Goal: Task Accomplishment & Management: Manage account settings

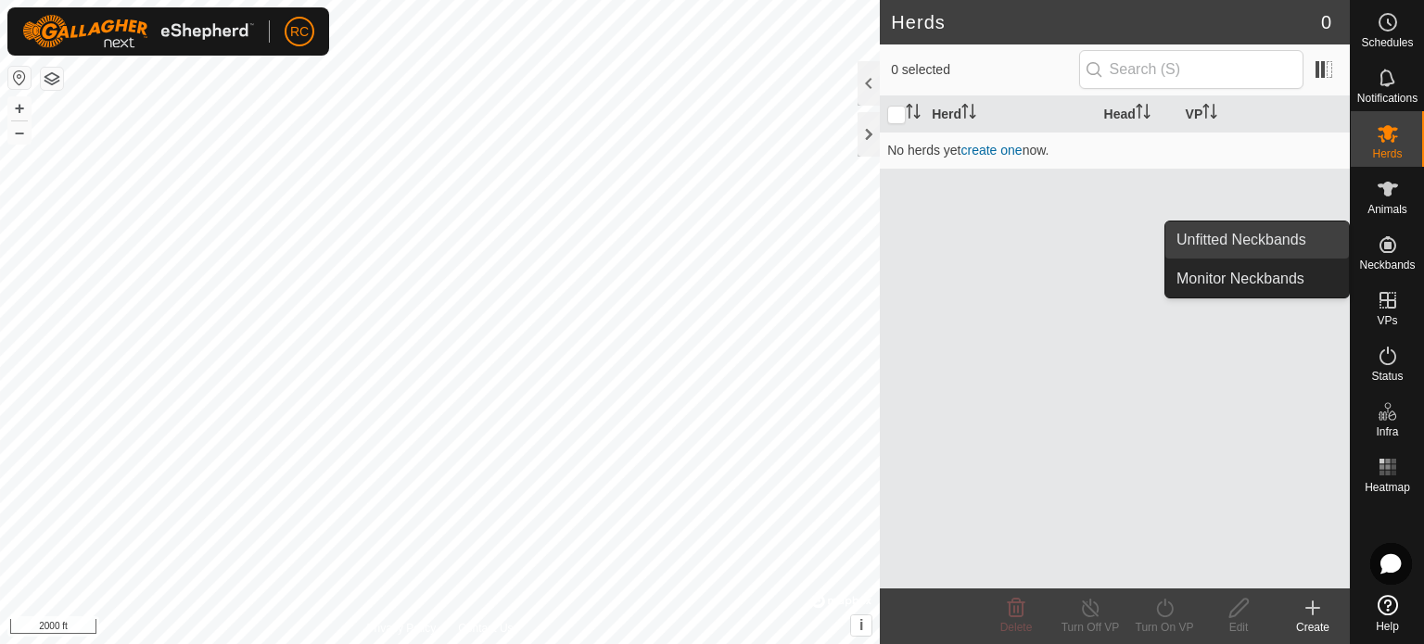
click at [1301, 246] on link "Unfitted Neckbands" at bounding box center [1257, 240] width 184 height 37
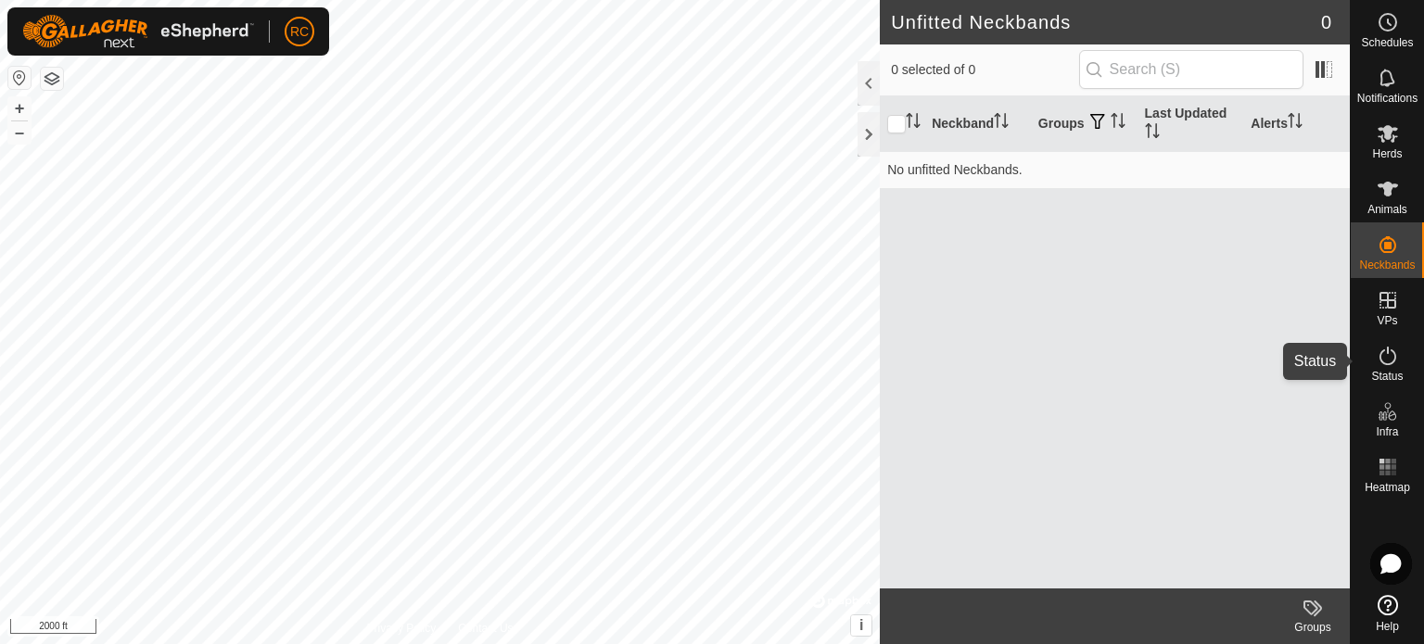
click at [1401, 361] on es-activation-svg-icon at bounding box center [1387, 356] width 33 height 30
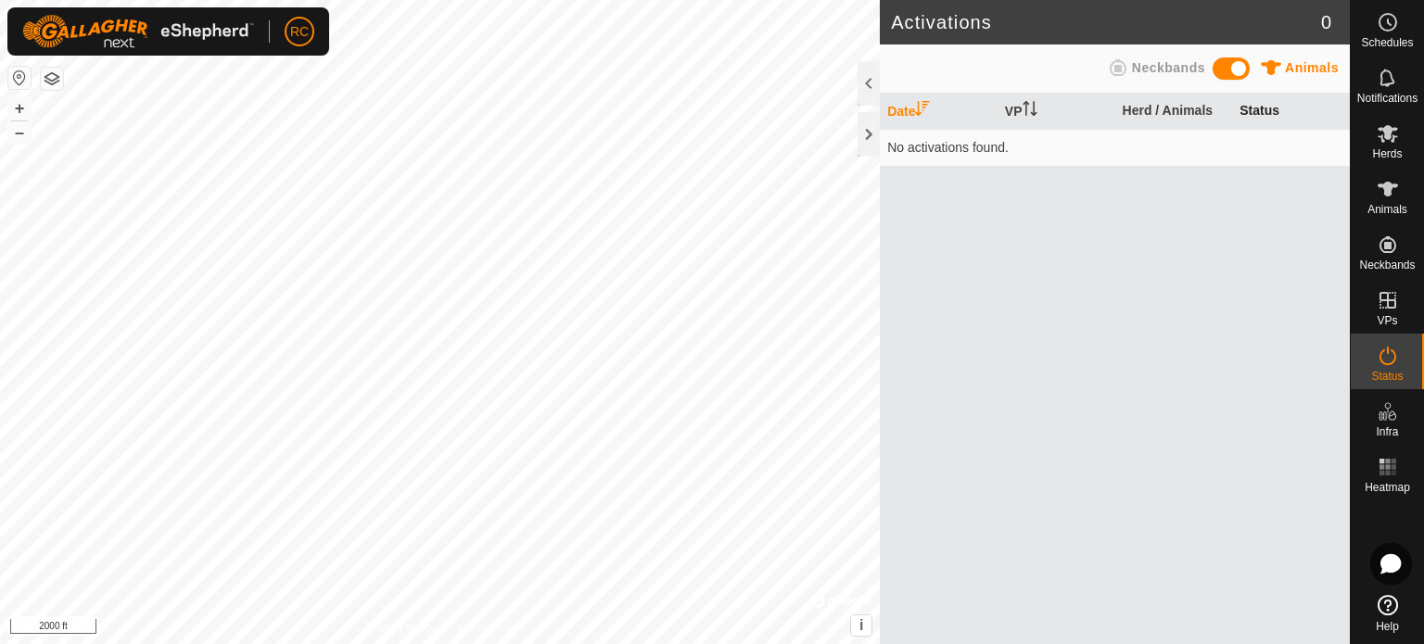
click at [1250, 107] on th "Status" at bounding box center [1291, 112] width 118 height 36
click at [1214, 68] on span at bounding box center [1230, 68] width 37 height 22
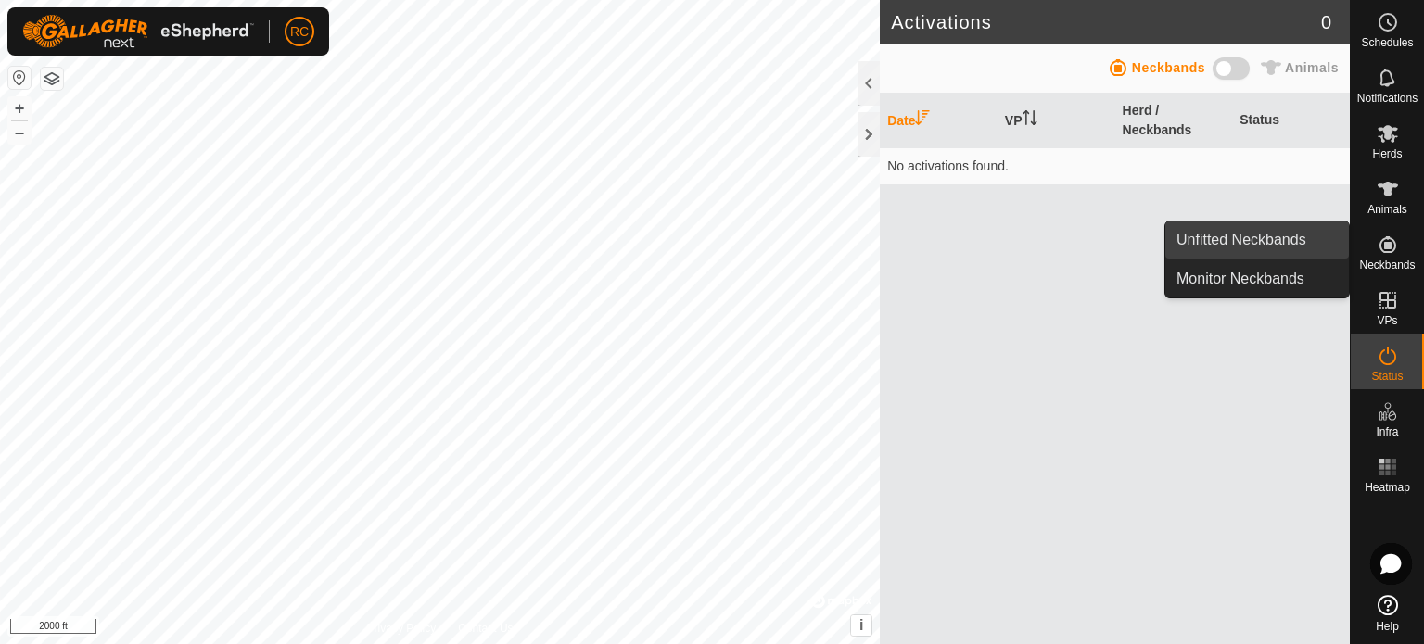
click at [1294, 239] on link "Unfitted Neckbands" at bounding box center [1257, 240] width 184 height 37
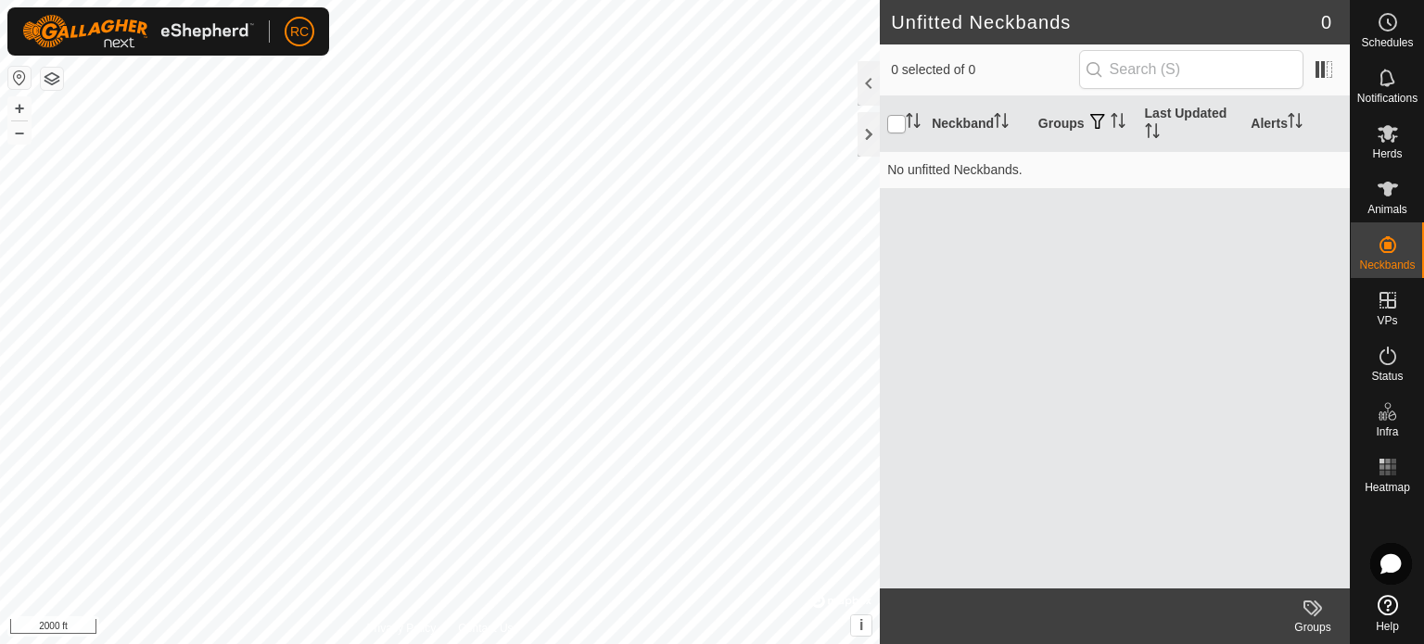
click at [903, 120] on input "checkbox" at bounding box center [896, 124] width 19 height 19
checkbox input "true"
click at [1394, 614] on icon at bounding box center [1387, 605] width 20 height 20
click at [871, 133] on div at bounding box center [868, 134] width 22 height 44
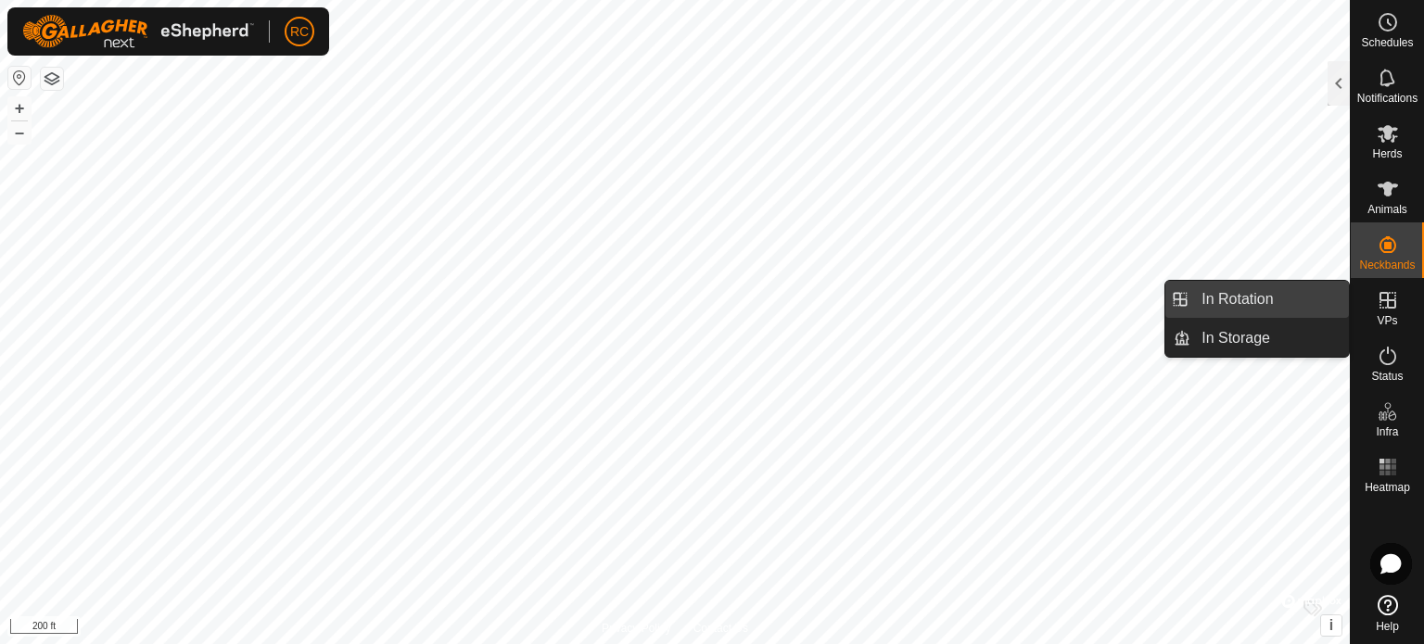
click at [1256, 296] on link "In Rotation" at bounding box center [1269, 299] width 158 height 37
click at [1389, 318] on span "VPs" at bounding box center [1386, 320] width 20 height 11
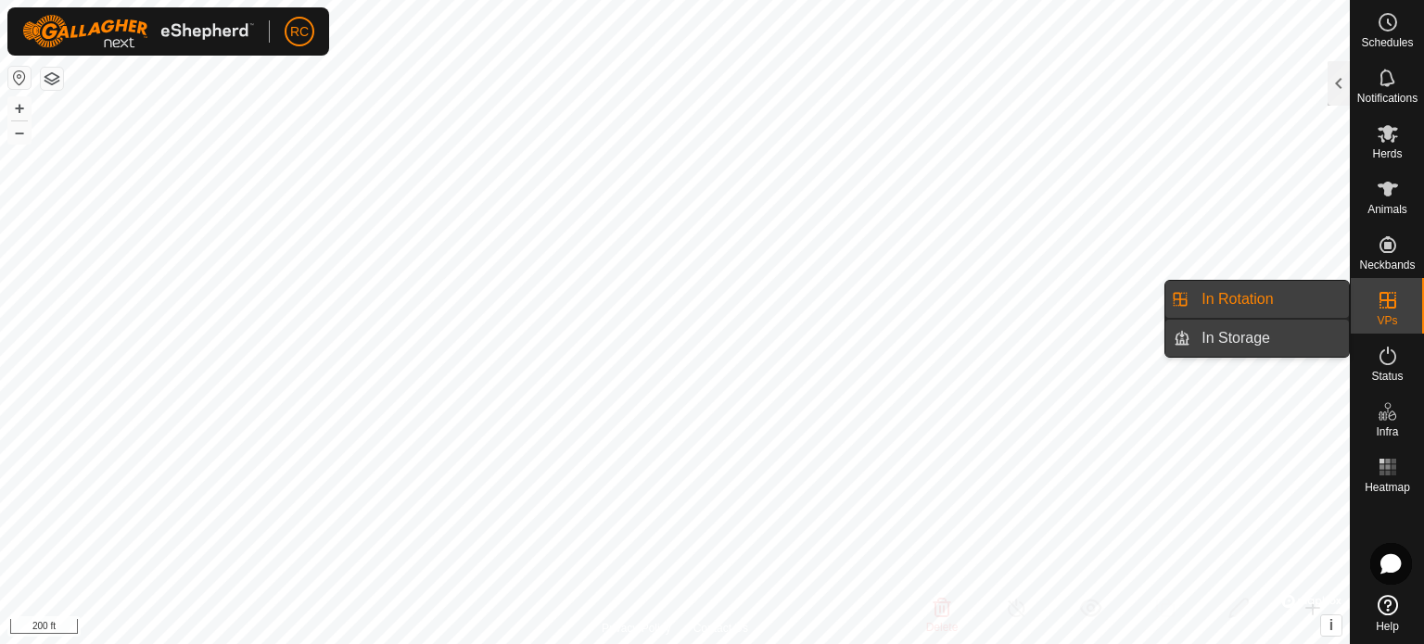
click at [1272, 336] on link "In Storage" at bounding box center [1269, 338] width 158 height 37
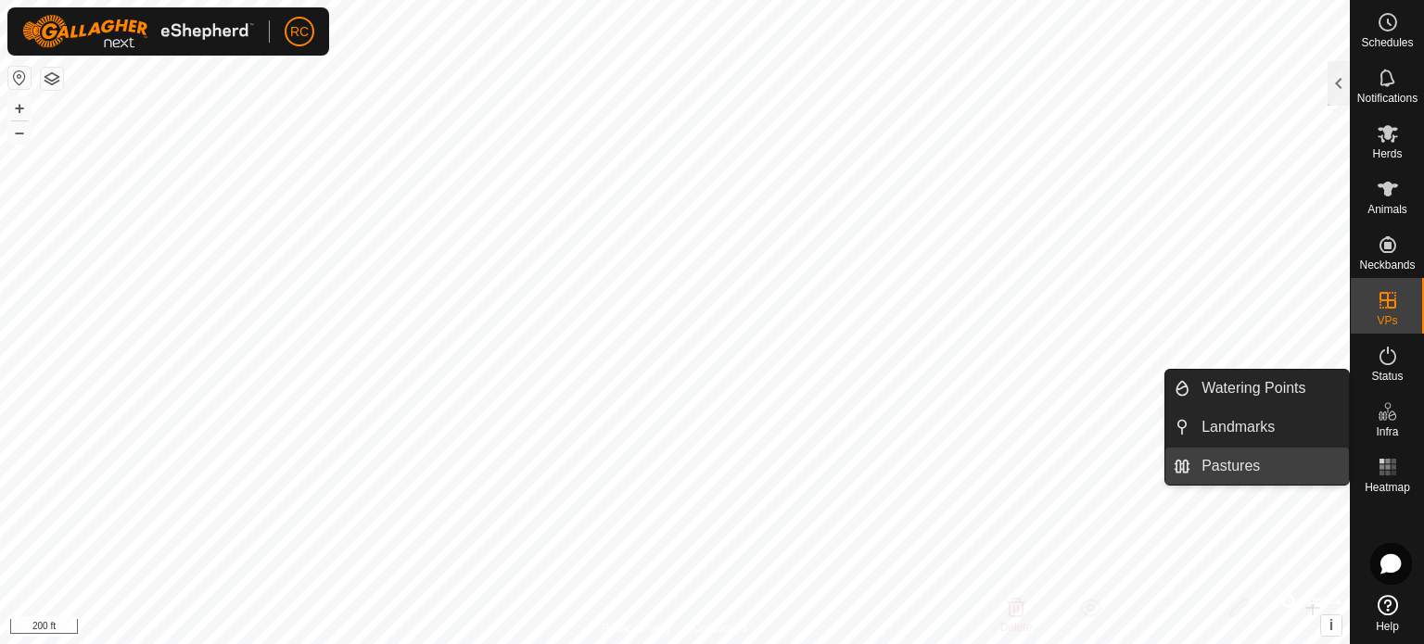
click at [1237, 470] on link "Pastures" at bounding box center [1269, 466] width 158 height 37
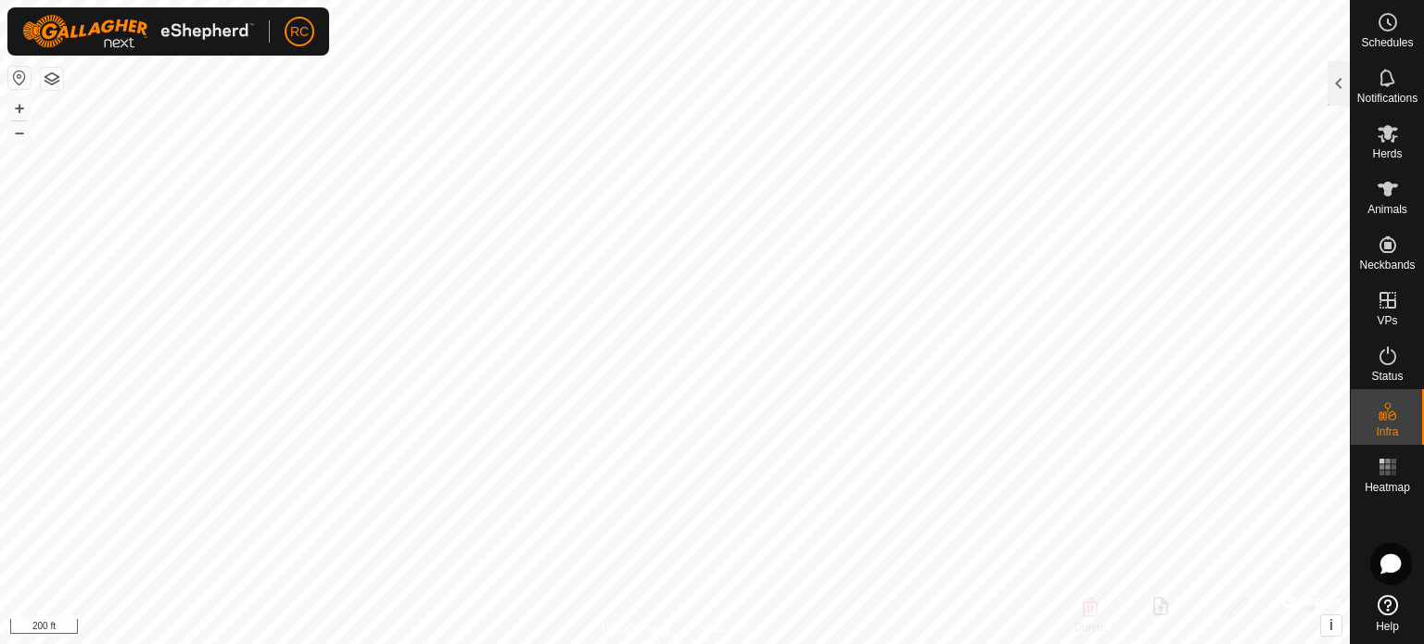
click at [1388, 601] on icon at bounding box center [1387, 605] width 20 height 20
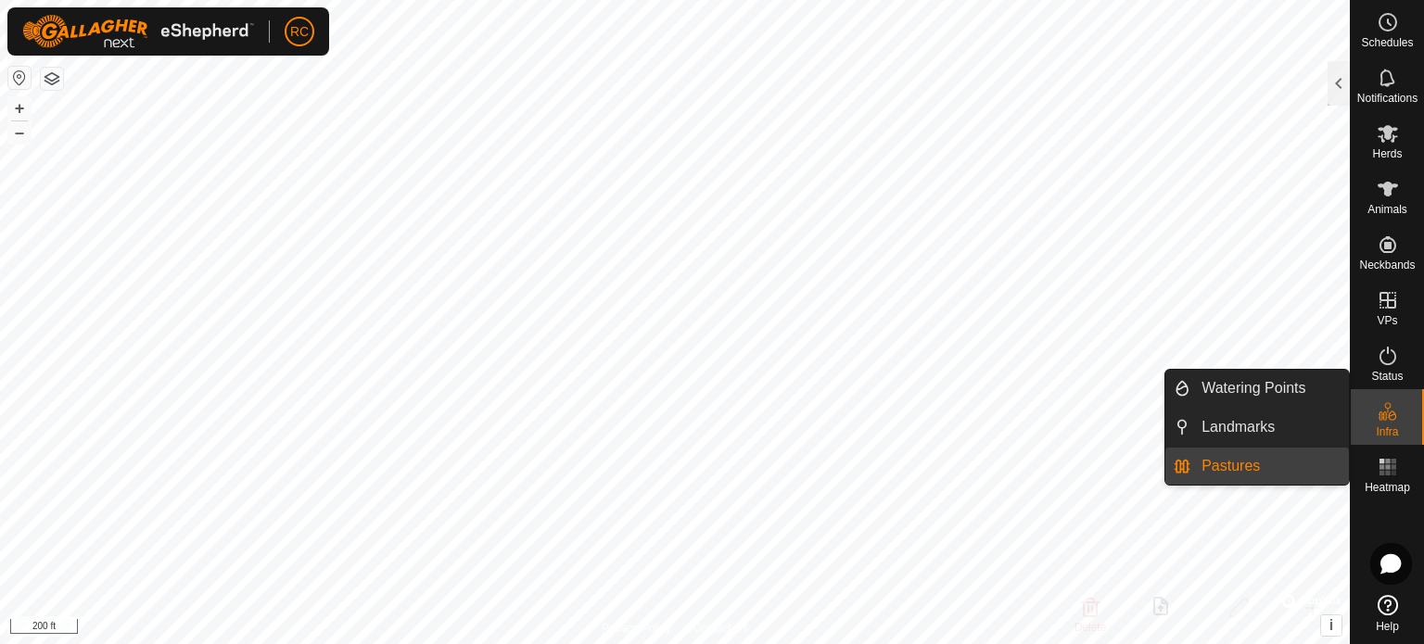
click at [1260, 469] on link "Pastures" at bounding box center [1269, 466] width 158 height 37
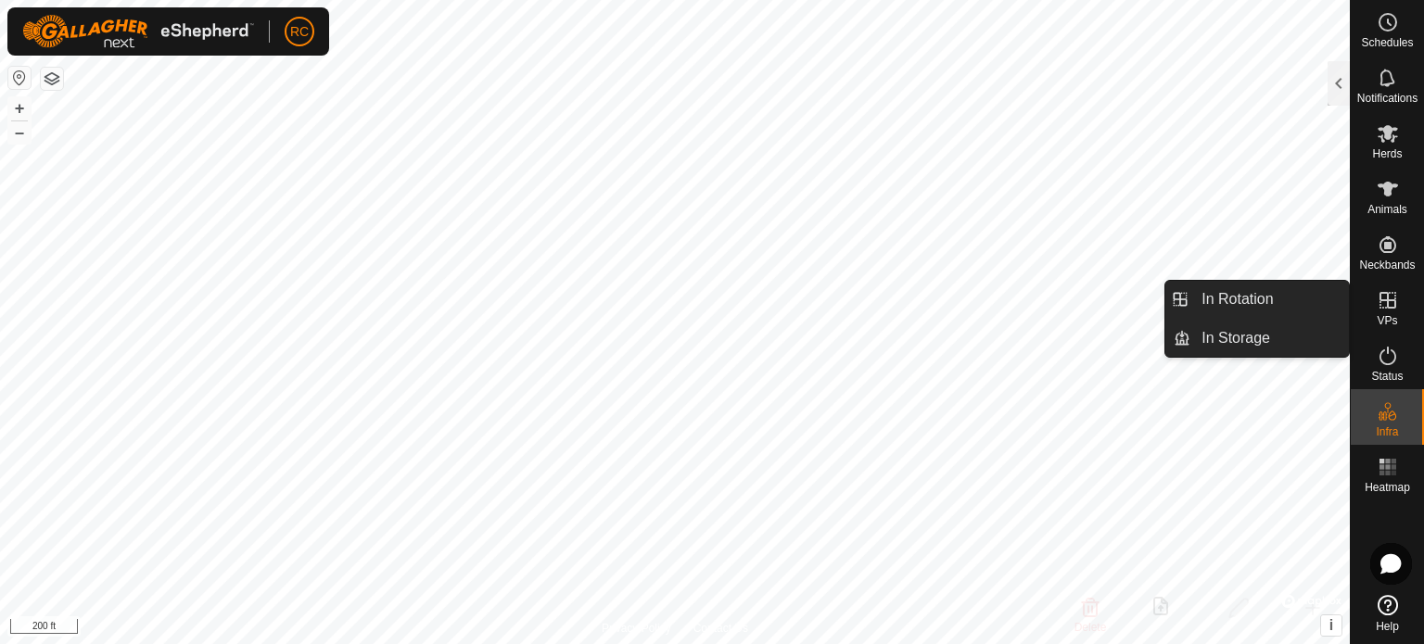
click at [1374, 310] on es-virtualpaddocks-svg-icon at bounding box center [1387, 300] width 33 height 30
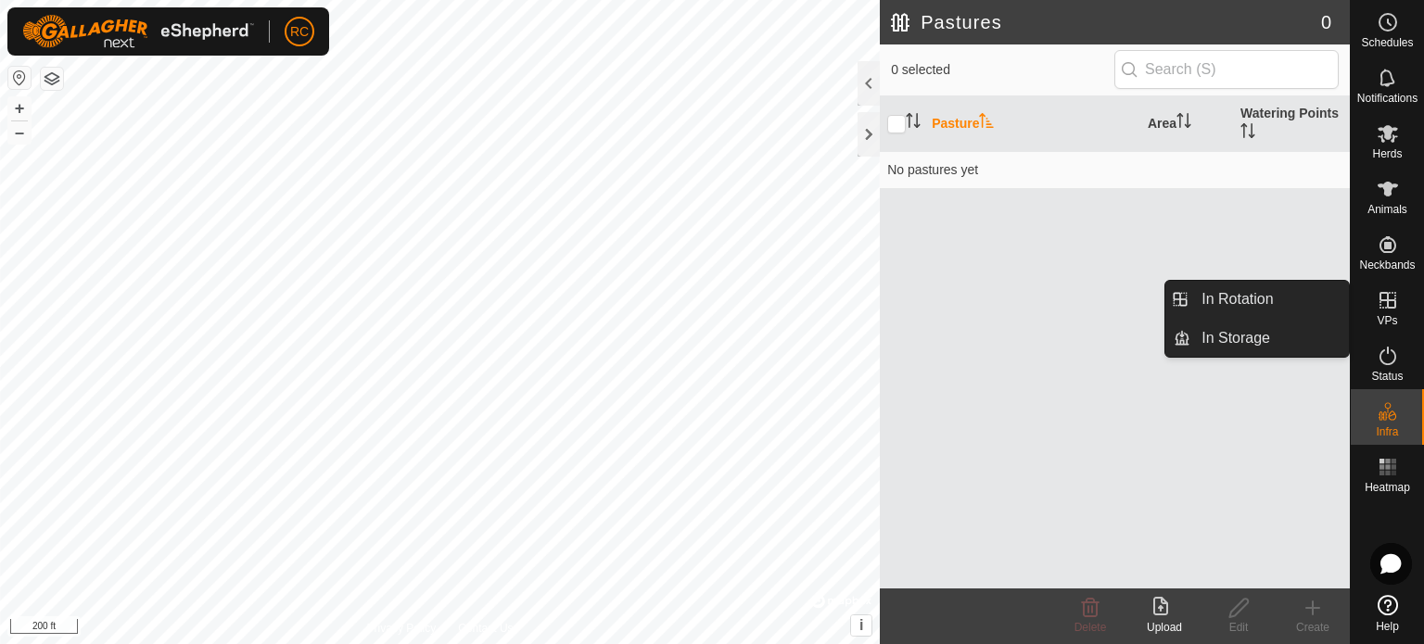
click at [1378, 308] on icon at bounding box center [1387, 300] width 22 height 22
click at [1257, 303] on link "In Rotation" at bounding box center [1269, 299] width 158 height 37
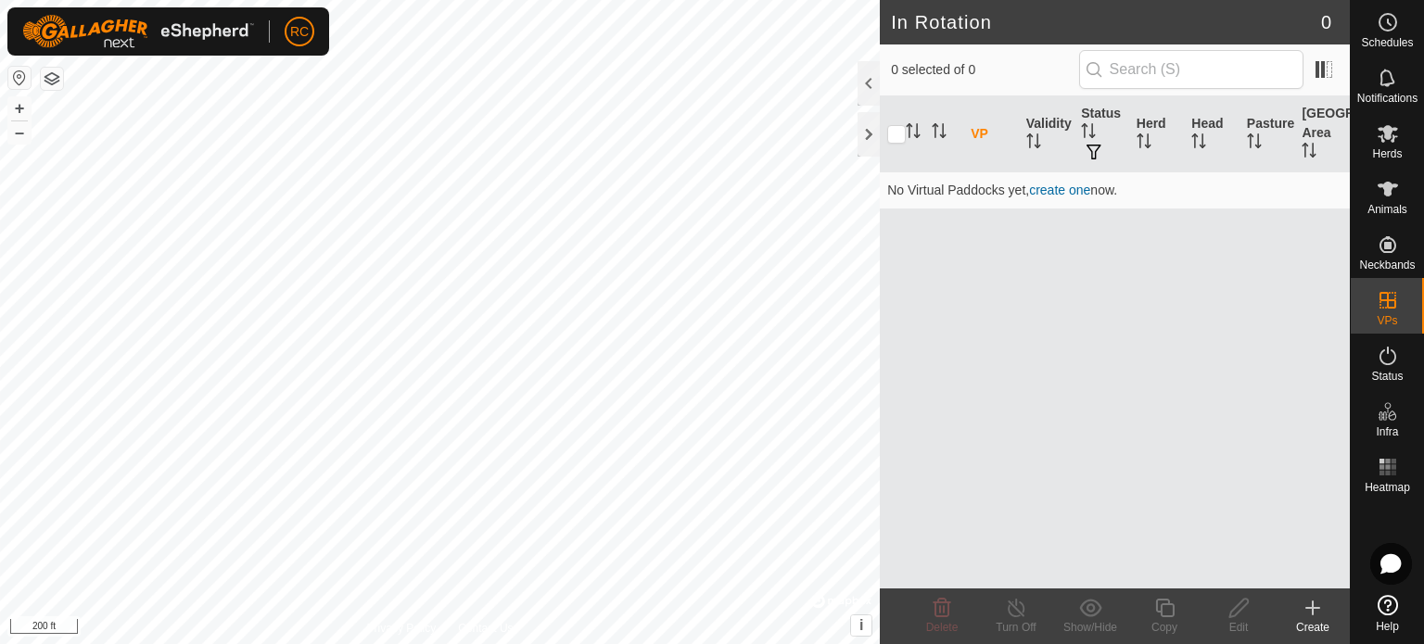
click at [971, 128] on th "VP" at bounding box center [991, 134] width 56 height 76
click at [1066, 184] on link "create one" at bounding box center [1059, 190] width 61 height 15
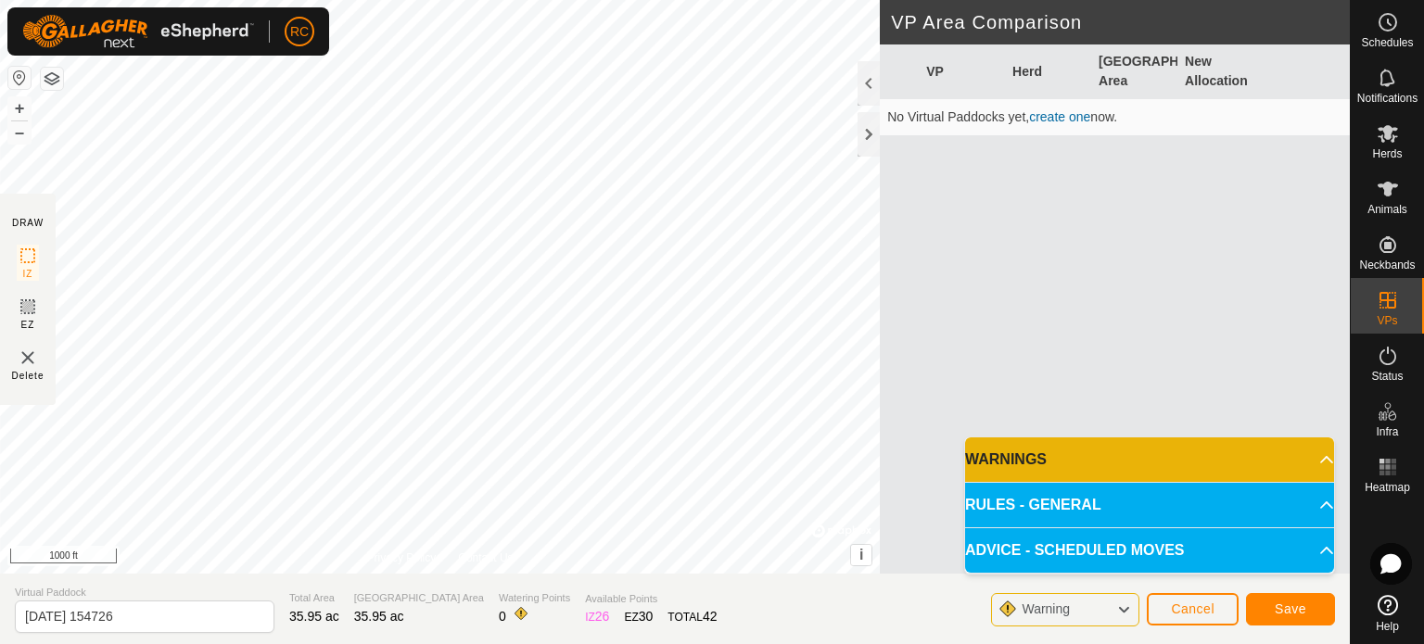
click at [1312, 462] on p-accordion-header "WARNINGS" at bounding box center [1149, 459] width 369 height 44
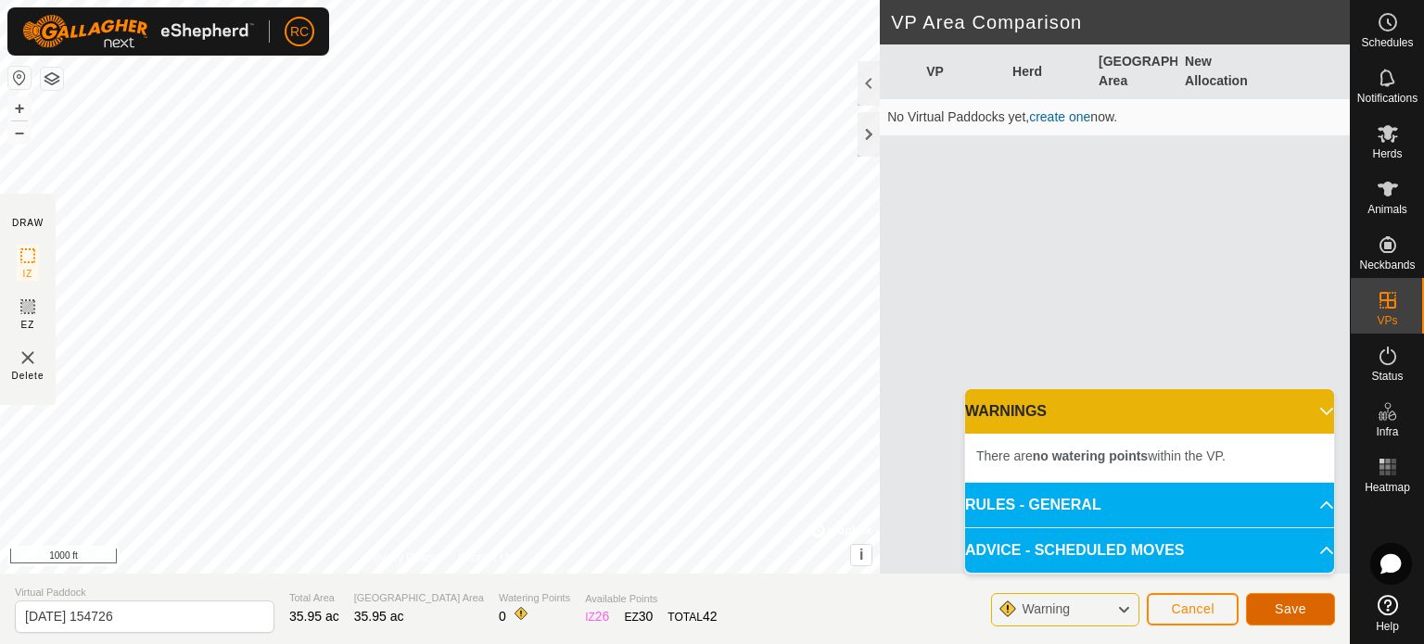
click at [1279, 607] on span "Save" at bounding box center [1290, 608] width 32 height 15
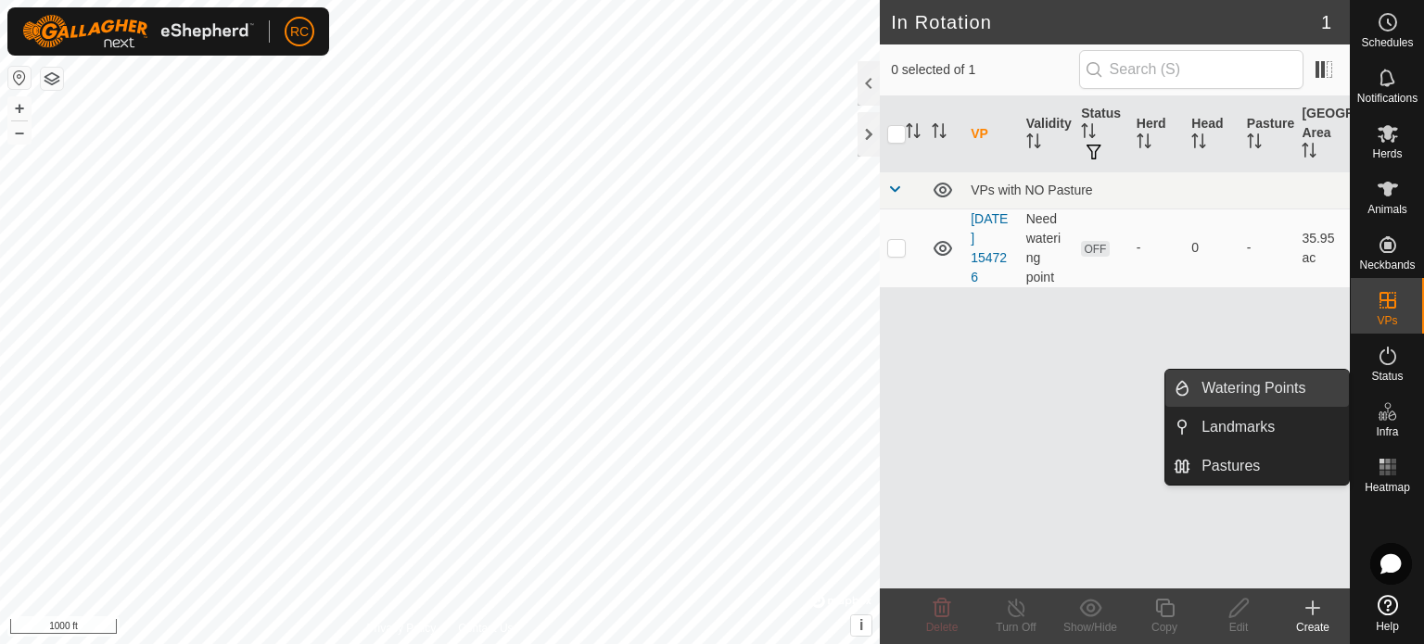
click at [1254, 381] on link "Watering Points" at bounding box center [1269, 388] width 158 height 37
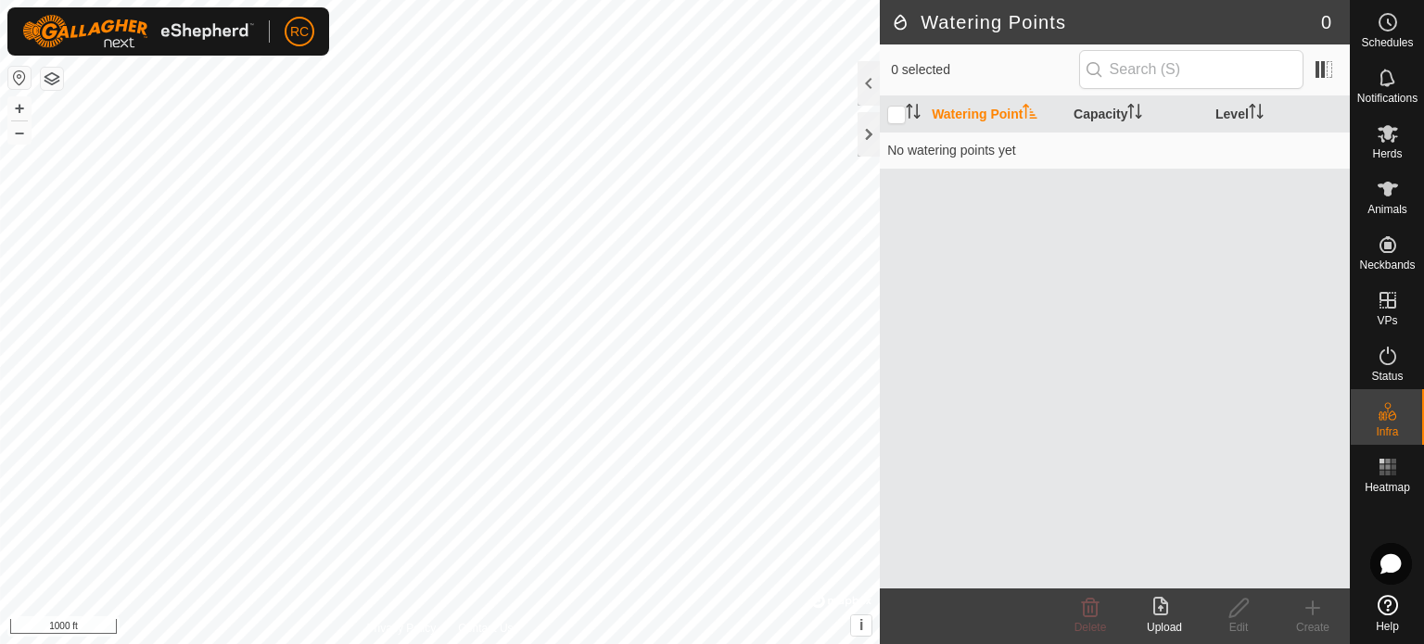
click at [1016, 111] on th "Watering Point" at bounding box center [995, 114] width 142 height 36
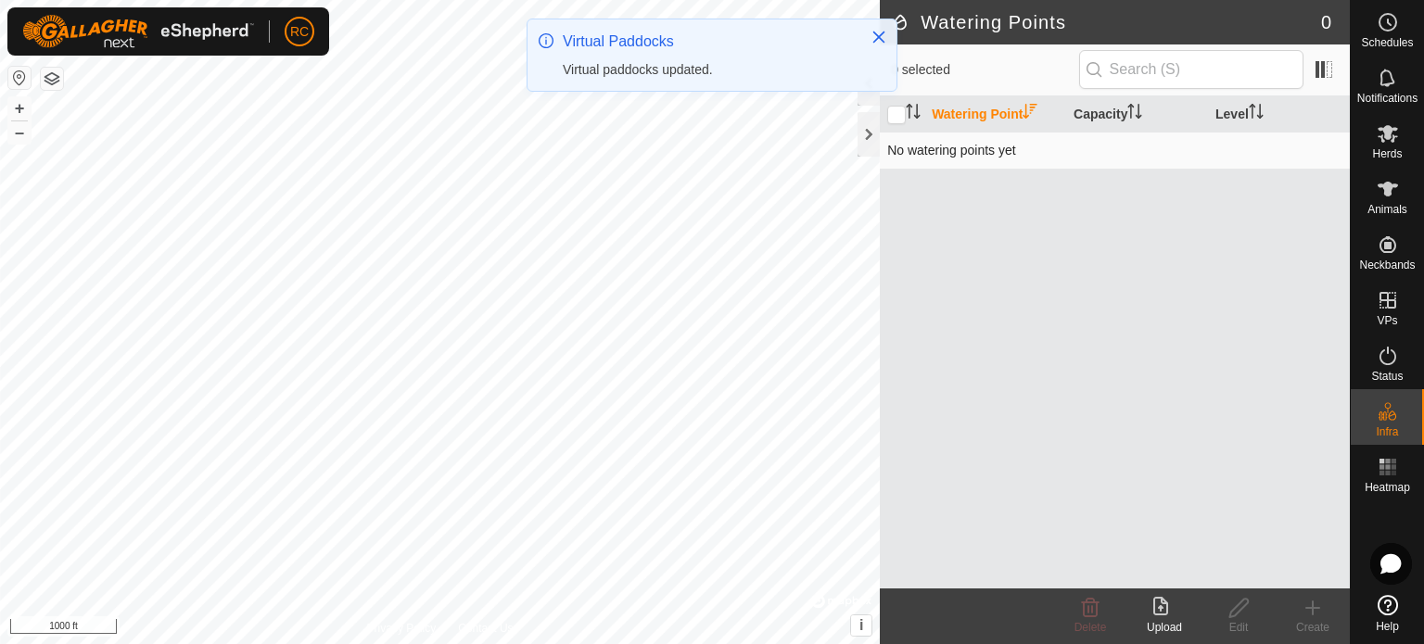
click at [980, 151] on td "No watering points yet" at bounding box center [1115, 150] width 470 height 37
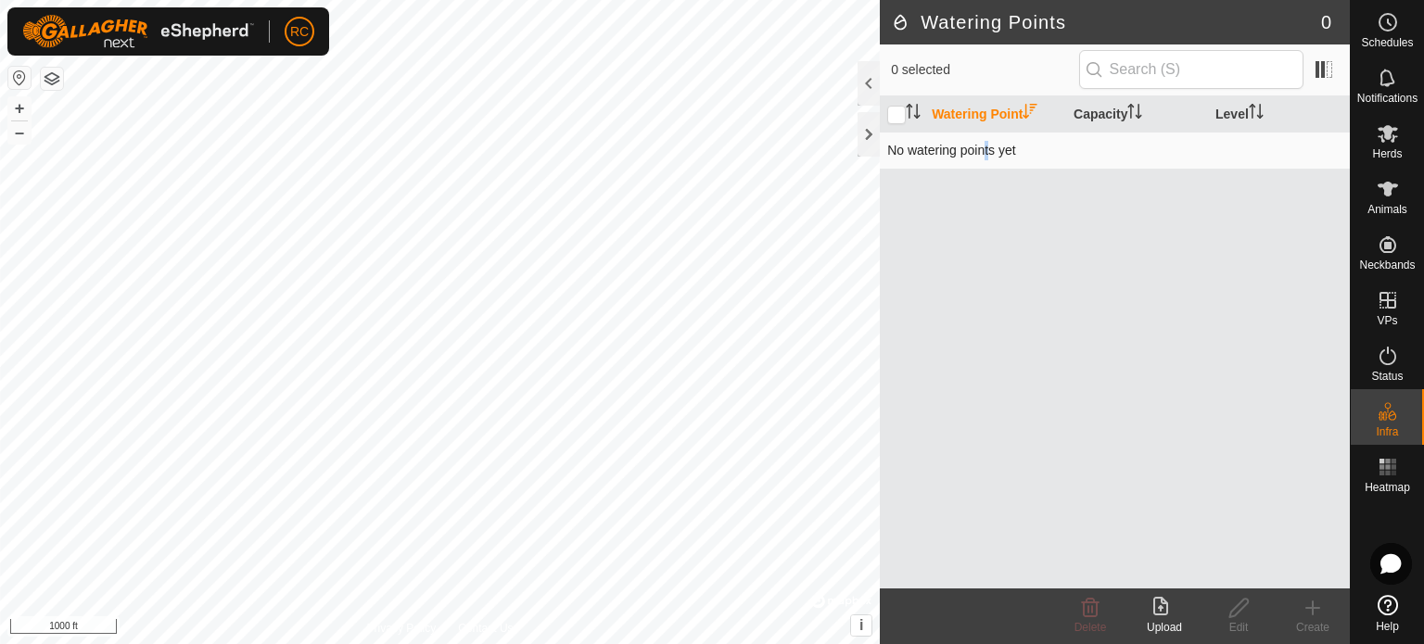
drag, startPoint x: 1012, startPoint y: 112, endPoint x: 981, endPoint y: 166, distance: 61.8
click at [981, 166] on td "No watering points yet" at bounding box center [1115, 150] width 470 height 37
click at [997, 118] on th "Watering Point" at bounding box center [995, 114] width 142 height 36
click at [900, 120] on input "checkbox" at bounding box center [896, 115] width 19 height 19
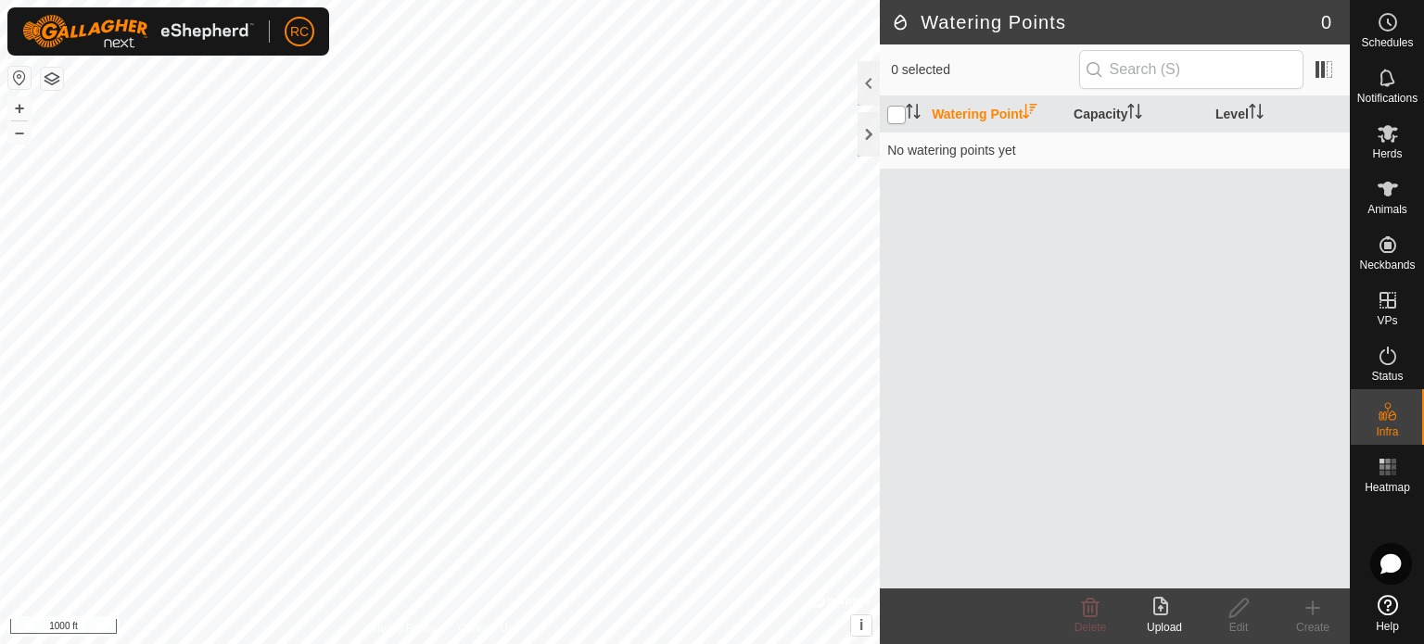
click at [898, 114] on input "checkbox" at bounding box center [896, 115] width 19 height 19
checkbox input "false"
click at [1024, 144] on td "No watering points yet" at bounding box center [1115, 150] width 470 height 37
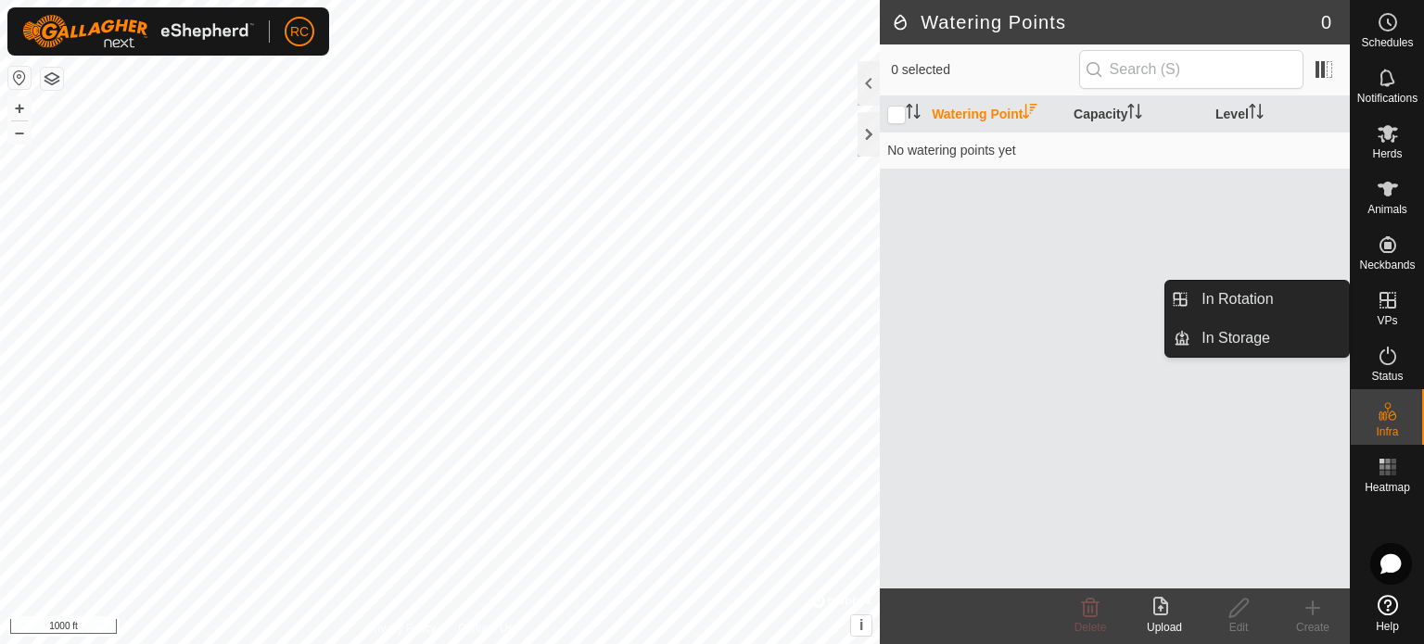
click at [1386, 299] on icon at bounding box center [1387, 300] width 17 height 17
click at [1387, 301] on icon at bounding box center [1387, 300] width 22 height 22
click at [1287, 300] on link "In Rotation" at bounding box center [1269, 299] width 158 height 37
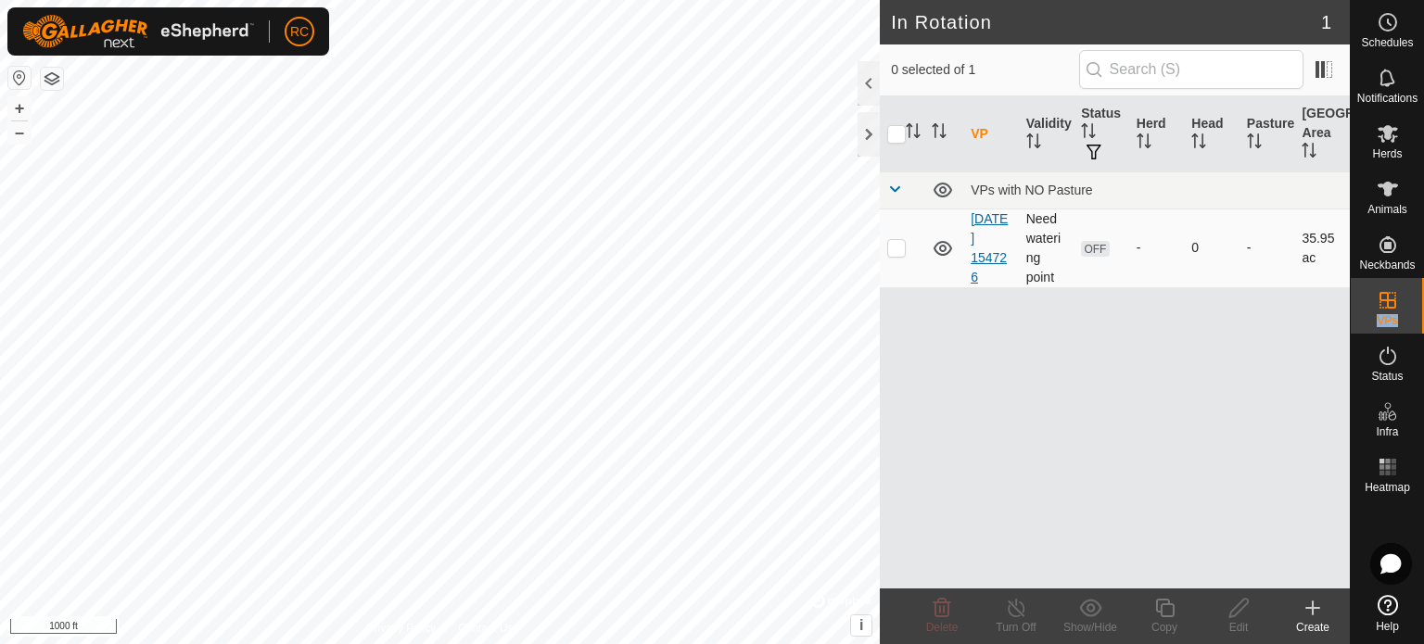
click at [988, 252] on link "[DATE] 154726" at bounding box center [988, 247] width 37 height 73
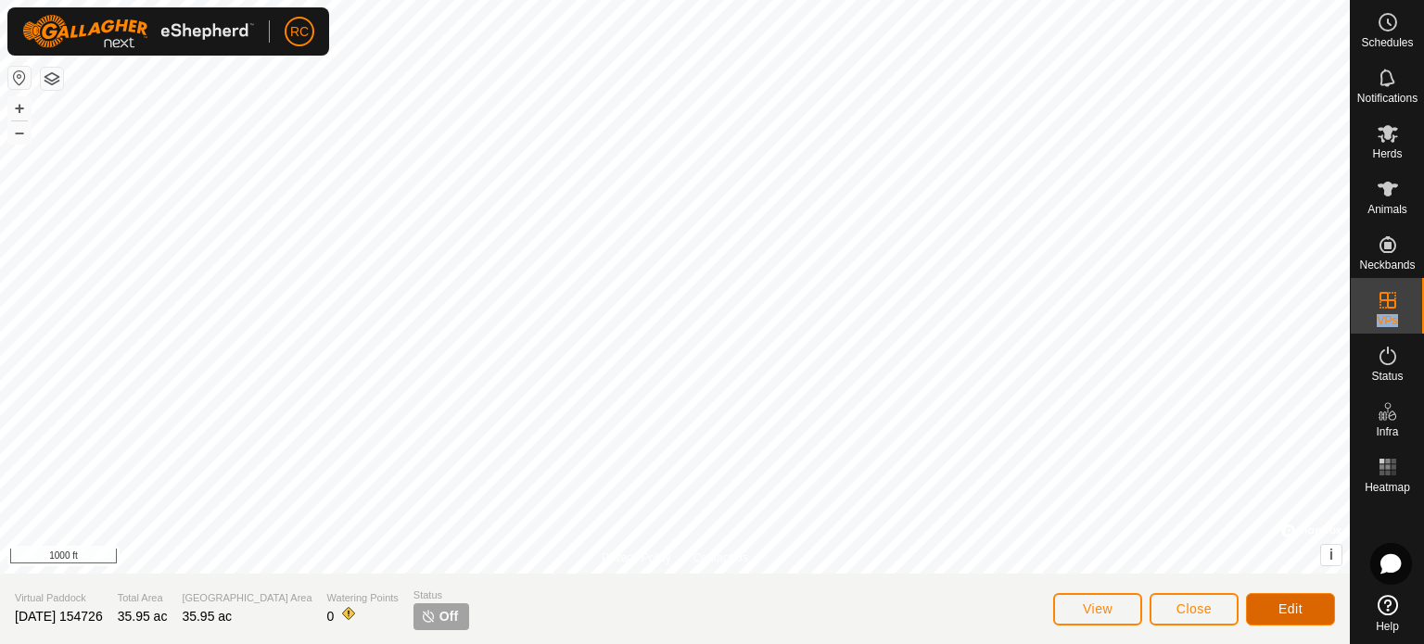
click at [1298, 604] on span "Edit" at bounding box center [1290, 608] width 24 height 15
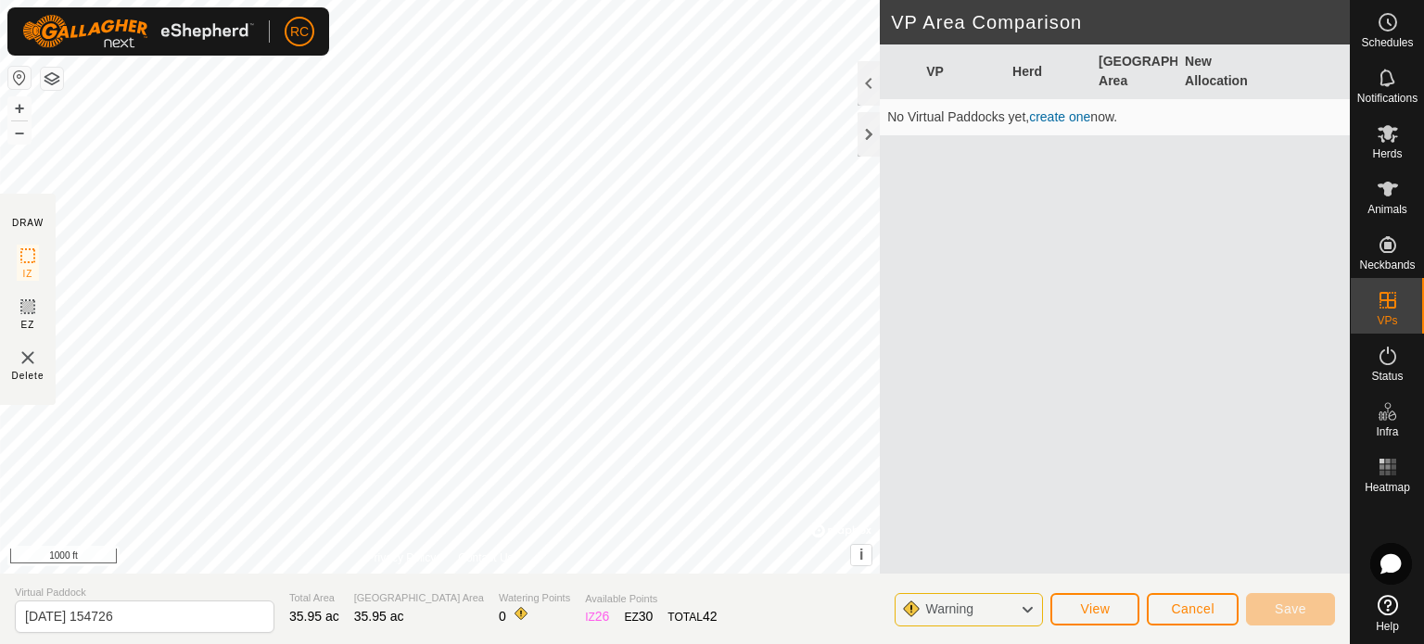
click at [1032, 614] on icon at bounding box center [1026, 610] width 15 height 24
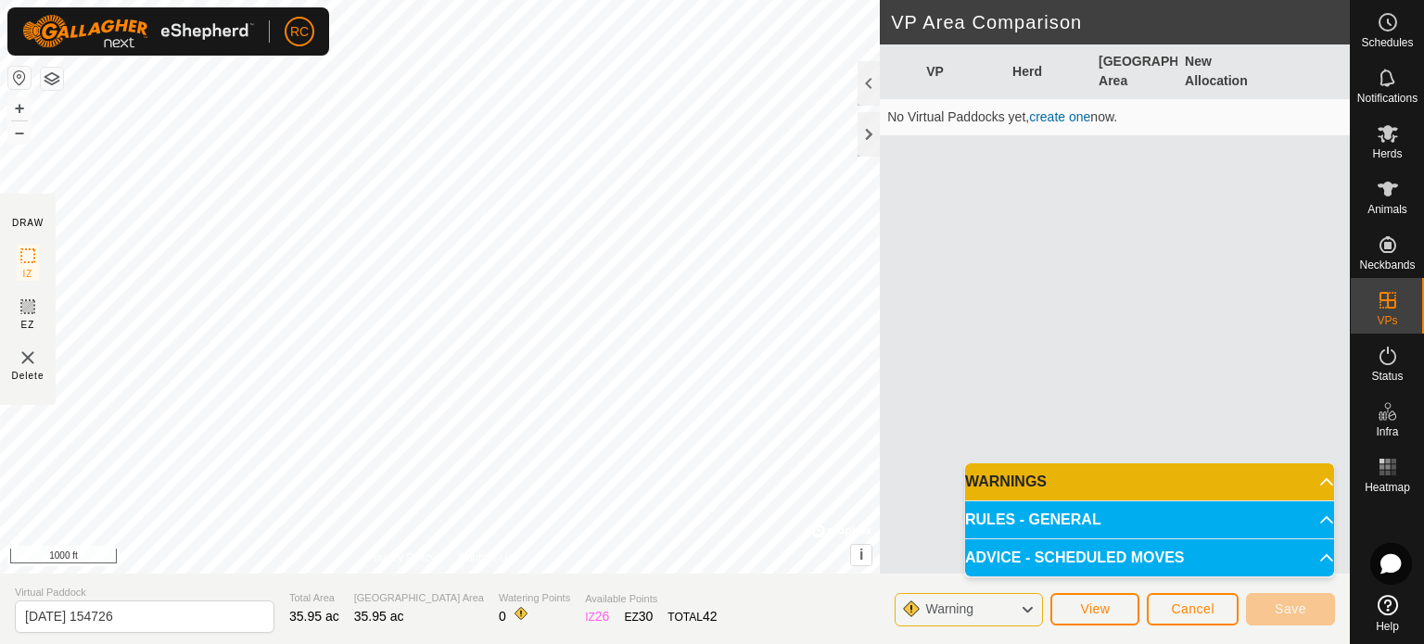
click at [1318, 518] on p-accordion-header "RULES - GENERAL" at bounding box center [1149, 519] width 369 height 37
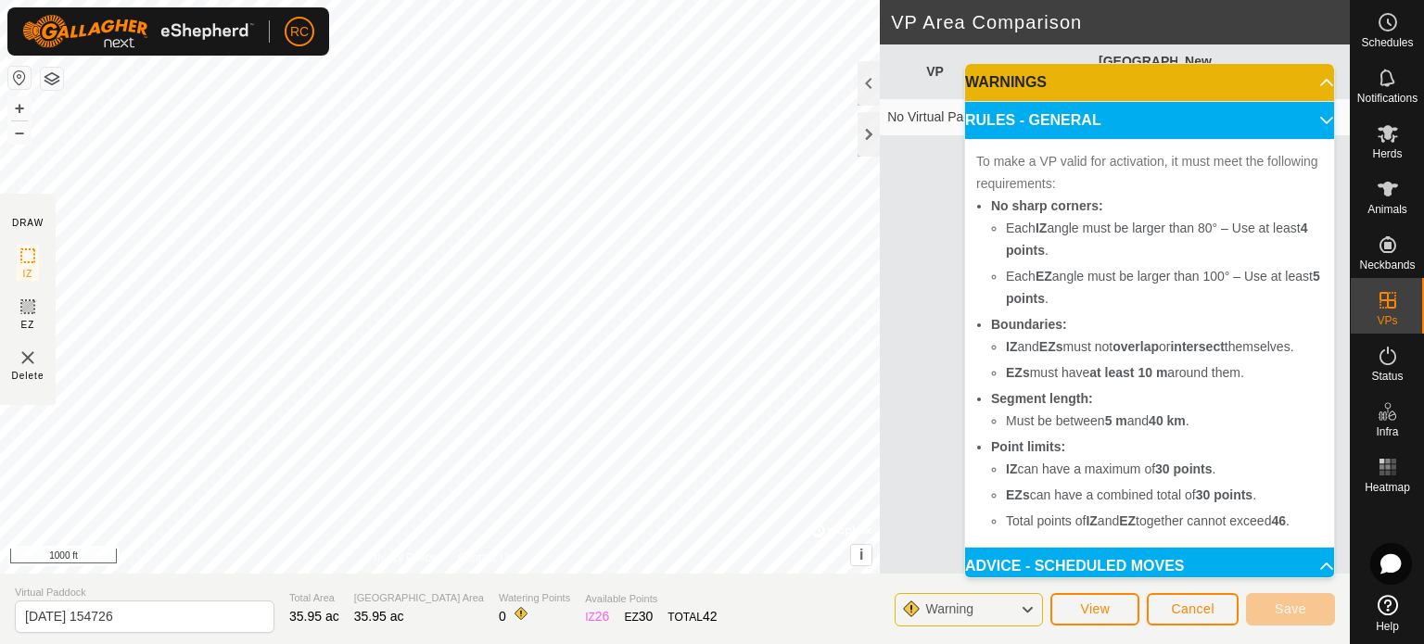
scroll to position [30, 0]
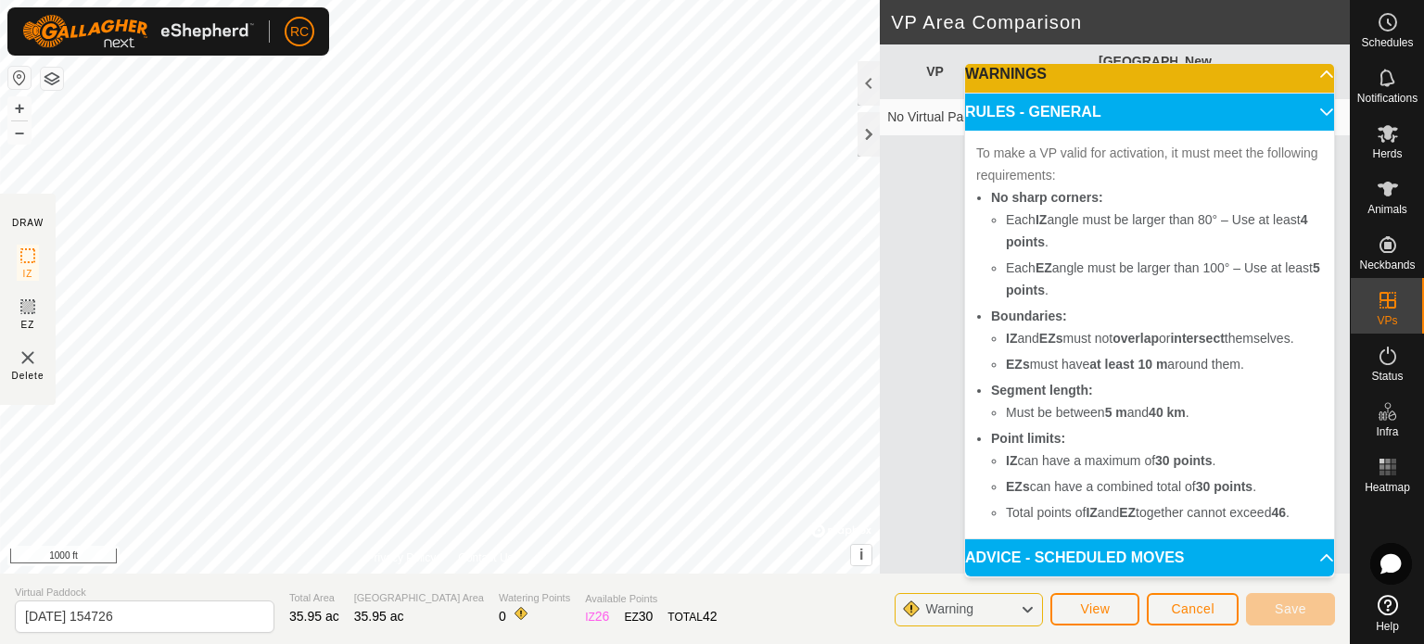
click at [1291, 559] on p-accordion-header "ADVICE - SCHEDULED MOVES" at bounding box center [1149, 557] width 369 height 37
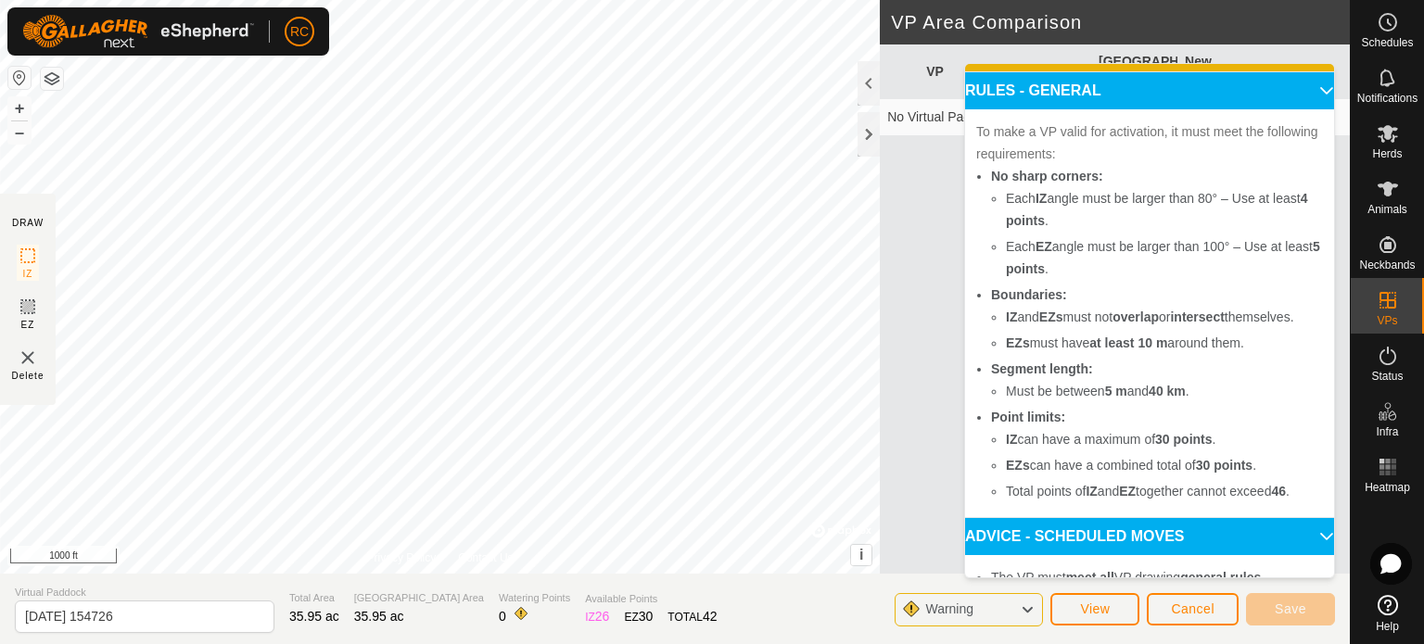
click at [1301, 90] on p-accordion-header "RULES - GENERAL" at bounding box center [1149, 90] width 369 height 37
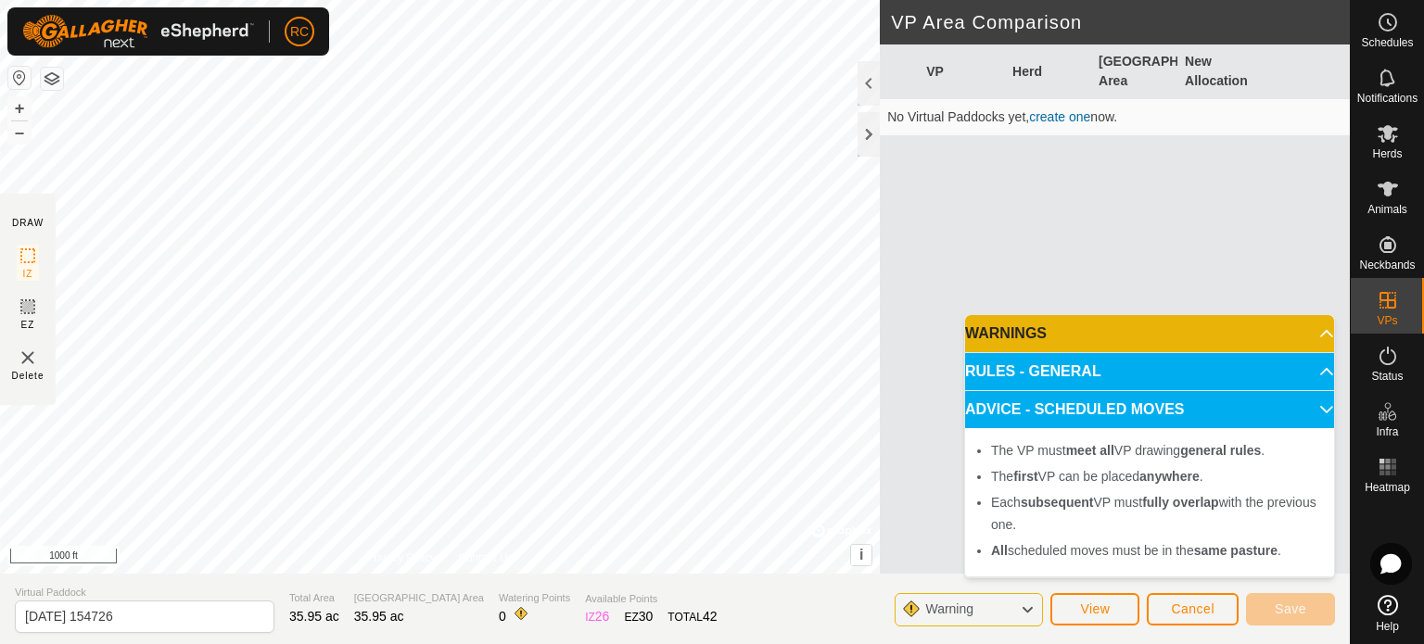
scroll to position [0, 0]
click at [1201, 607] on span "Cancel" at bounding box center [1193, 608] width 44 height 15
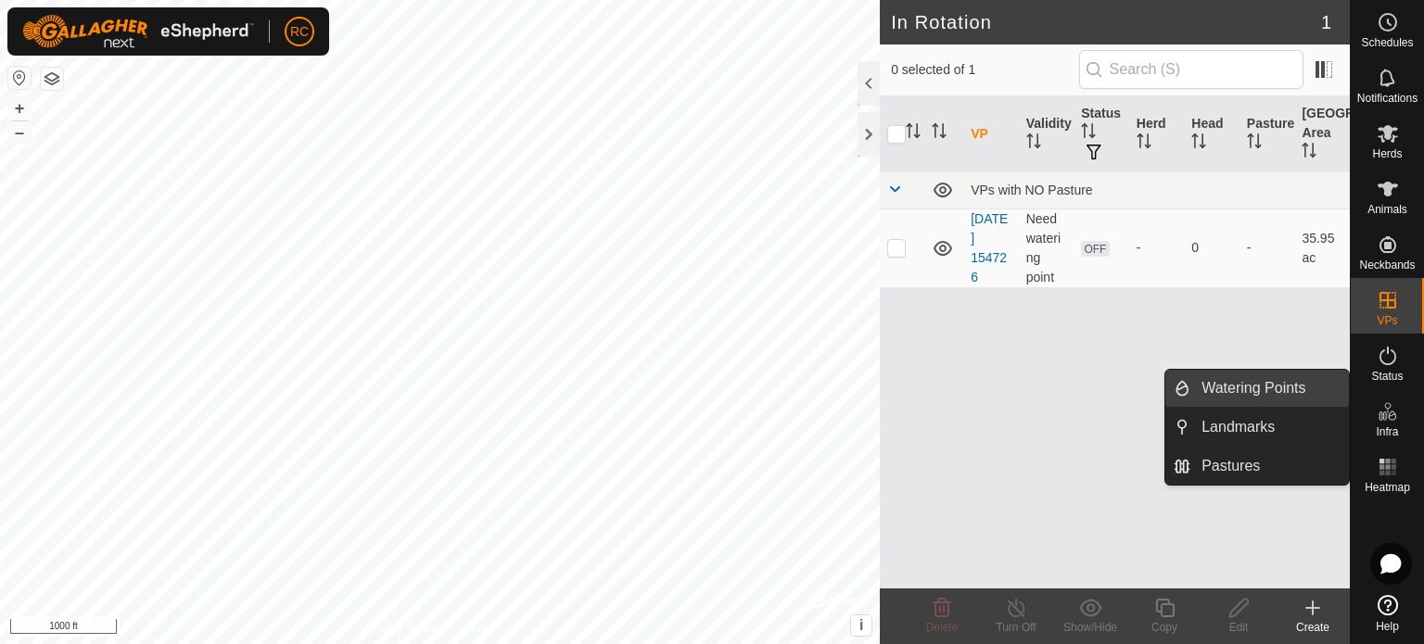
click at [1264, 385] on link "Watering Points" at bounding box center [1269, 388] width 158 height 37
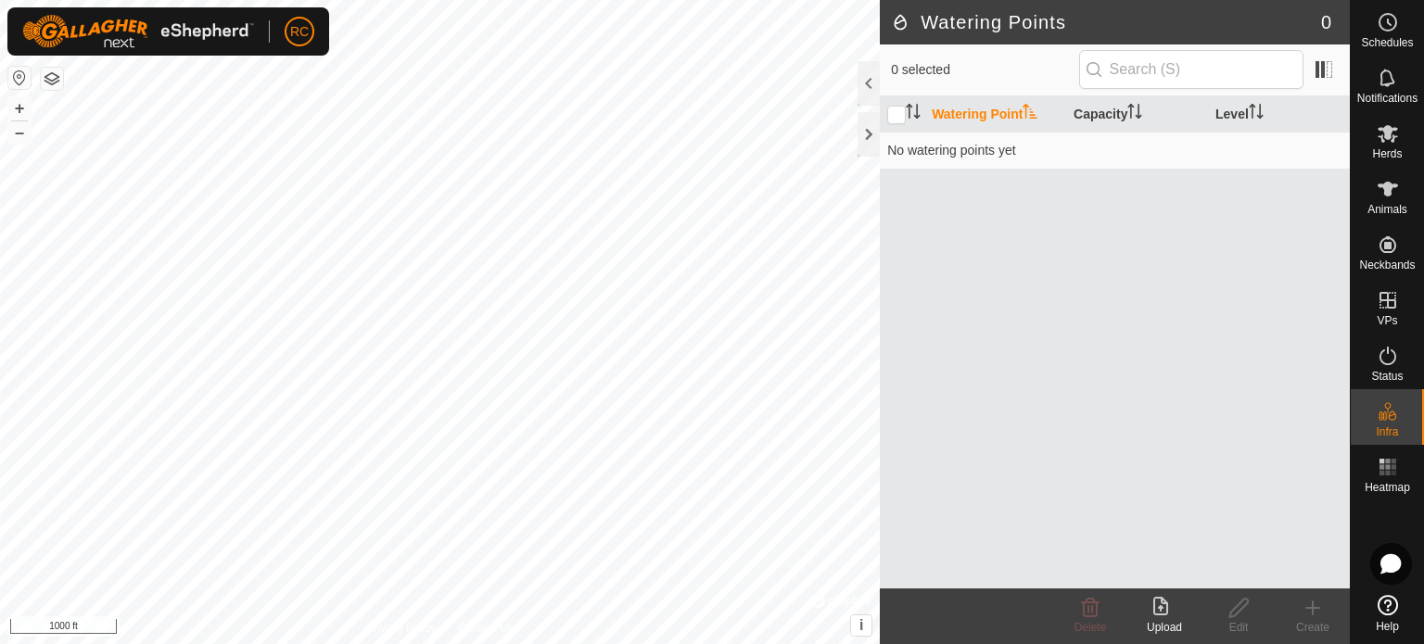
click at [1310, 614] on icon at bounding box center [1312, 608] width 22 height 22
click at [901, 111] on input "checkbox" at bounding box center [896, 115] width 19 height 19
checkbox input "true"
click at [1306, 608] on icon at bounding box center [1312, 608] width 13 height 0
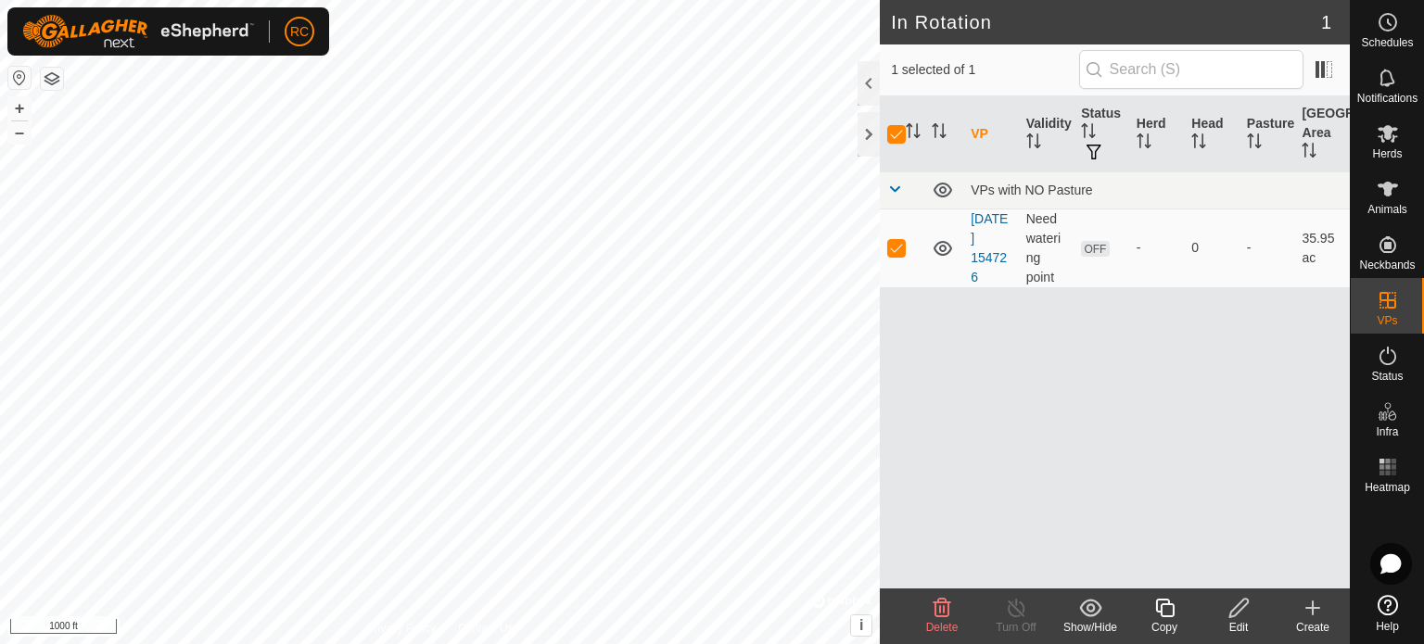
click at [1312, 611] on icon at bounding box center [1312, 607] width 0 height 13
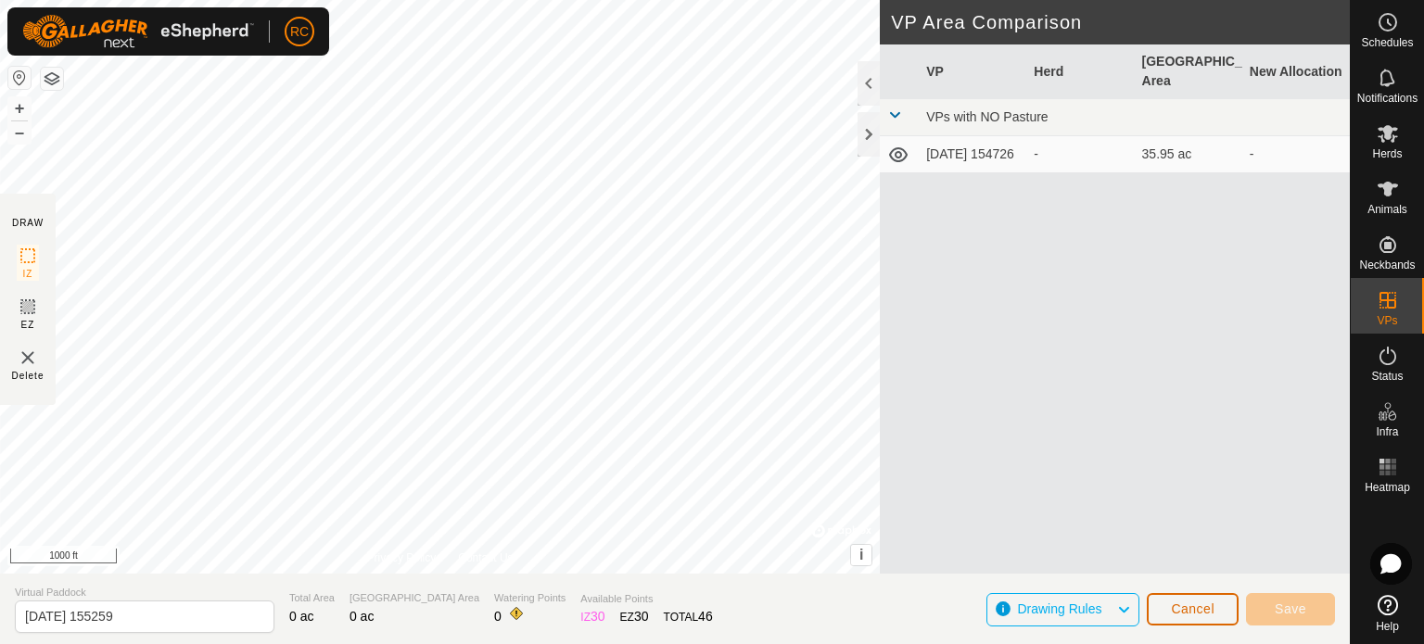
click at [1192, 613] on span "Cancel" at bounding box center [1193, 608] width 44 height 15
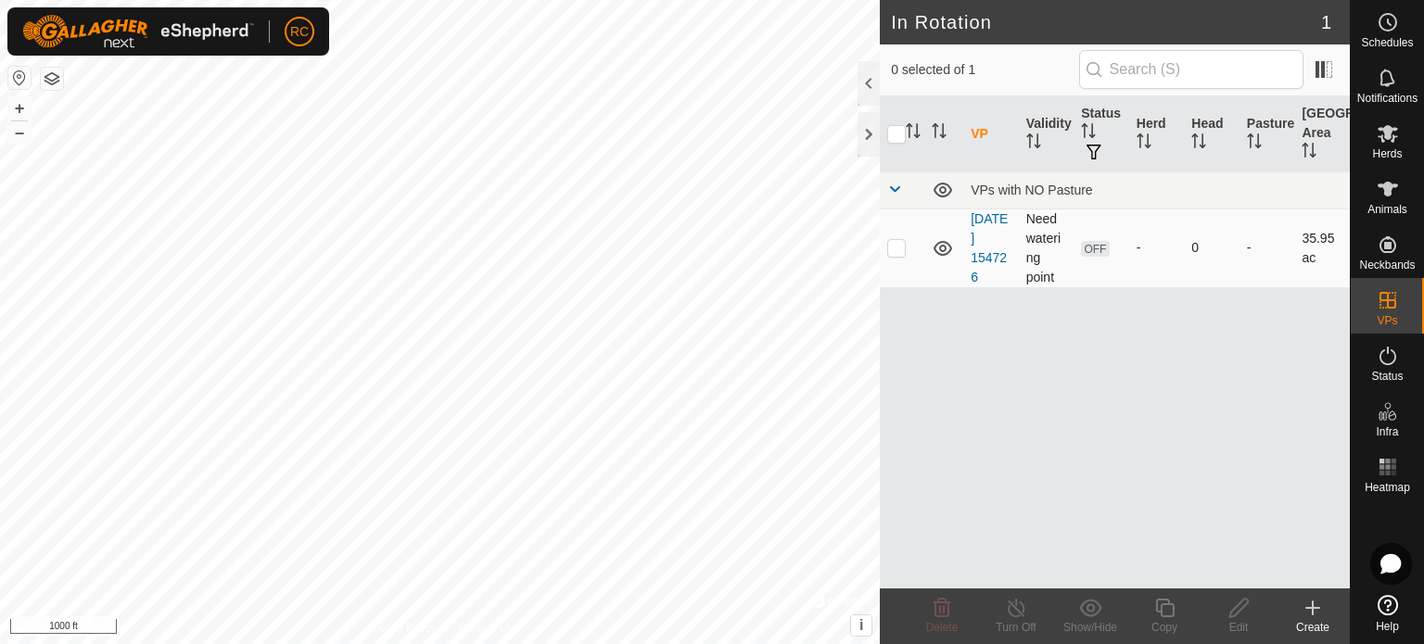
click at [901, 251] on p-checkbox at bounding box center [896, 247] width 19 height 15
checkbox input "true"
click at [1315, 616] on icon at bounding box center [1312, 608] width 22 height 22
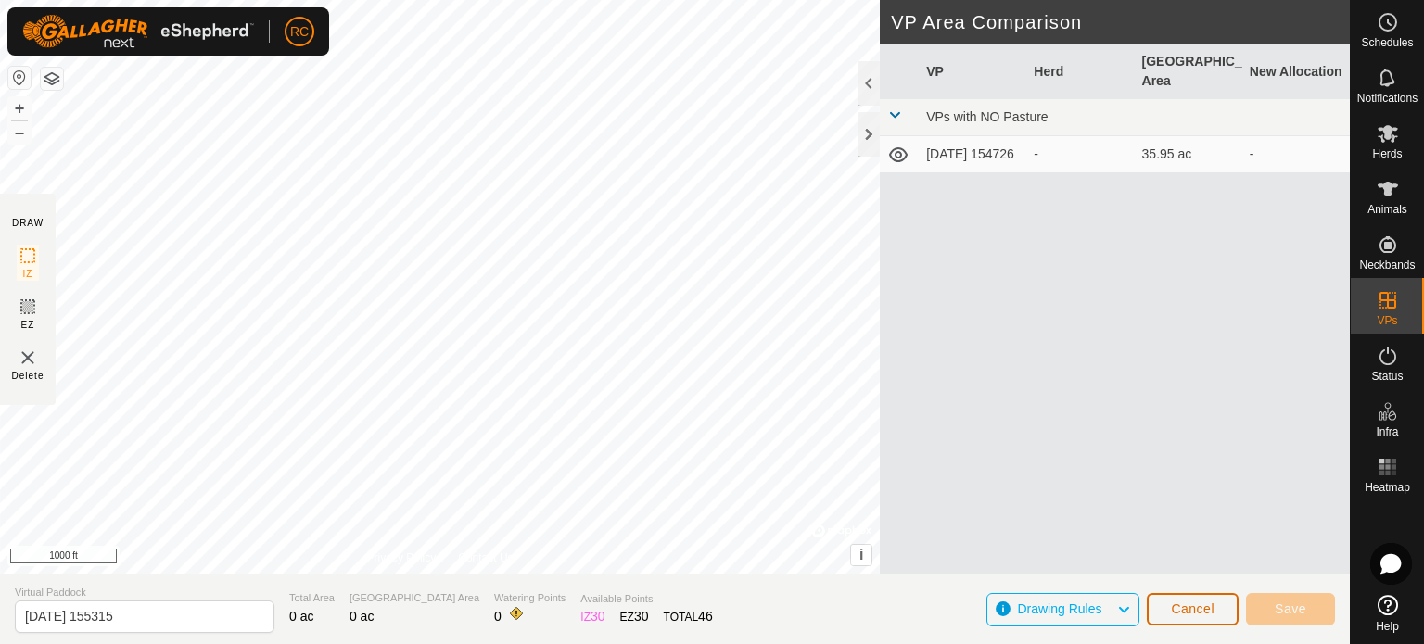
click at [1179, 611] on span "Cancel" at bounding box center [1193, 608] width 44 height 15
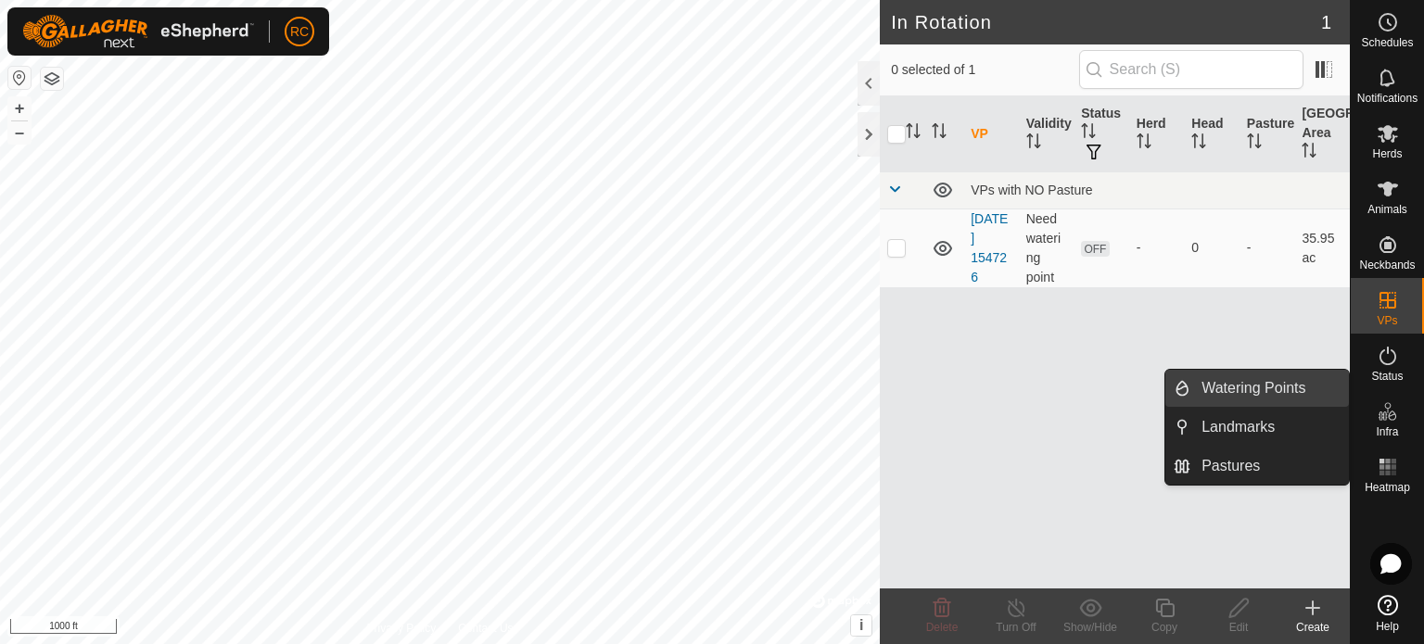
click at [1289, 388] on link "Watering Points" at bounding box center [1269, 388] width 158 height 37
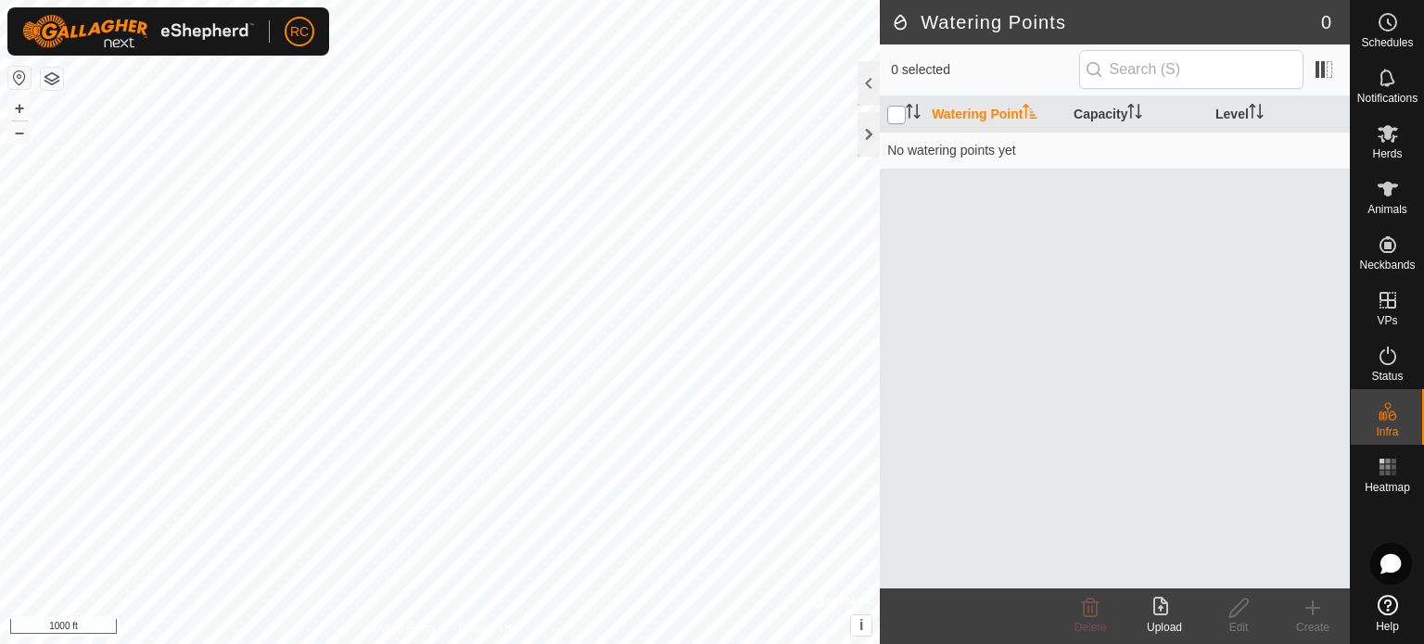
click at [893, 112] on input "checkbox" at bounding box center [896, 115] width 19 height 19
checkbox input "true"
click at [962, 108] on th "Watering Point" at bounding box center [995, 114] width 142 height 36
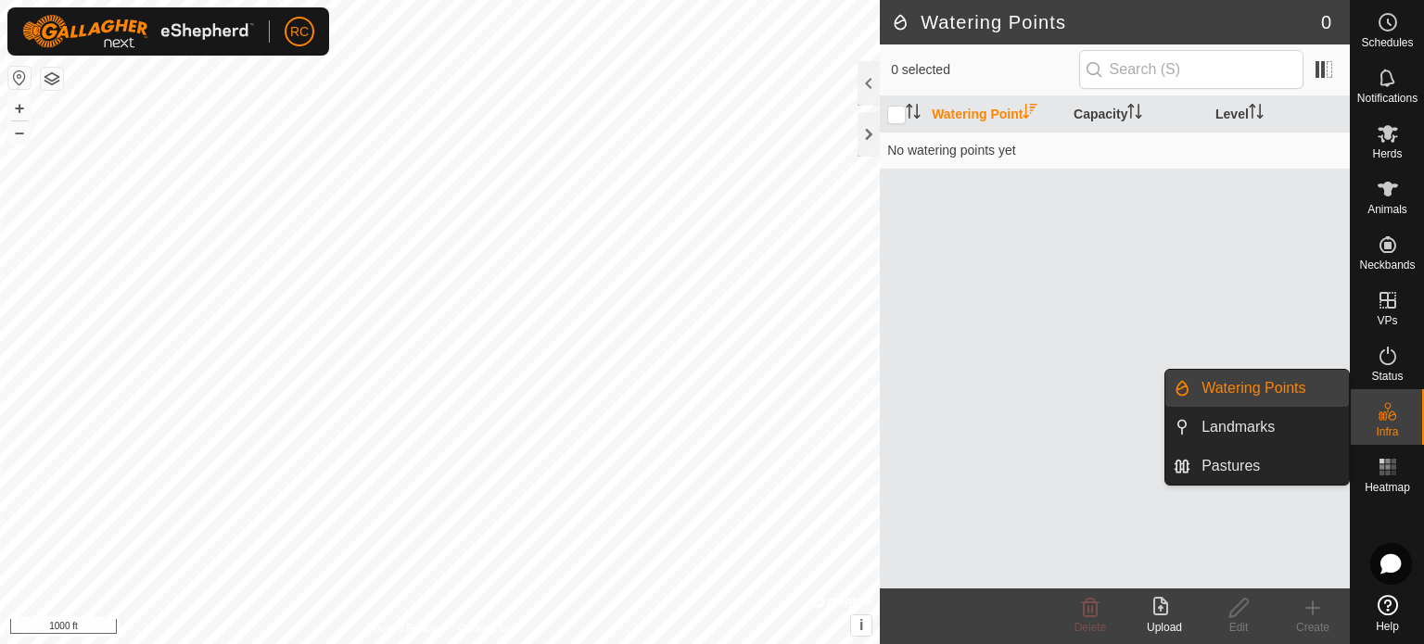
click at [1253, 391] on link "Watering Points" at bounding box center [1269, 388] width 158 height 37
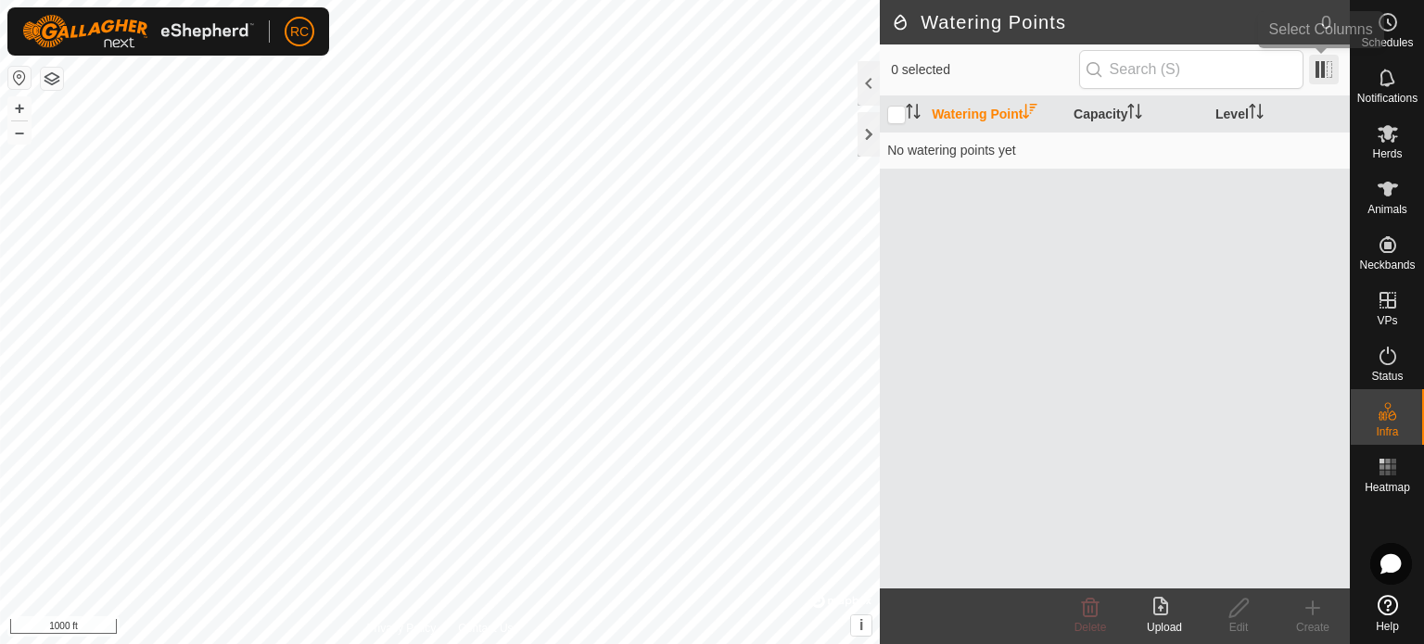
click at [1324, 77] on span at bounding box center [1324, 70] width 30 height 30
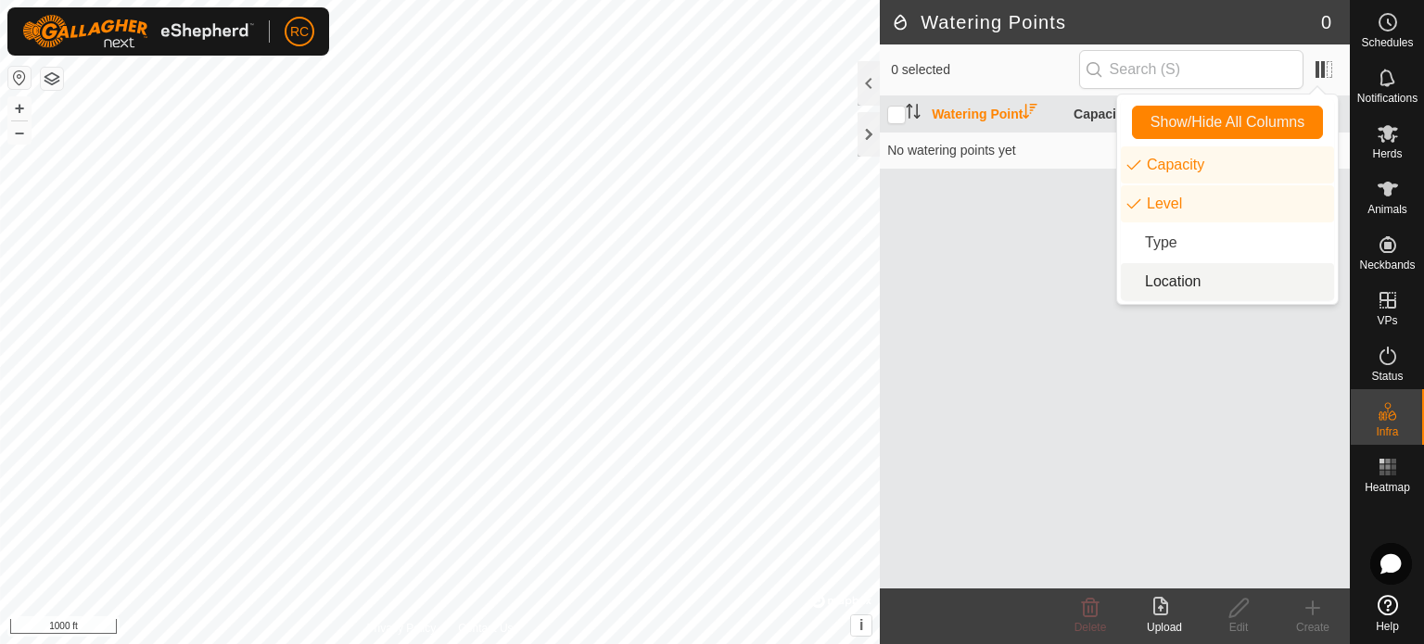
click at [1171, 285] on li "Location" at bounding box center [1226, 281] width 213 height 37
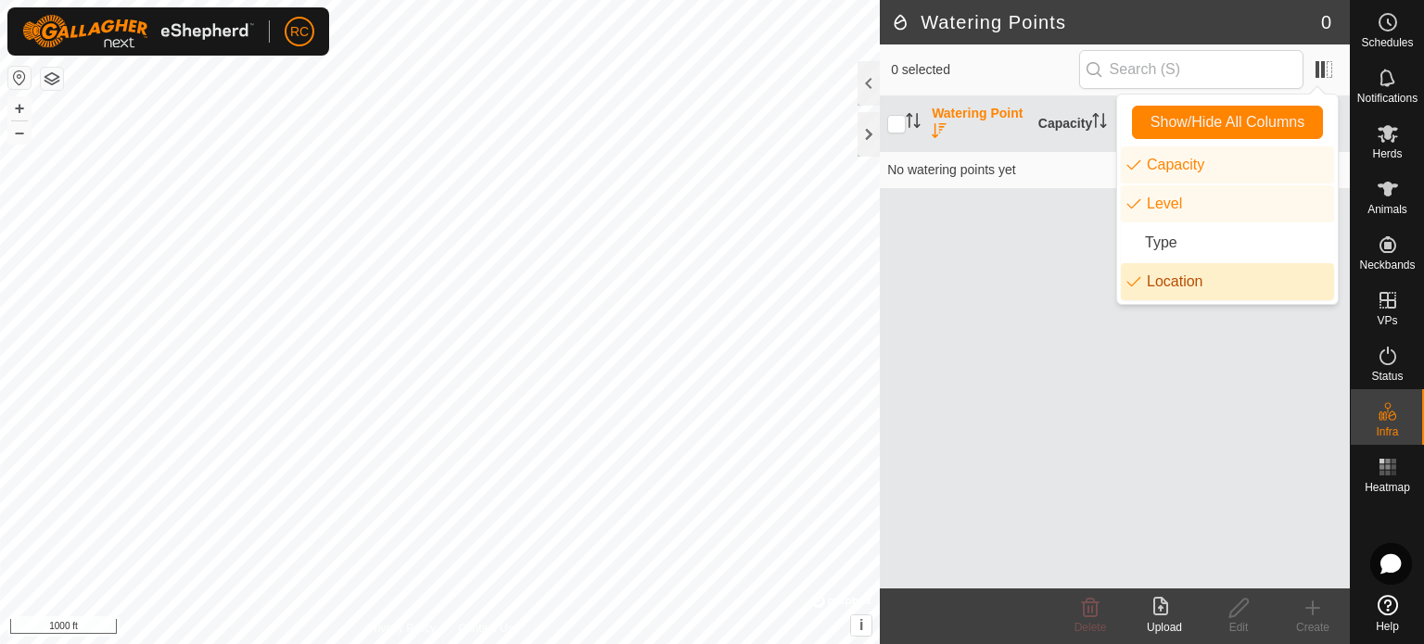
click at [1171, 285] on li "Location" at bounding box center [1226, 281] width 213 height 37
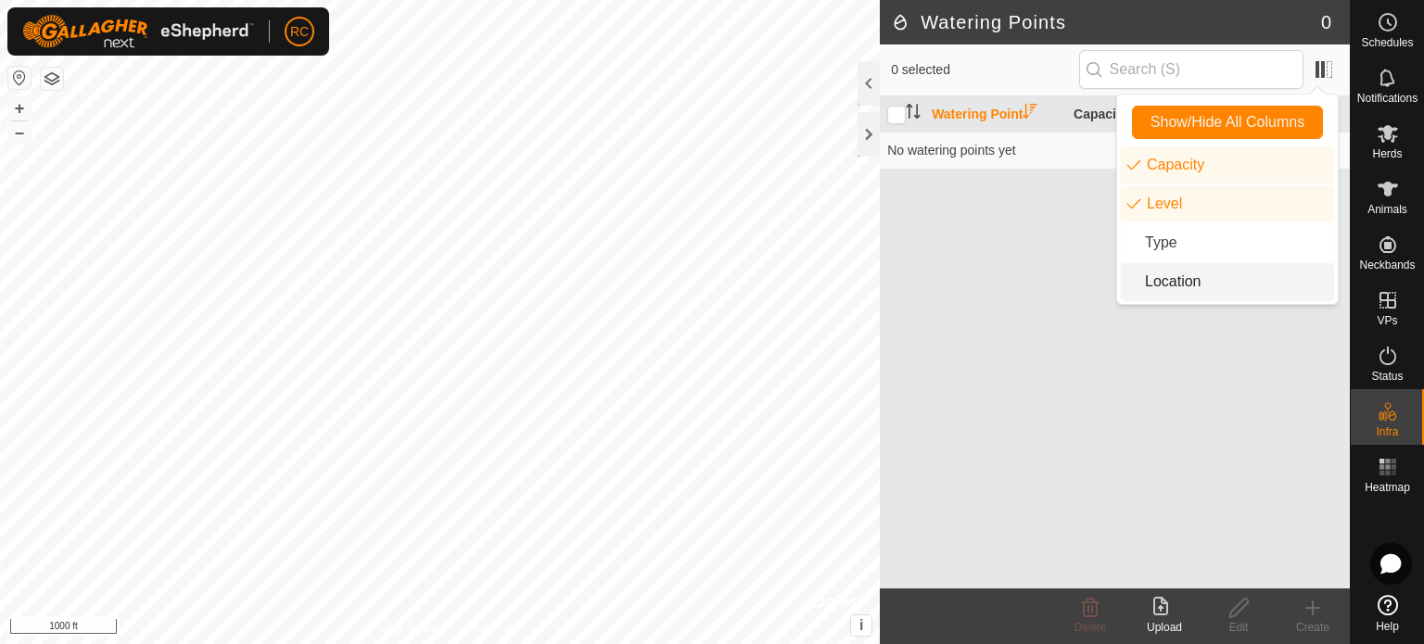
click at [1184, 525] on div "Watering Point Capacity Level No watering points yet" at bounding box center [1115, 342] width 470 height 492
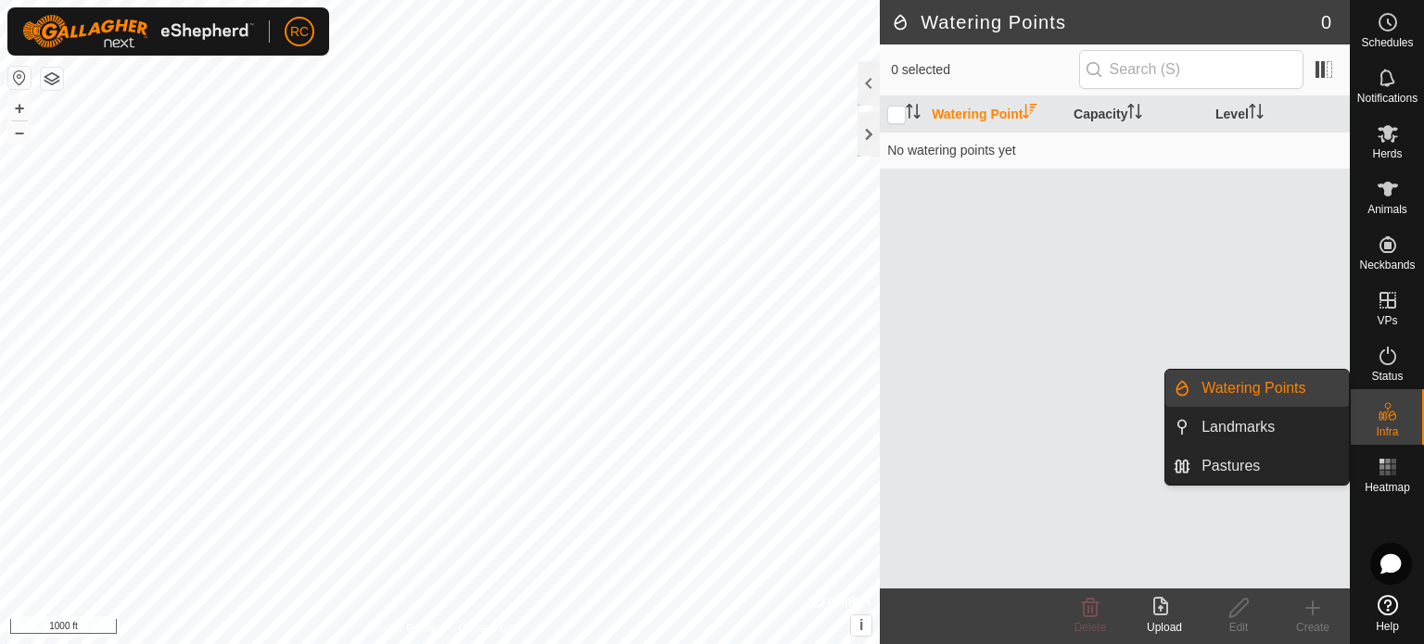
click at [1316, 381] on link "Watering Points" at bounding box center [1269, 388] width 158 height 37
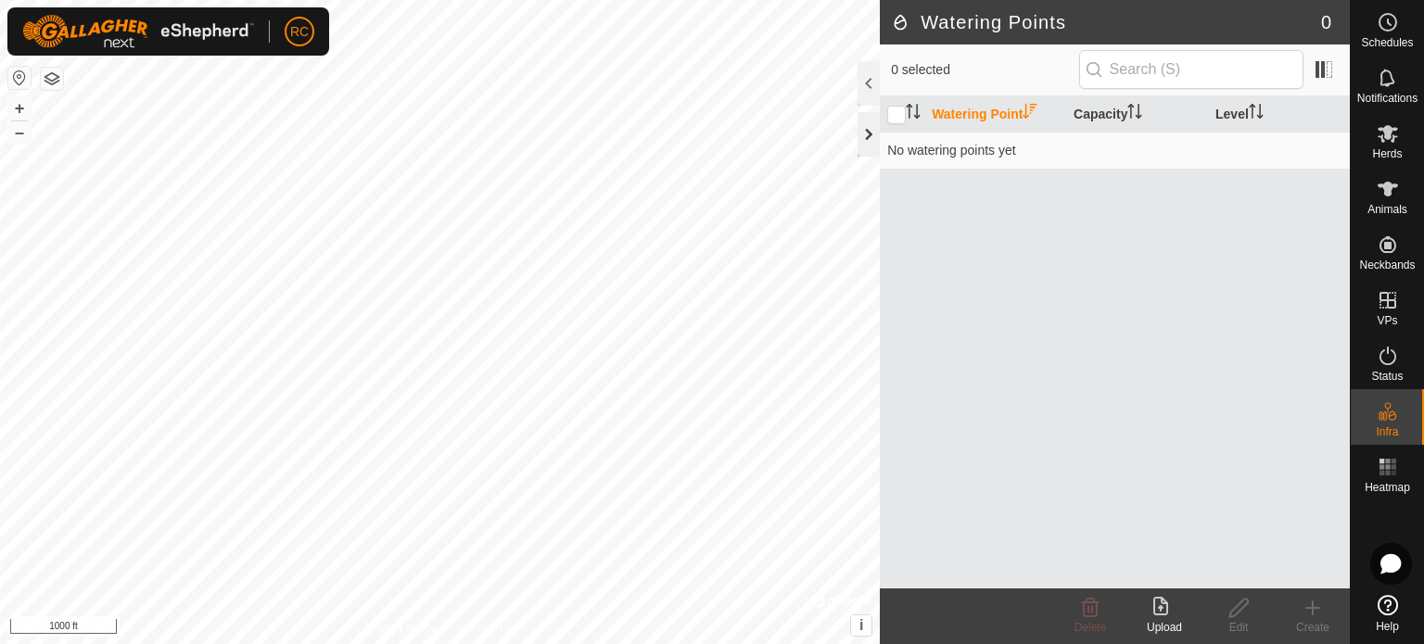
click at [867, 134] on div at bounding box center [868, 134] width 22 height 44
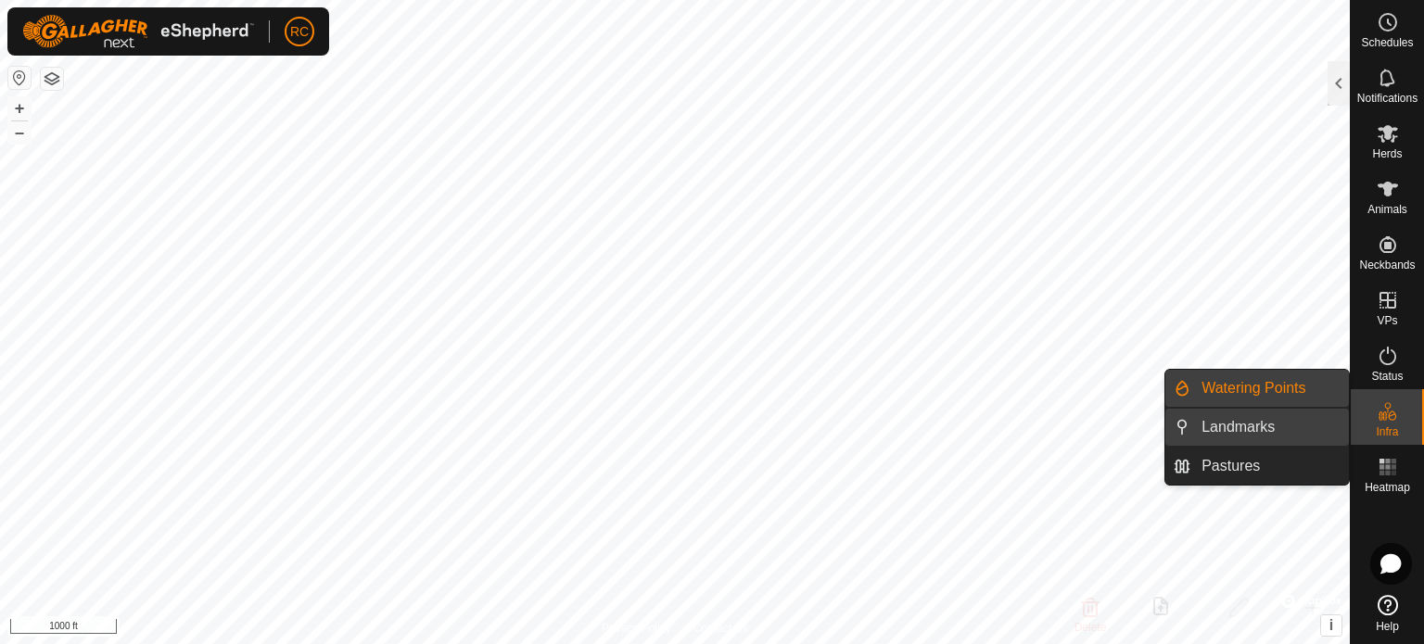
click at [1301, 428] on link "Landmarks" at bounding box center [1269, 427] width 158 height 37
click at [1243, 424] on link "Landmarks" at bounding box center [1269, 427] width 158 height 37
click at [1268, 385] on link "Watering Points" at bounding box center [1269, 388] width 158 height 37
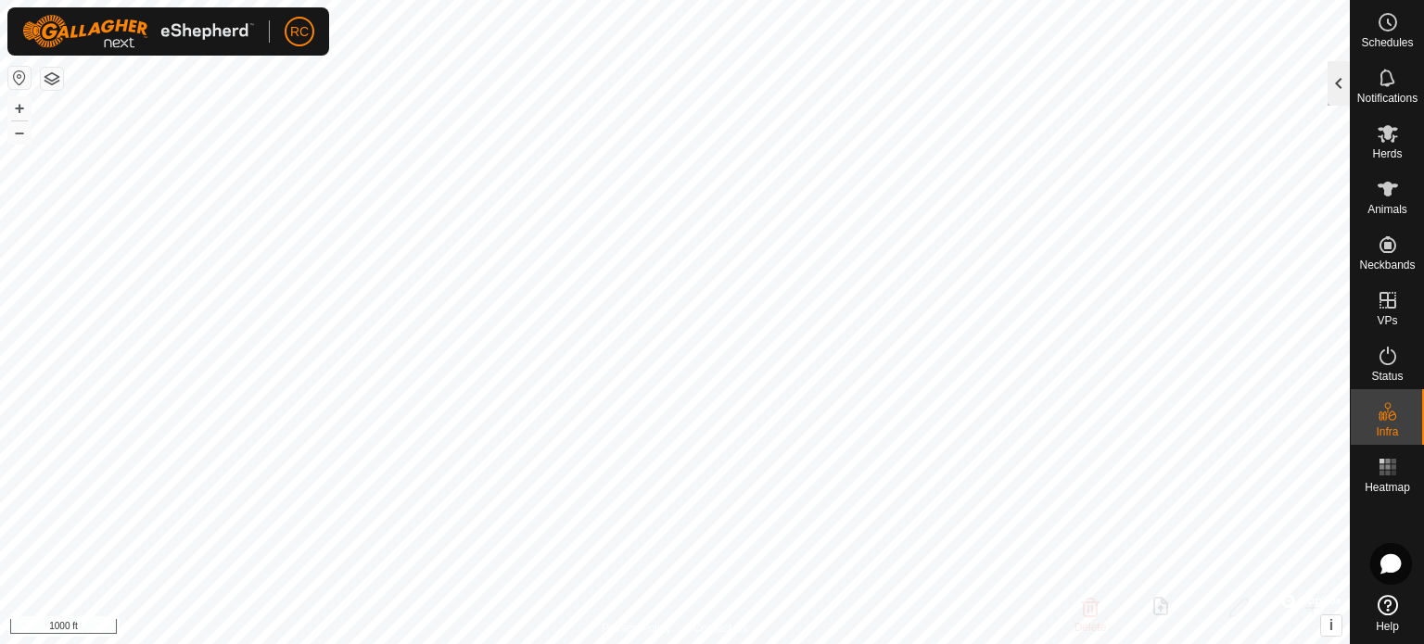
click at [1339, 78] on div at bounding box center [1338, 83] width 22 height 44
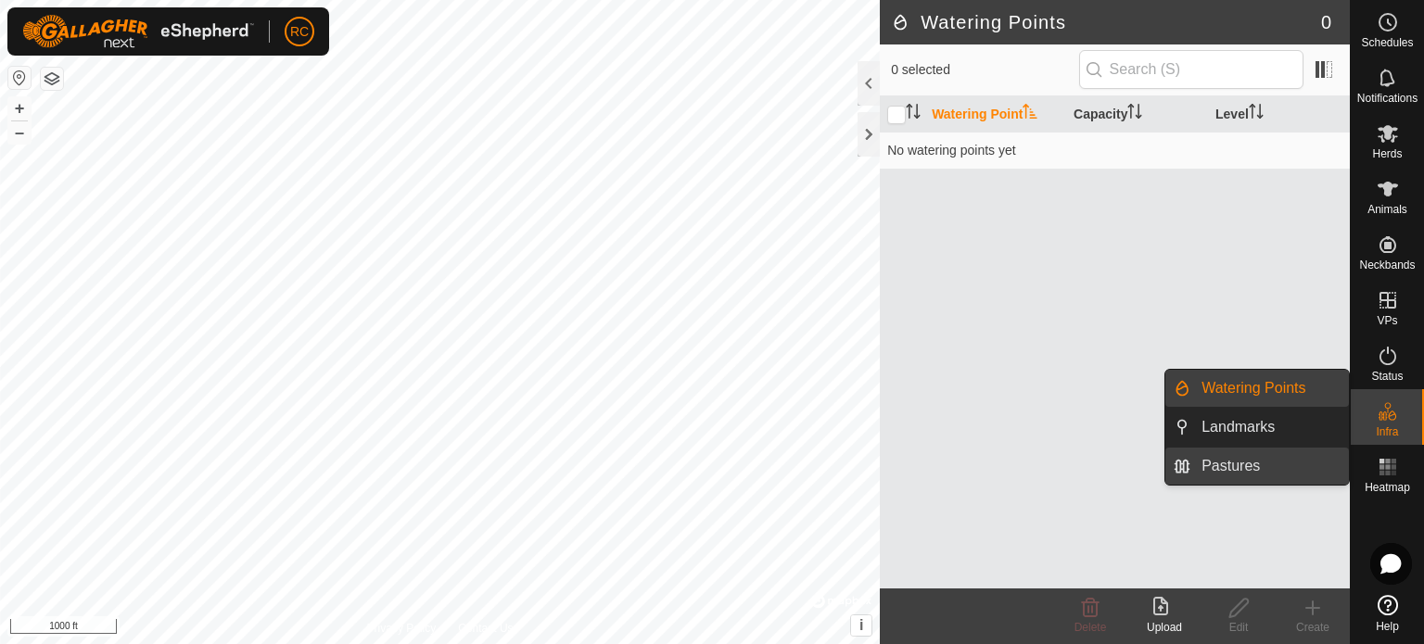
click at [1250, 460] on link "Pastures" at bounding box center [1269, 466] width 158 height 37
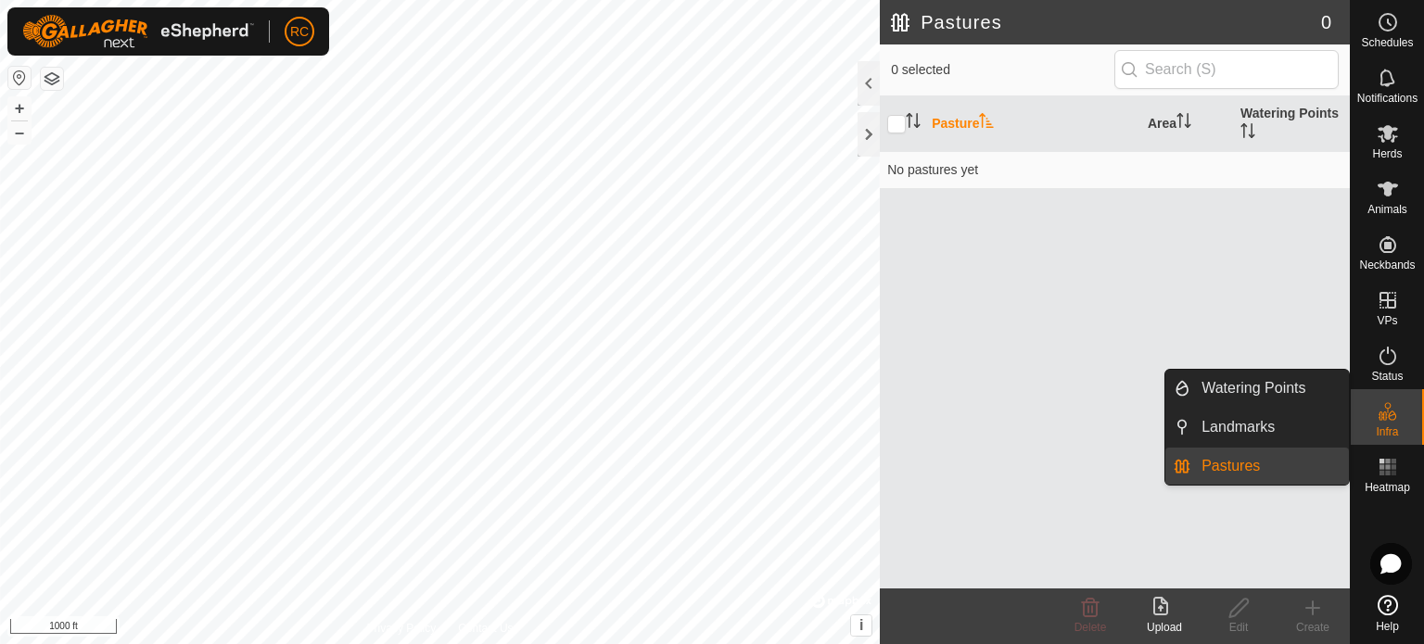
click at [1269, 469] on link "Pastures" at bounding box center [1269, 466] width 158 height 37
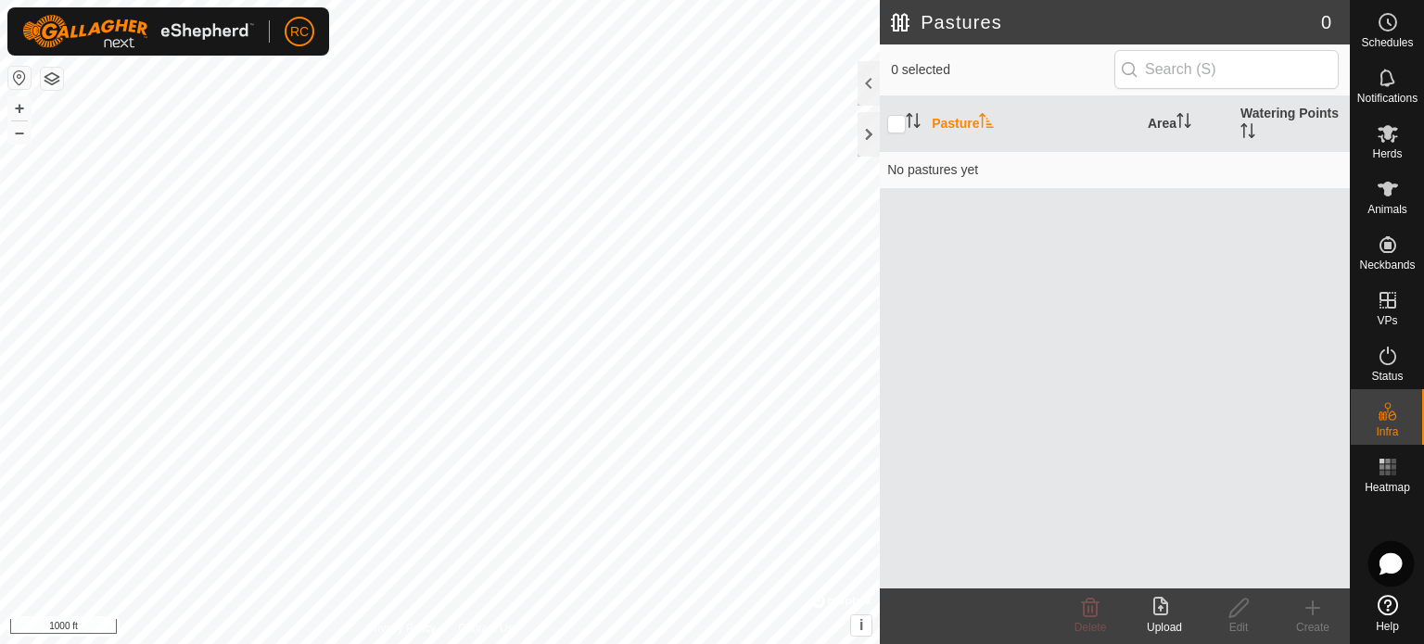
click at [1396, 563] on icon at bounding box center [1390, 563] width 22 height 21
click at [1294, 105] on th "Watering Points" at bounding box center [1291, 124] width 117 height 56
click at [1312, 613] on icon at bounding box center [1312, 607] width 0 height 13
click at [1392, 567] on icon at bounding box center [1390, 563] width 22 height 21
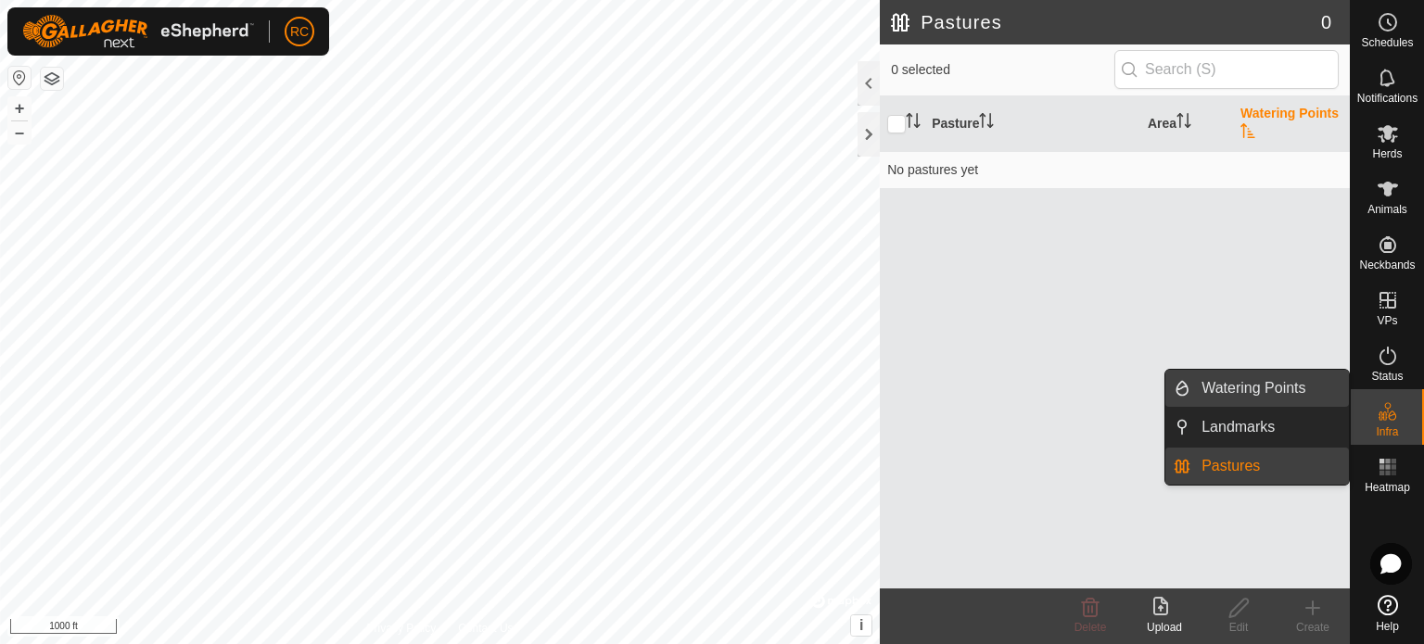
click at [1285, 389] on link "Watering Points" at bounding box center [1269, 388] width 158 height 37
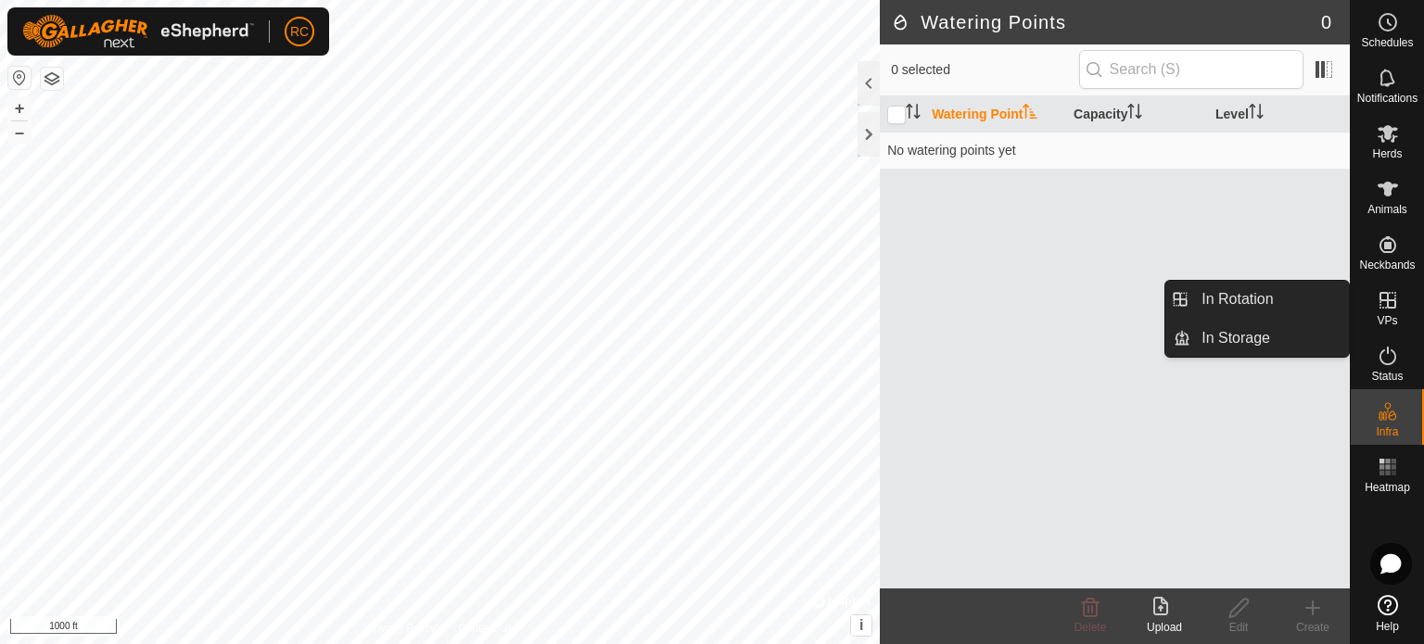
click at [1379, 310] on icon at bounding box center [1387, 300] width 22 height 22
click at [1316, 335] on link "In Storage" at bounding box center [1269, 338] width 158 height 37
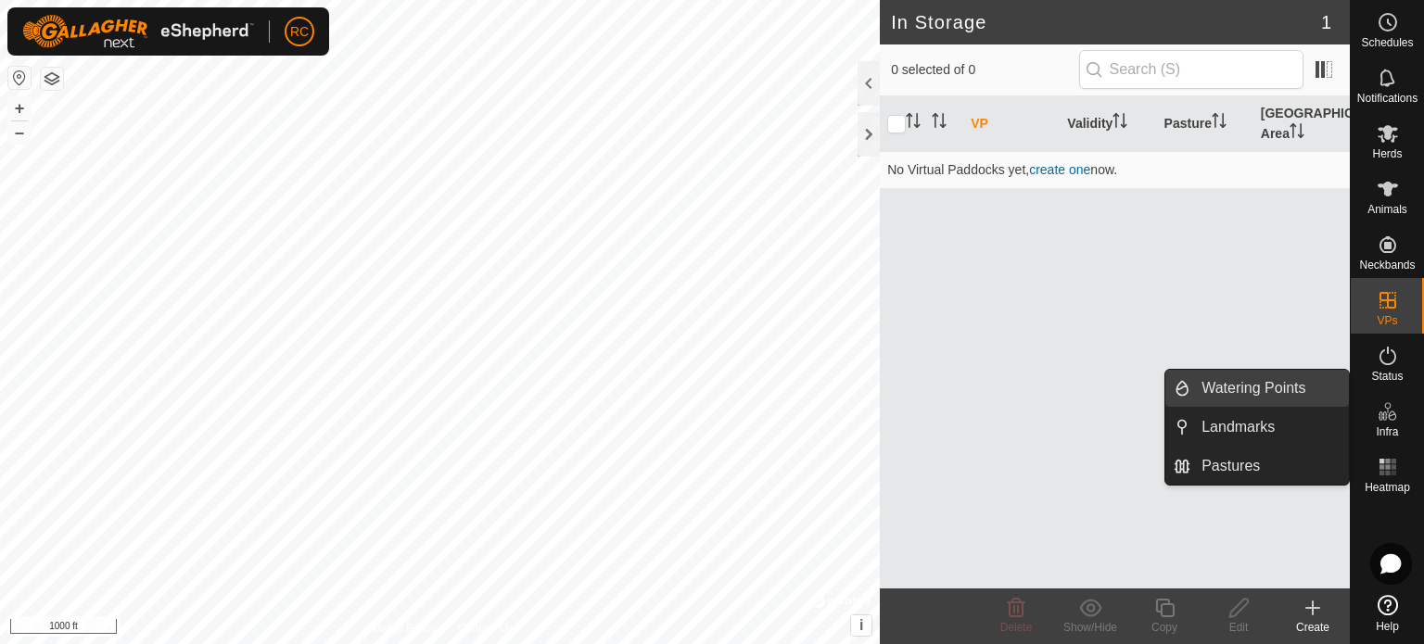
click at [1262, 393] on link "Watering Points" at bounding box center [1269, 388] width 158 height 37
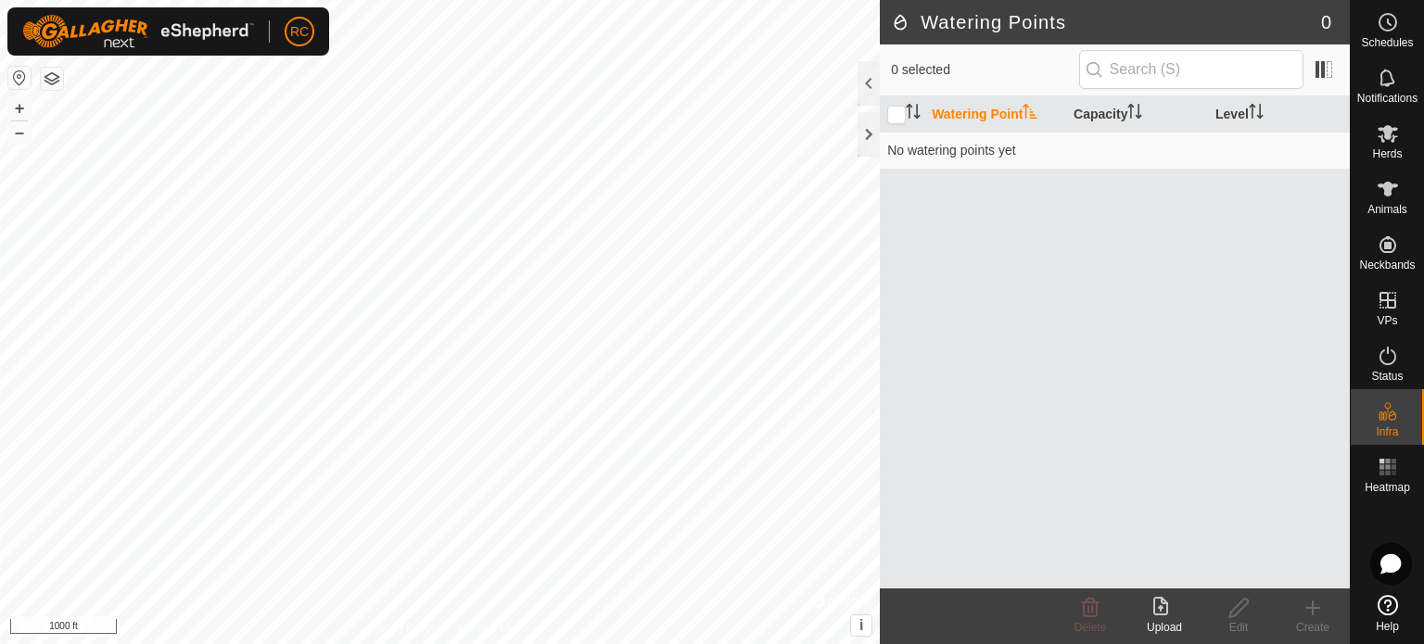
click at [14, 75] on button "button" at bounding box center [19, 78] width 22 height 22
click at [305, 34] on span "RC" at bounding box center [299, 31] width 19 height 19
click at [364, 114] on link "Settings" at bounding box center [385, 109] width 184 height 30
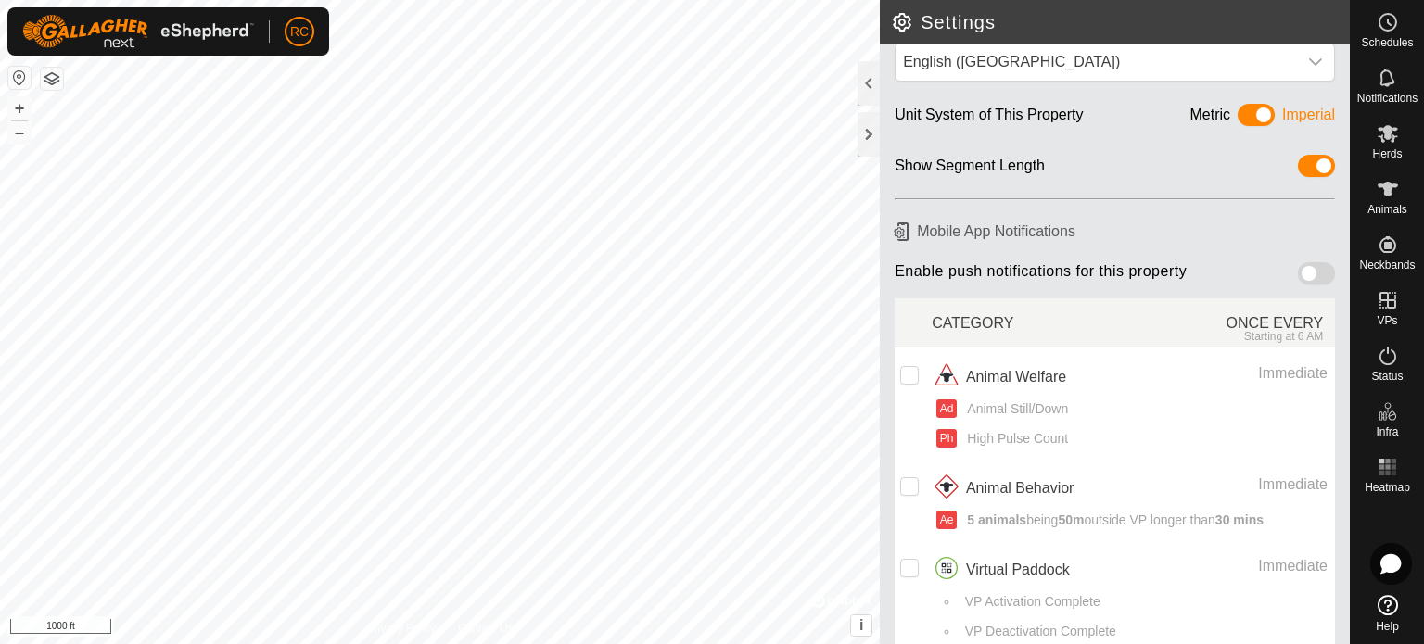
scroll to position [58, 0]
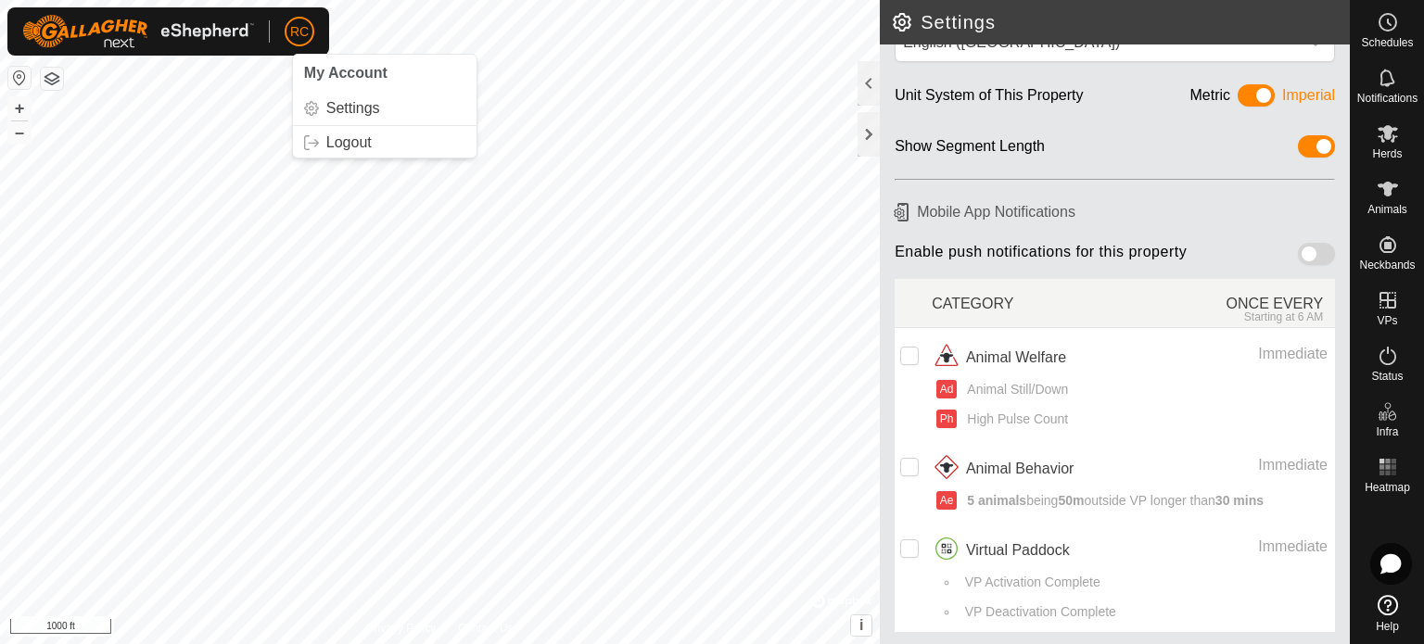
click at [362, 74] on span "My Account" at bounding box center [345, 73] width 83 height 16
click at [335, 105] on link "Settings" at bounding box center [385, 109] width 184 height 30
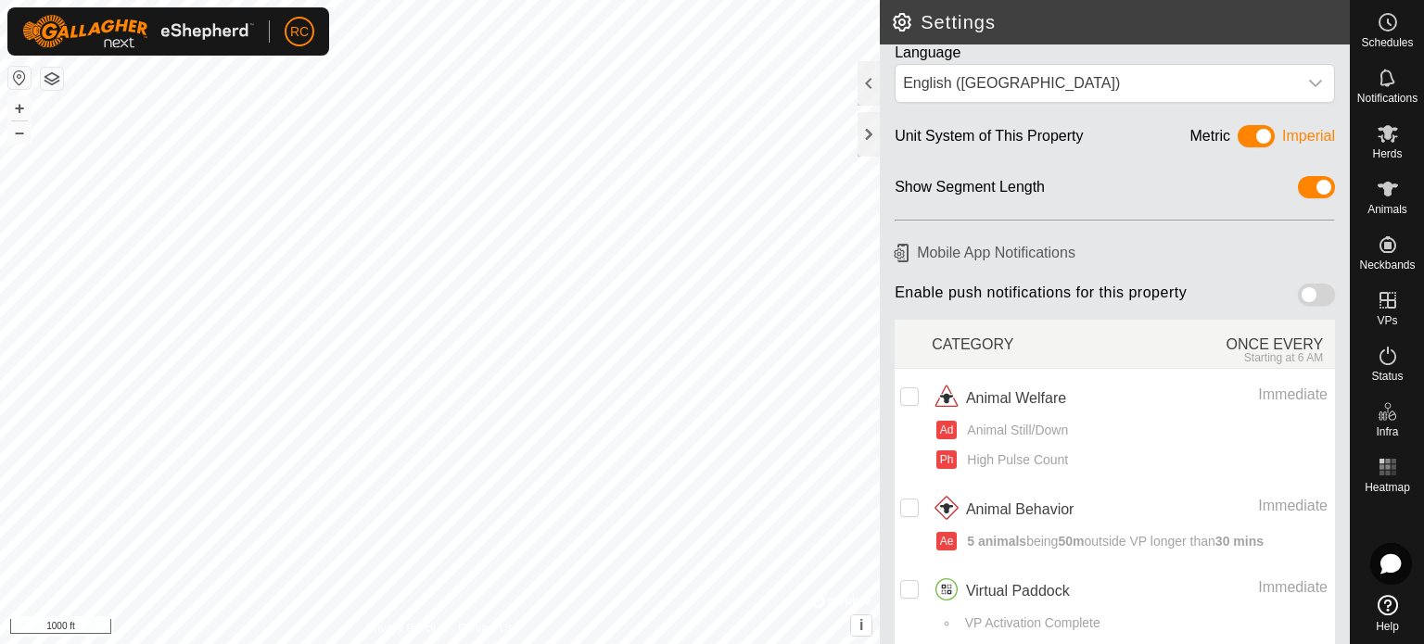
scroll to position [0, 0]
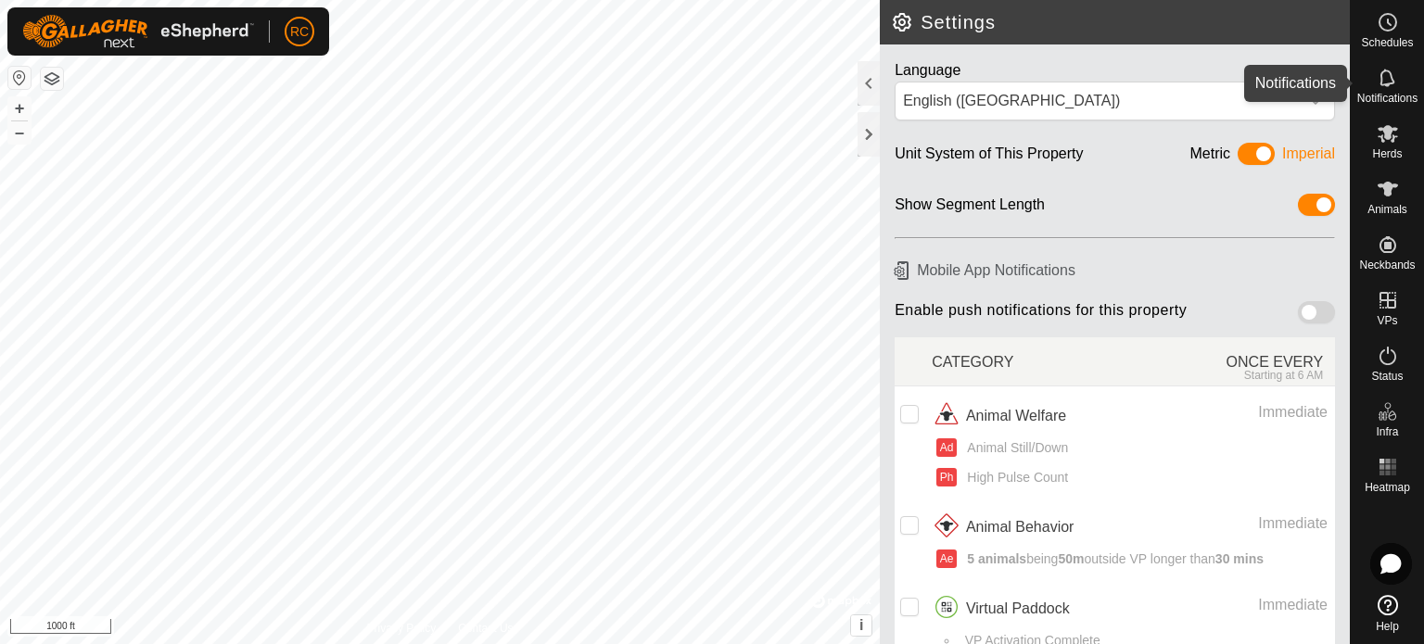
click at [1397, 80] on icon at bounding box center [1387, 78] width 22 height 22
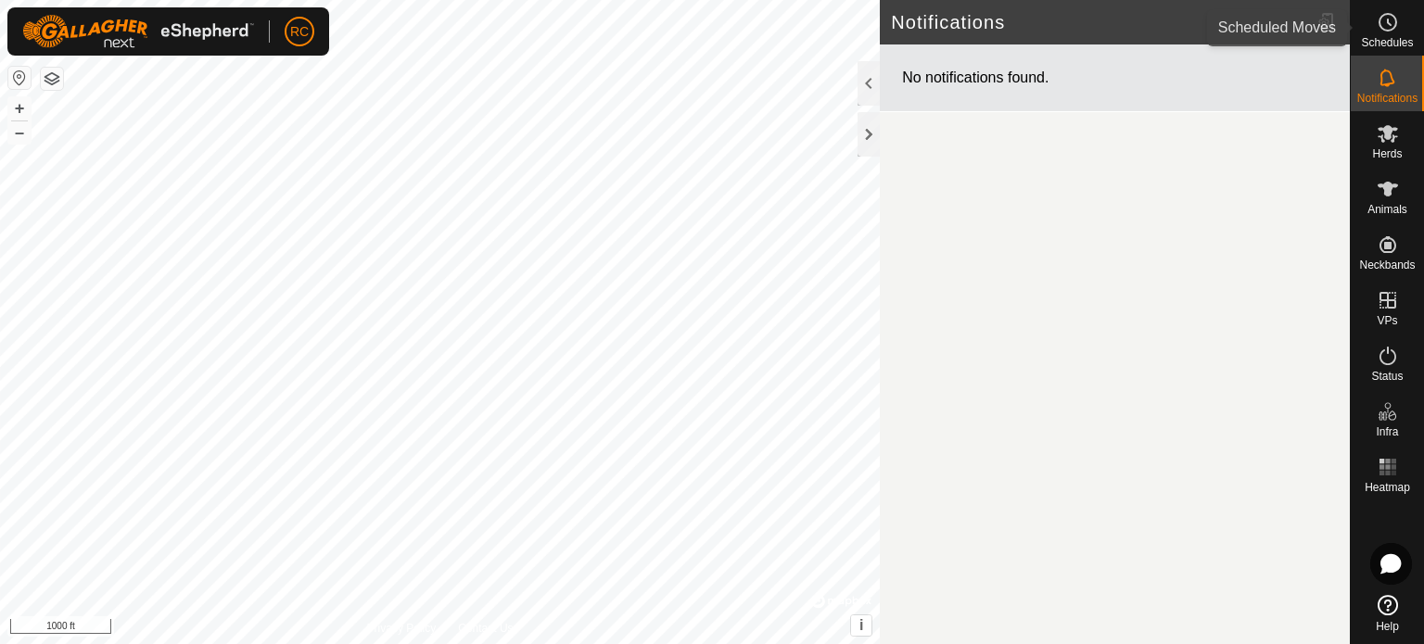
click at [1387, 10] on es-schedule-vp-svg-icon at bounding box center [1387, 22] width 33 height 30
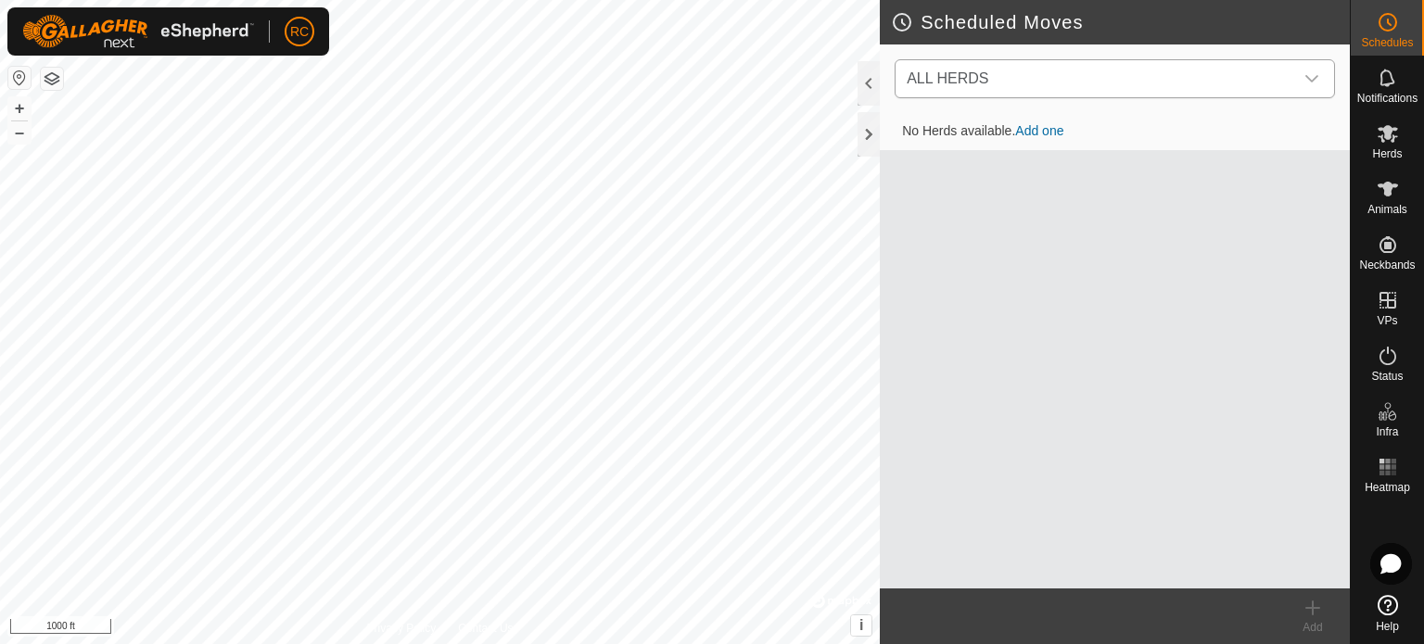
click at [1320, 76] on div "dropdown trigger" at bounding box center [1311, 78] width 37 height 37
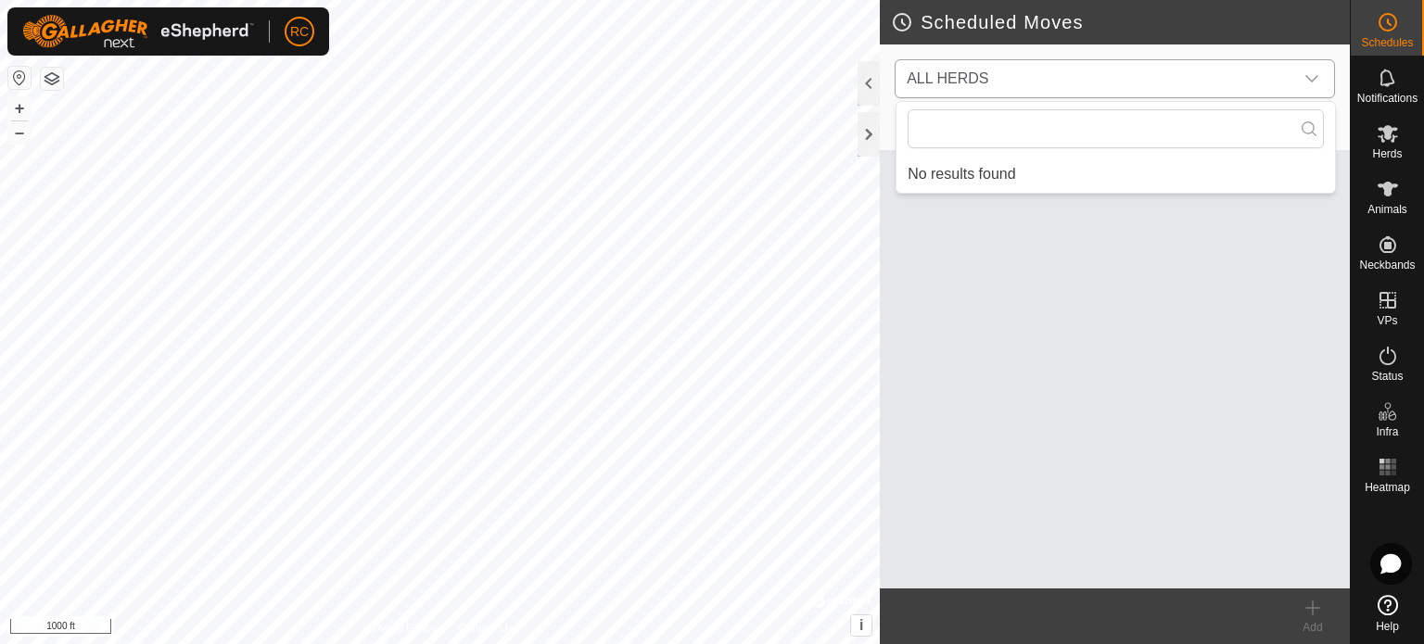
click at [1320, 76] on div "dropdown trigger" at bounding box center [1311, 78] width 37 height 37
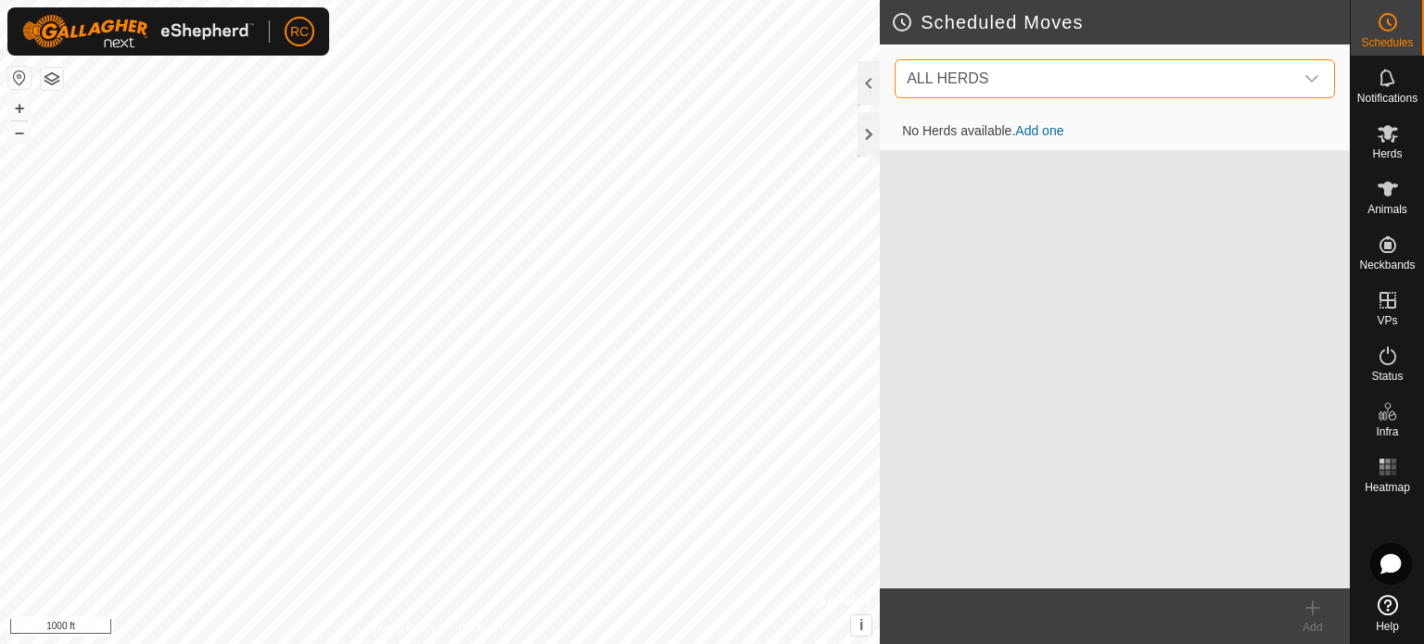
click at [1033, 129] on link "Add one" at bounding box center [1039, 130] width 48 height 15
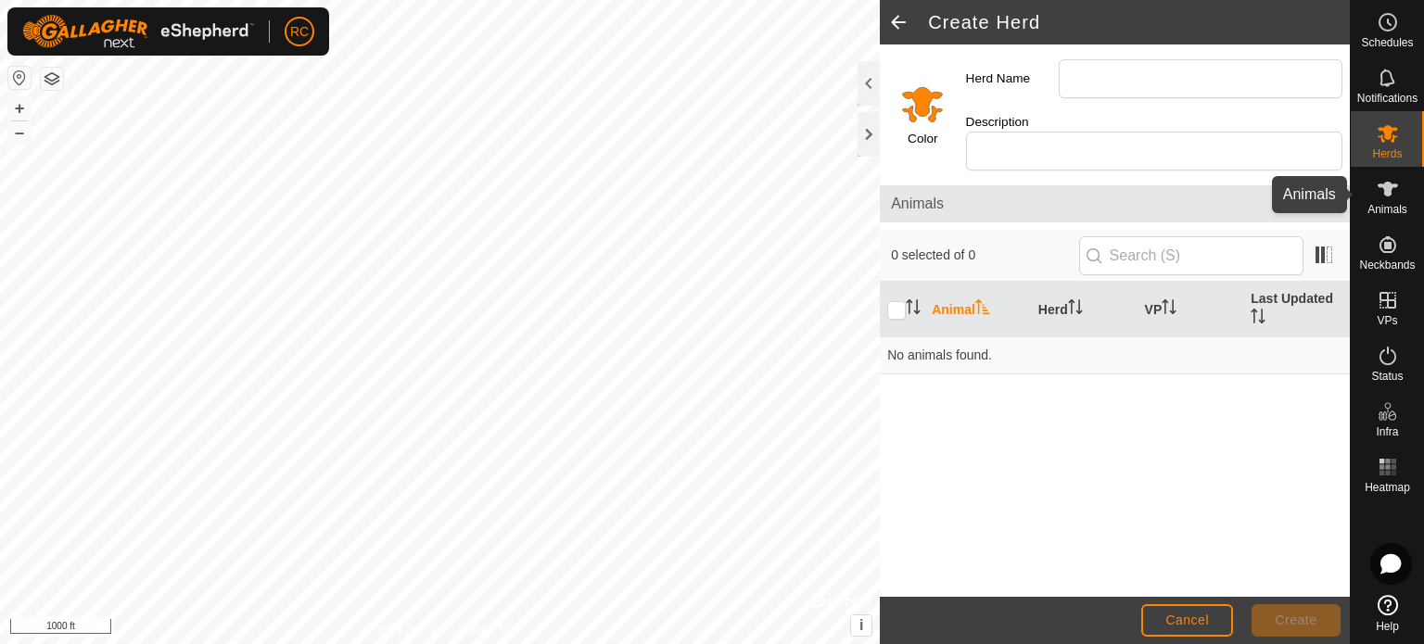
click at [1395, 184] on icon at bounding box center [1387, 189] width 20 height 15
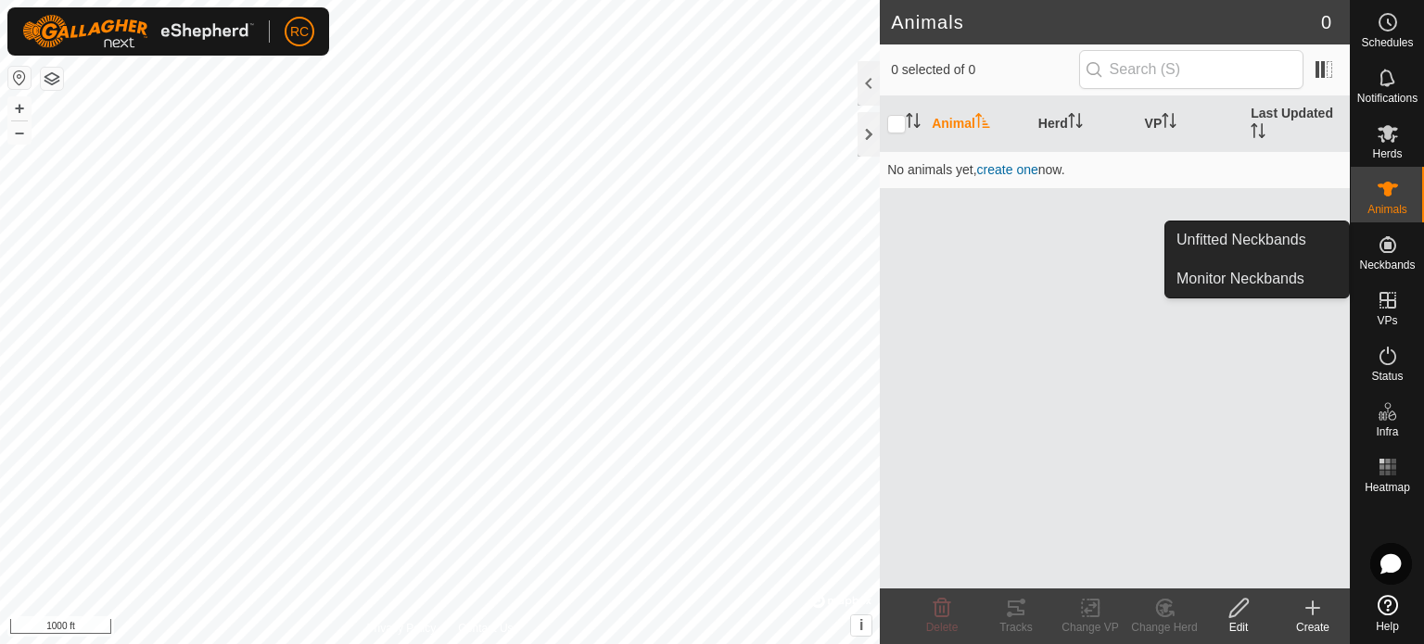
click at [1389, 260] on span "Neckbands" at bounding box center [1387, 265] width 56 height 11
click at [1303, 236] on link "Unfitted Neckbands" at bounding box center [1257, 240] width 184 height 37
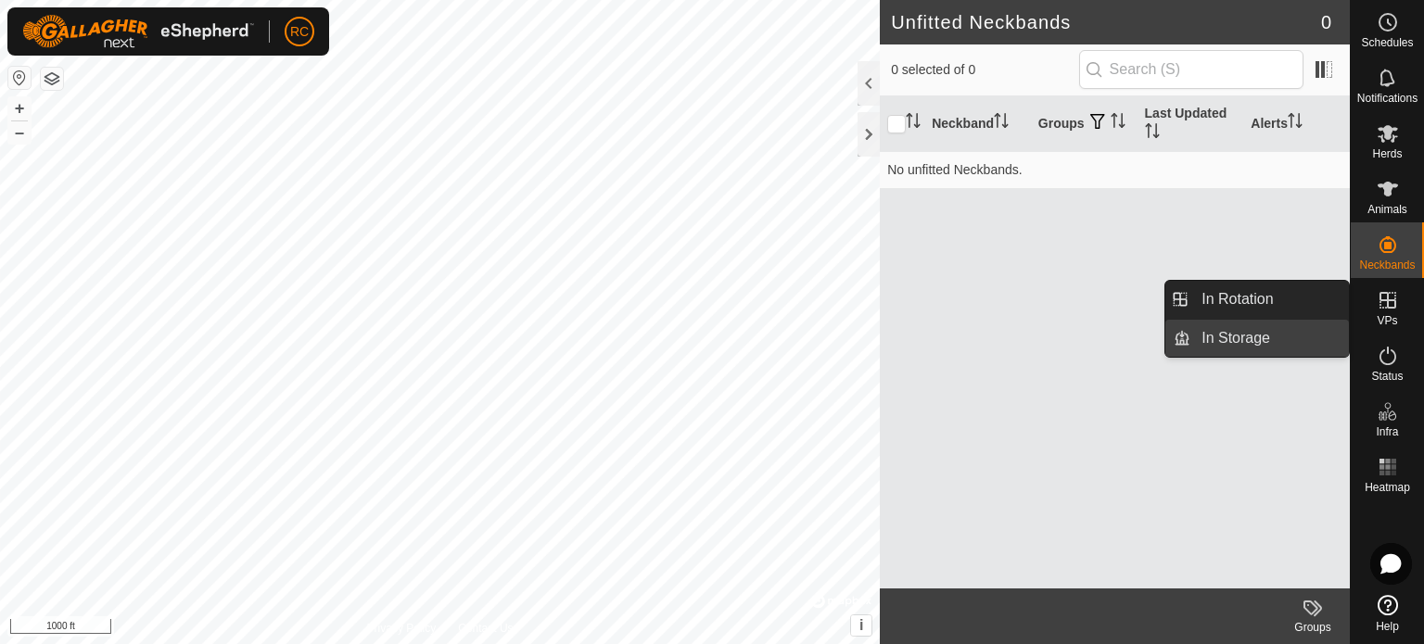
click at [1263, 337] on link "In Storage" at bounding box center [1269, 338] width 158 height 37
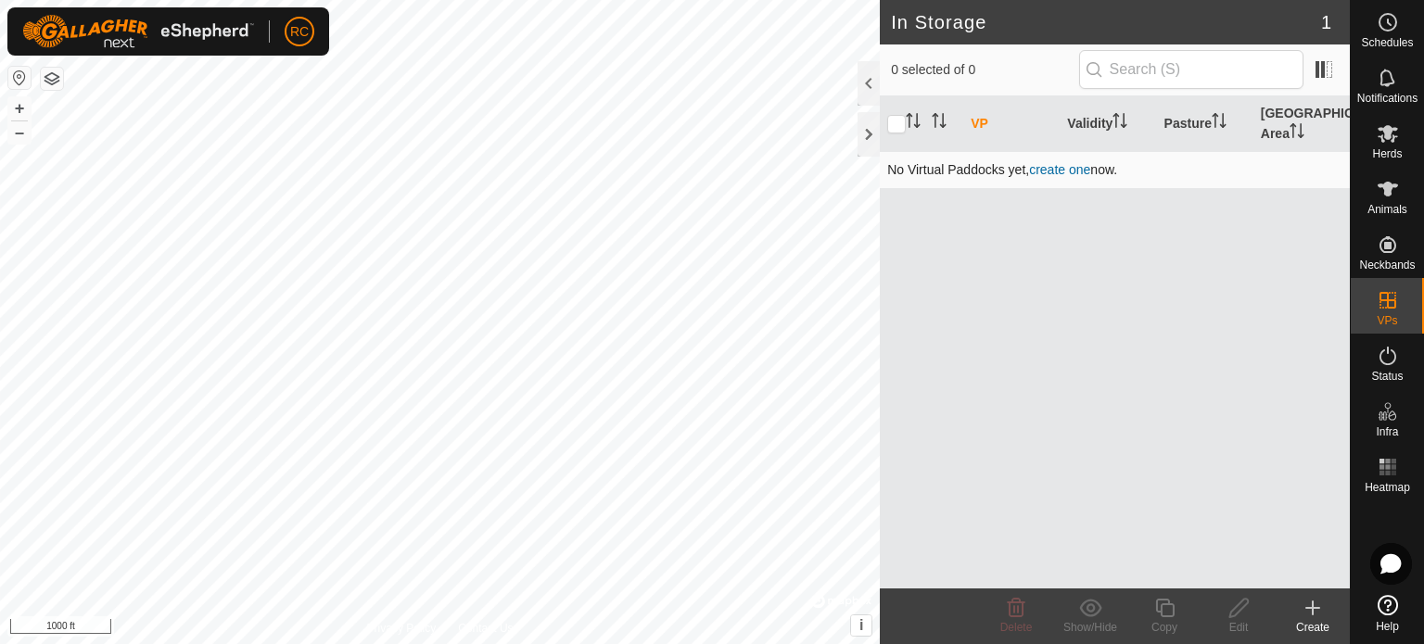
click at [1073, 162] on link "create one" at bounding box center [1059, 169] width 61 height 15
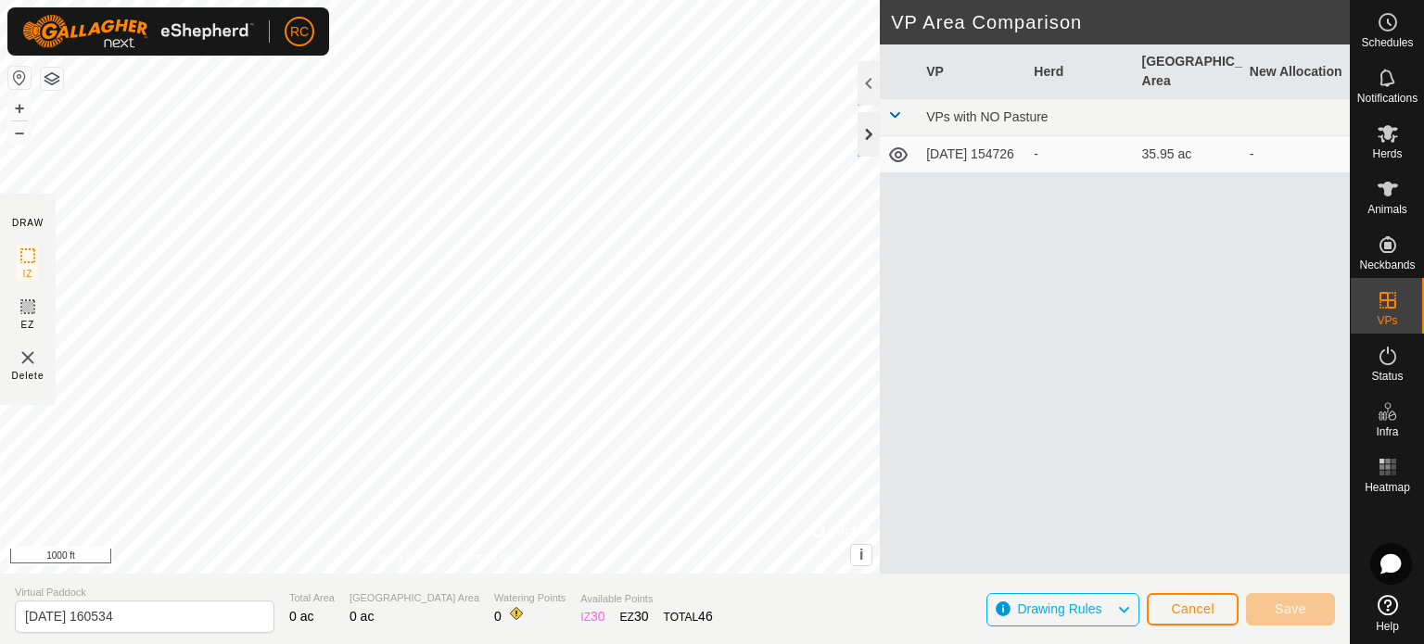
click at [863, 125] on div at bounding box center [868, 134] width 22 height 44
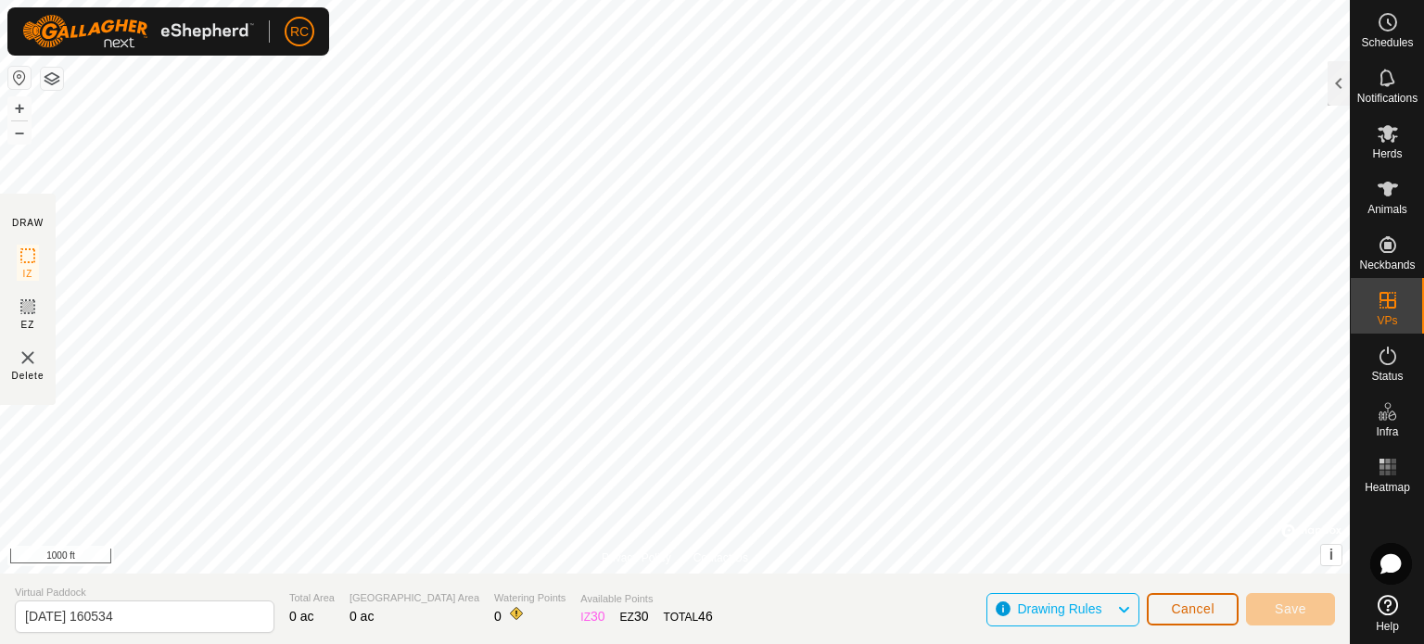
click at [1222, 600] on button "Cancel" at bounding box center [1192, 609] width 92 height 32
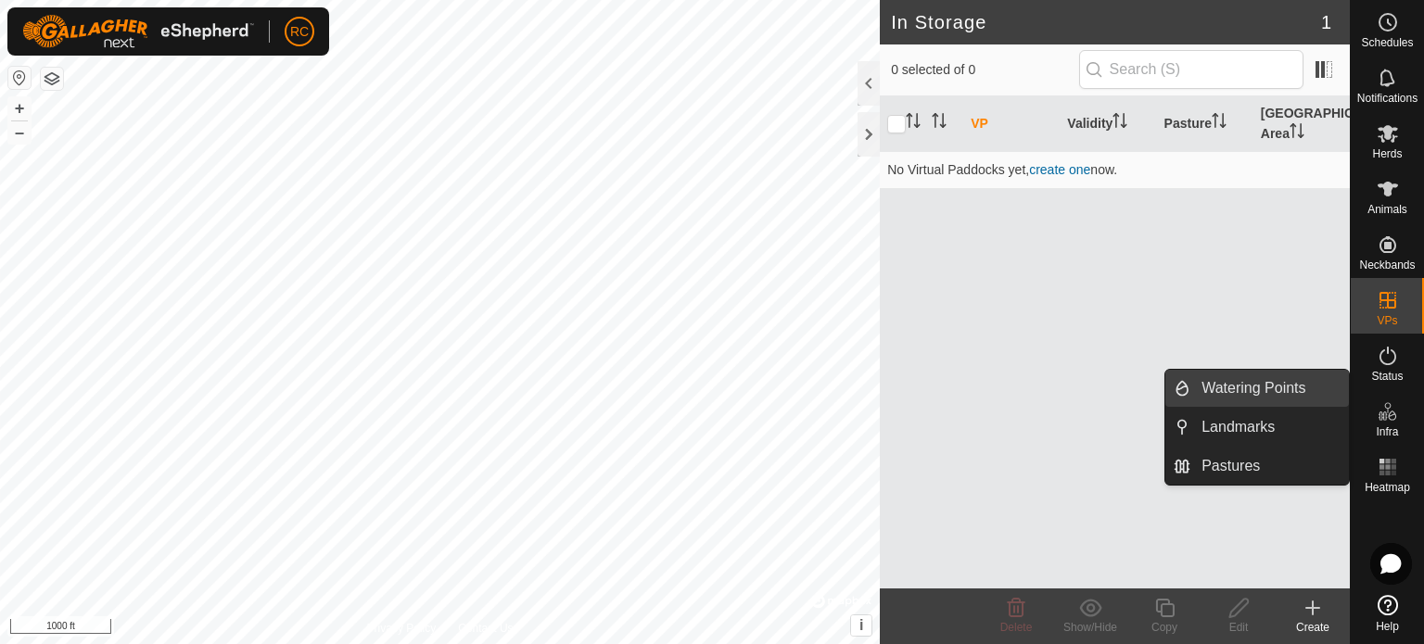
click at [1292, 390] on link "Watering Points" at bounding box center [1269, 388] width 158 height 37
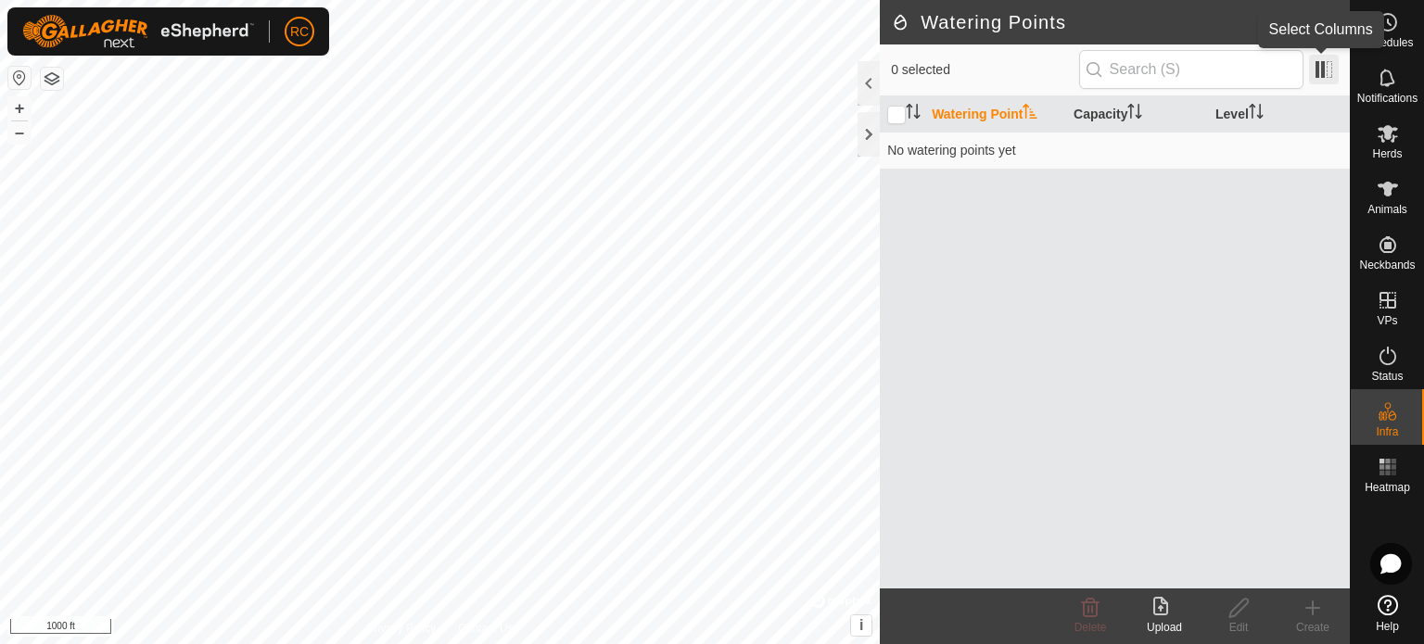
click at [1323, 69] on span at bounding box center [1324, 70] width 30 height 30
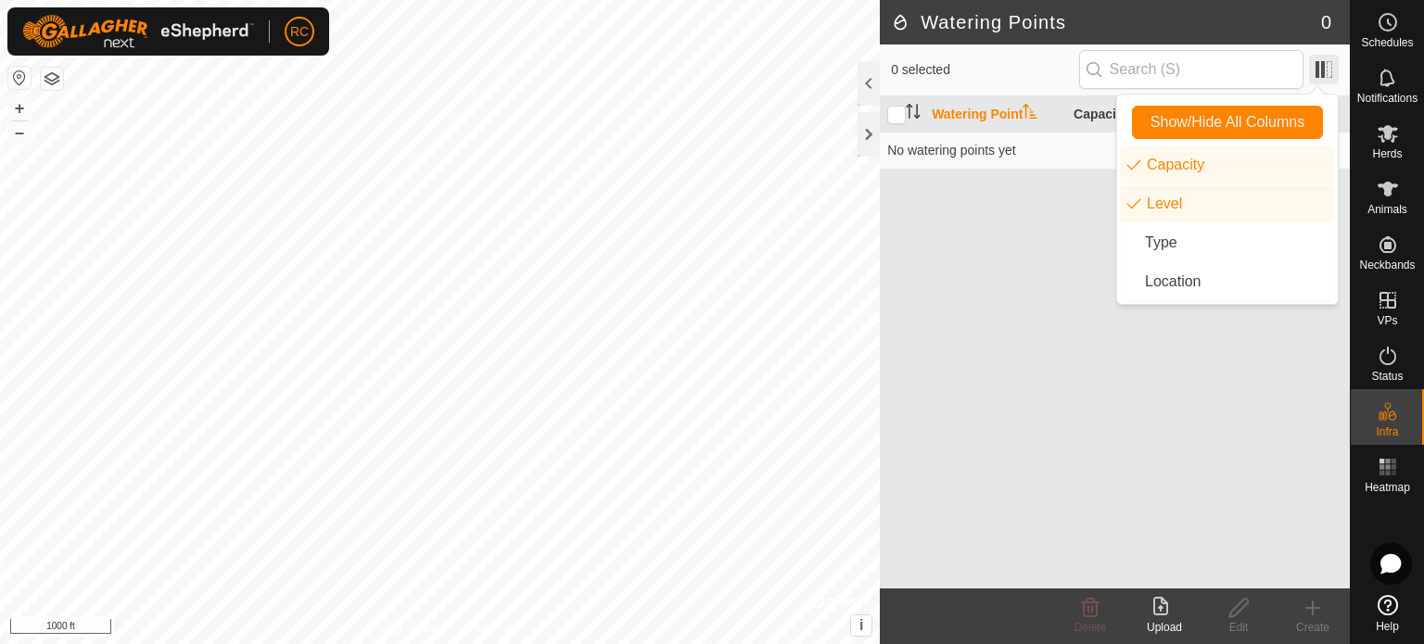
click at [1313, 70] on span at bounding box center [1324, 70] width 30 height 30
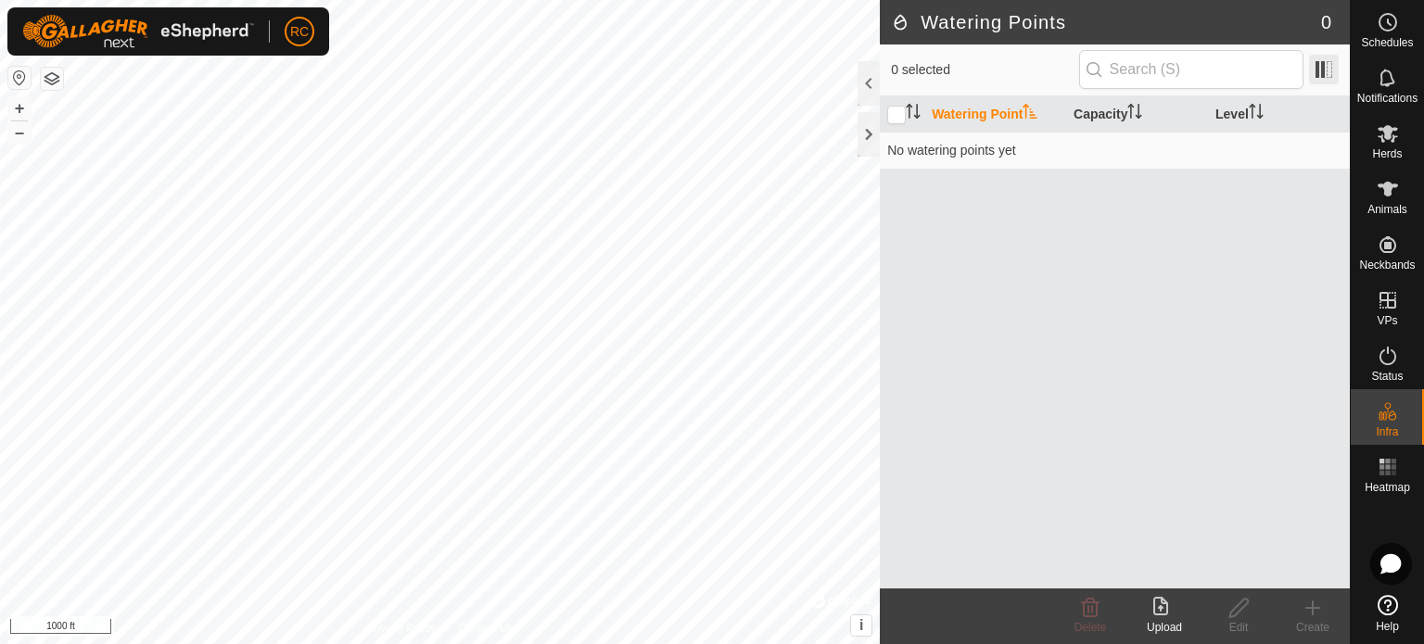
click at [1316, 70] on span at bounding box center [1324, 70] width 30 height 30
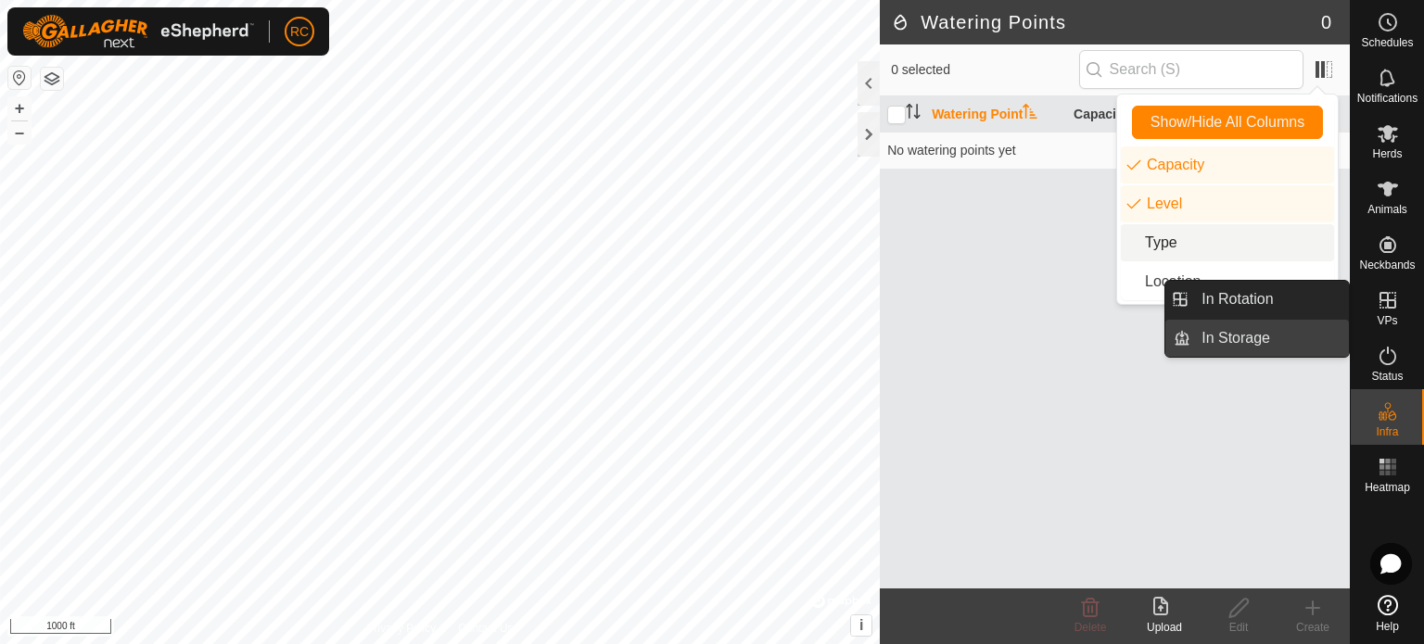
click at [1272, 333] on link "In Storage" at bounding box center [1269, 338] width 158 height 37
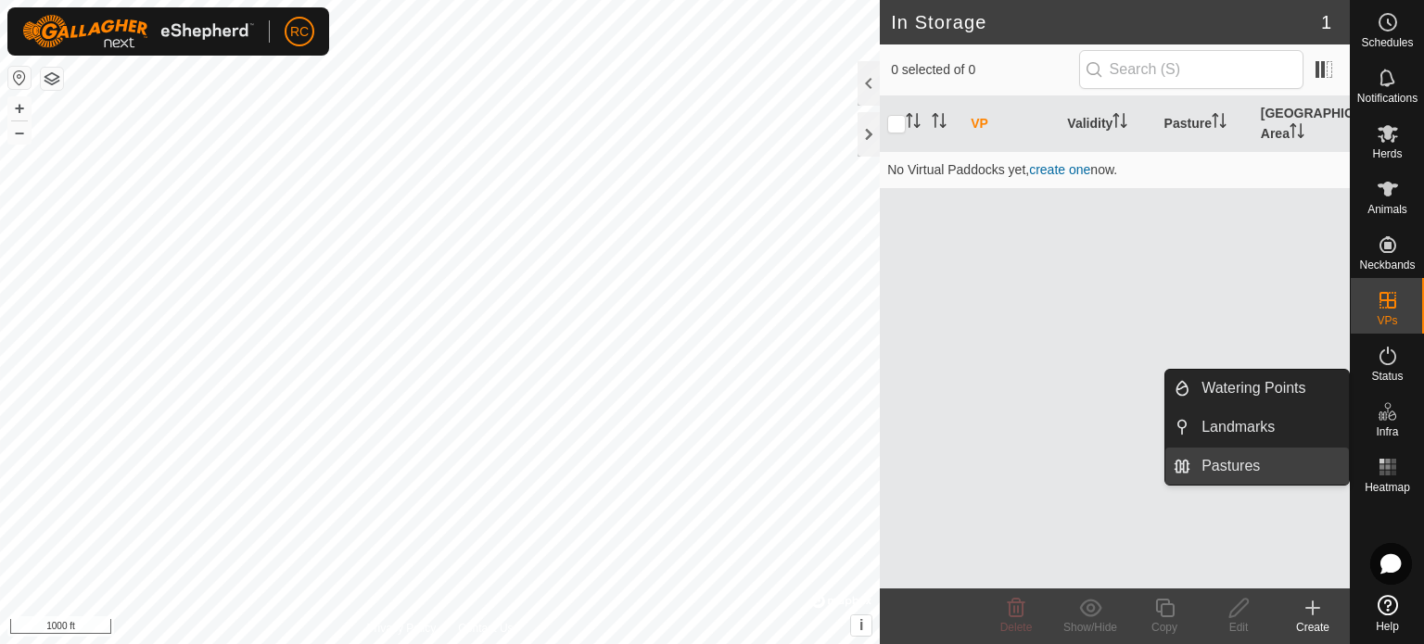
click at [1246, 471] on link "Pastures" at bounding box center [1269, 466] width 158 height 37
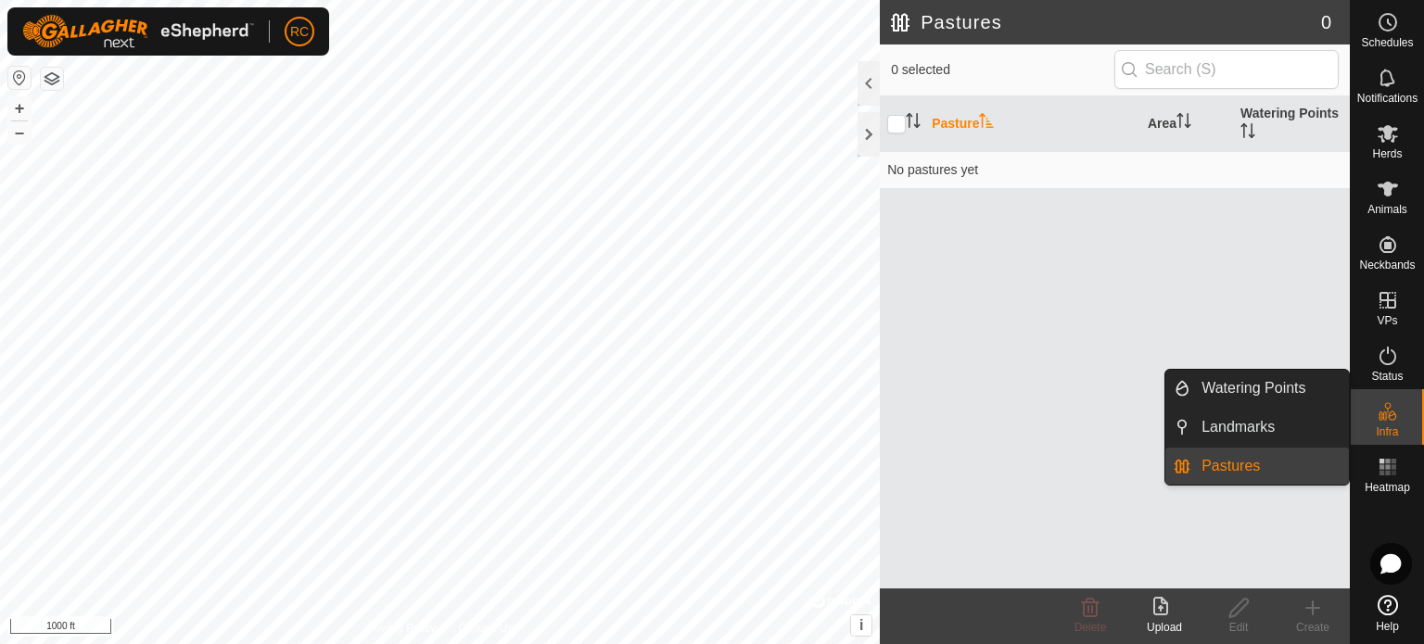
click at [1252, 462] on link "Pastures" at bounding box center [1269, 466] width 158 height 37
click at [1245, 462] on link "Pastures" at bounding box center [1269, 466] width 158 height 37
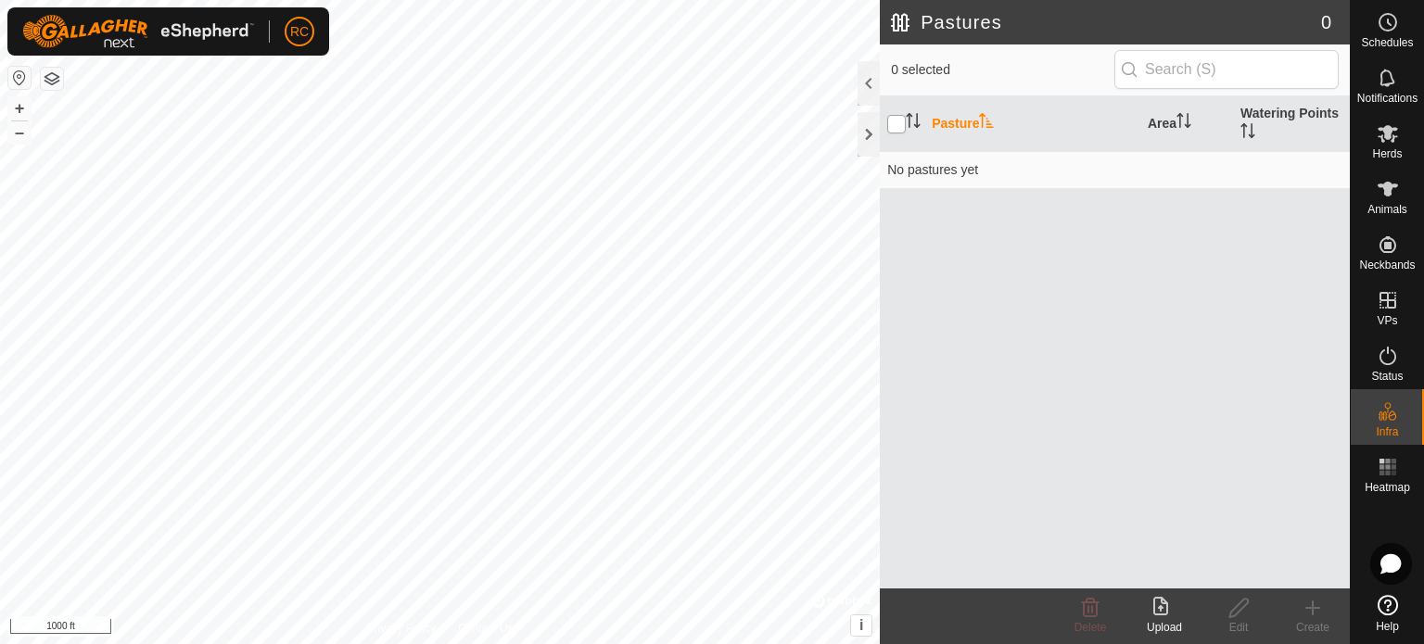
click at [899, 121] on input "checkbox" at bounding box center [896, 124] width 19 height 19
checkbox input "true"
click at [969, 122] on th "Pasture" at bounding box center [1032, 124] width 216 height 56
click at [960, 23] on h2 "Pastures" at bounding box center [1106, 22] width 430 height 22
click at [1282, 72] on input "text" at bounding box center [1226, 69] width 224 height 39
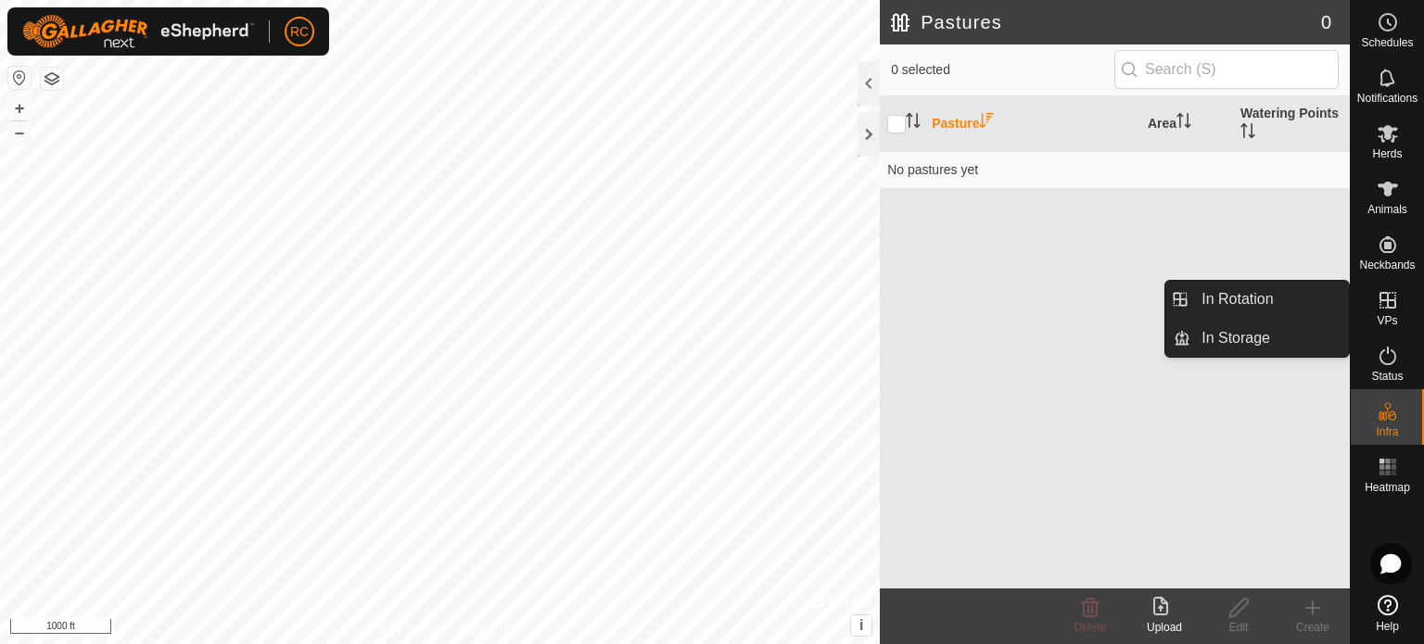
click at [1386, 609] on icon at bounding box center [1387, 605] width 20 height 20
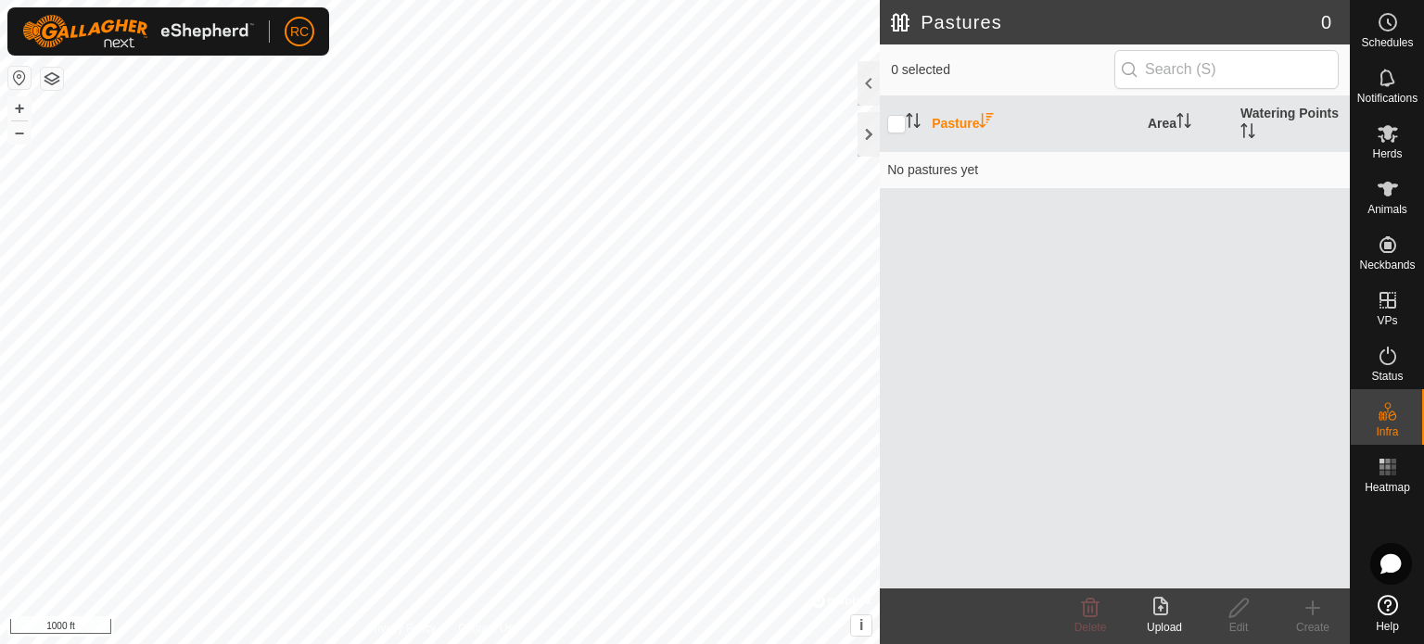
click at [53, 79] on button "button" at bounding box center [52, 79] width 22 height 22
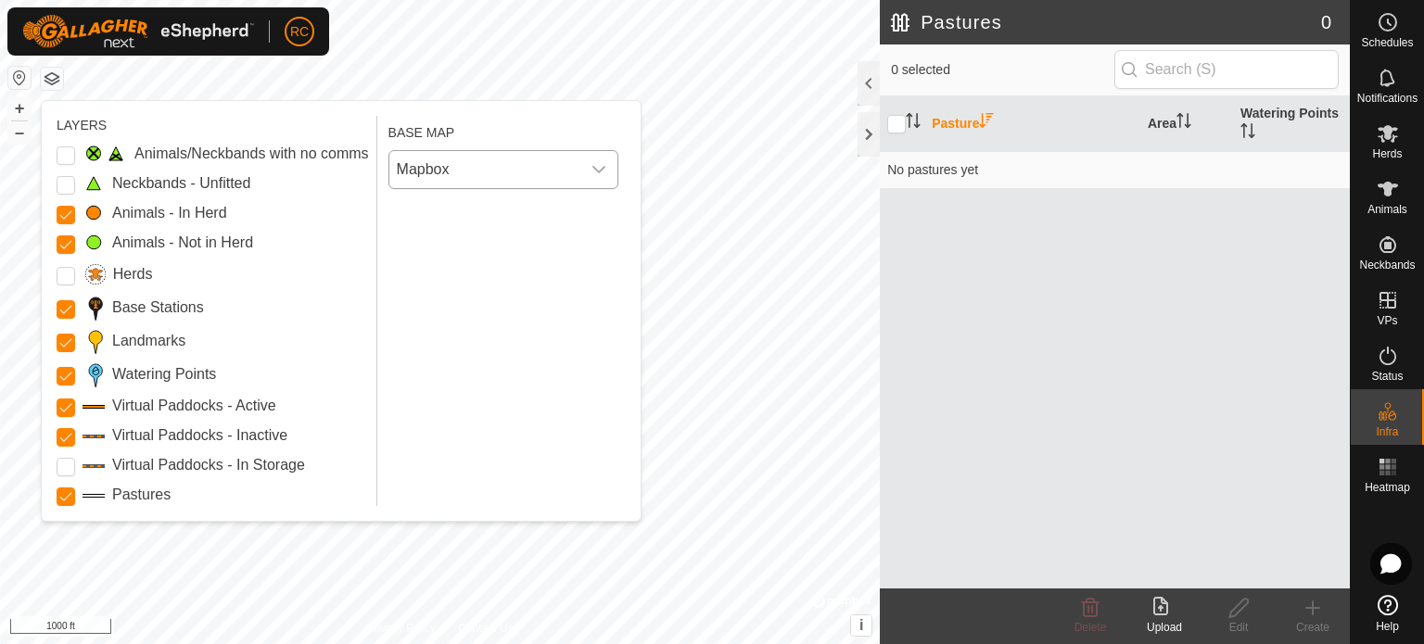
click at [601, 162] on icon "dropdown trigger" at bounding box center [598, 169] width 15 height 15
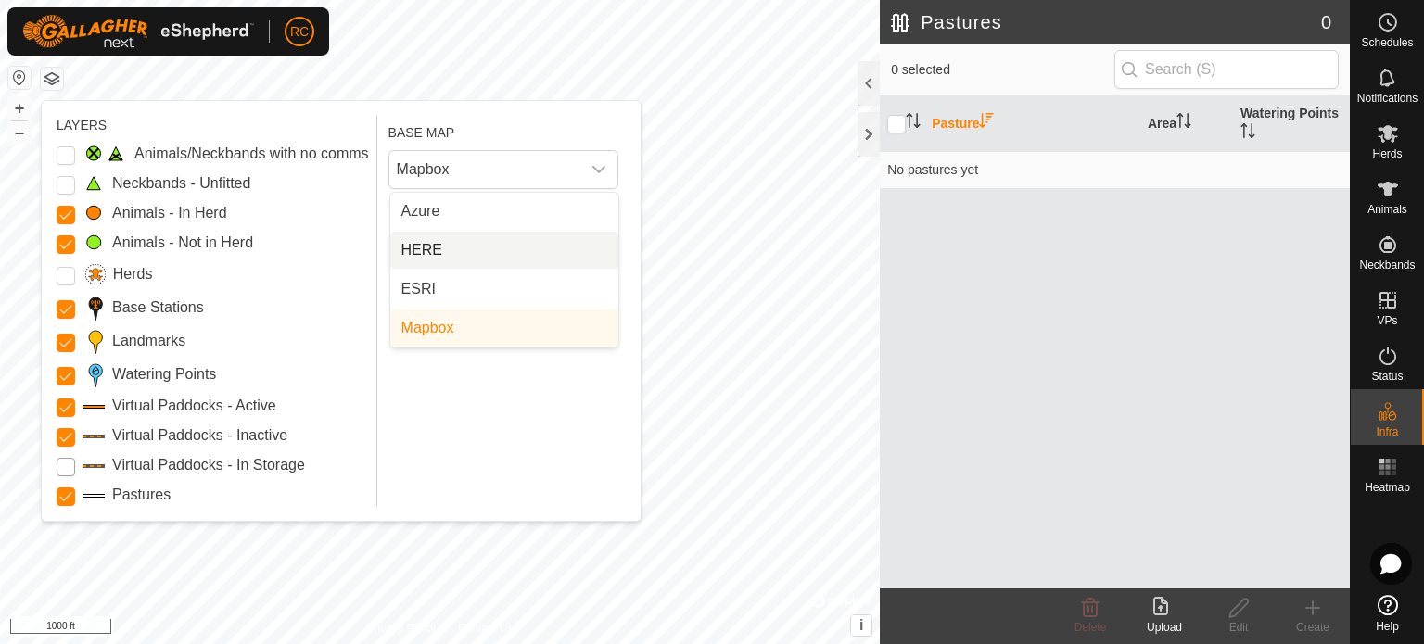
click at [73, 466] on Storage "Virtual Paddocks - In Storage" at bounding box center [66, 467] width 19 height 19
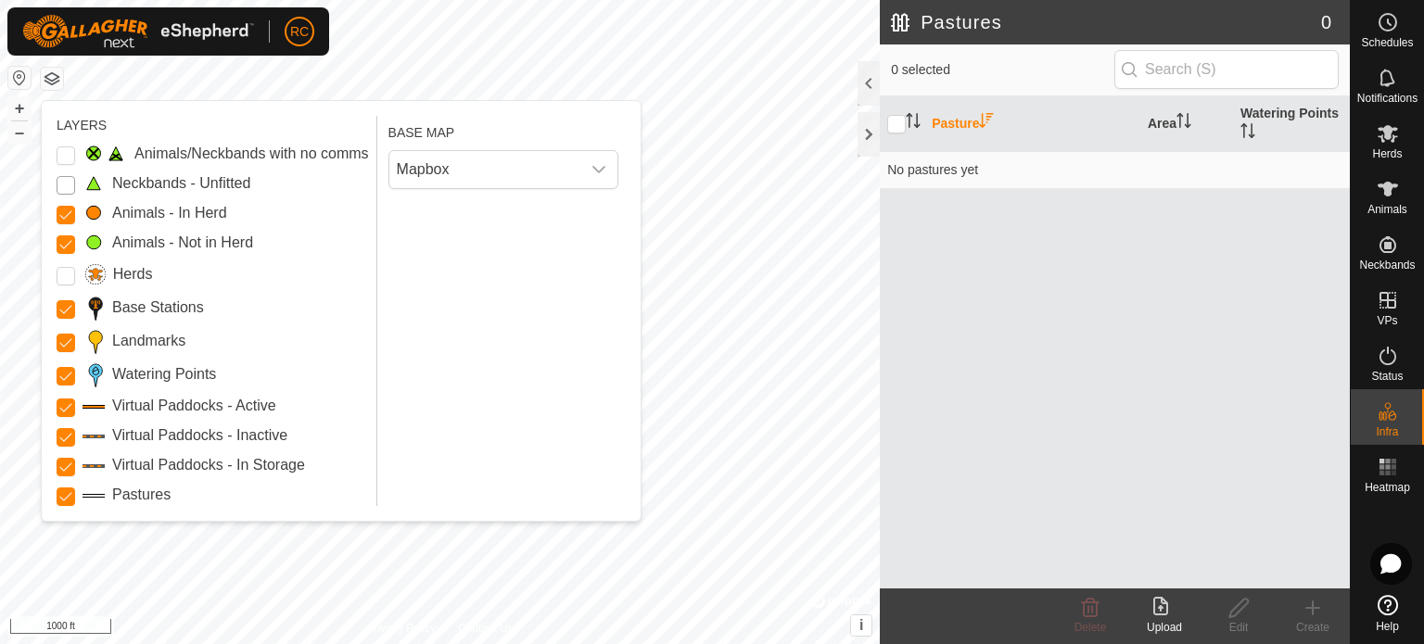
click at [67, 186] on Unfitted "Neckbands - Unfitted" at bounding box center [66, 185] width 19 height 19
click at [68, 152] on Issue "Animals/Neckbands with no comms" at bounding box center [66, 155] width 19 height 19
click at [63, 155] on Issue "Animals/Neckbands with no comms" at bounding box center [66, 155] width 19 height 19
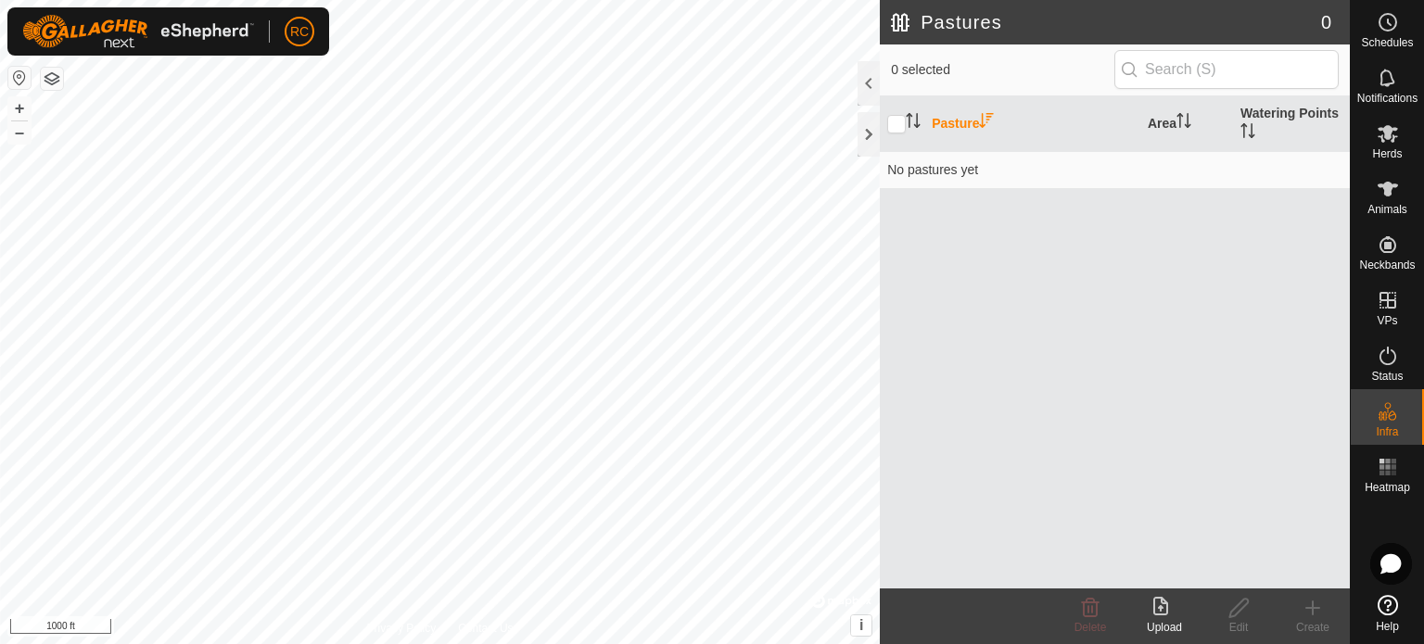
click at [1318, 612] on icon at bounding box center [1312, 608] width 22 height 22
click at [1315, 620] on div "Create" at bounding box center [1312, 627] width 74 height 17
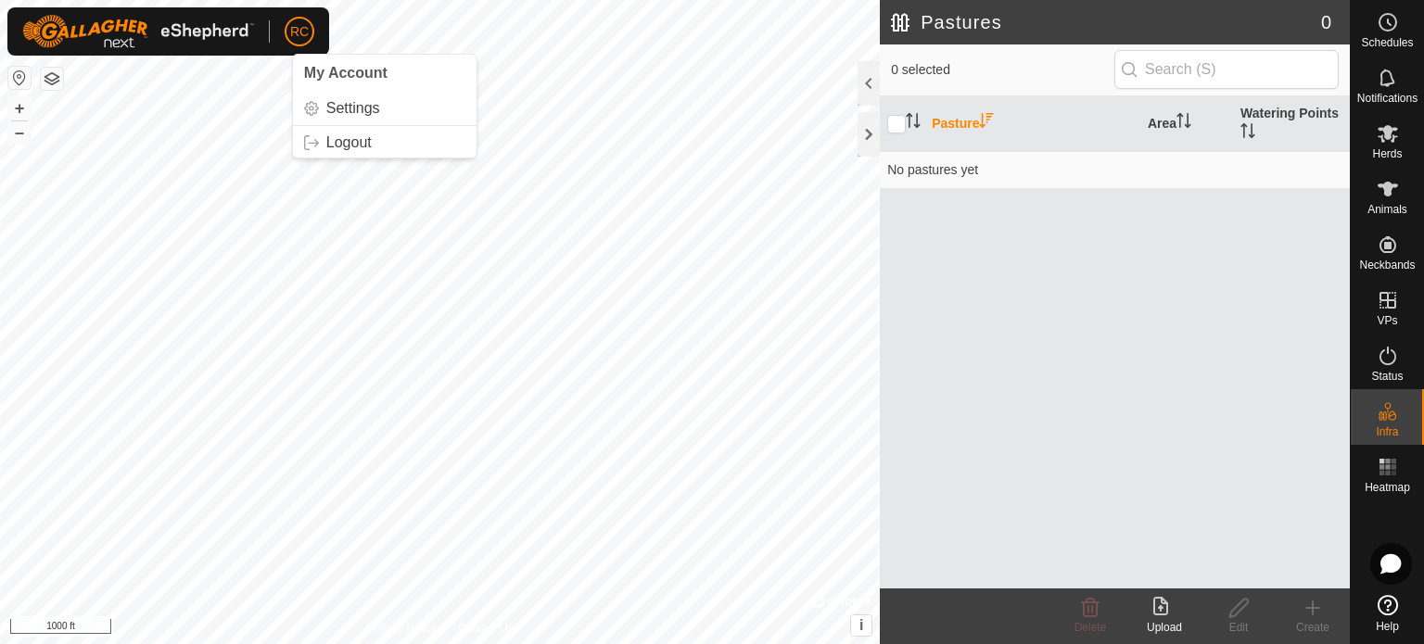
click at [303, 30] on span "RC" at bounding box center [299, 31] width 19 height 19
click at [348, 111] on link "Settings" at bounding box center [385, 109] width 184 height 30
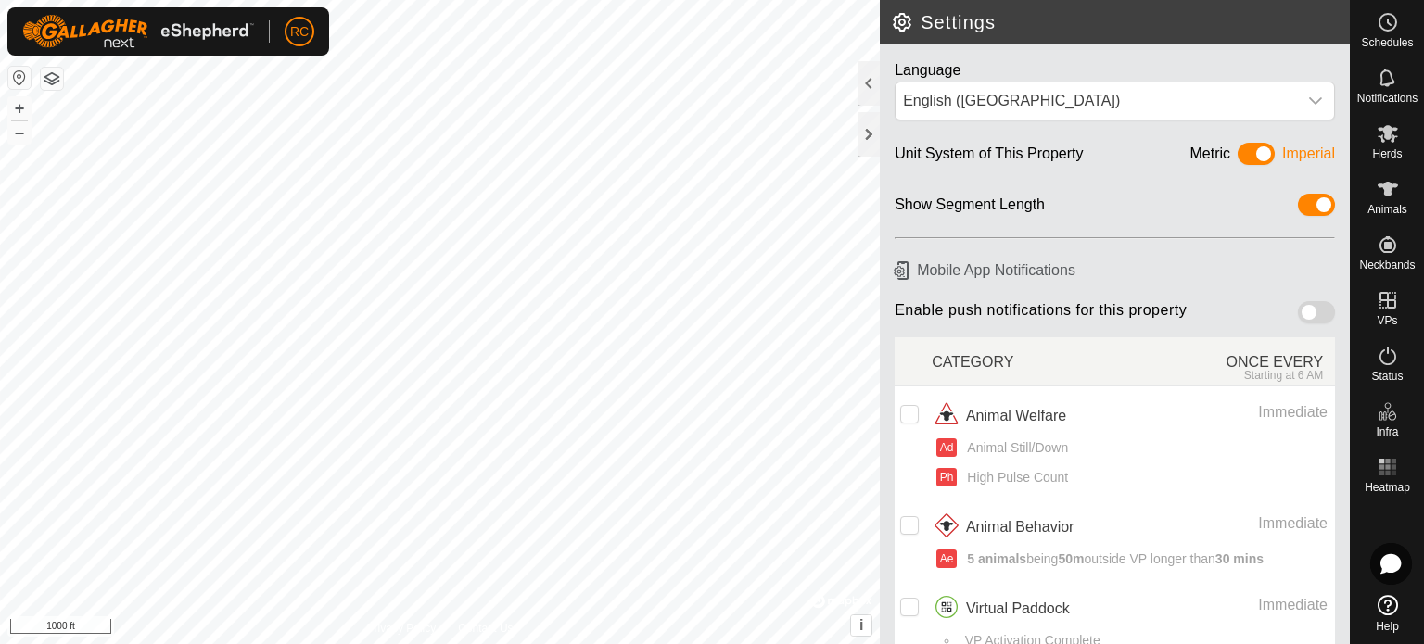
click at [1306, 307] on span at bounding box center [1316, 312] width 37 height 22
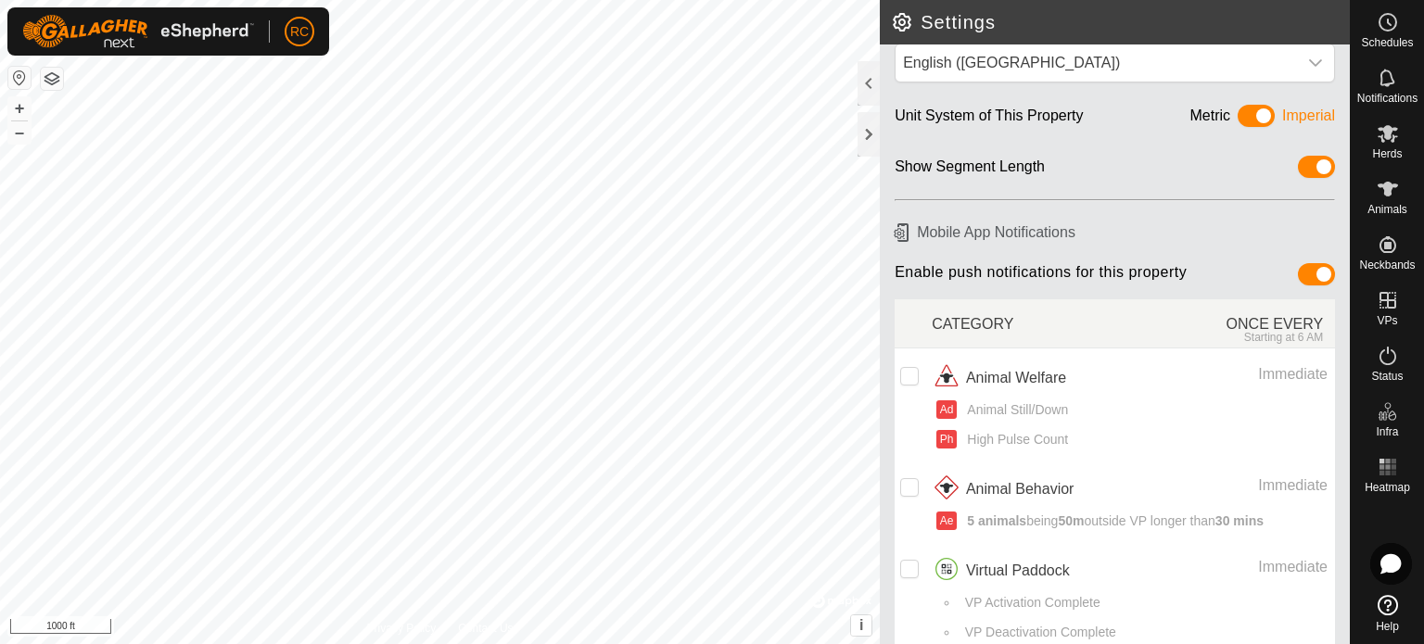
scroll to position [58, 0]
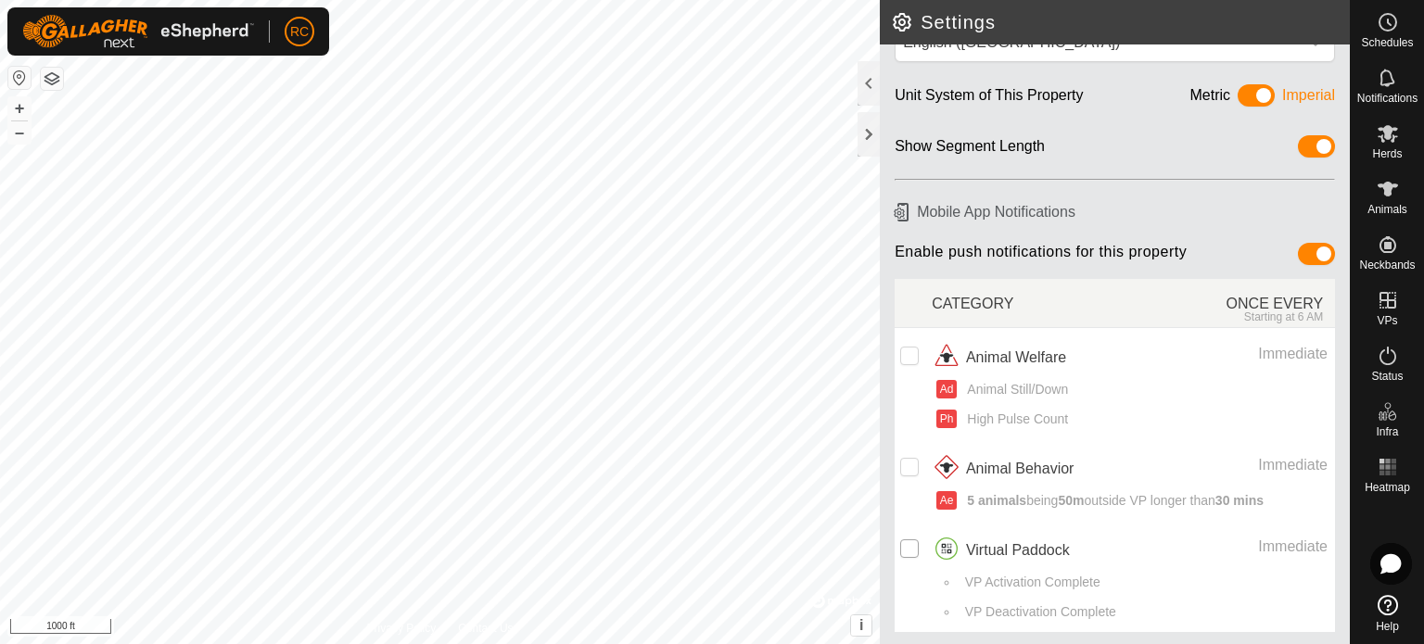
click at [912, 541] on input "checkbox" at bounding box center [909, 548] width 19 height 19
checkbox input "true"
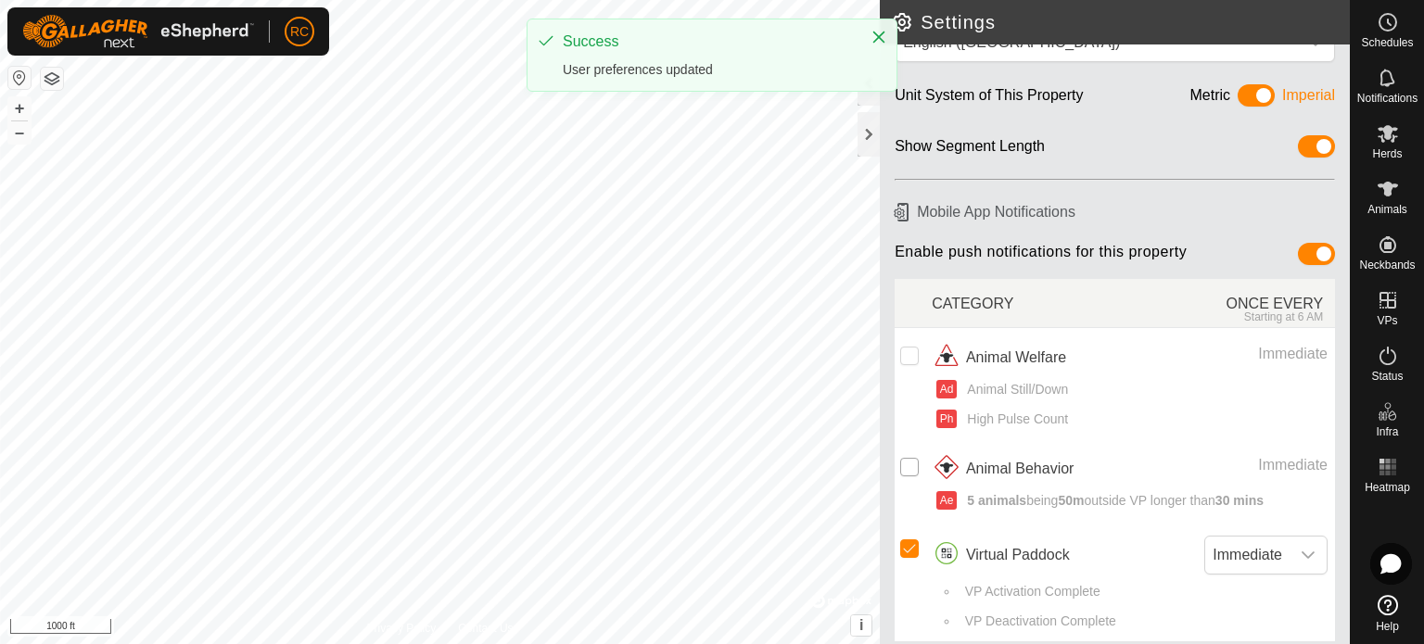
click at [910, 464] on input "Row Unselected" at bounding box center [909, 467] width 19 height 19
checkbox input "true"
click at [916, 356] on input "Row Unselected" at bounding box center [909, 356] width 19 height 19
checkbox input "true"
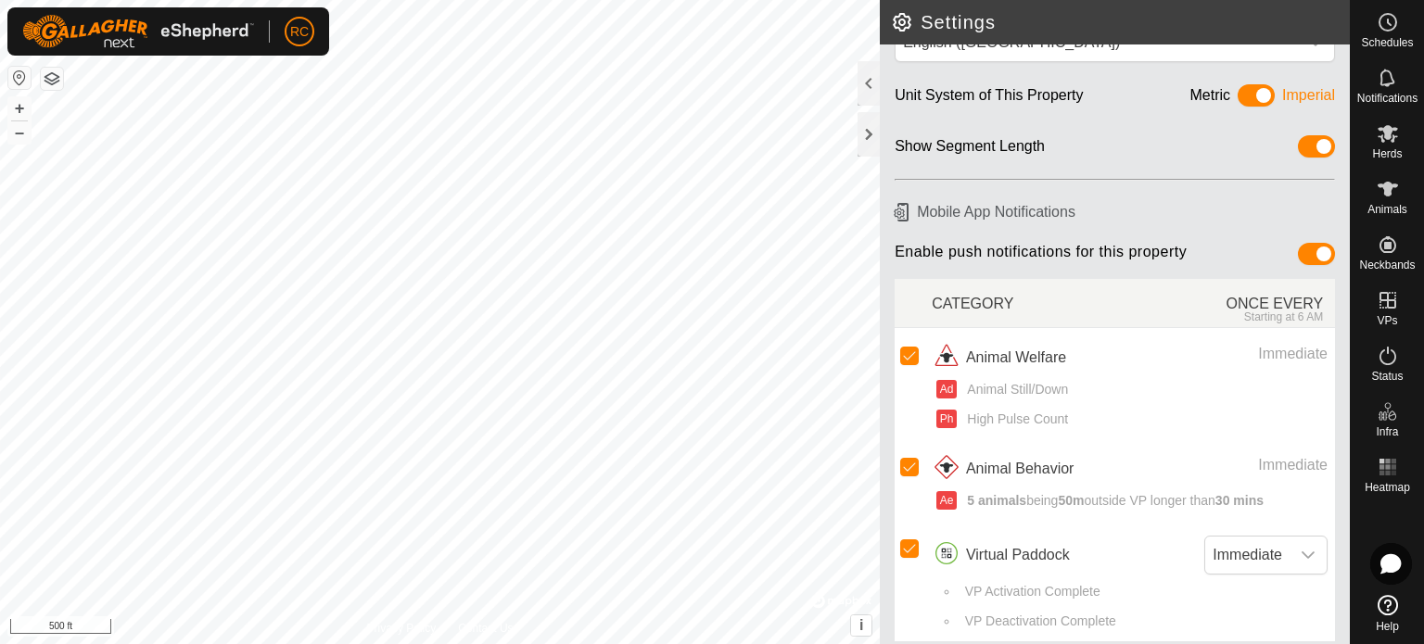
scroll to position [0, 0]
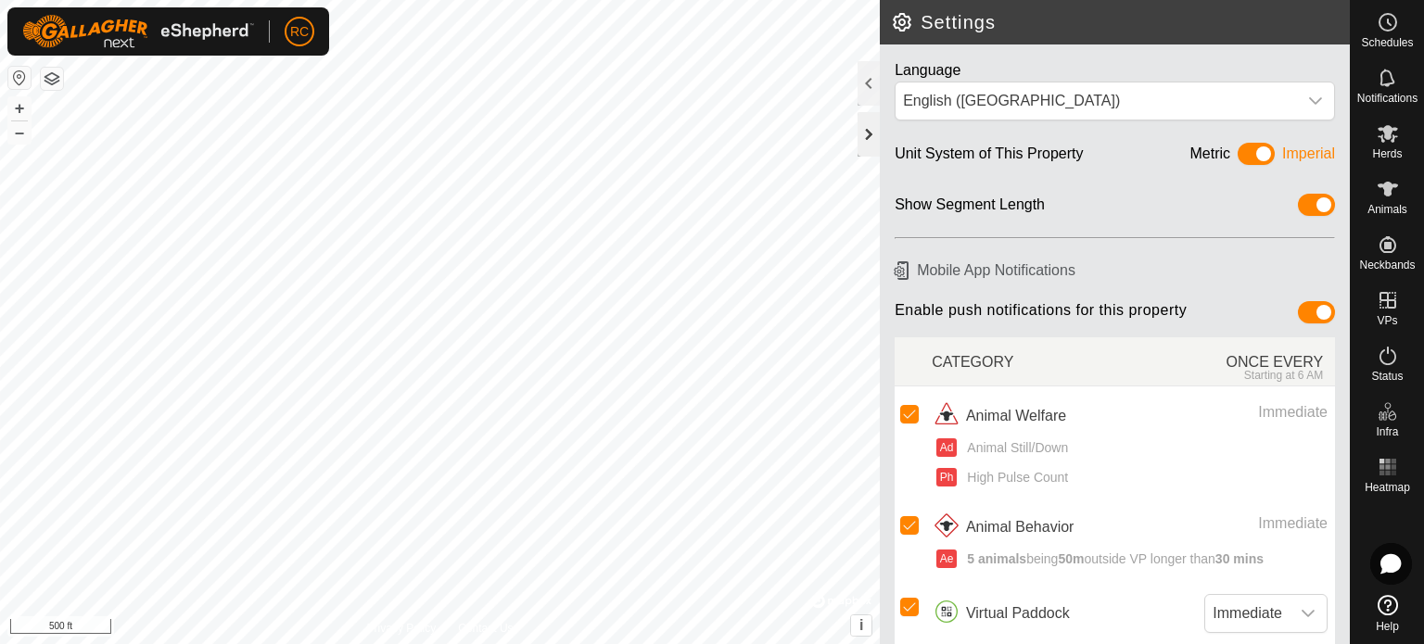
click at [866, 135] on div at bounding box center [868, 134] width 22 height 44
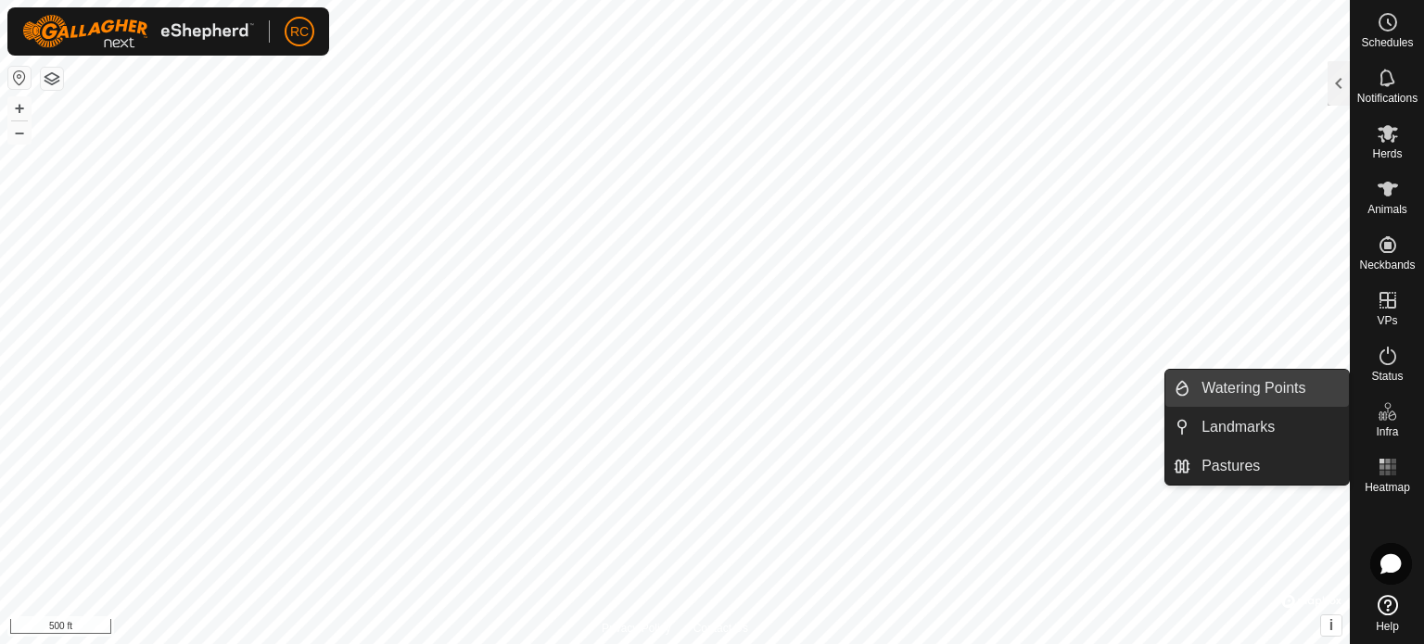
click at [1292, 383] on link "Watering Points" at bounding box center [1269, 388] width 158 height 37
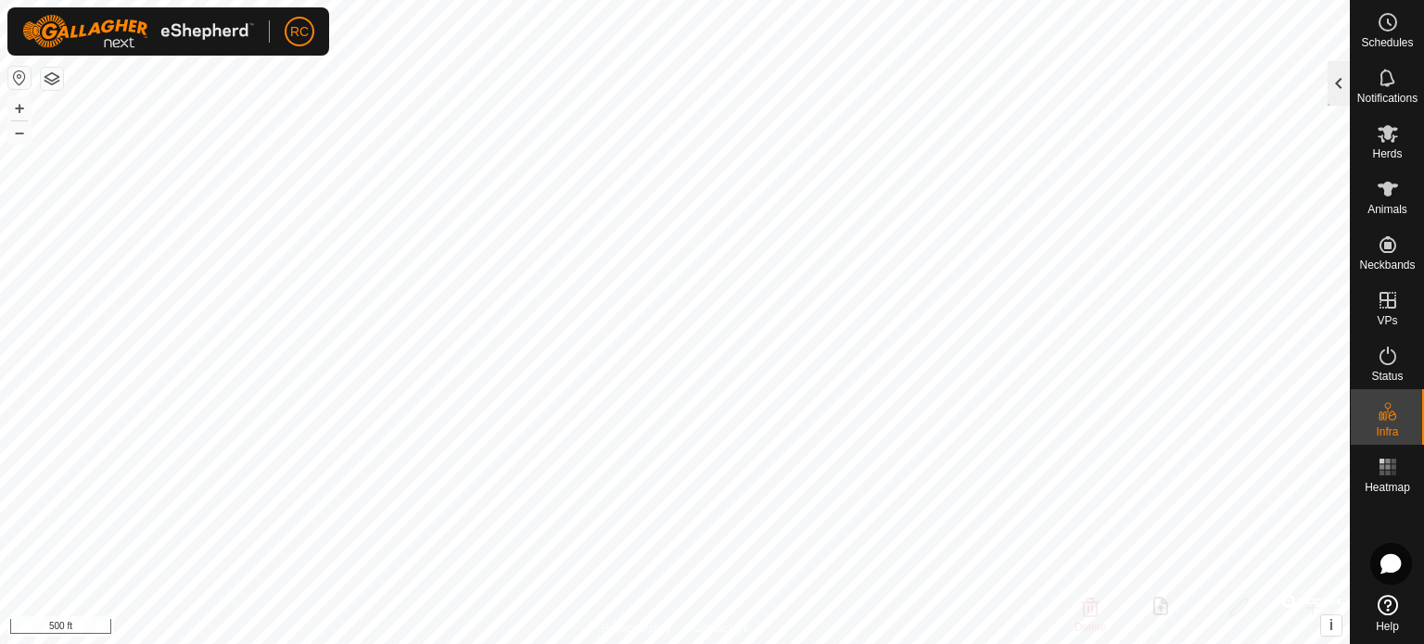
click at [1331, 88] on div at bounding box center [1338, 83] width 22 height 44
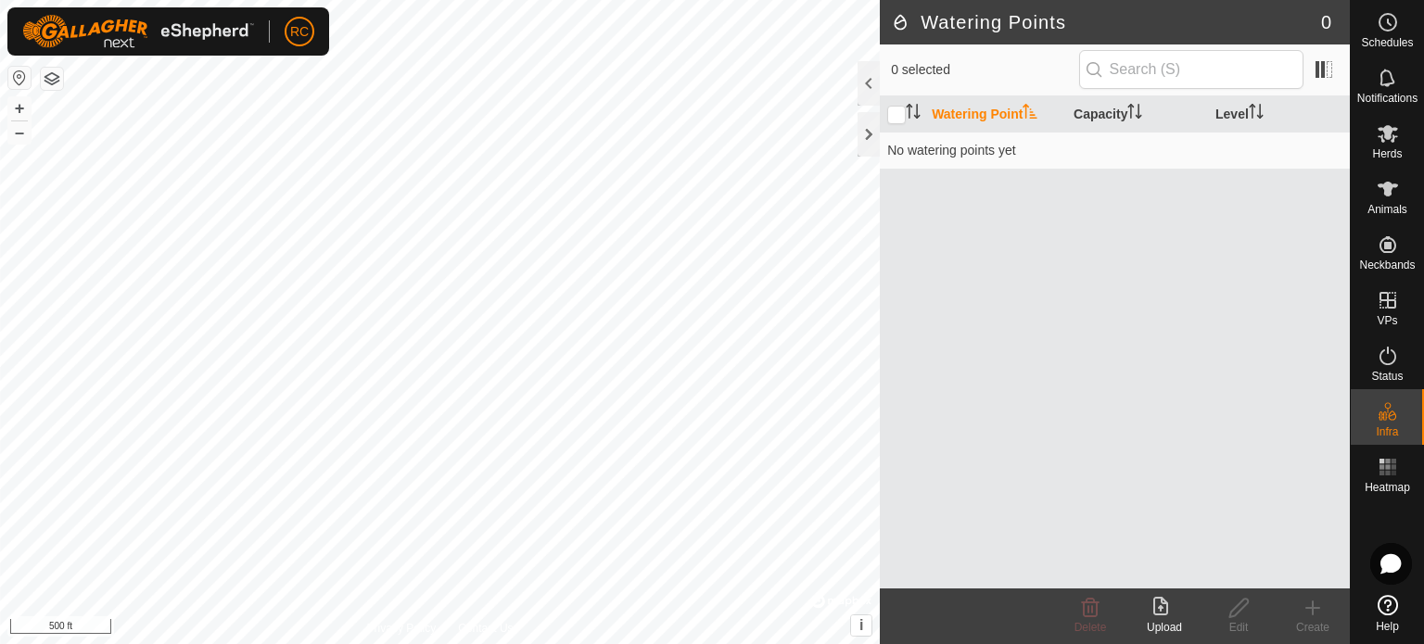
click at [1312, 614] on icon at bounding box center [1312, 607] width 0 height 13
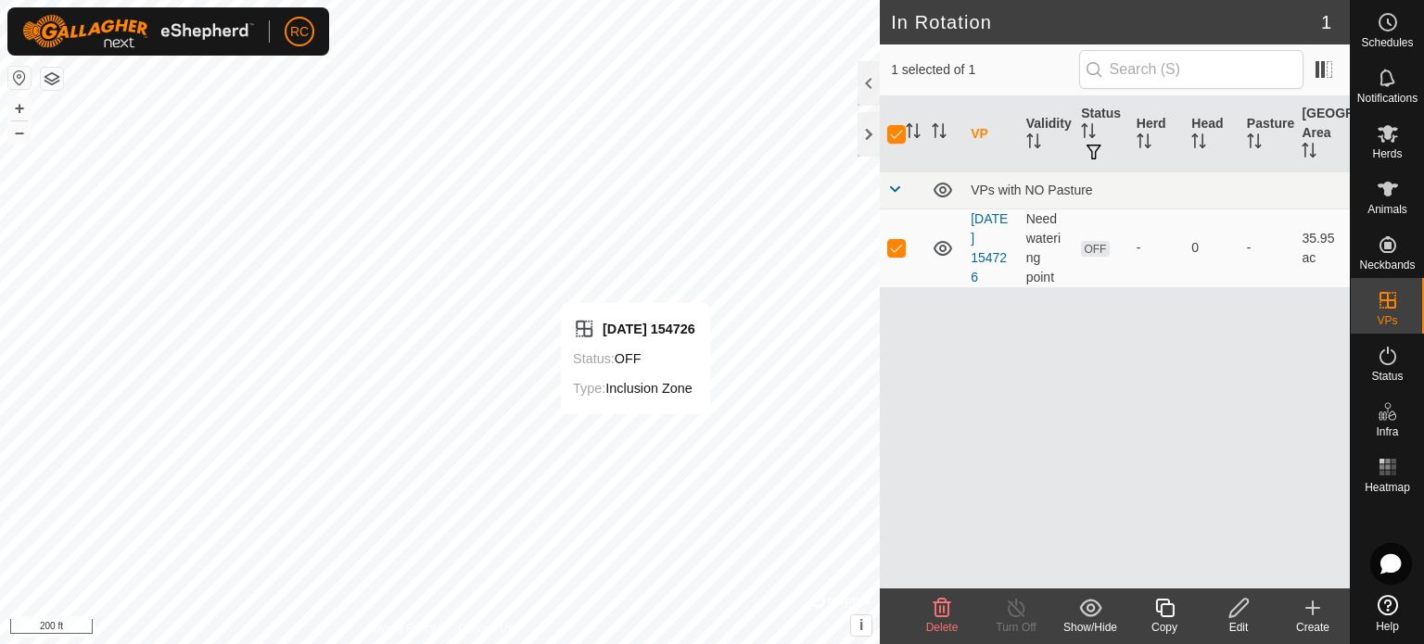
checkbox input "false"
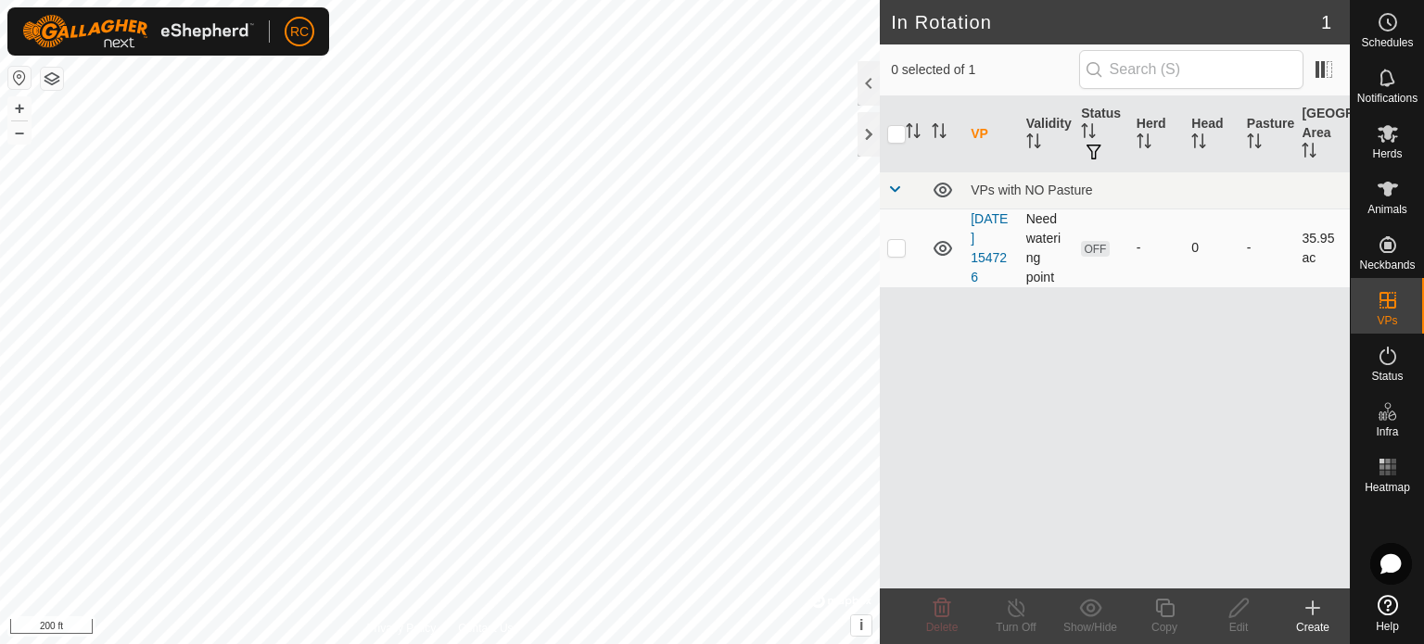
click at [903, 245] on p-checkbox at bounding box center [896, 247] width 19 height 15
checkbox input "true"
click at [983, 244] on link "[DATE] 154726" at bounding box center [988, 247] width 37 height 73
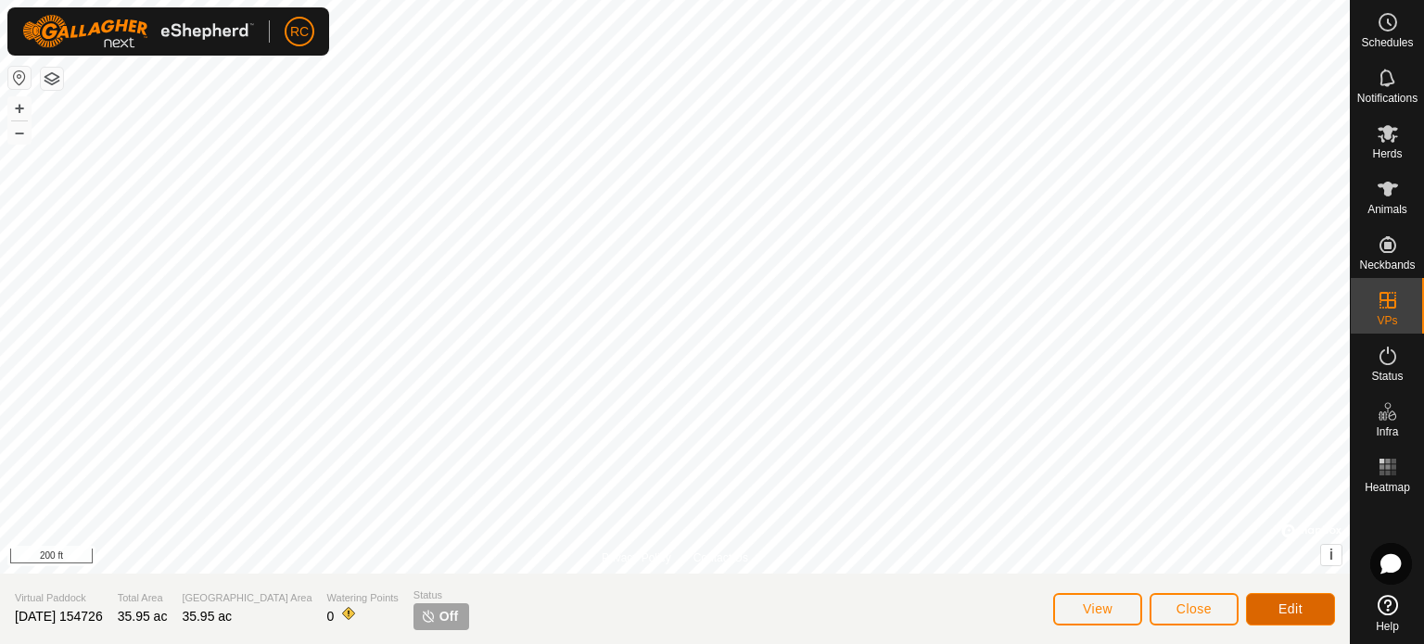
click at [1274, 610] on button "Edit" at bounding box center [1290, 609] width 89 height 32
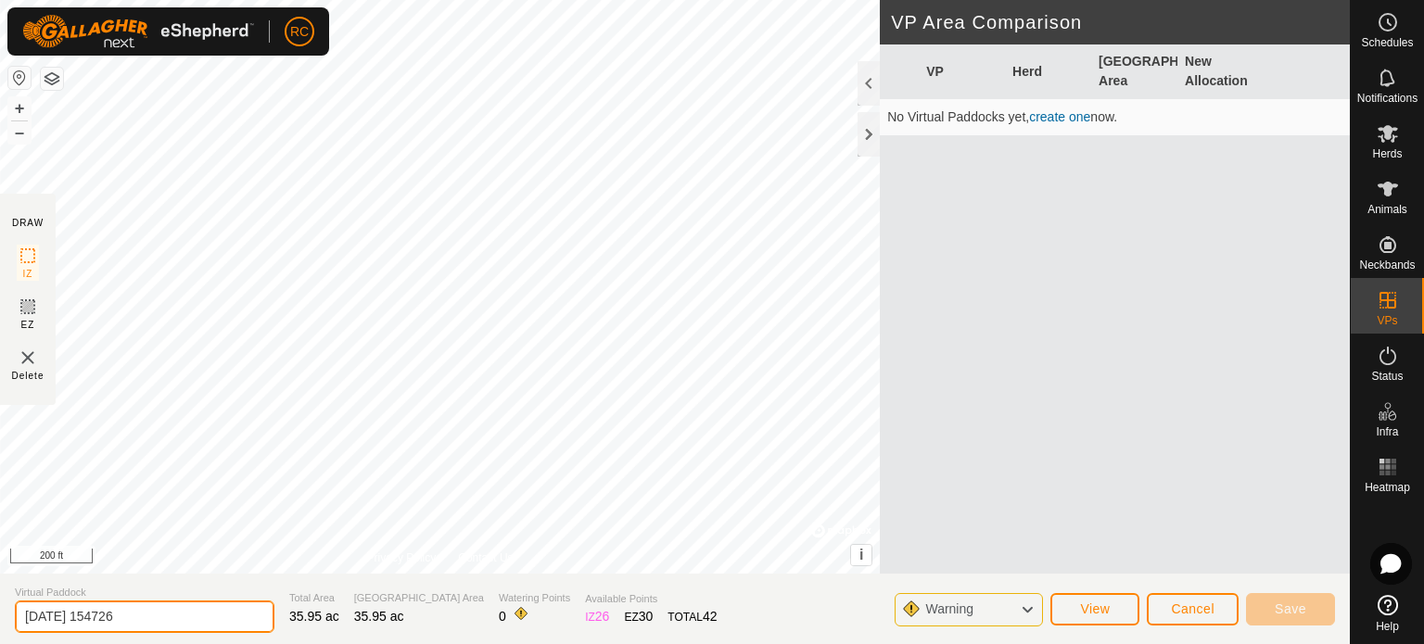
drag, startPoint x: 157, startPoint y: 616, endPoint x: 23, endPoint y: 607, distance: 133.8
click at [23, 607] on input "[DATE] 154726" at bounding box center [145, 617] width 260 height 32
type input "Steel Tanks VP 1"
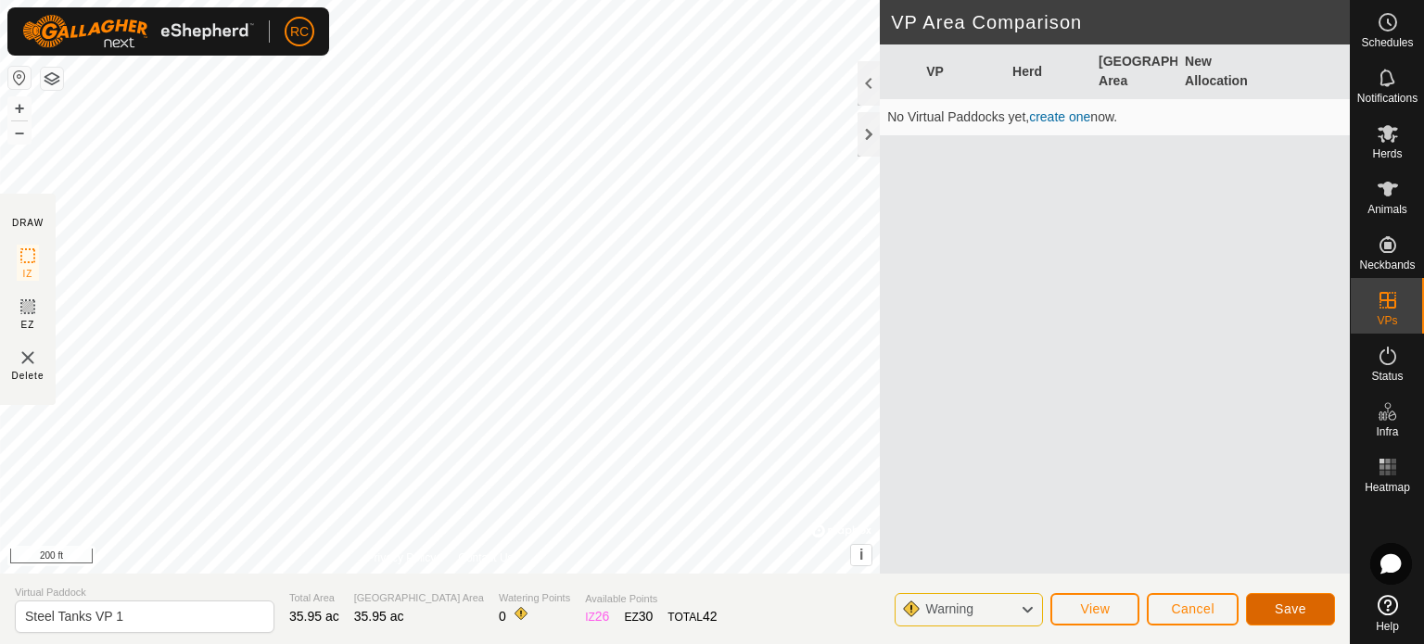
click at [1278, 614] on span "Save" at bounding box center [1290, 608] width 32 height 15
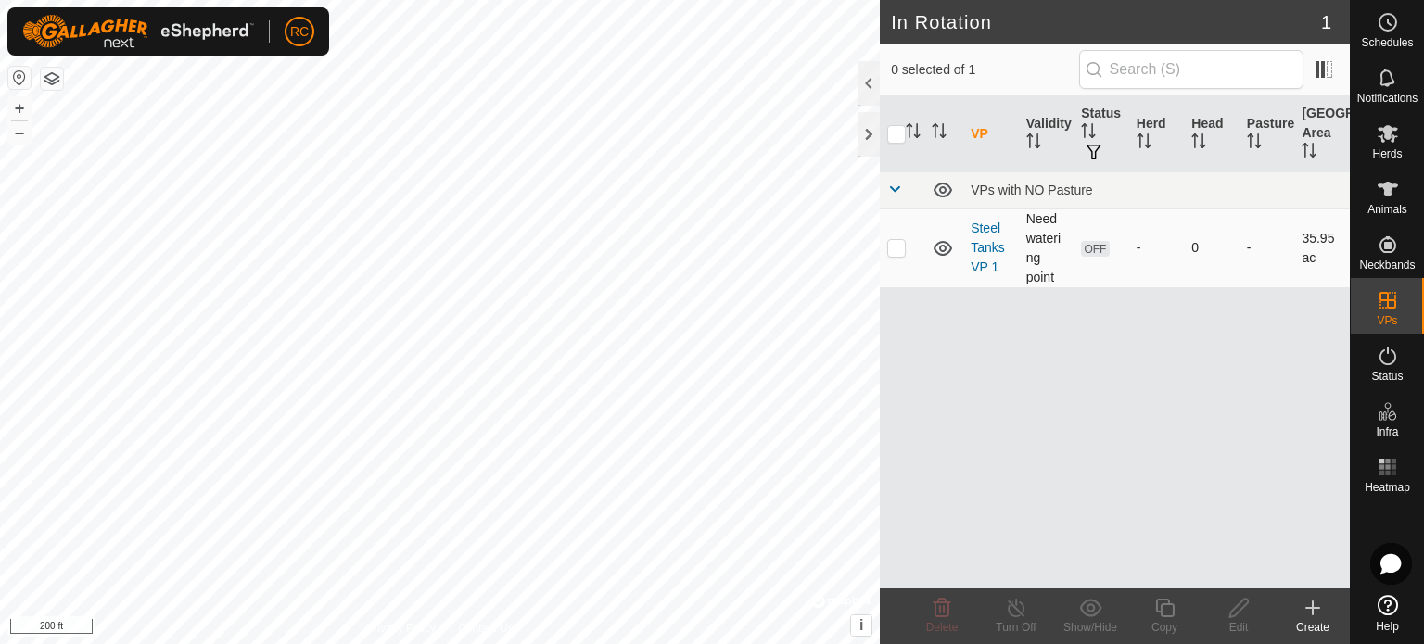
click at [903, 247] on p-checkbox at bounding box center [896, 247] width 19 height 15
checkbox input "true"
click at [1312, 612] on icon at bounding box center [1312, 607] width 0 height 13
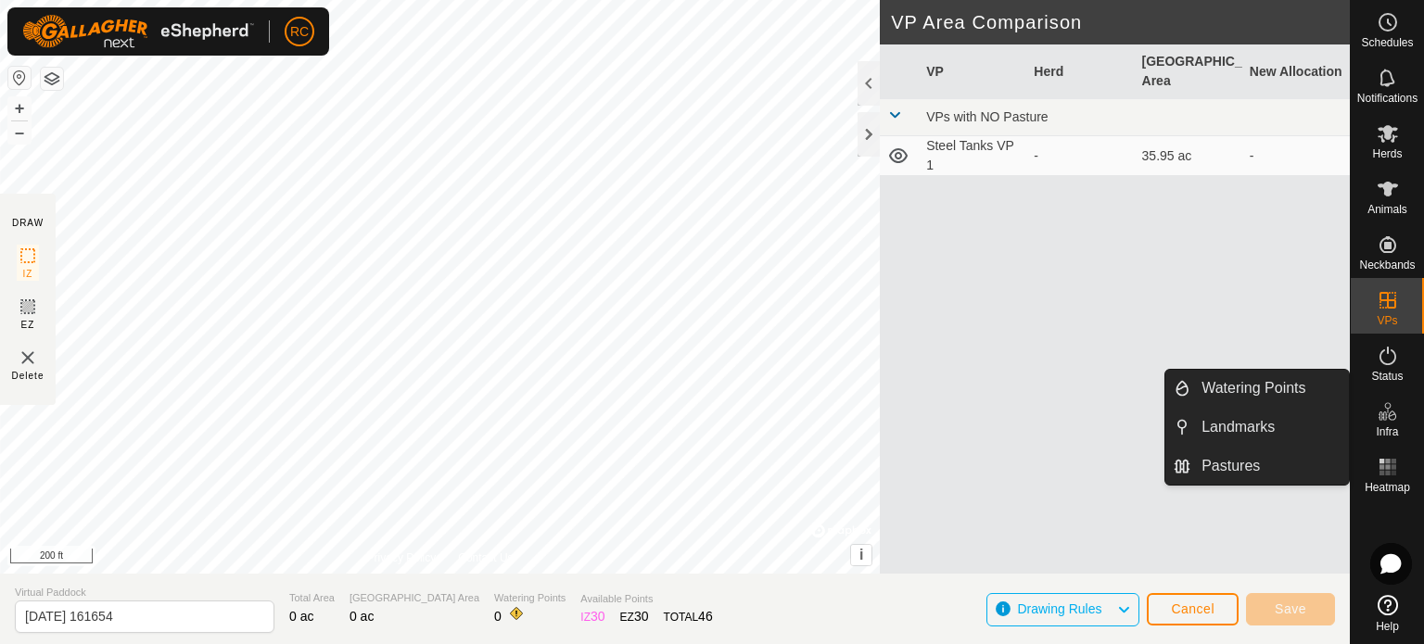
click at [1286, 383] on link "Watering Points" at bounding box center [1269, 388] width 158 height 37
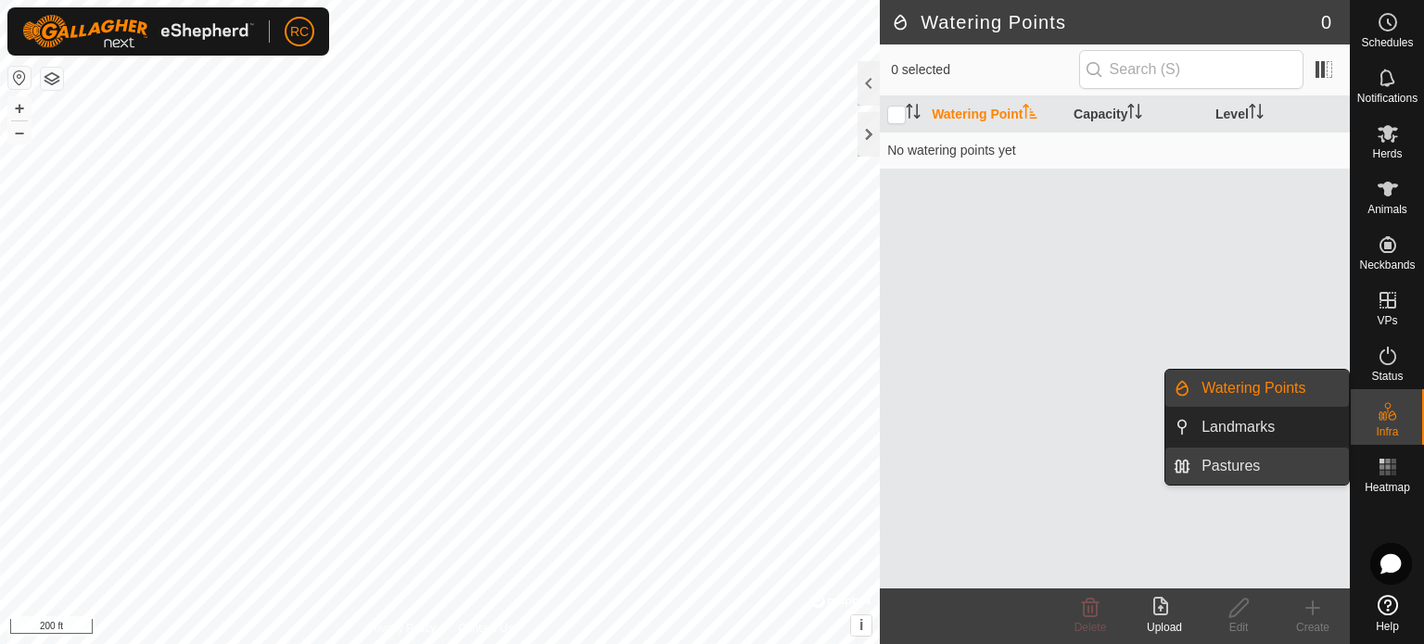
click at [1283, 459] on link "Pastures" at bounding box center [1269, 466] width 158 height 37
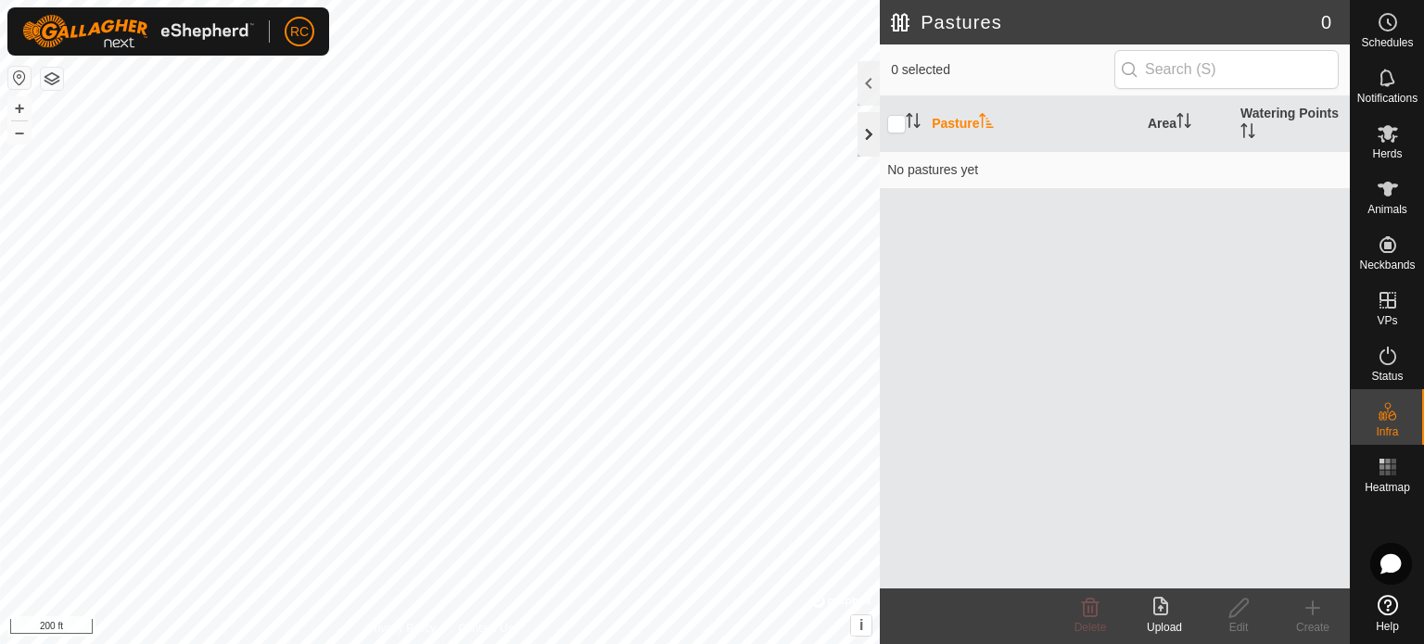
click at [868, 132] on div at bounding box center [868, 134] width 22 height 44
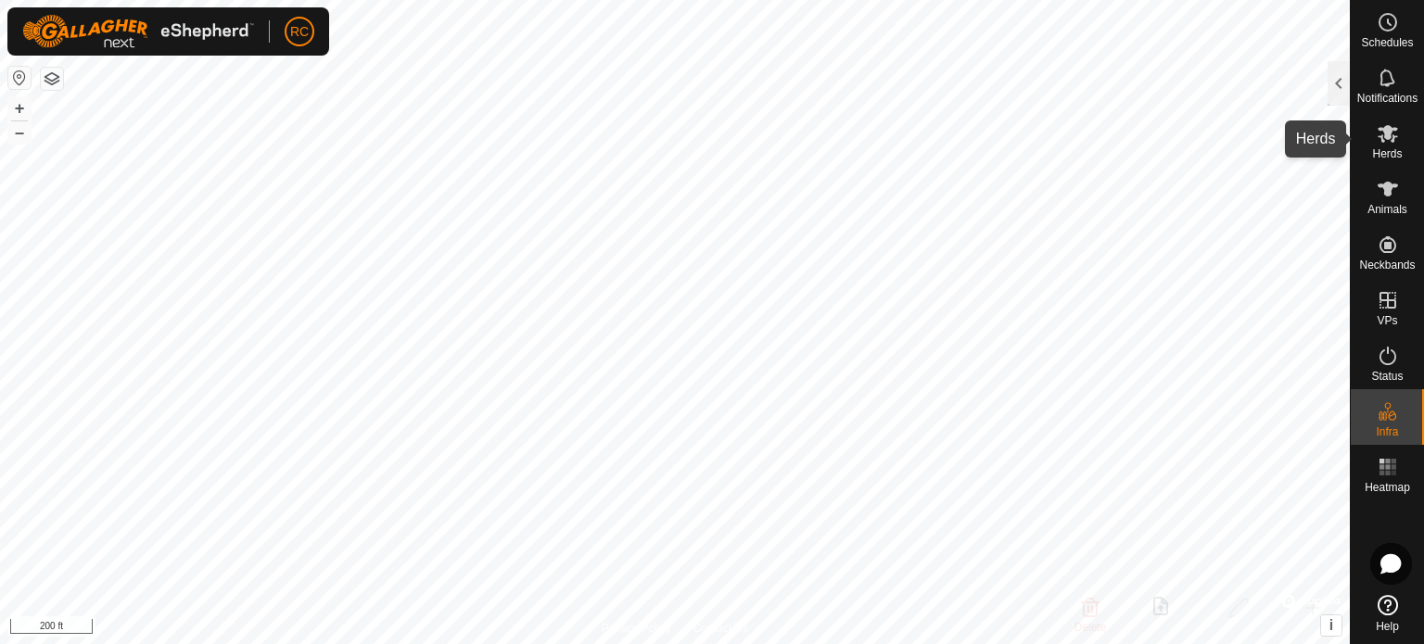
click at [1381, 135] on icon at bounding box center [1387, 134] width 20 height 18
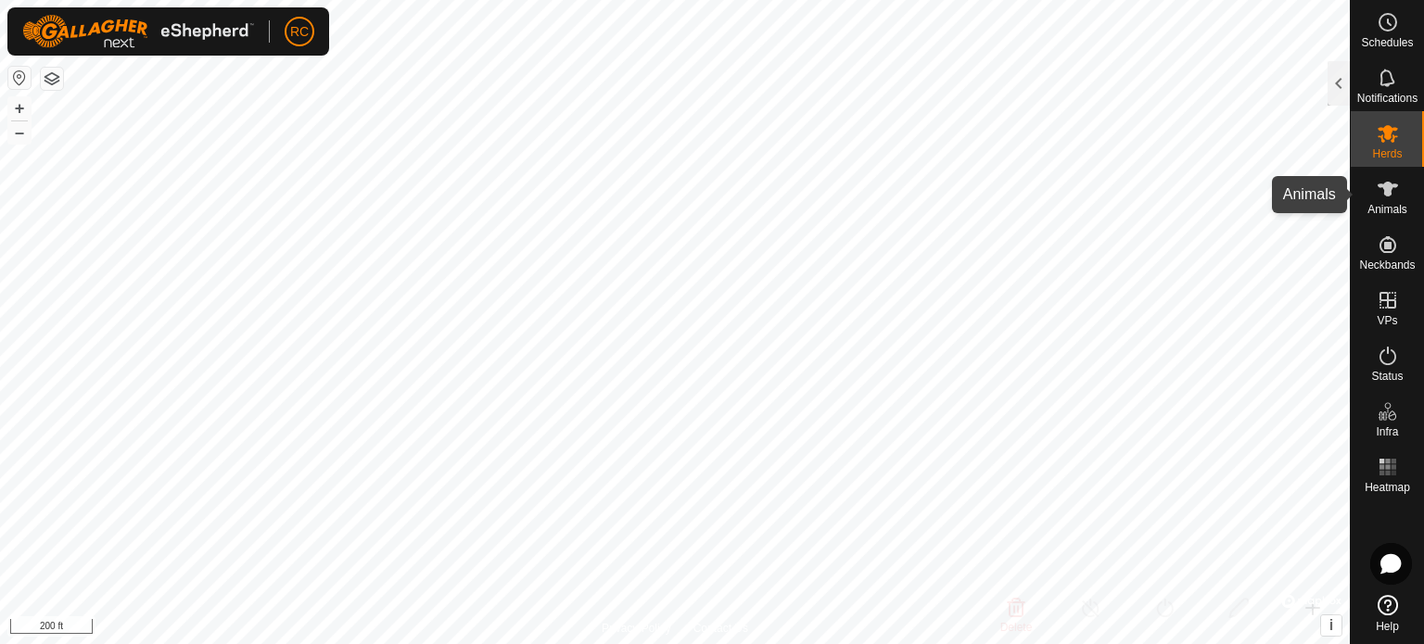
click at [1386, 183] on icon at bounding box center [1387, 189] width 20 height 15
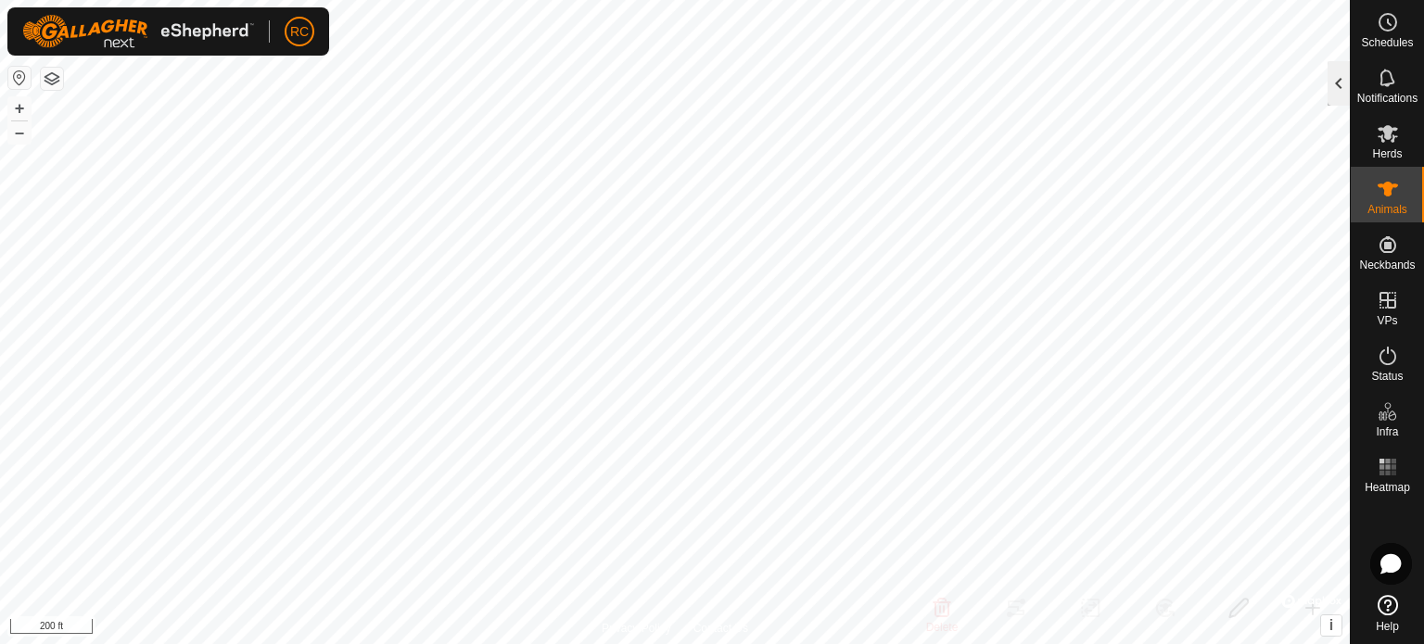
click at [1334, 82] on div at bounding box center [1338, 83] width 22 height 44
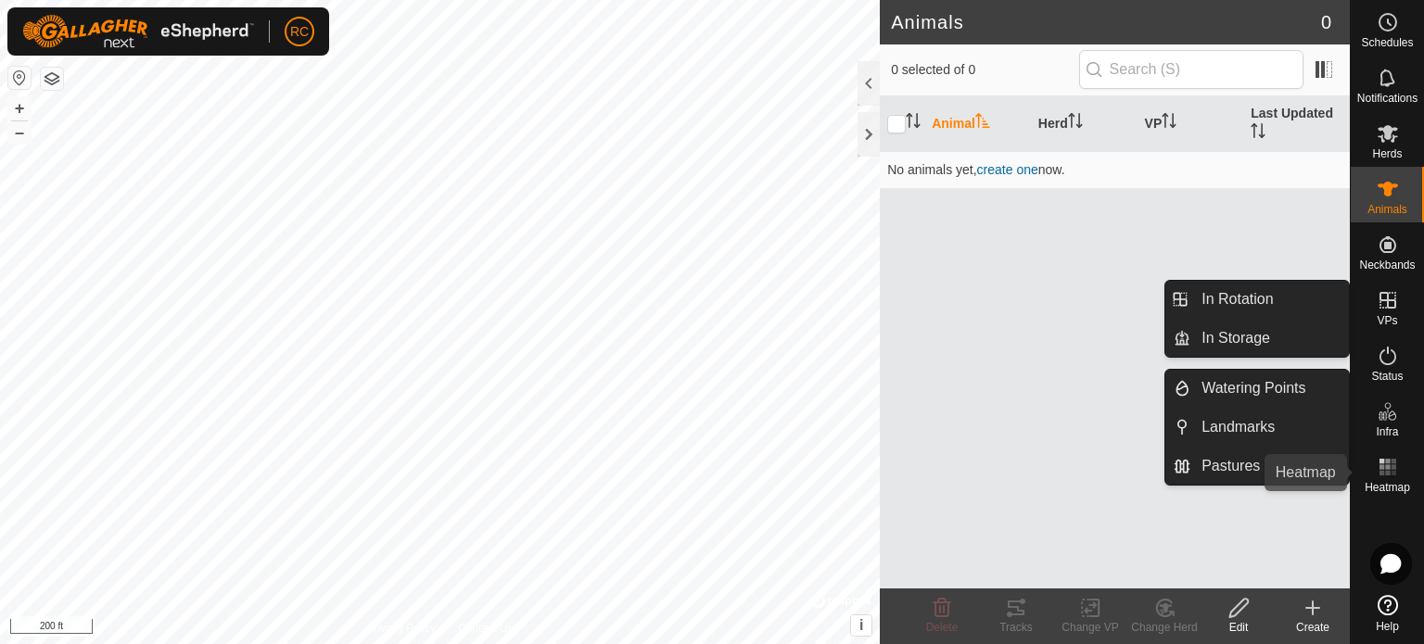
click at [1392, 453] on es-heatmap-svg-icon at bounding box center [1387, 467] width 33 height 30
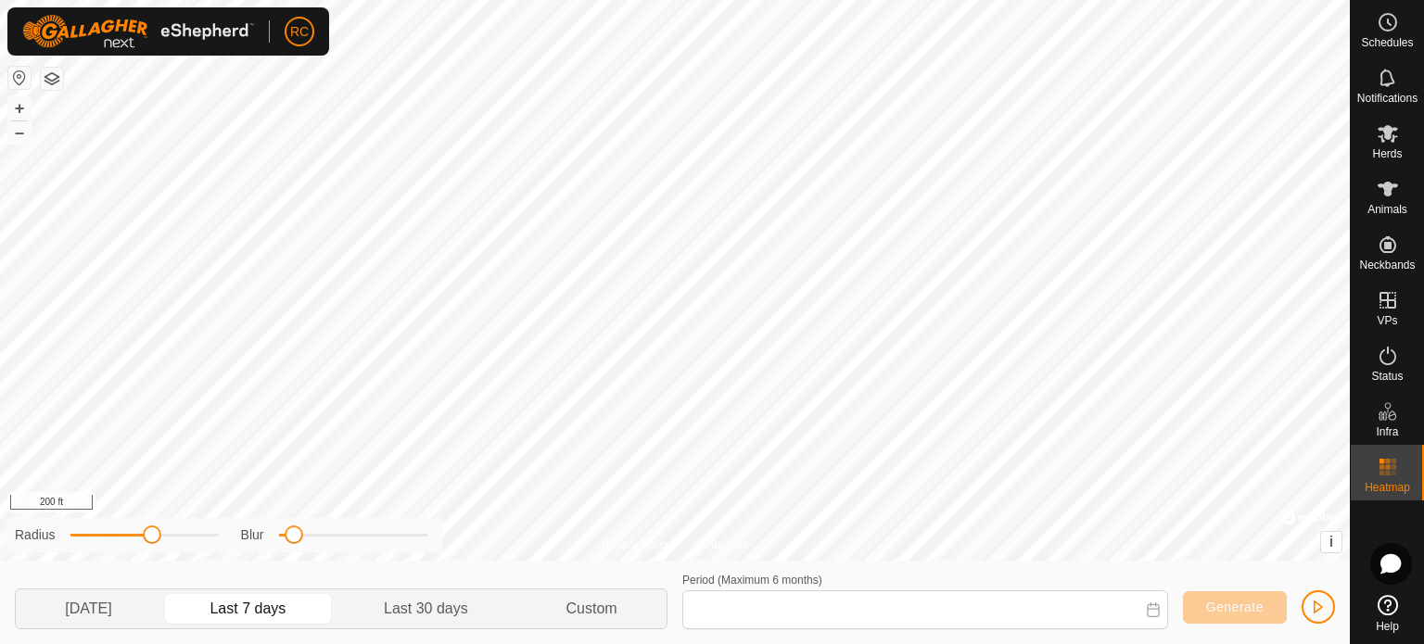
type input "[DATE] - [DATE]"
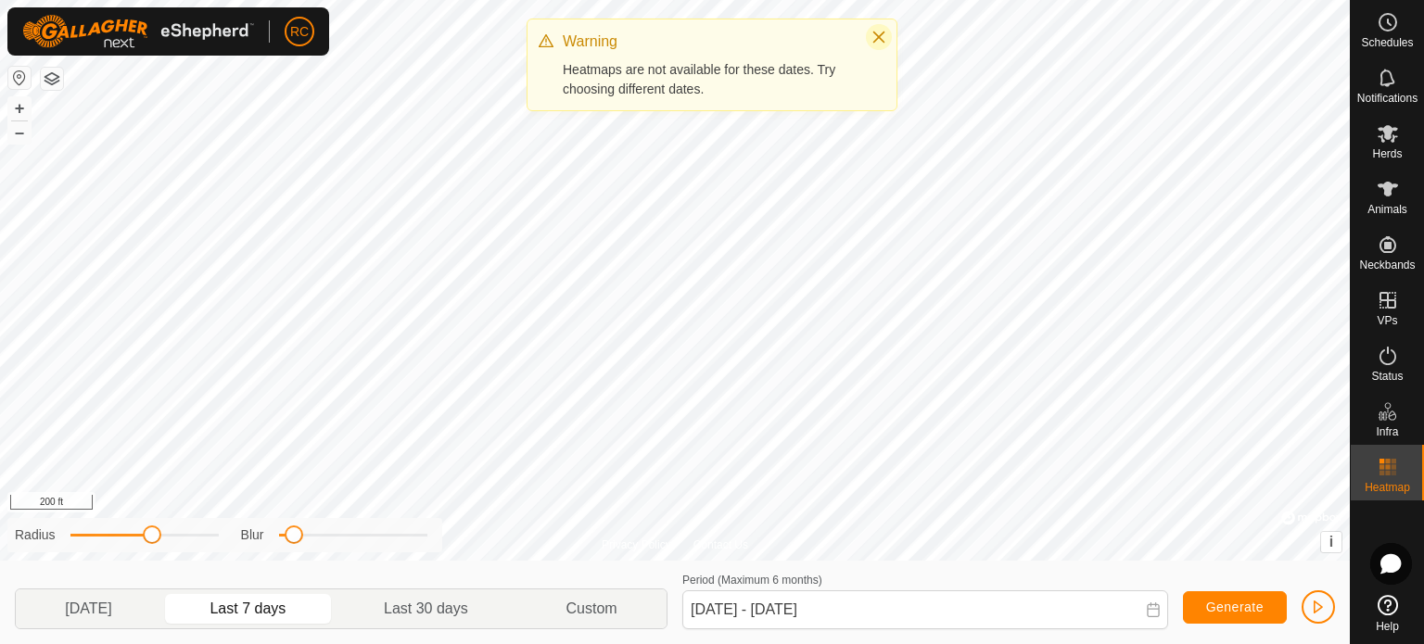
click at [873, 32] on icon "Close" at bounding box center [878, 37] width 15 height 15
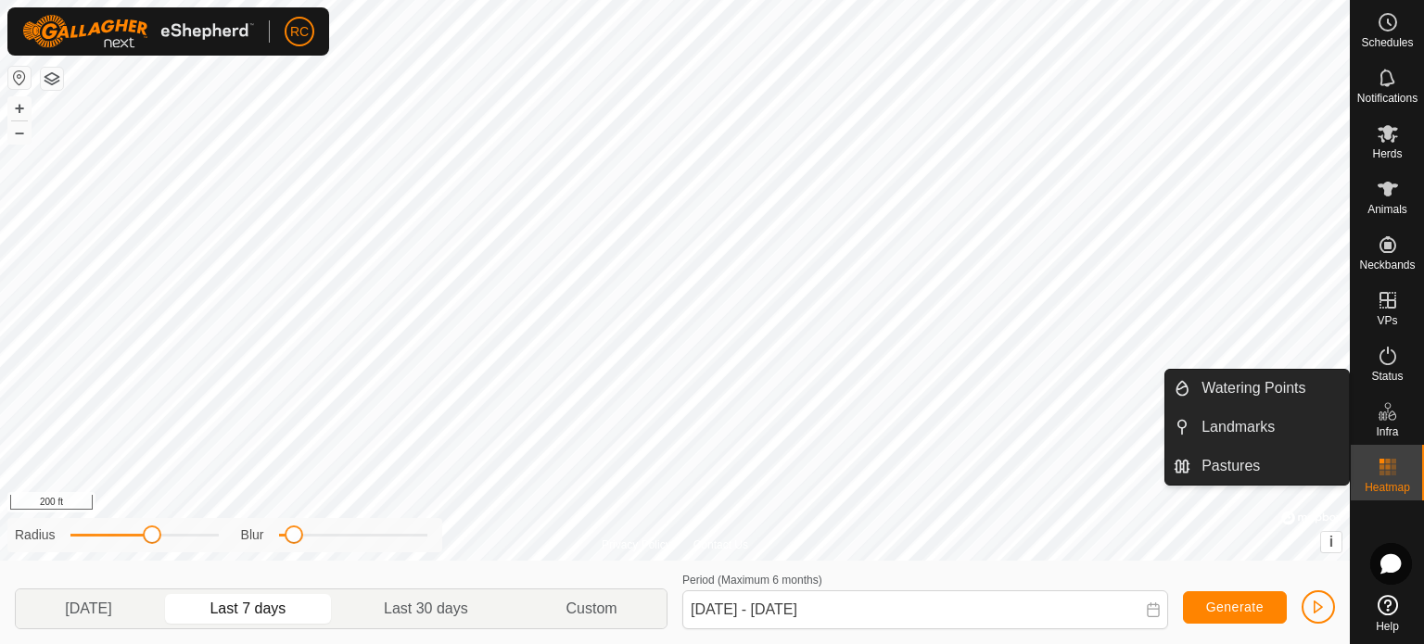
click at [1390, 410] on icon at bounding box center [1387, 411] width 22 height 22
click at [1261, 460] on link "Pastures" at bounding box center [1269, 466] width 158 height 37
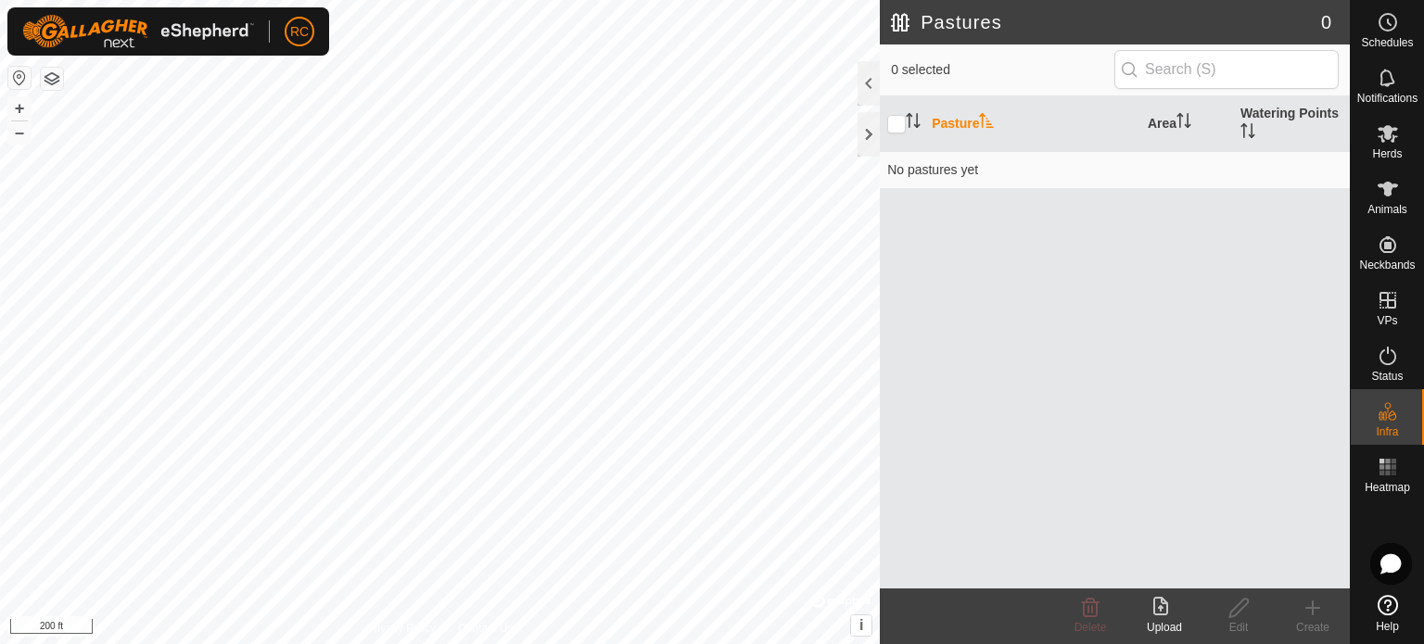
click at [1322, 626] on div "Create" at bounding box center [1312, 627] width 74 height 17
click at [897, 120] on input "checkbox" at bounding box center [896, 124] width 19 height 19
checkbox input "true"
click at [58, 75] on button "button" at bounding box center [52, 79] width 22 height 22
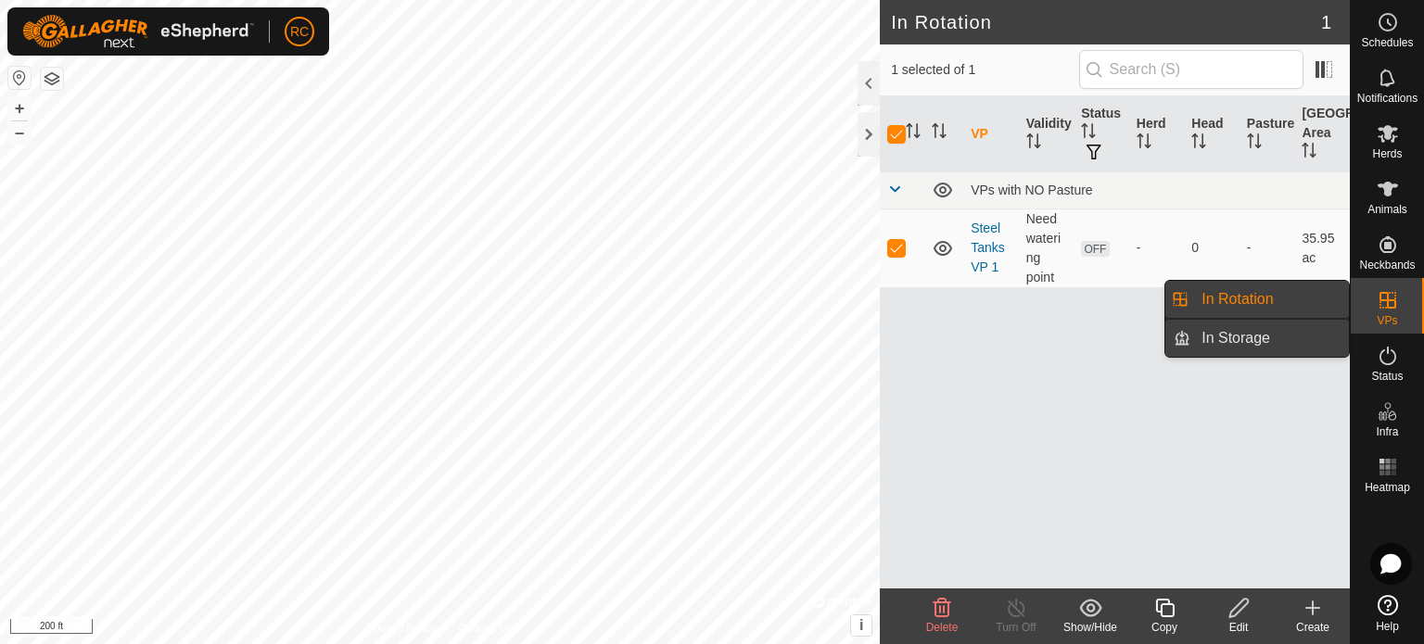
click at [1269, 340] on link "In Storage" at bounding box center [1269, 338] width 158 height 37
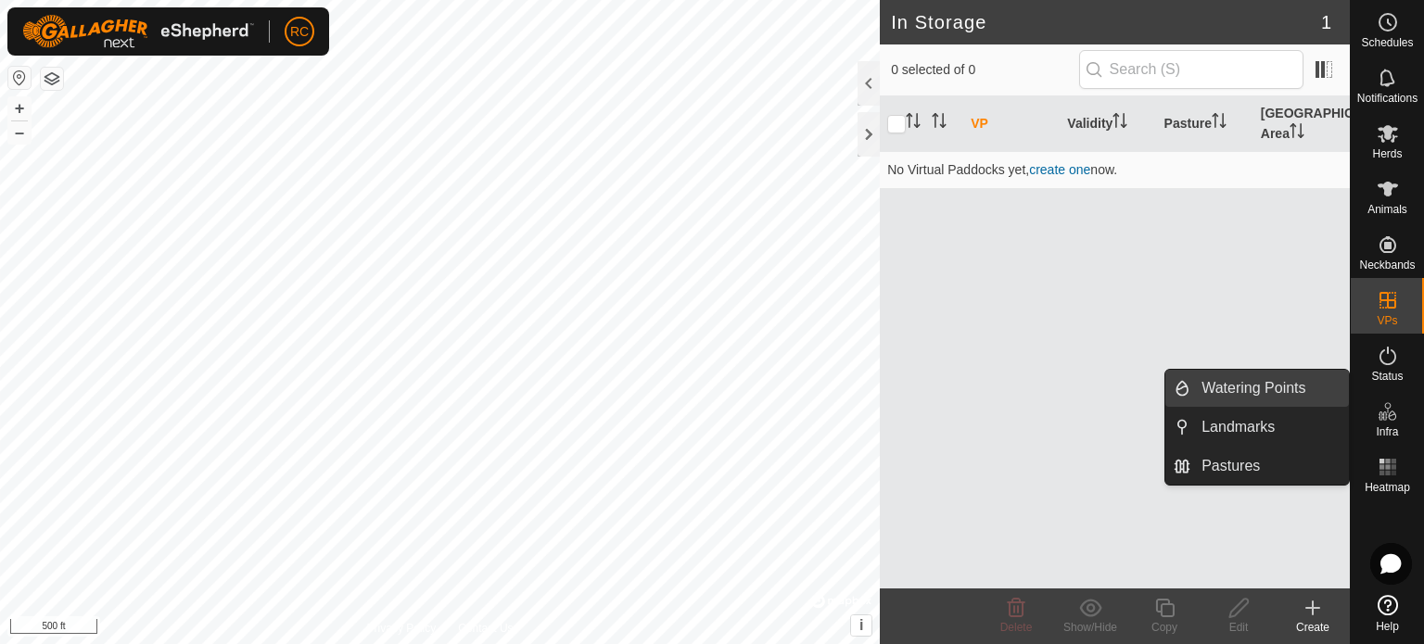
click at [1283, 389] on link "Watering Points" at bounding box center [1269, 388] width 158 height 37
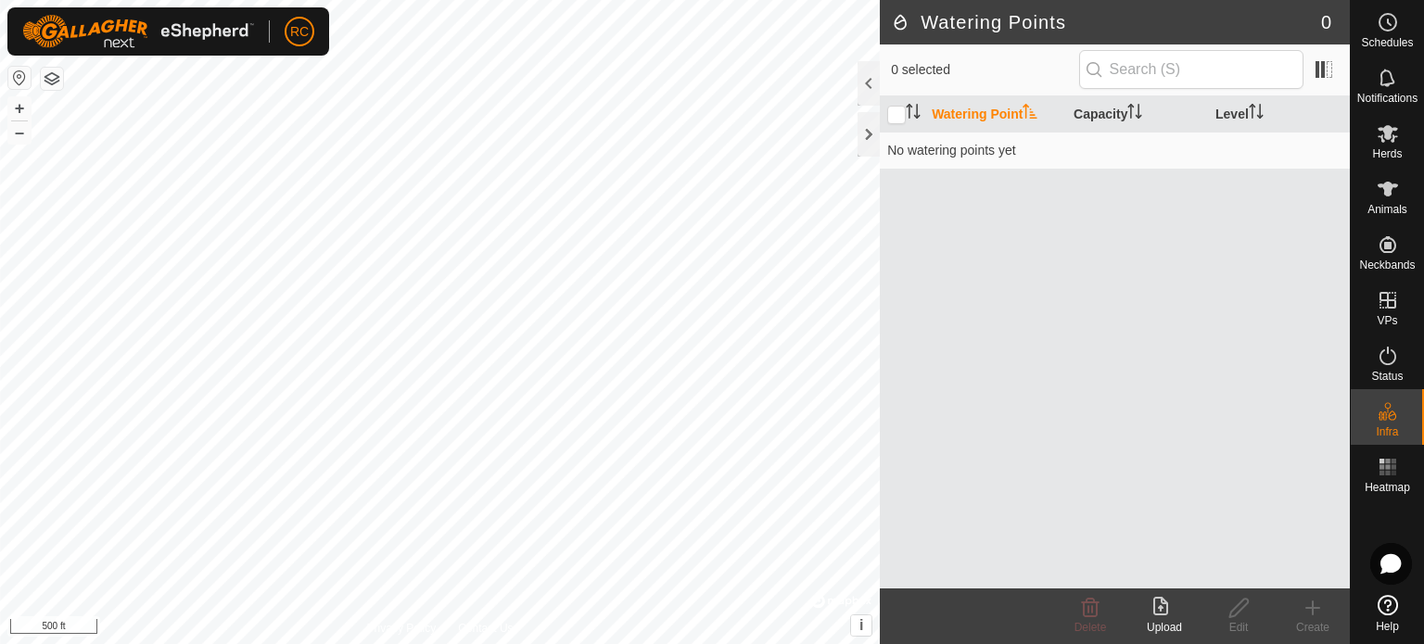
click at [1318, 631] on div "Create" at bounding box center [1312, 627] width 74 height 17
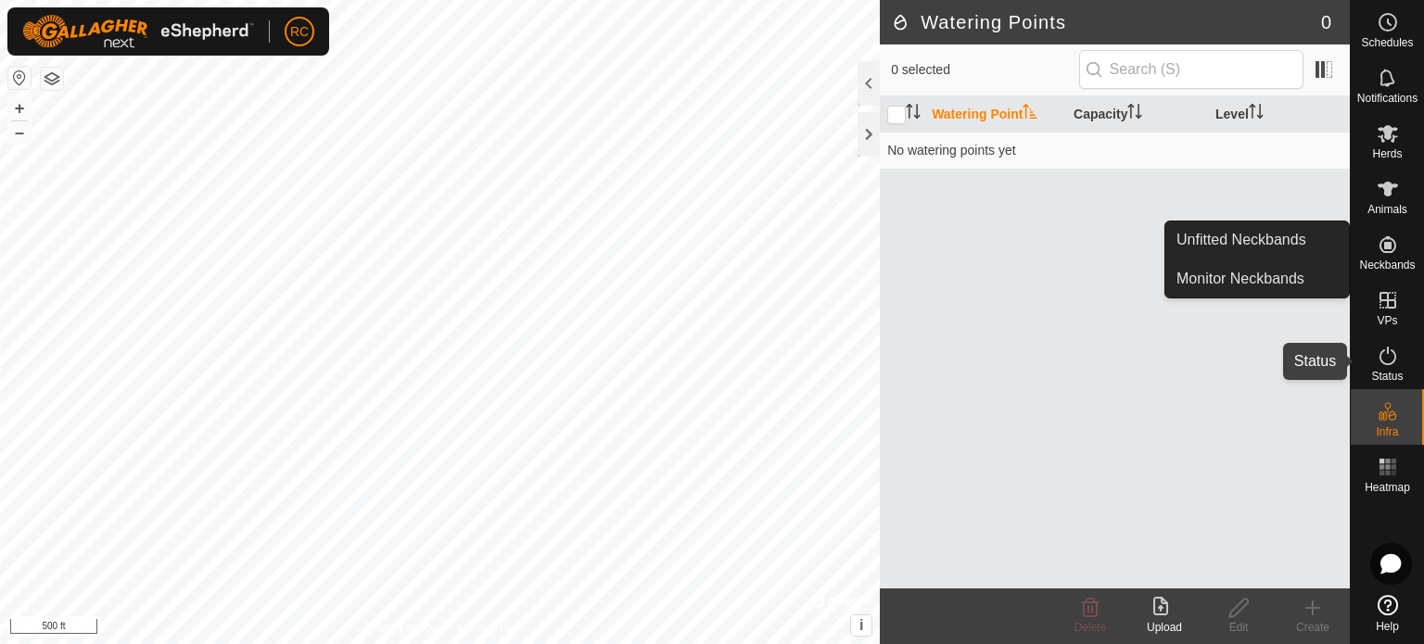
click at [1401, 362] on es-activation-svg-icon at bounding box center [1387, 356] width 33 height 30
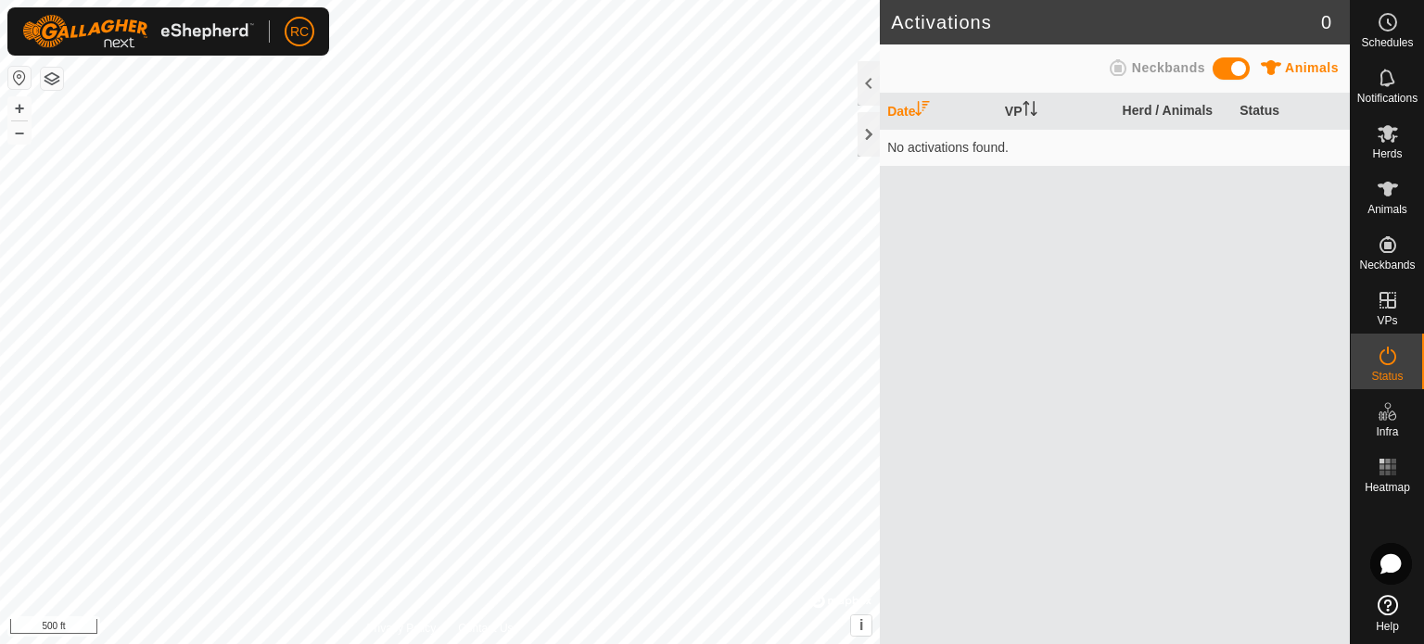
click at [1218, 69] on span at bounding box center [1230, 68] width 37 height 22
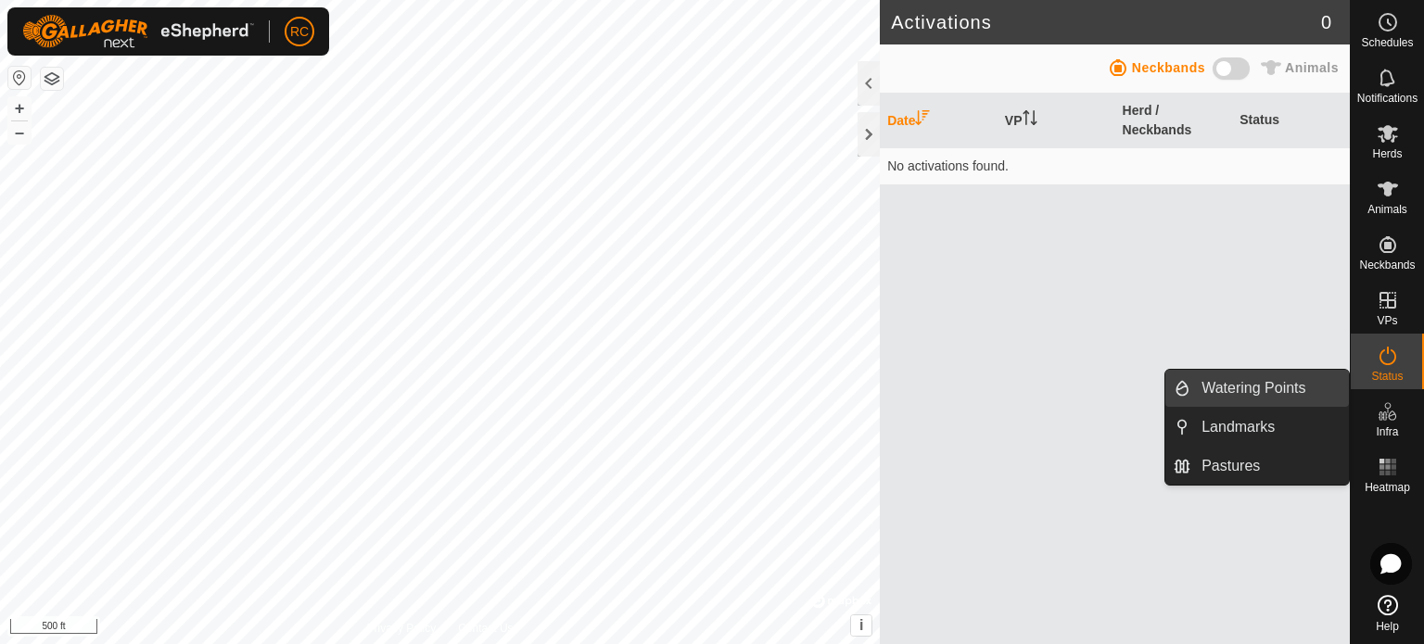
click at [1298, 392] on link "Watering Points" at bounding box center [1269, 388] width 158 height 37
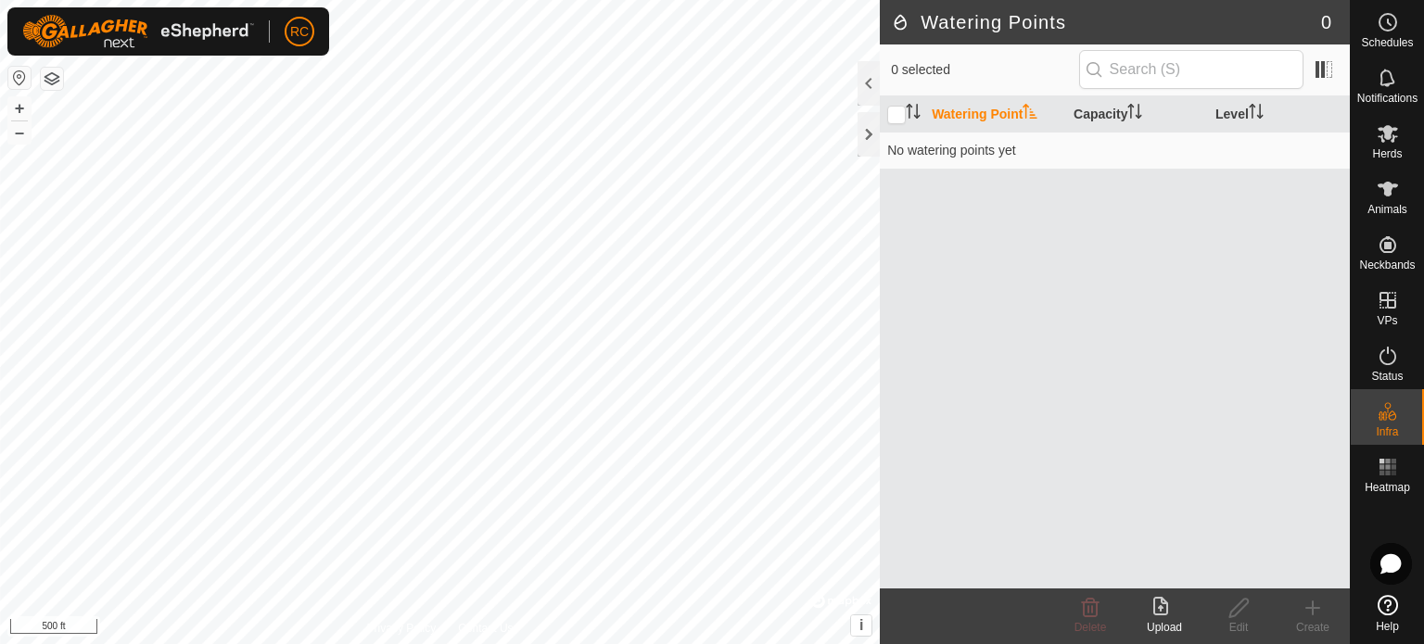
click at [1310, 605] on icon at bounding box center [1312, 608] width 22 height 22
click at [1390, 608] on icon at bounding box center [1387, 605] width 20 height 20
click at [1390, 566] on icon at bounding box center [1390, 563] width 22 height 21
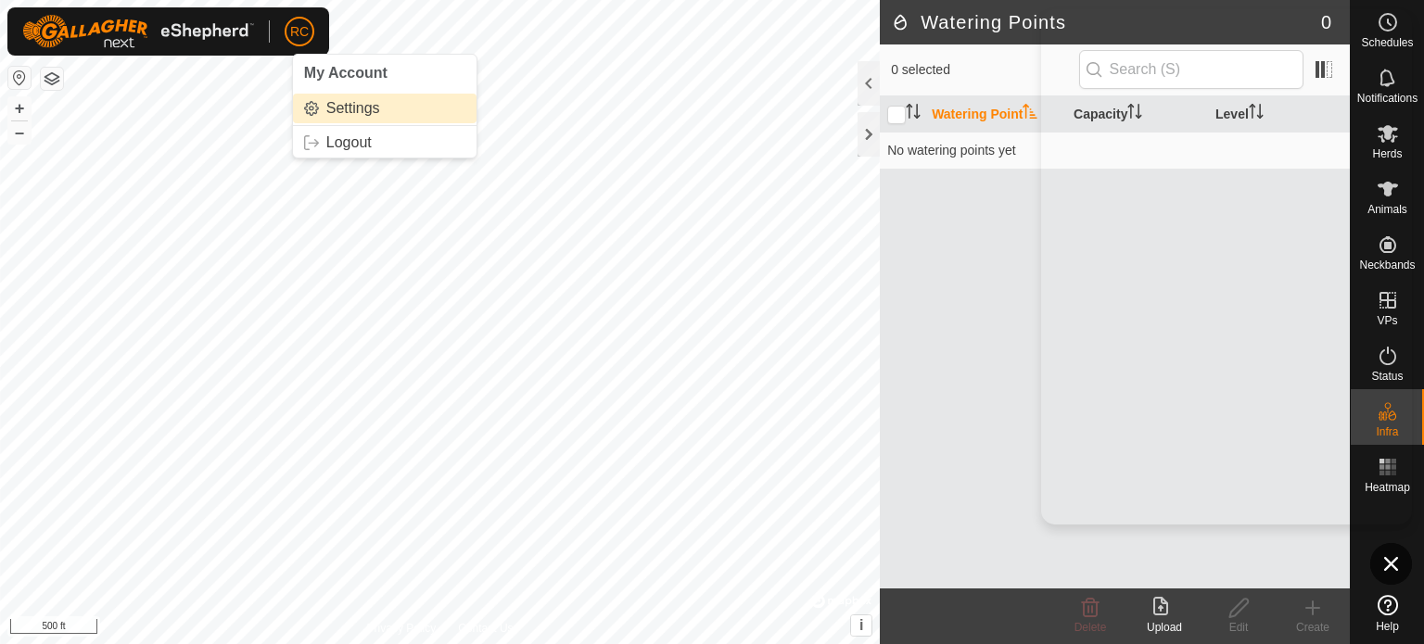
click at [347, 108] on link "Settings" at bounding box center [385, 109] width 184 height 30
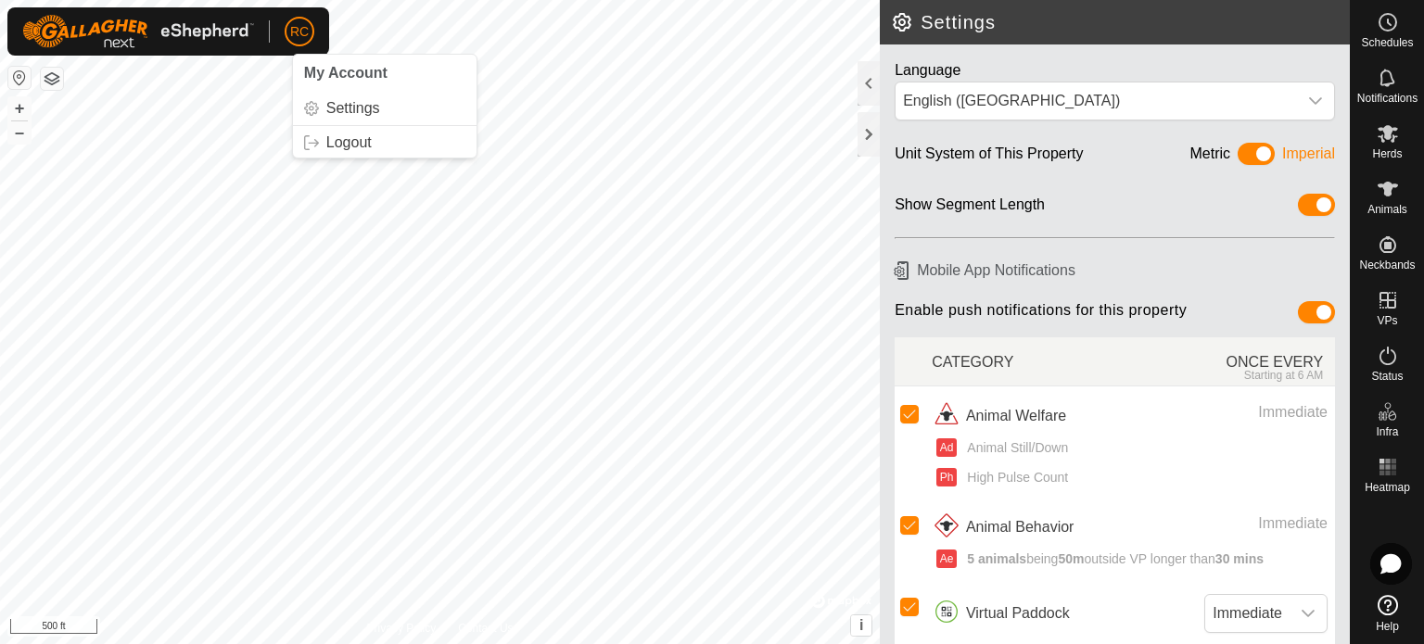
click at [295, 29] on span "RC" at bounding box center [299, 31] width 19 height 19
click at [343, 143] on link "Logout" at bounding box center [385, 143] width 184 height 30
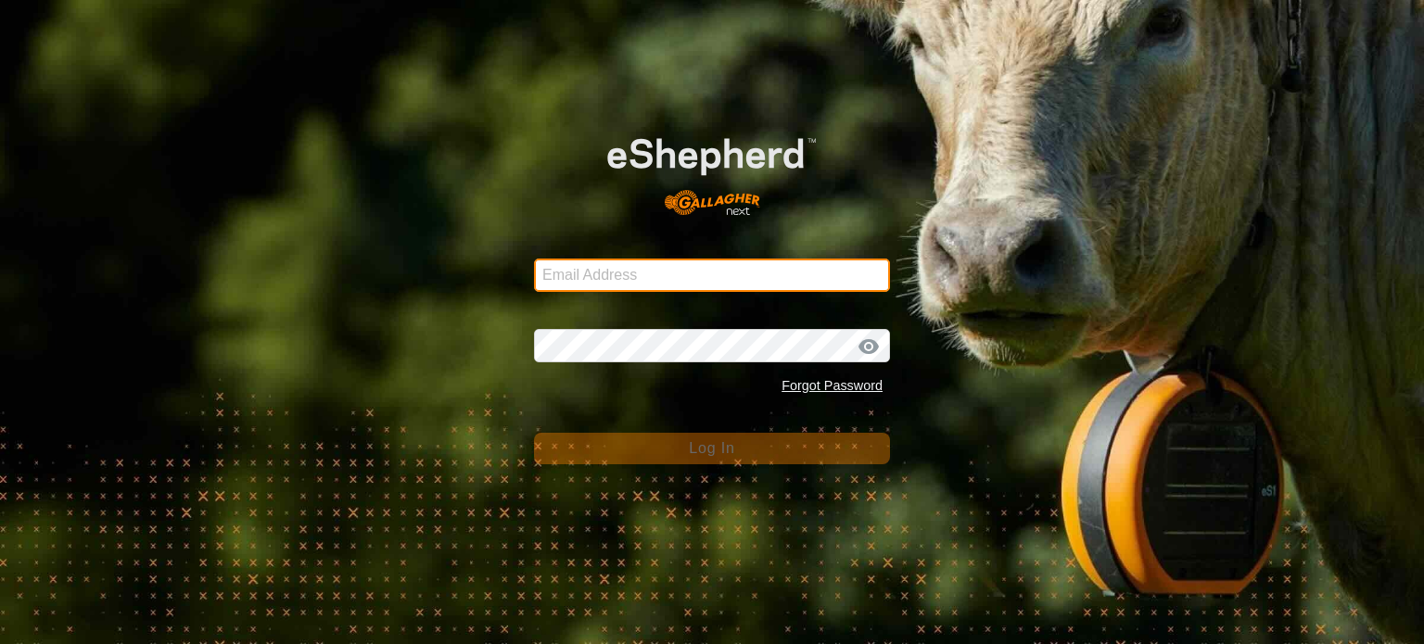
type input "[EMAIL_ADDRESS][DOMAIN_NAME]"
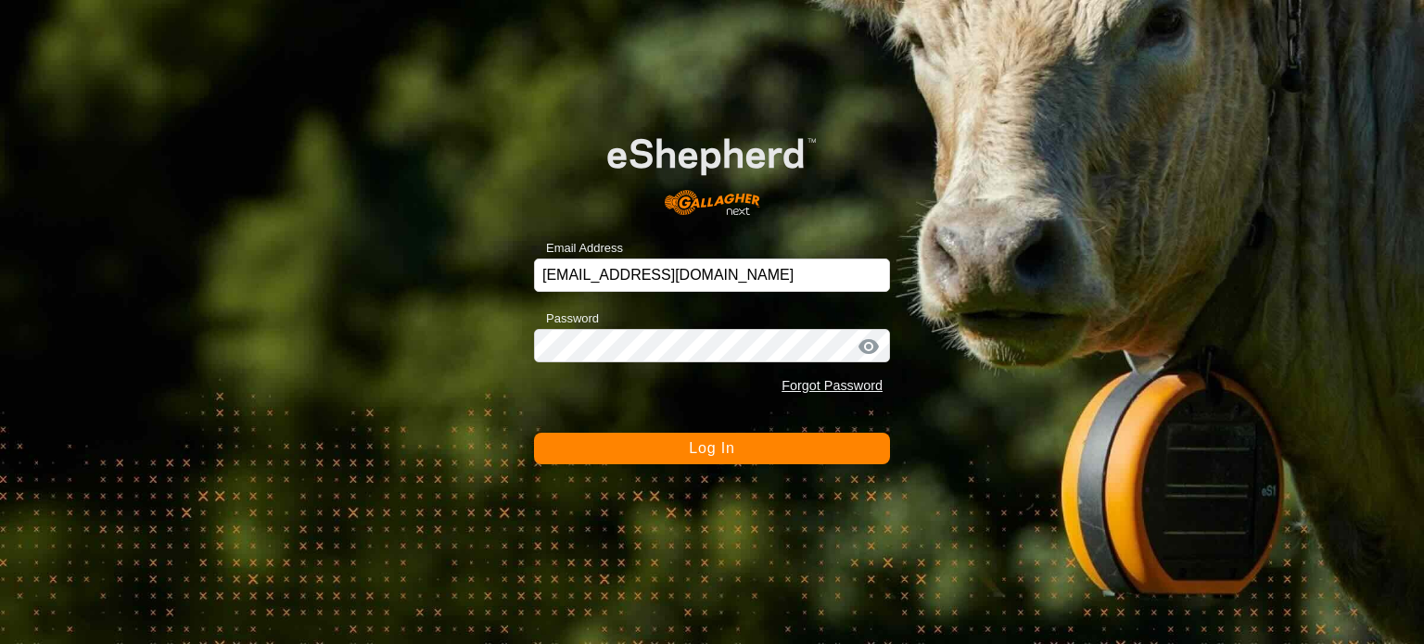
click at [719, 444] on span "Log In" at bounding box center [711, 448] width 45 height 16
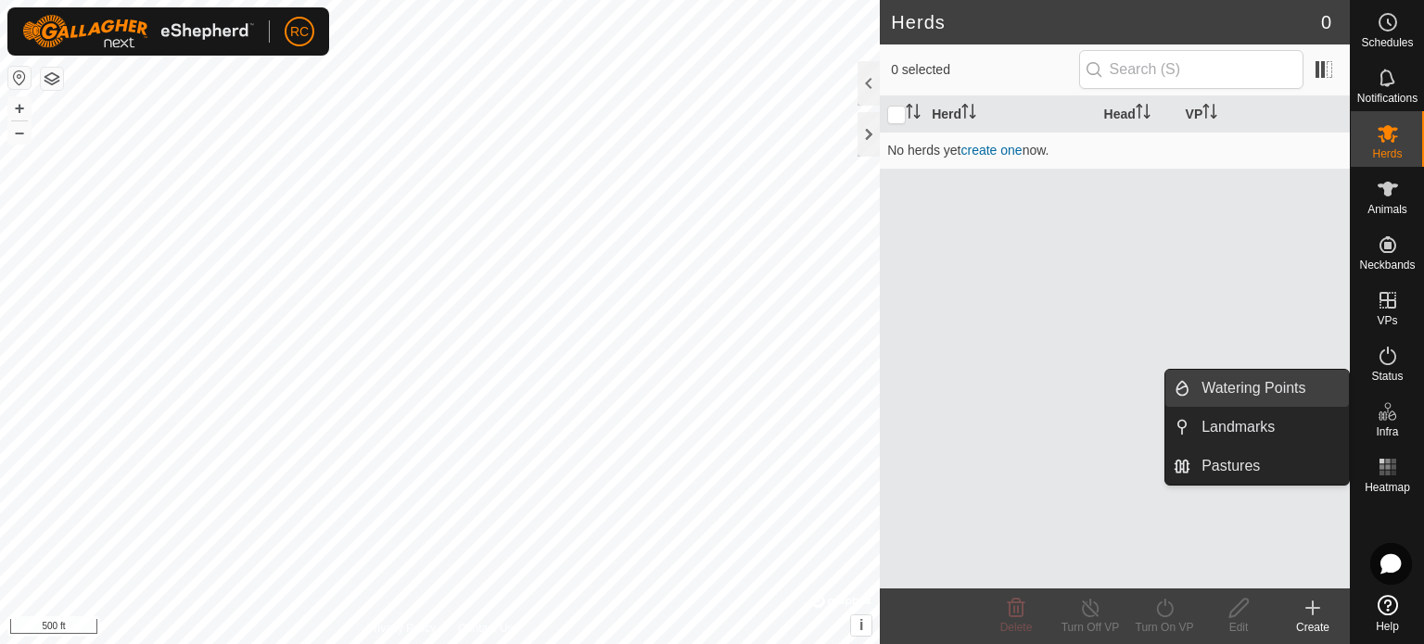
click at [1275, 383] on link "Watering Points" at bounding box center [1269, 388] width 158 height 37
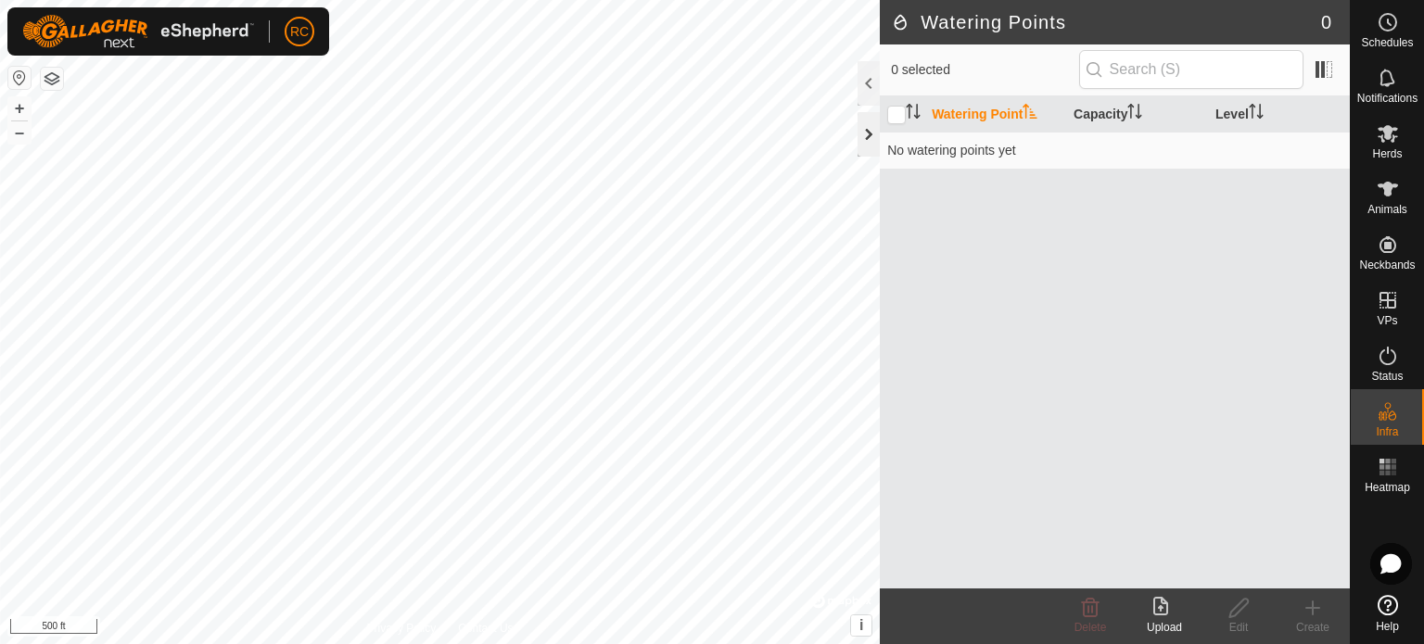
click at [862, 132] on div at bounding box center [868, 134] width 22 height 44
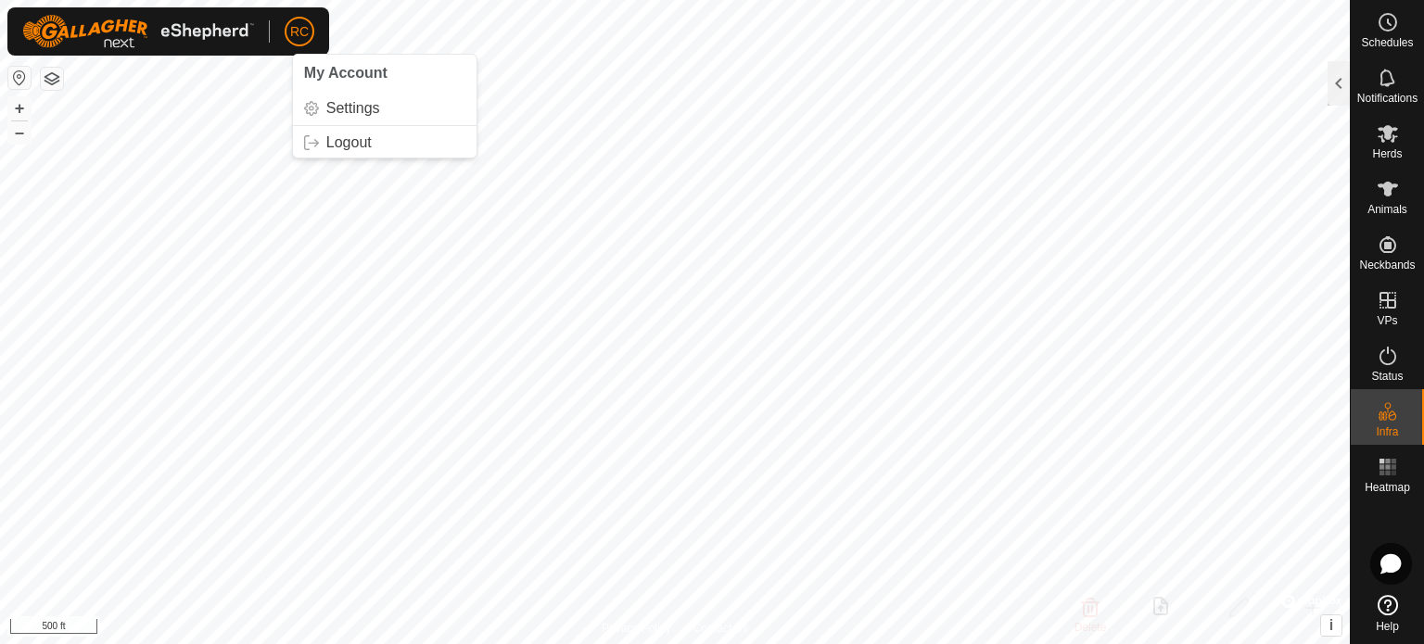
click at [297, 26] on span "RC" at bounding box center [299, 31] width 19 height 19
click at [335, 106] on link "Settings" at bounding box center [385, 109] width 184 height 30
click at [325, 107] on link "Settings" at bounding box center [385, 109] width 184 height 30
click at [1345, 76] on div at bounding box center [1338, 83] width 22 height 44
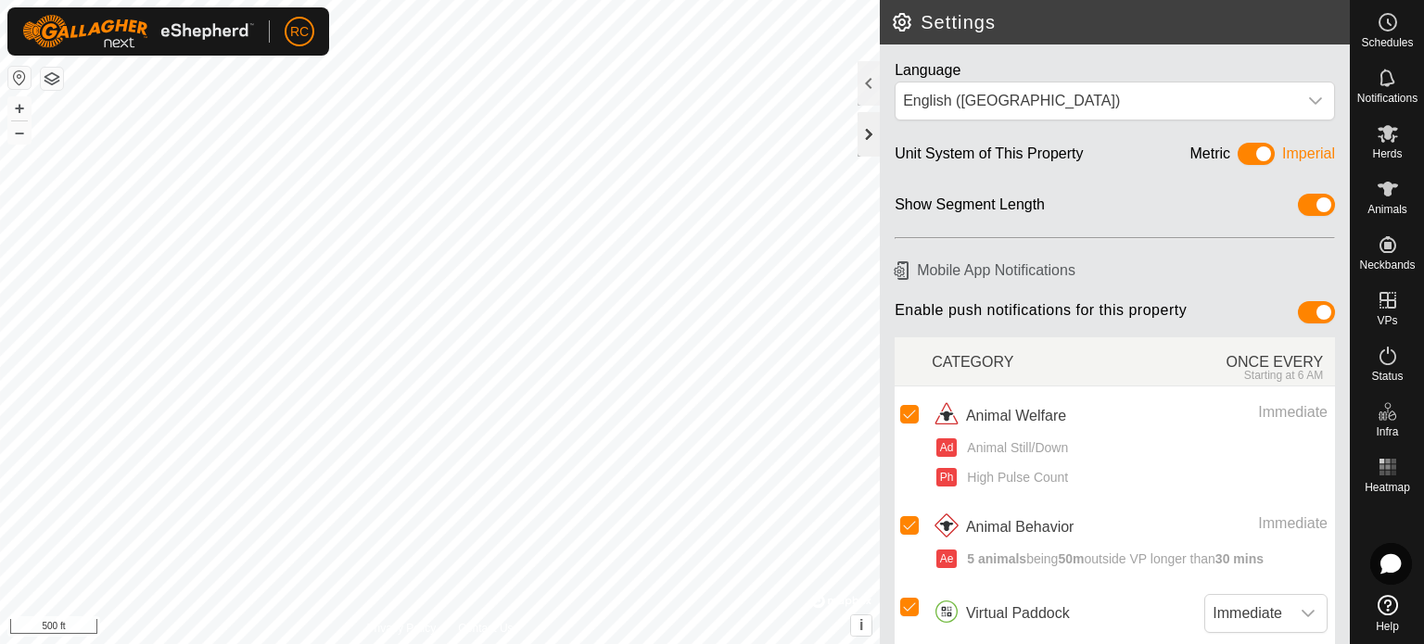
click at [862, 136] on div at bounding box center [868, 134] width 22 height 44
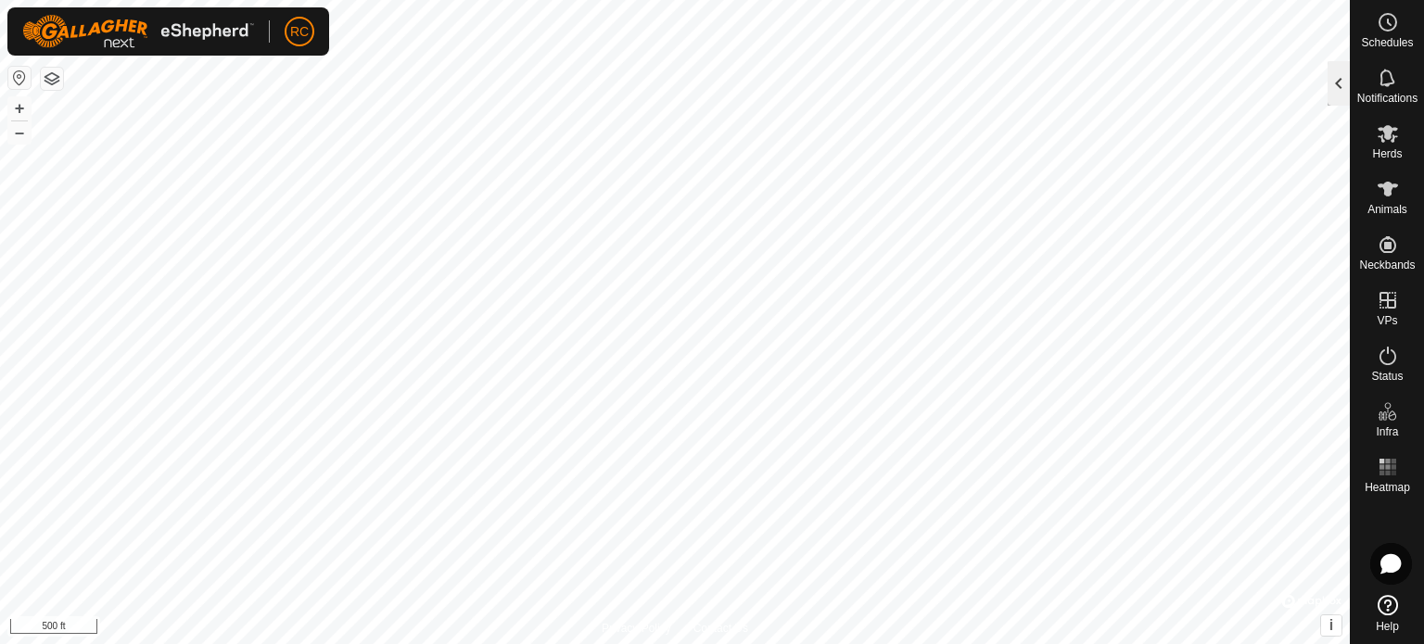
click at [1334, 82] on div at bounding box center [1338, 83] width 22 height 44
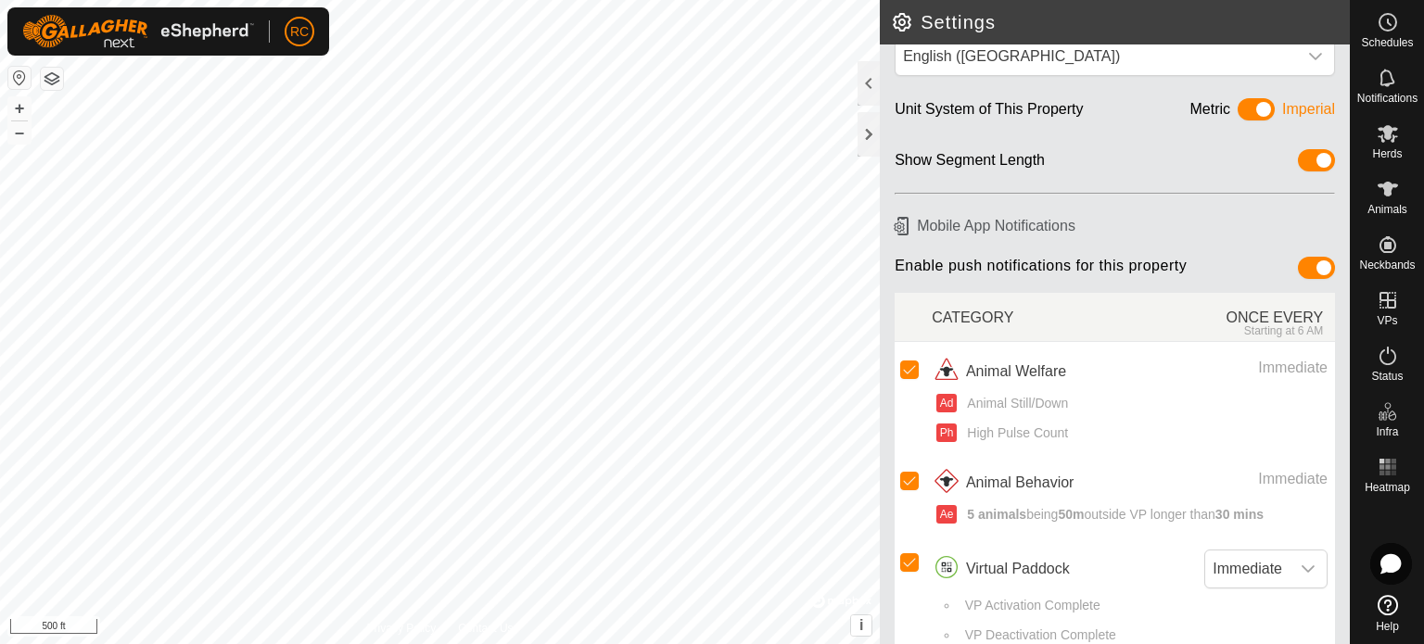
scroll to position [67, 0]
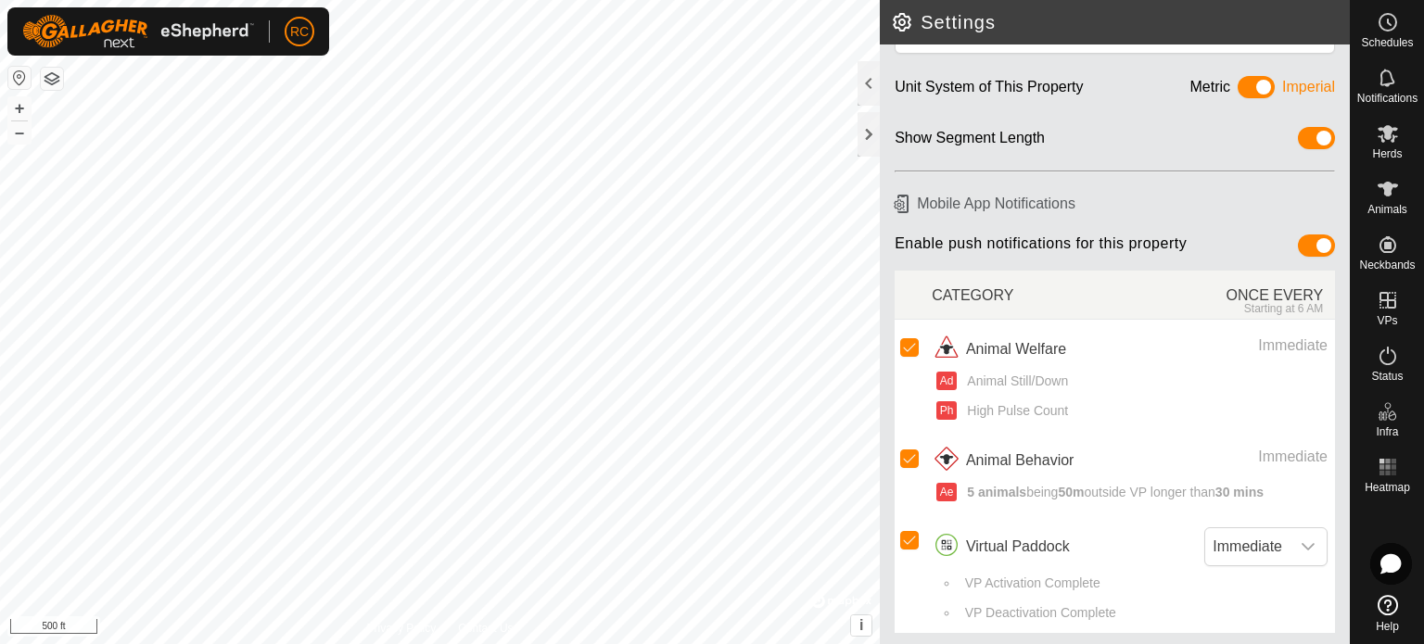
click at [51, 76] on button "button" at bounding box center [52, 79] width 22 height 22
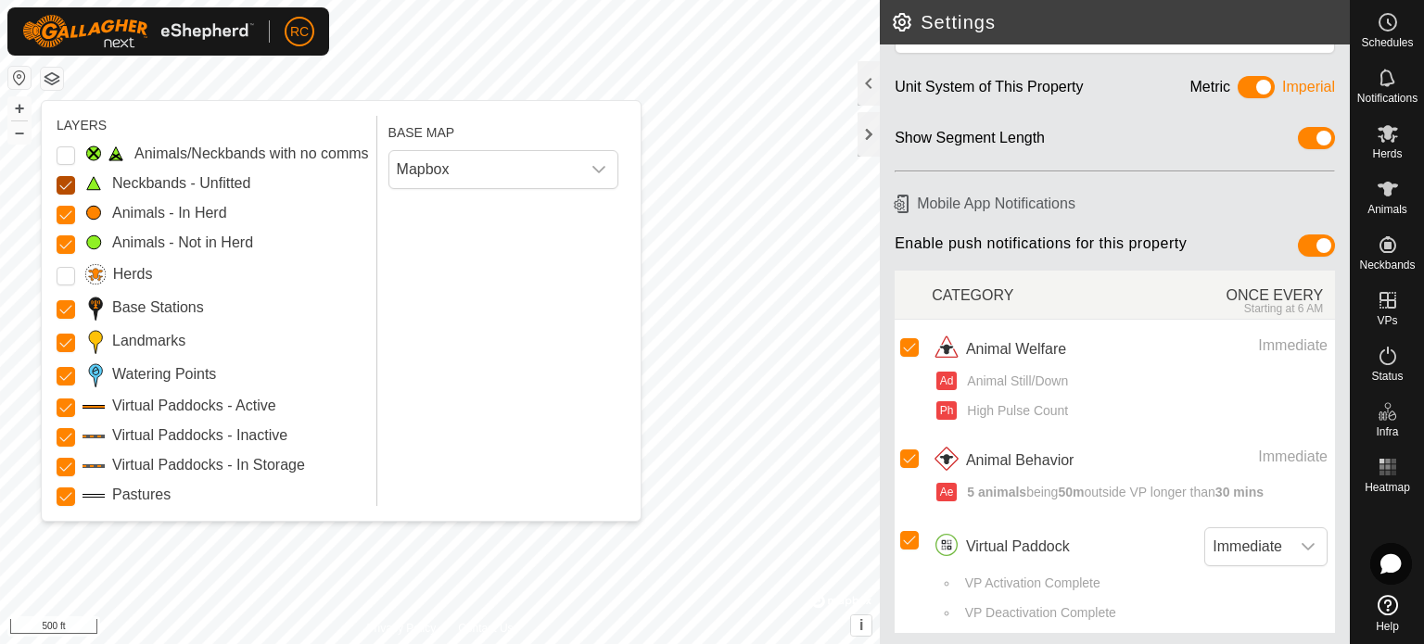
click at [67, 182] on Unfitted "Neckbands - Unfitted" at bounding box center [66, 185] width 19 height 19
click at [70, 313] on Stations "Base Stations" at bounding box center [66, 309] width 19 height 19
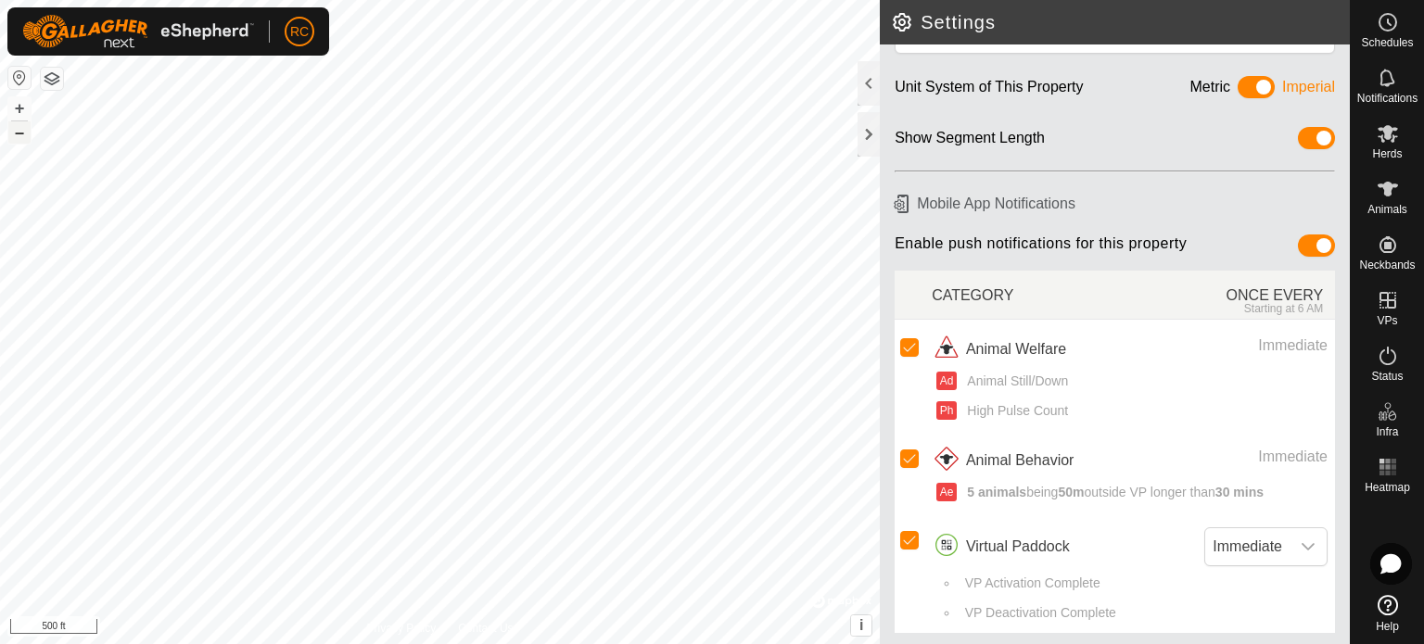
click at [22, 129] on button "–" at bounding box center [19, 132] width 22 height 22
click at [19, 77] on button "button" at bounding box center [19, 78] width 22 height 22
click at [867, 129] on div at bounding box center [868, 134] width 22 height 44
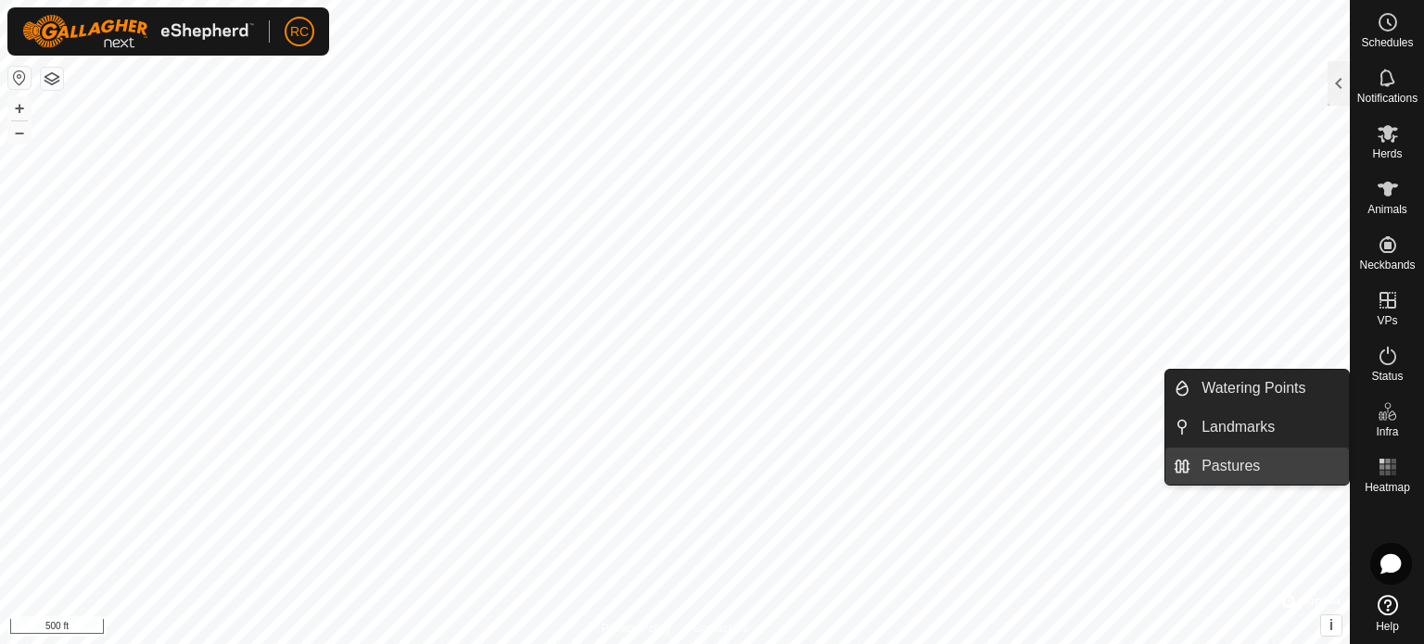
click at [1245, 463] on link "Pastures" at bounding box center [1269, 466] width 158 height 37
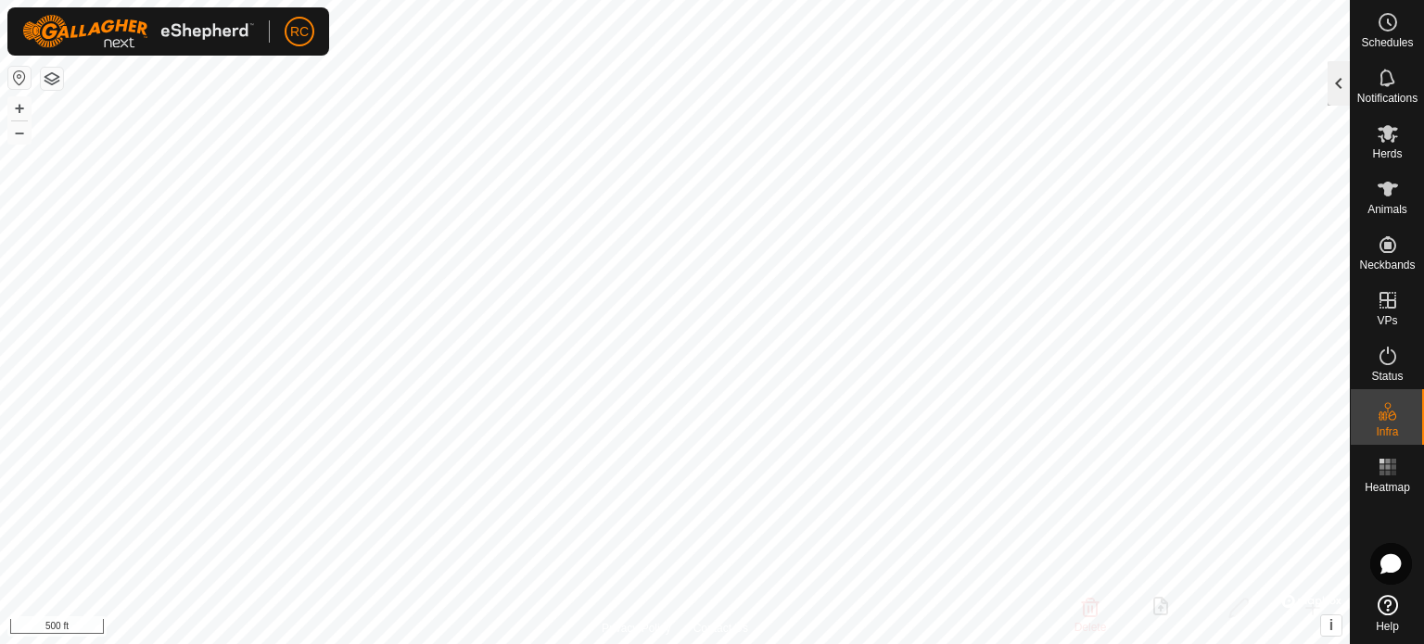
click at [1340, 74] on div at bounding box center [1338, 83] width 22 height 44
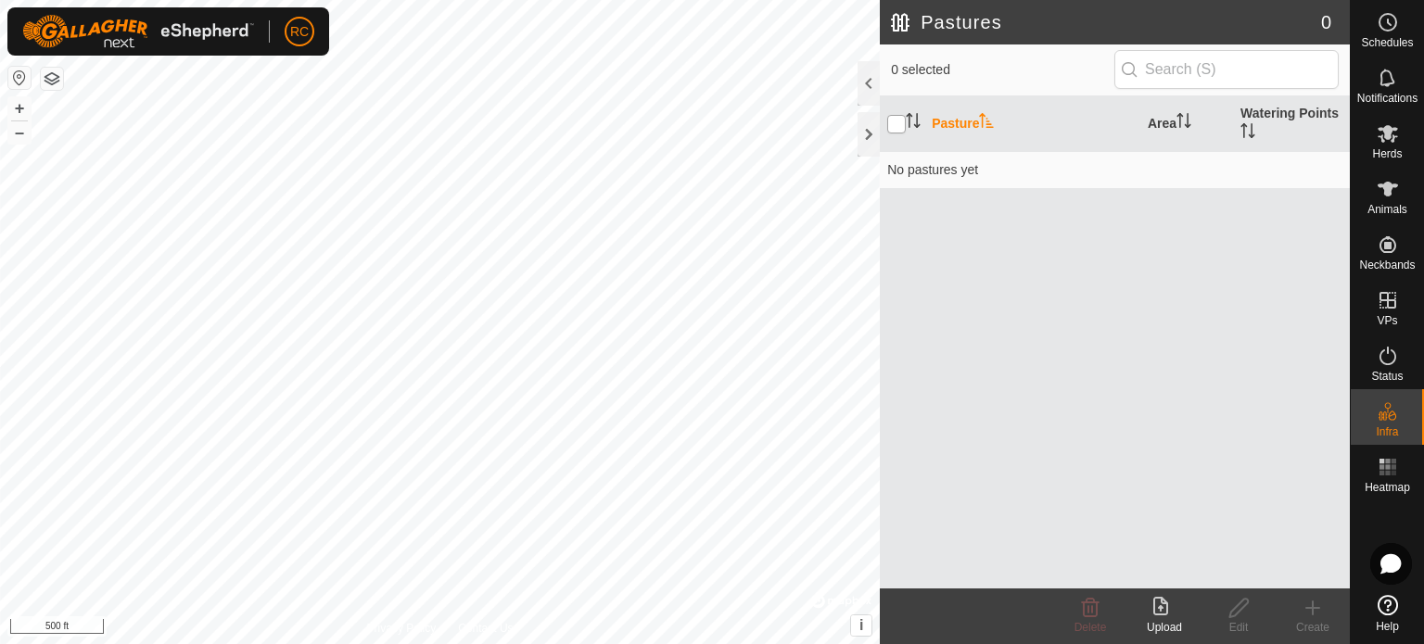
click at [904, 129] on input "checkbox" at bounding box center [896, 124] width 19 height 19
click at [901, 125] on input "checkbox" at bounding box center [896, 124] width 19 height 19
click at [1306, 613] on icon at bounding box center [1312, 608] width 22 height 22
click at [894, 120] on input "checkbox" at bounding box center [896, 124] width 19 height 19
checkbox input "true"
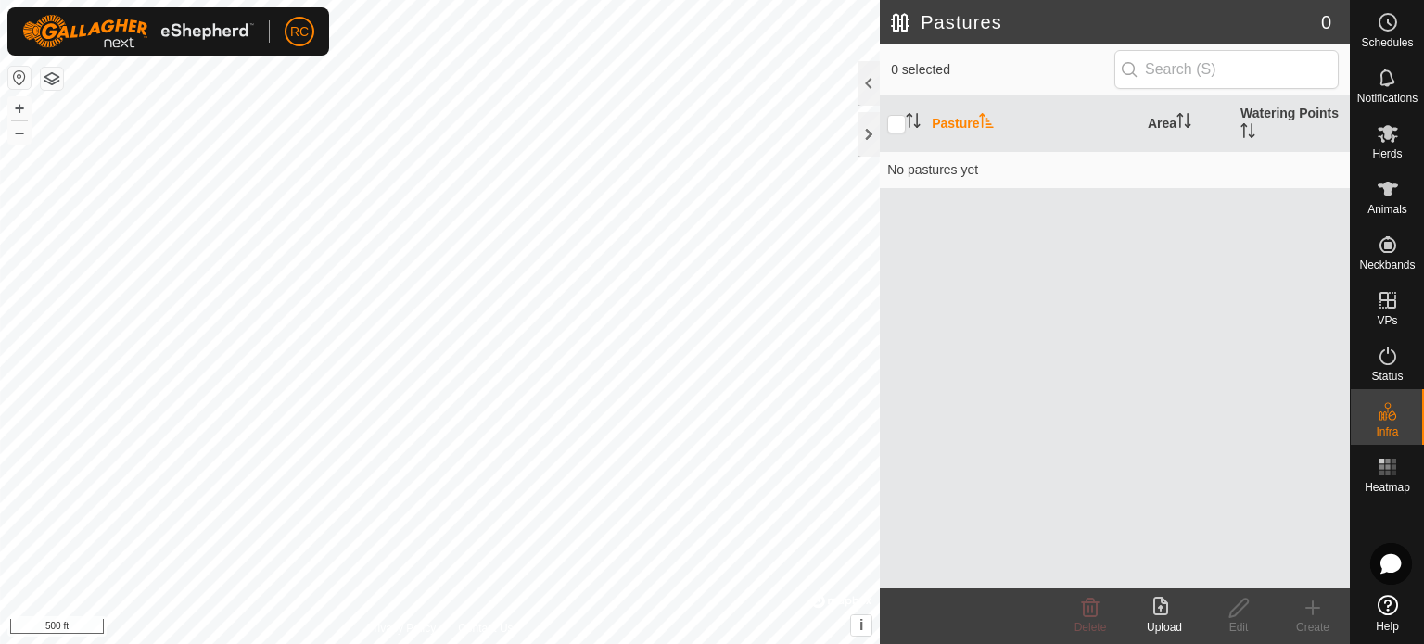
click at [950, 122] on th "Pasture" at bounding box center [1032, 124] width 216 height 56
click at [901, 19] on h2 "Pastures" at bounding box center [1106, 22] width 430 height 22
click at [1324, 29] on span "0" at bounding box center [1326, 22] width 10 height 28
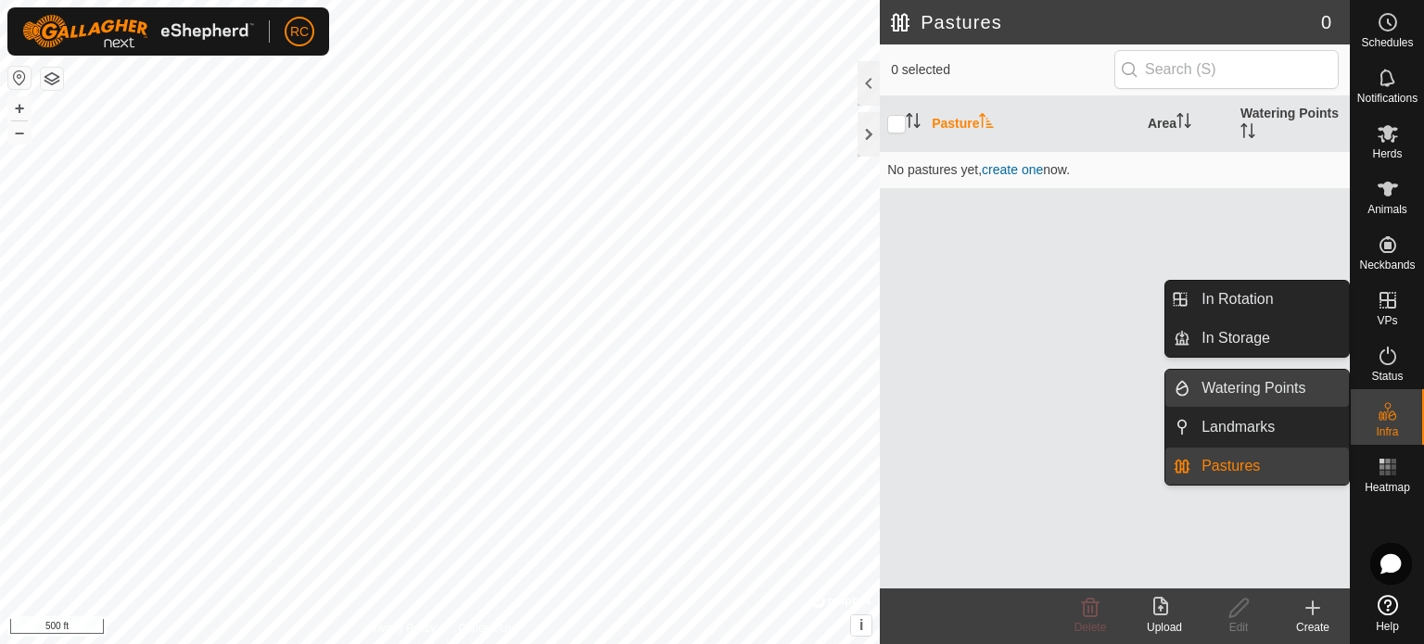
click at [1317, 385] on link "Watering Points" at bounding box center [1269, 388] width 158 height 37
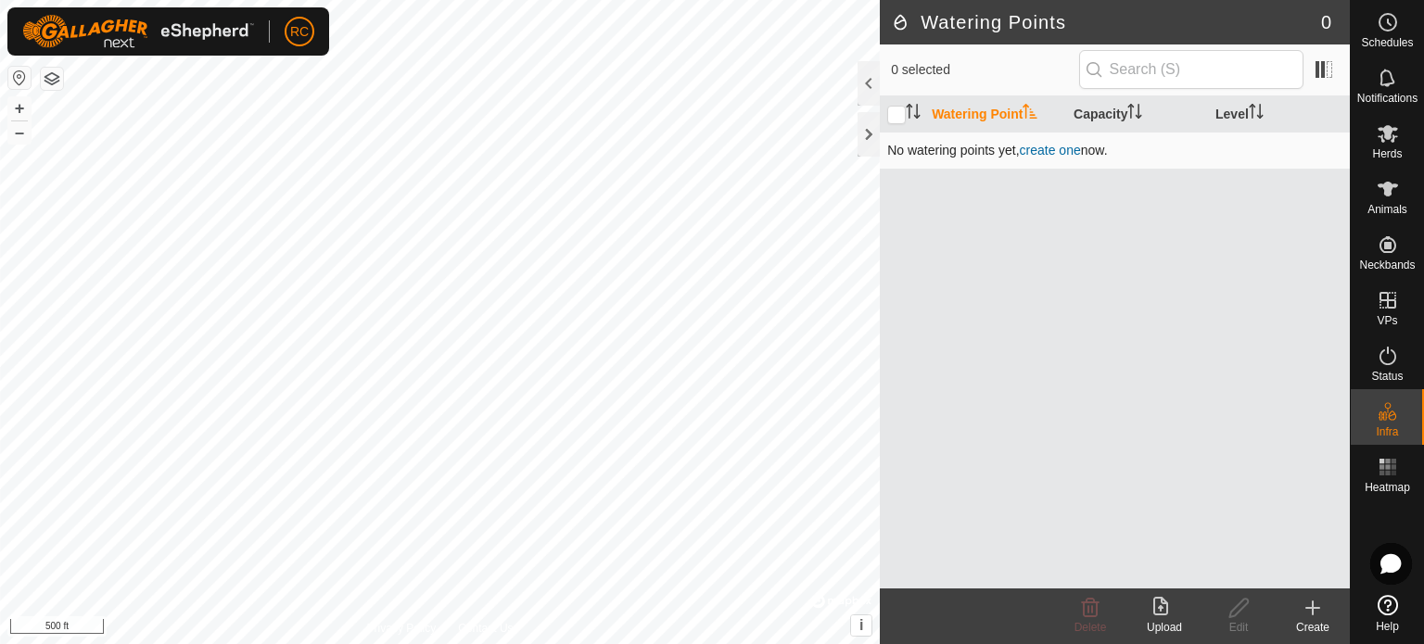
click at [1053, 155] on link "create one" at bounding box center [1049, 150] width 61 height 15
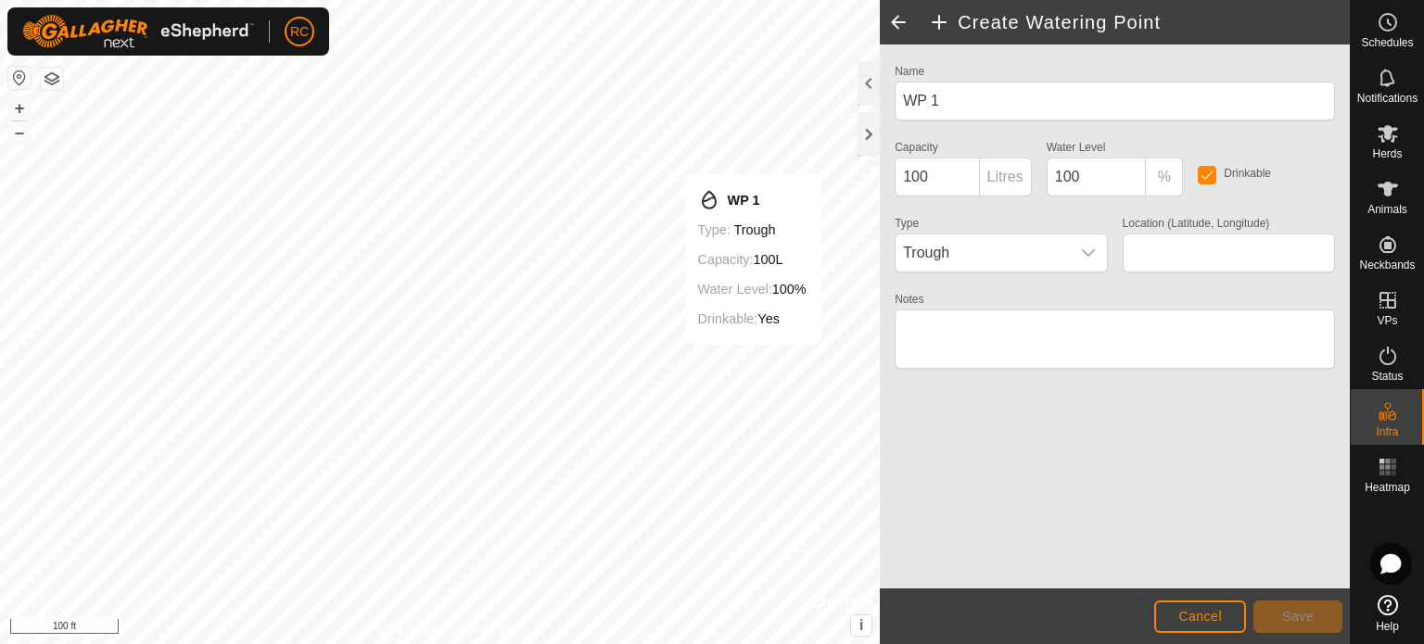
type input "28.956401, -99.485405"
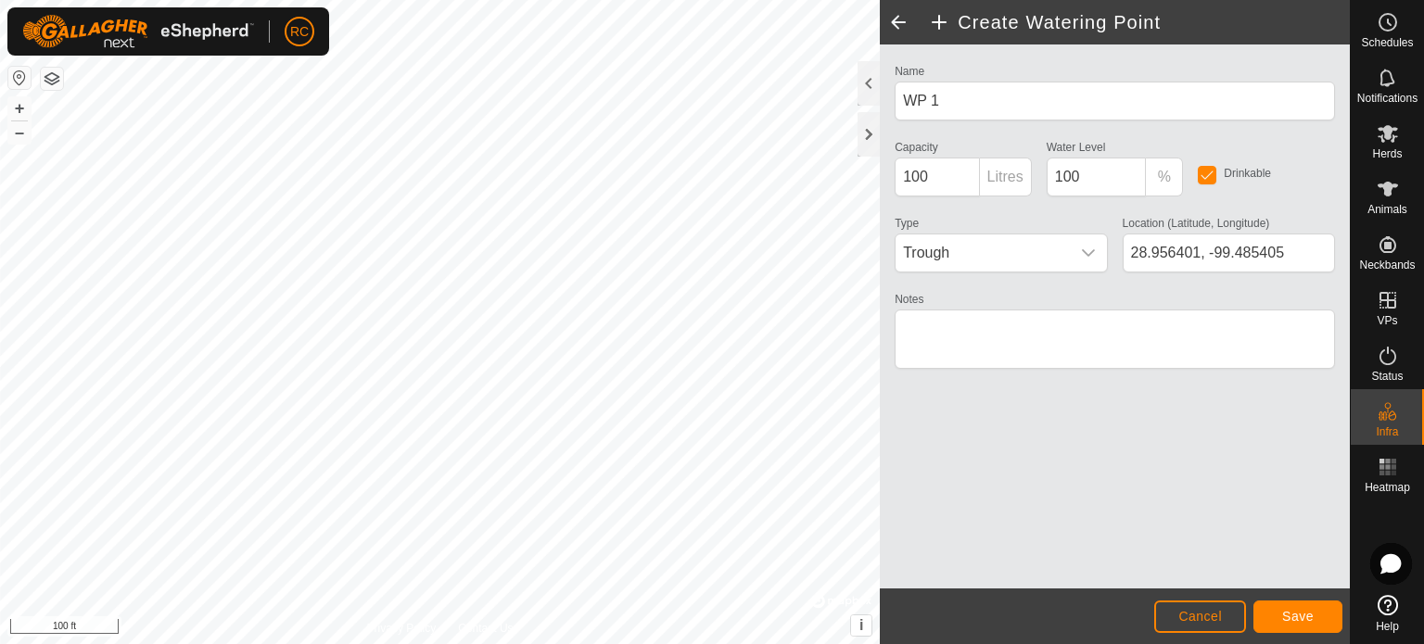
click at [1009, 173] on p-inputgroup-addon "Litres" at bounding box center [1006, 177] width 52 height 39
click at [1001, 172] on p-inputgroup-addon "Litres" at bounding box center [1006, 177] width 52 height 39
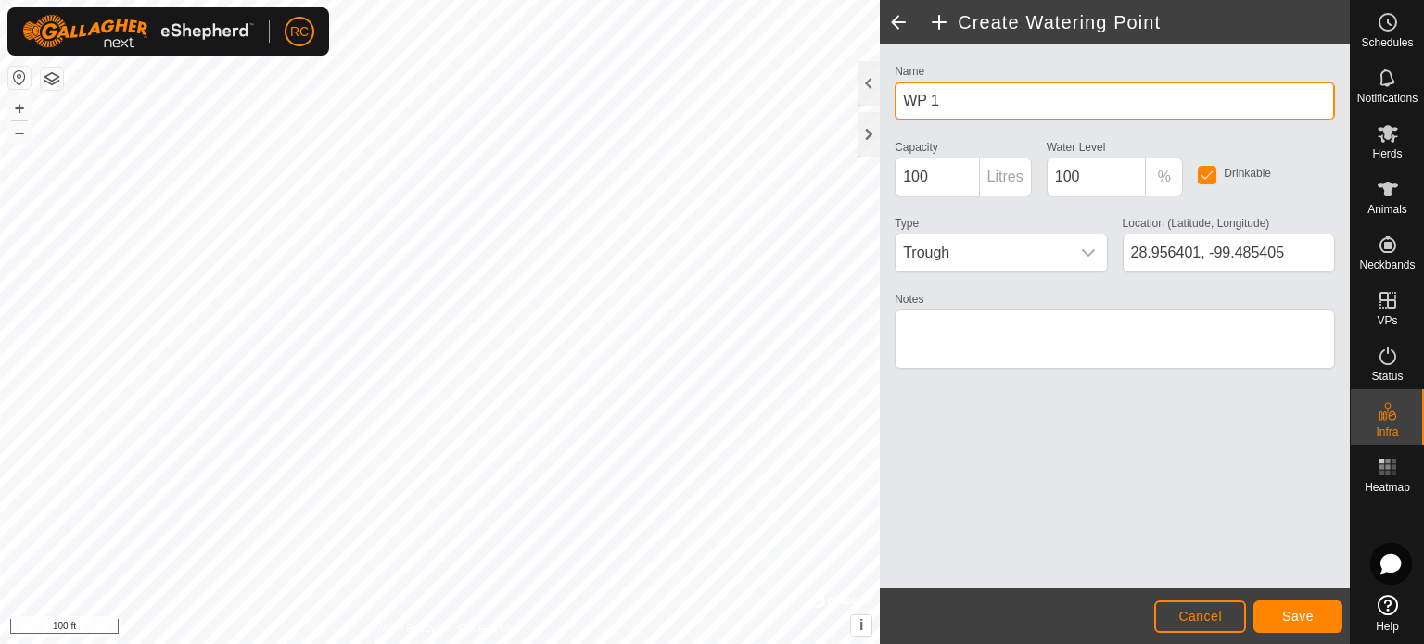
click at [968, 99] on input "WP 1" at bounding box center [1114, 101] width 440 height 39
type input "W"
type input "Water Trough Steel Tanks Pasture"
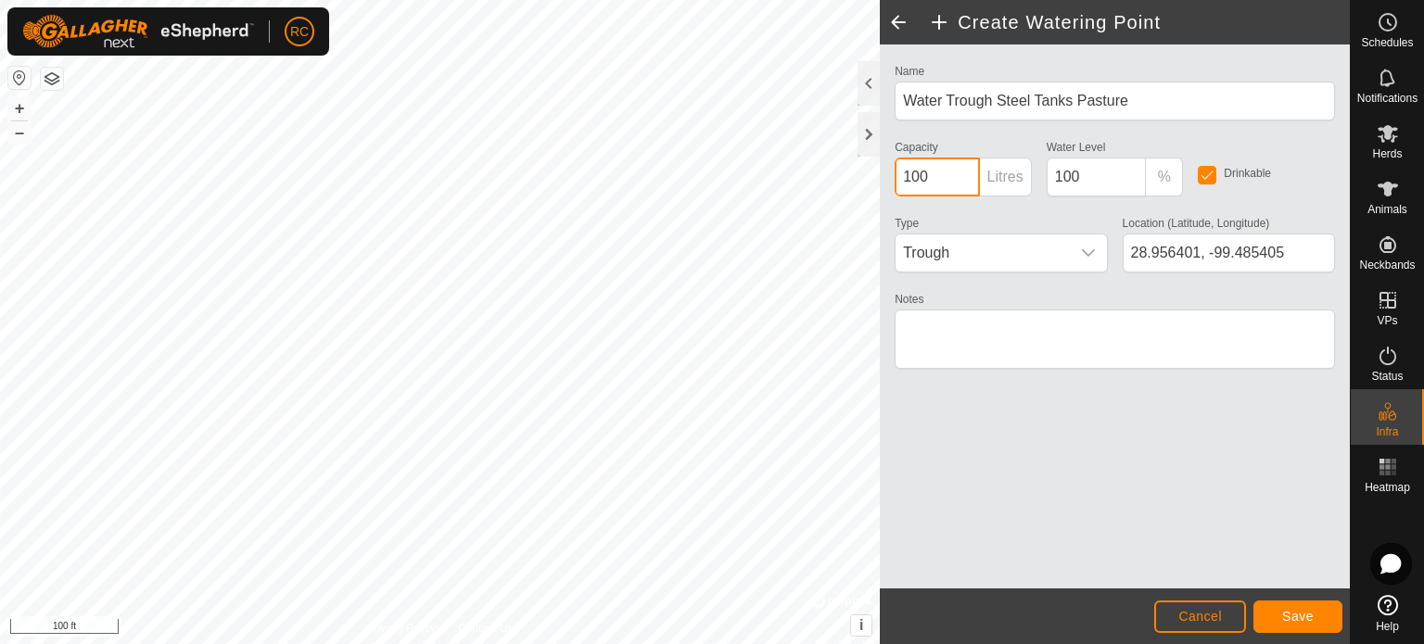
click at [967, 174] on input "100" at bounding box center [936, 177] width 84 height 39
type input "1"
type input "100"
click at [1092, 250] on icon "dropdown trigger" at bounding box center [1088, 252] width 13 height 7
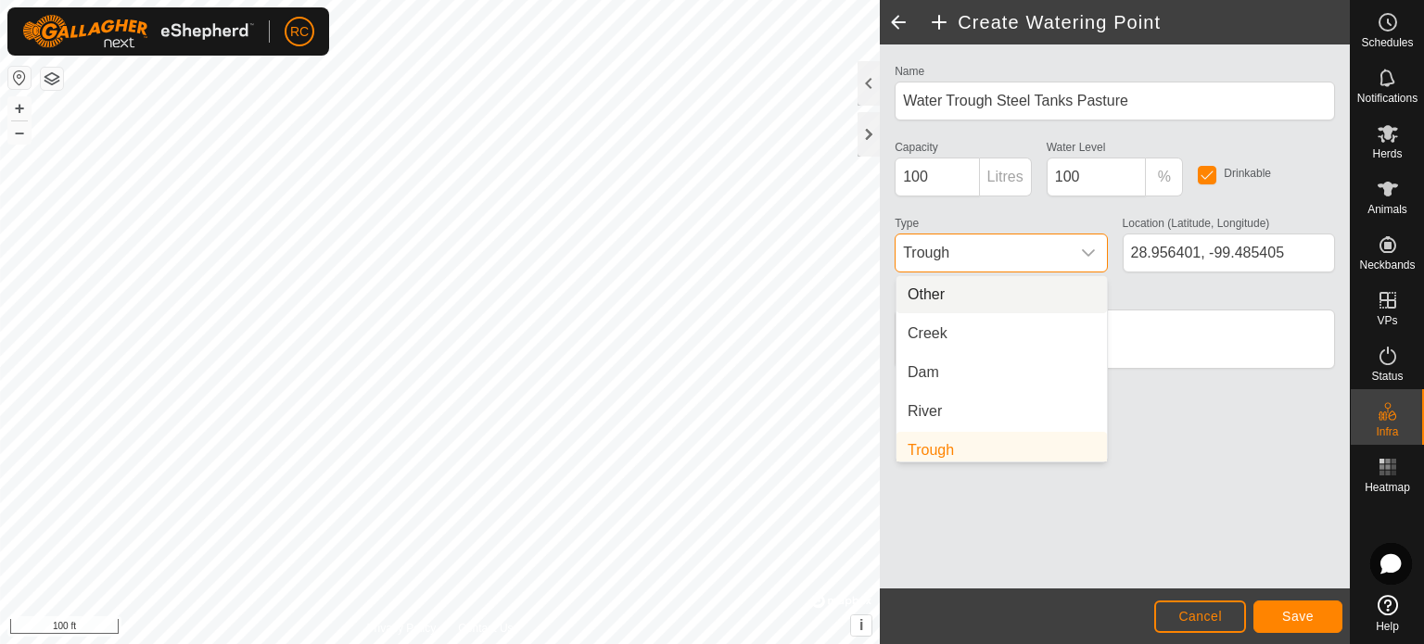
scroll to position [7, 0]
click at [1092, 250] on icon "dropdown trigger" at bounding box center [1088, 252] width 13 height 7
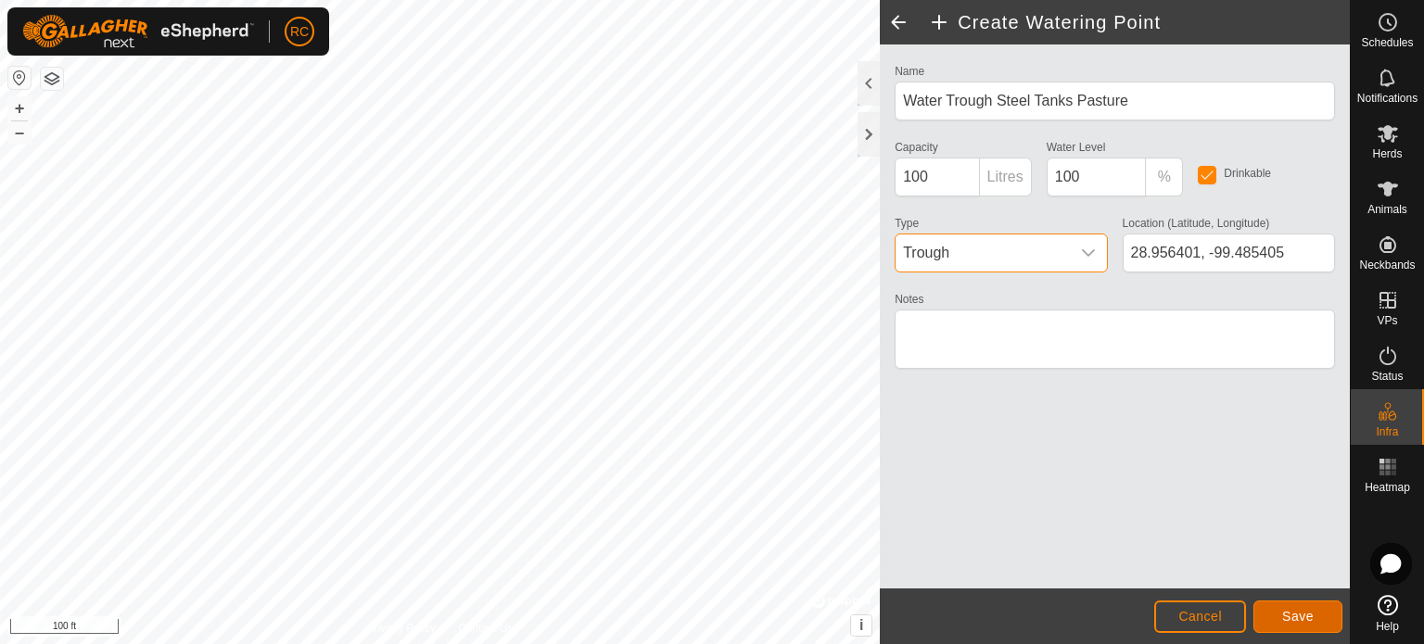
click at [1327, 614] on button "Save" at bounding box center [1297, 617] width 89 height 32
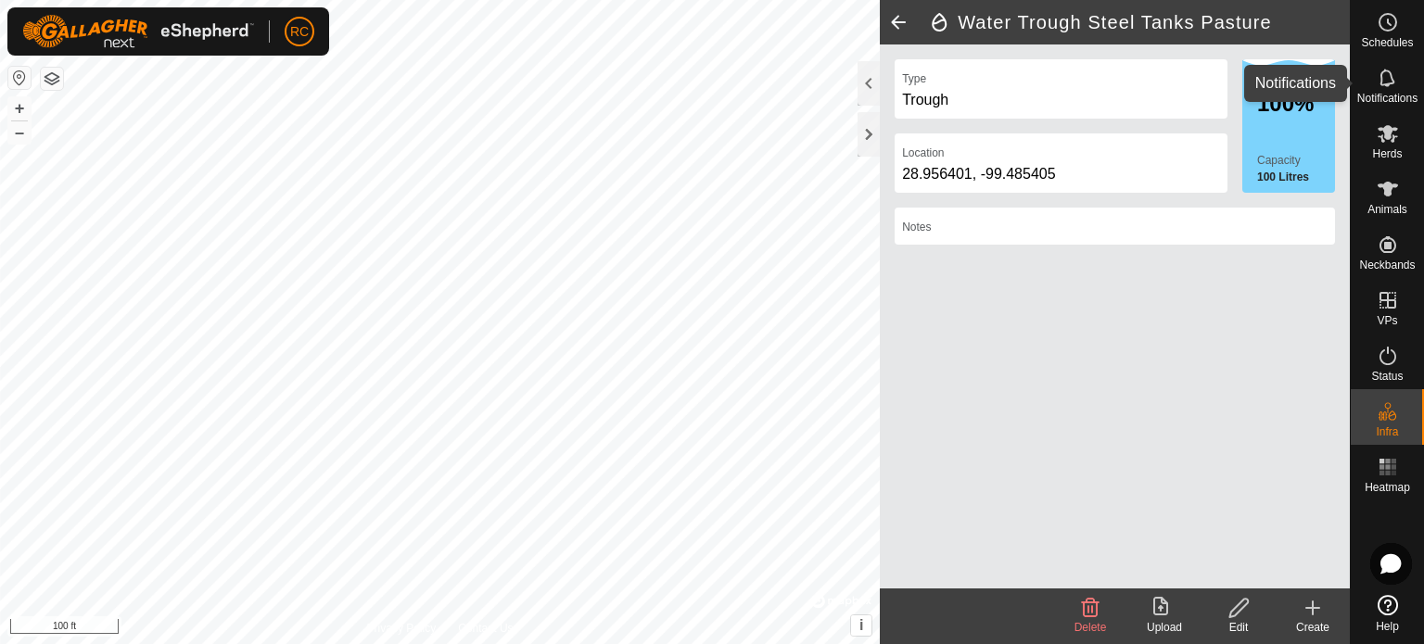
click at [1389, 88] on icon at bounding box center [1387, 78] width 22 height 22
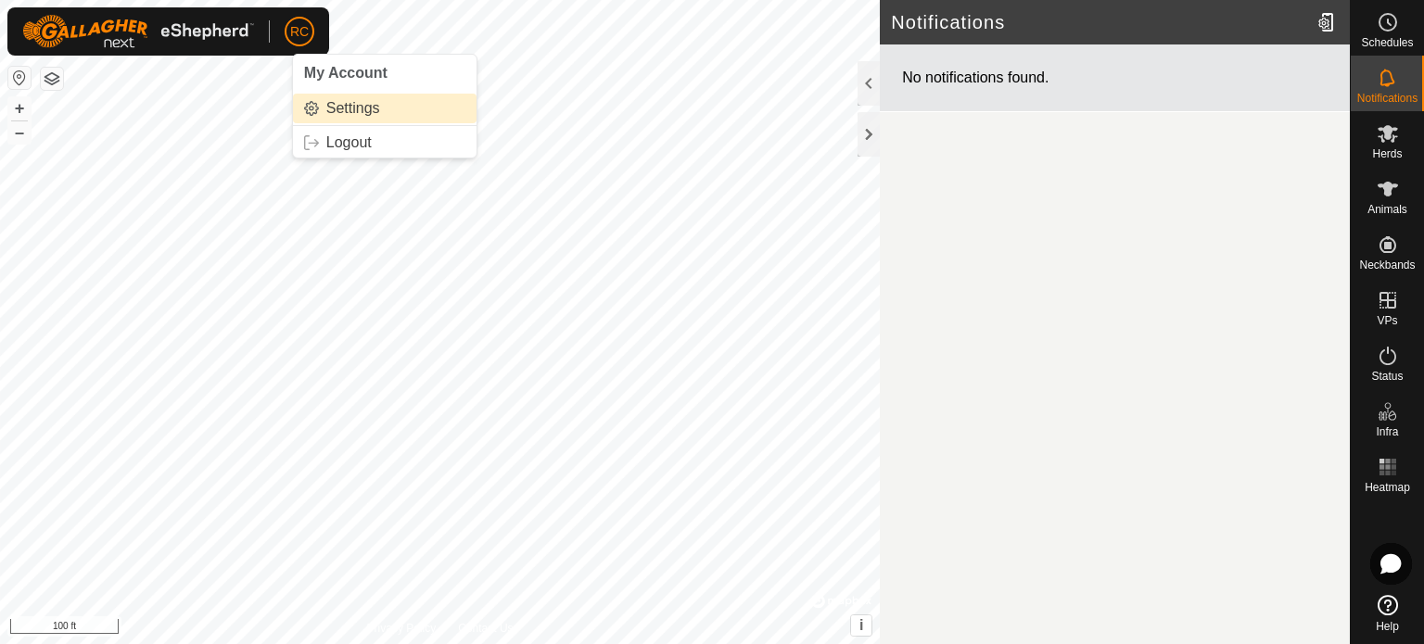
click at [321, 103] on link "Settings" at bounding box center [385, 109] width 184 height 30
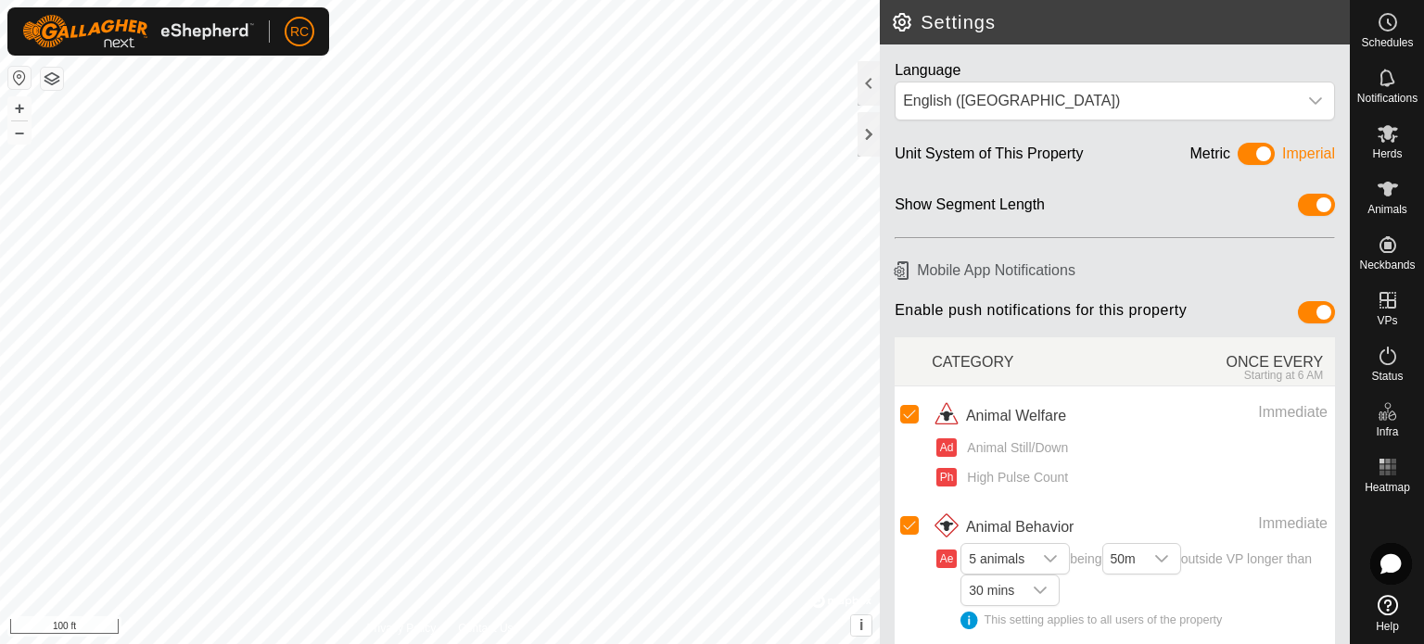
click at [1237, 155] on span at bounding box center [1255, 154] width 37 height 22
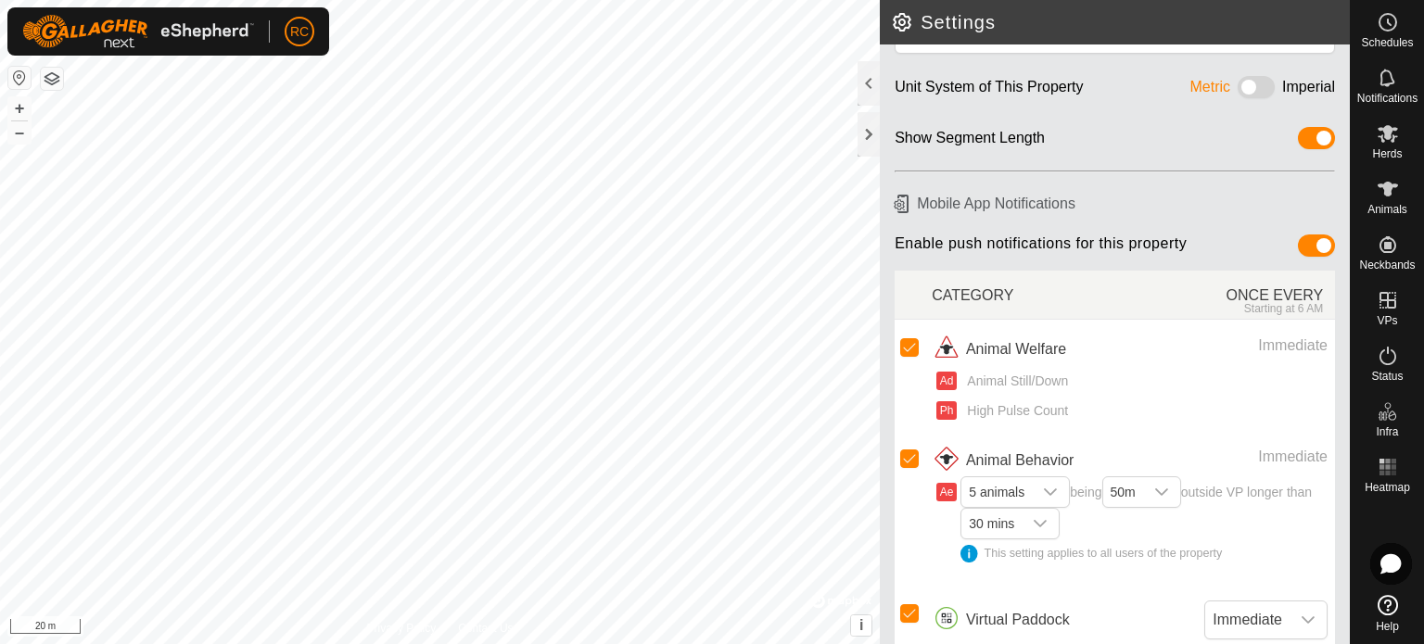
scroll to position [139, 0]
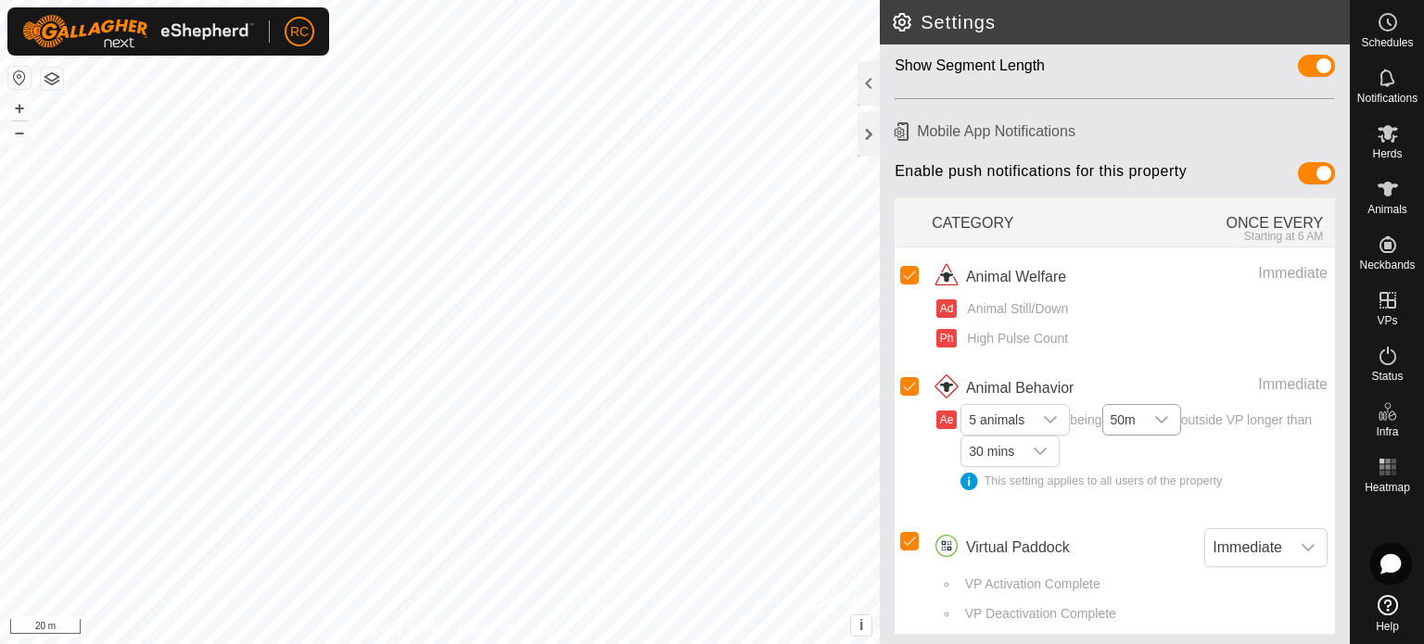
click at [1169, 414] on icon "dropdown trigger" at bounding box center [1161, 419] width 15 height 15
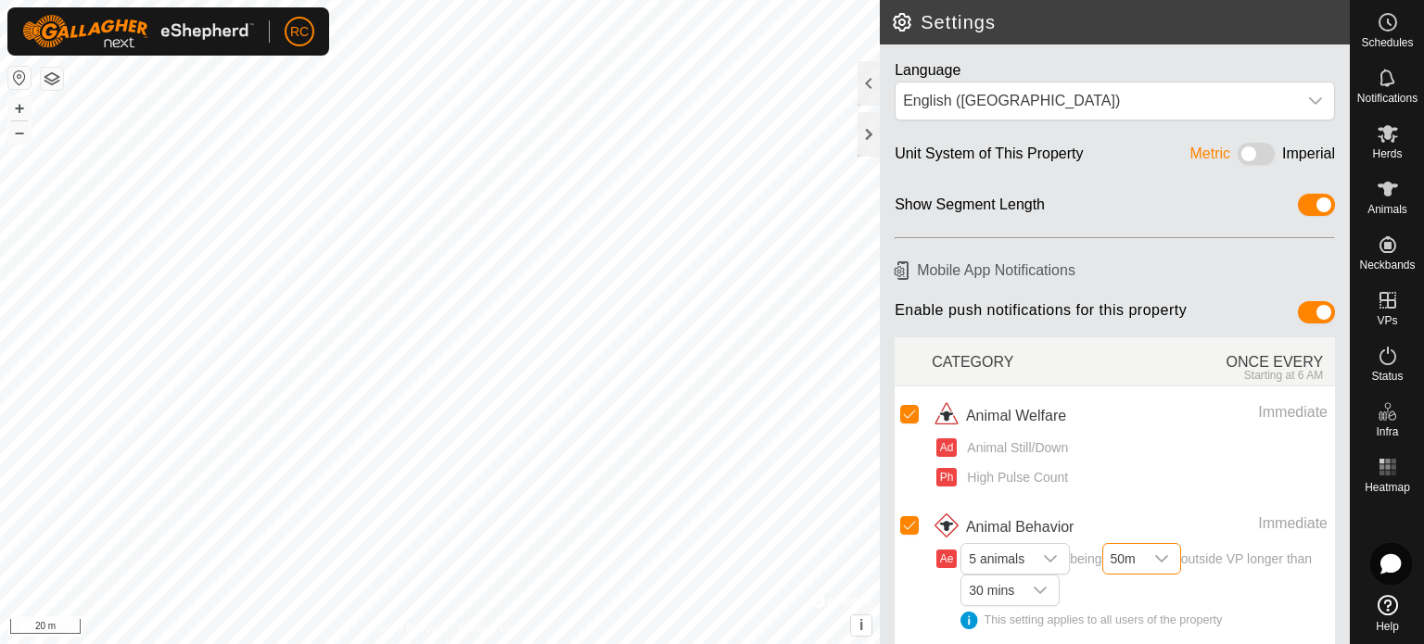
click at [1251, 153] on span at bounding box center [1255, 154] width 37 height 22
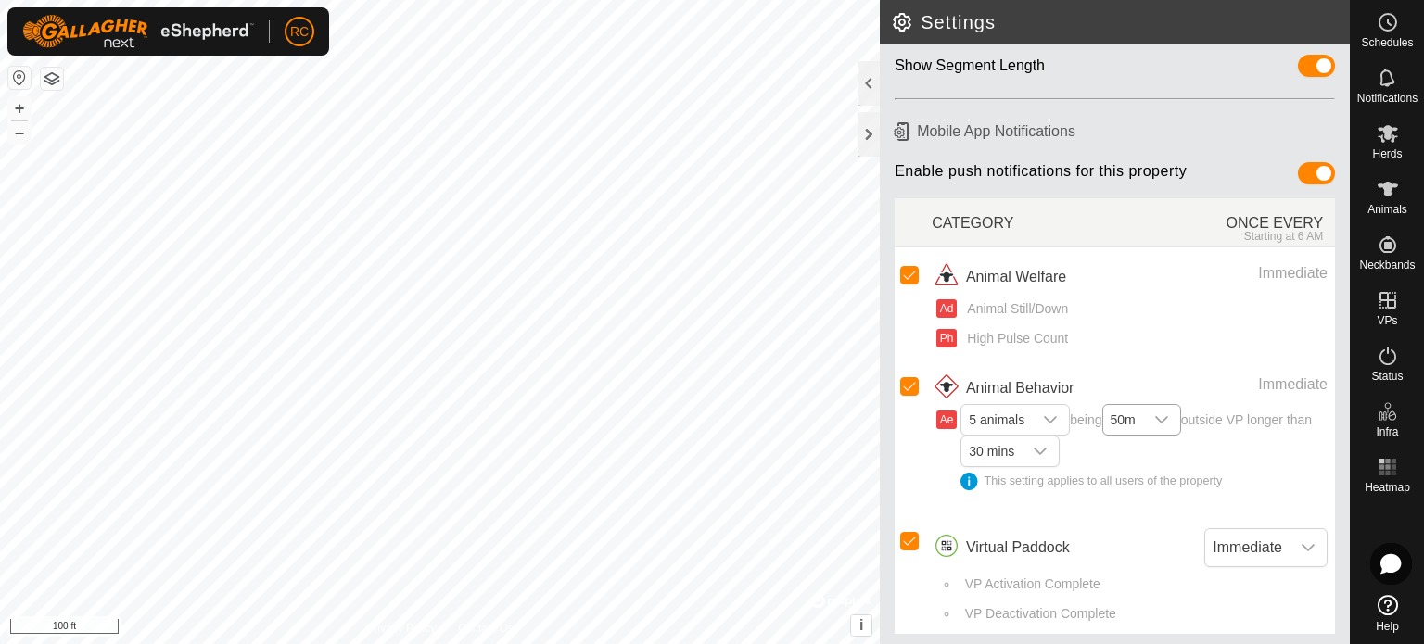
click at [1177, 414] on div "dropdown trigger" at bounding box center [1161, 420] width 37 height 30
click at [1176, 414] on div "dropdown trigger" at bounding box center [1161, 420] width 37 height 30
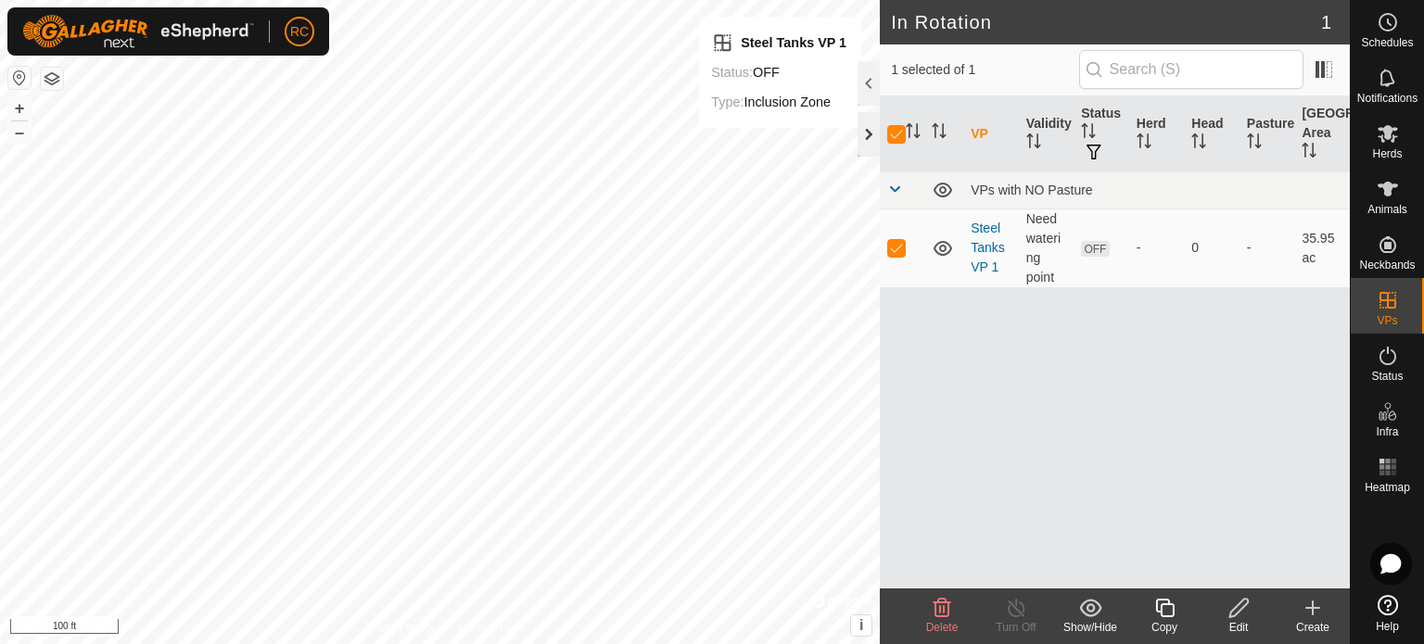
click at [867, 128] on div at bounding box center [868, 134] width 22 height 44
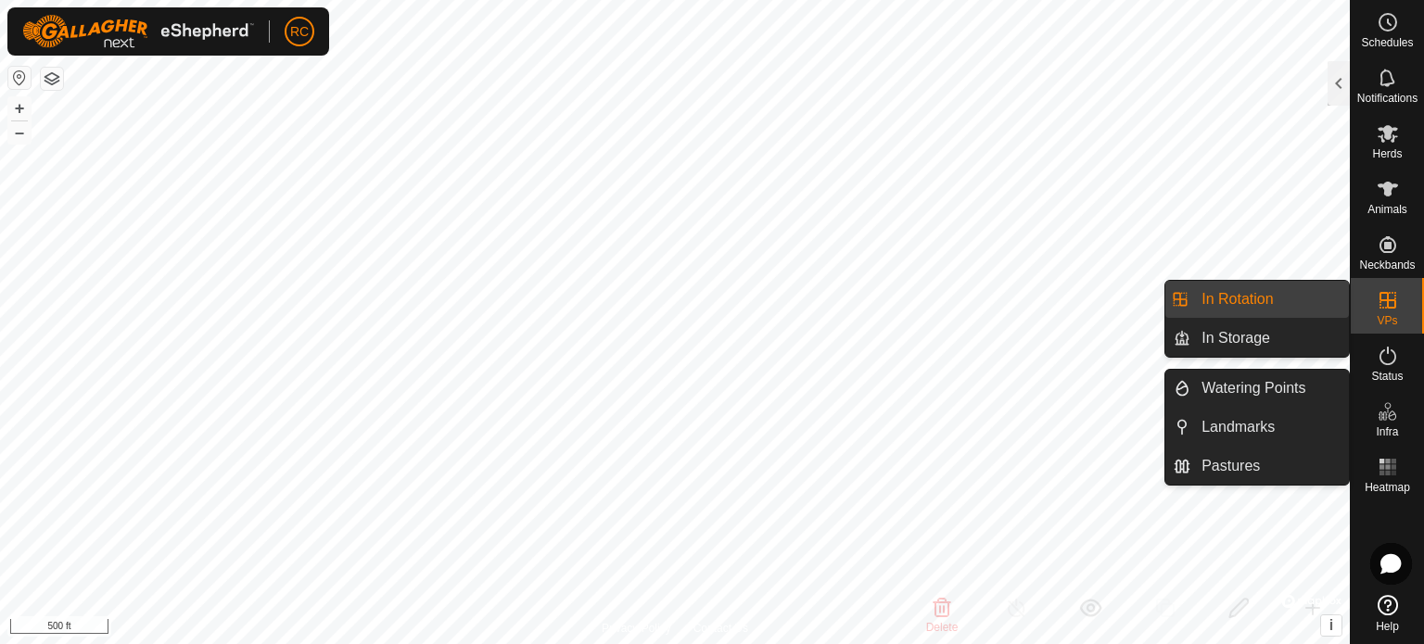
click at [1399, 410] on es-infrastructure-svg-icon at bounding box center [1387, 412] width 33 height 30
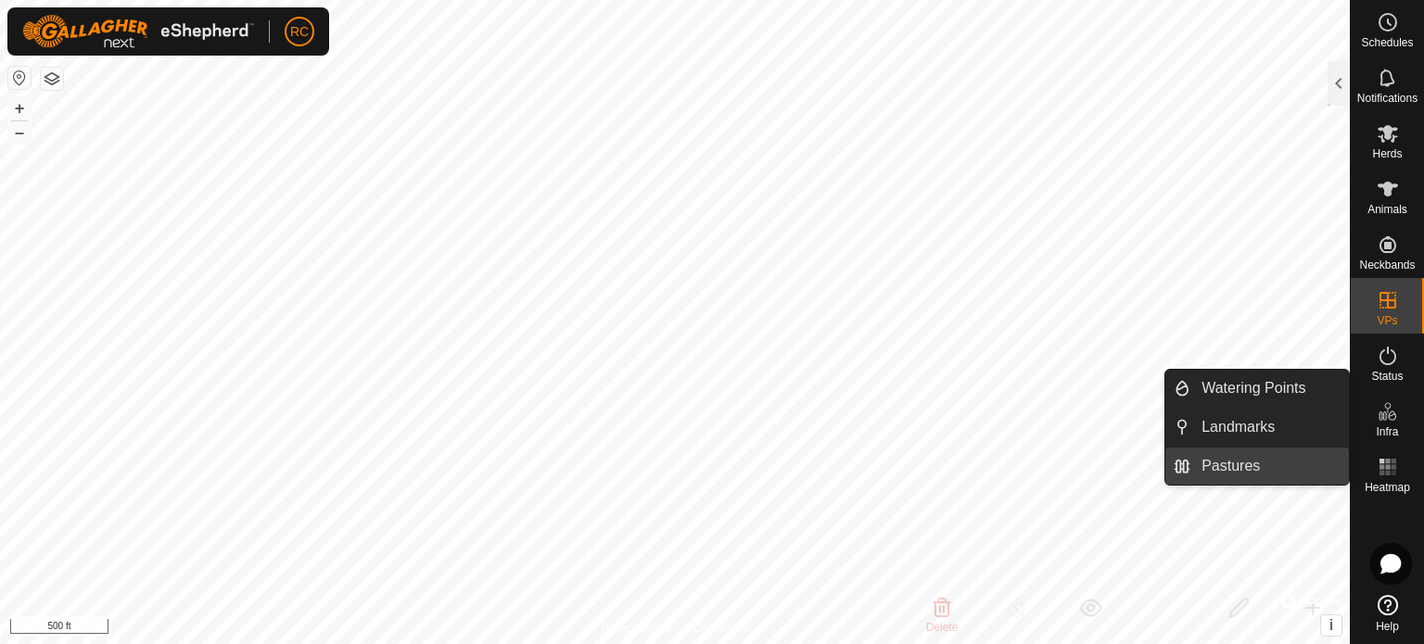
click at [1272, 459] on link "Pastures" at bounding box center [1269, 466] width 158 height 37
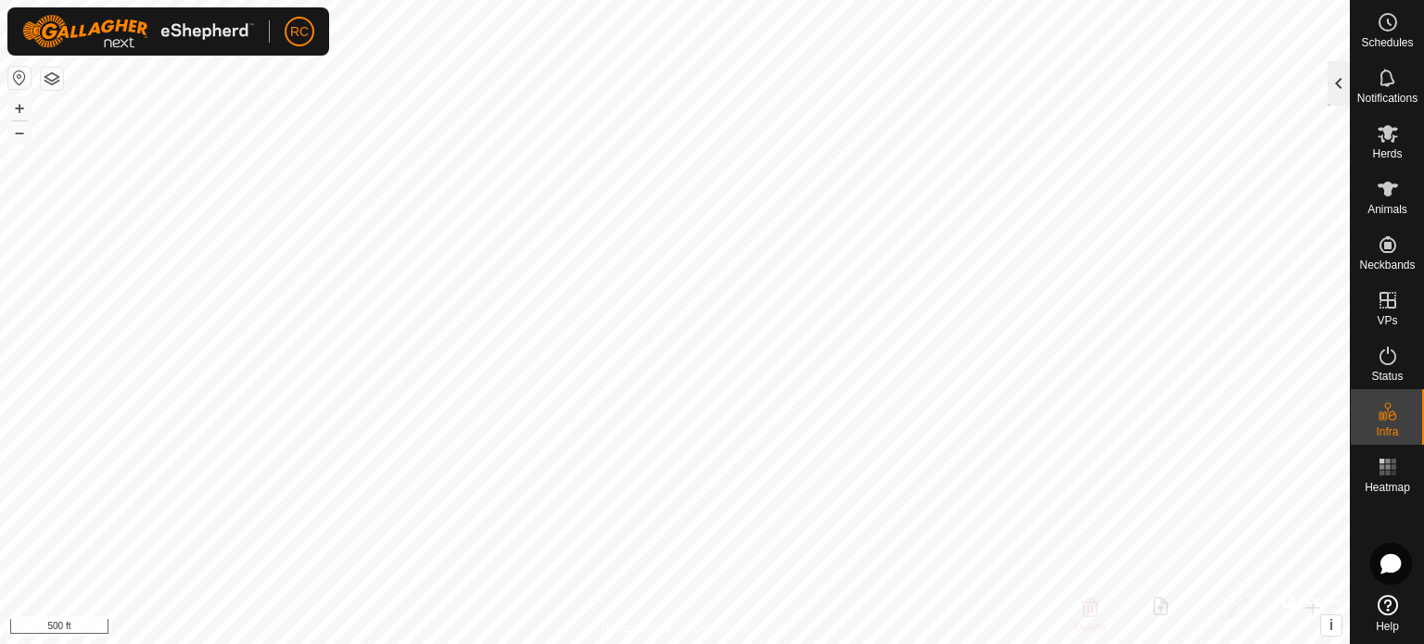
click at [1335, 80] on div at bounding box center [1338, 83] width 22 height 44
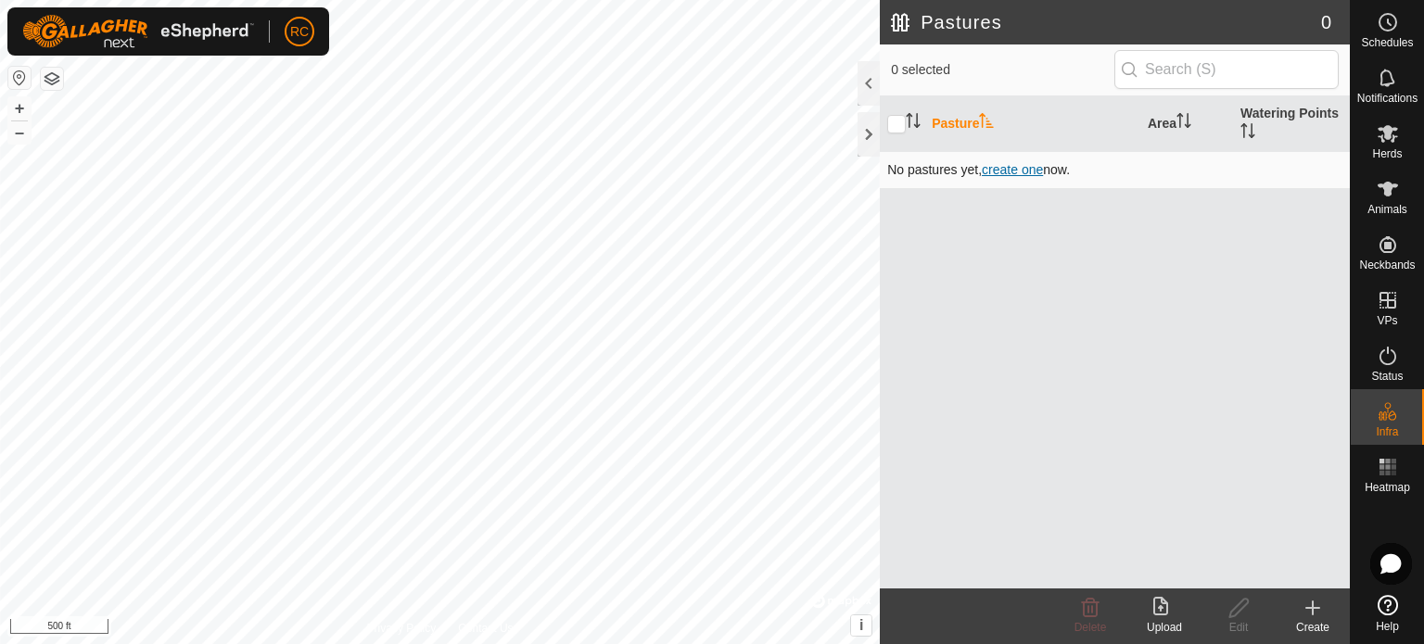
click at [999, 167] on span "create one" at bounding box center [1011, 169] width 61 height 15
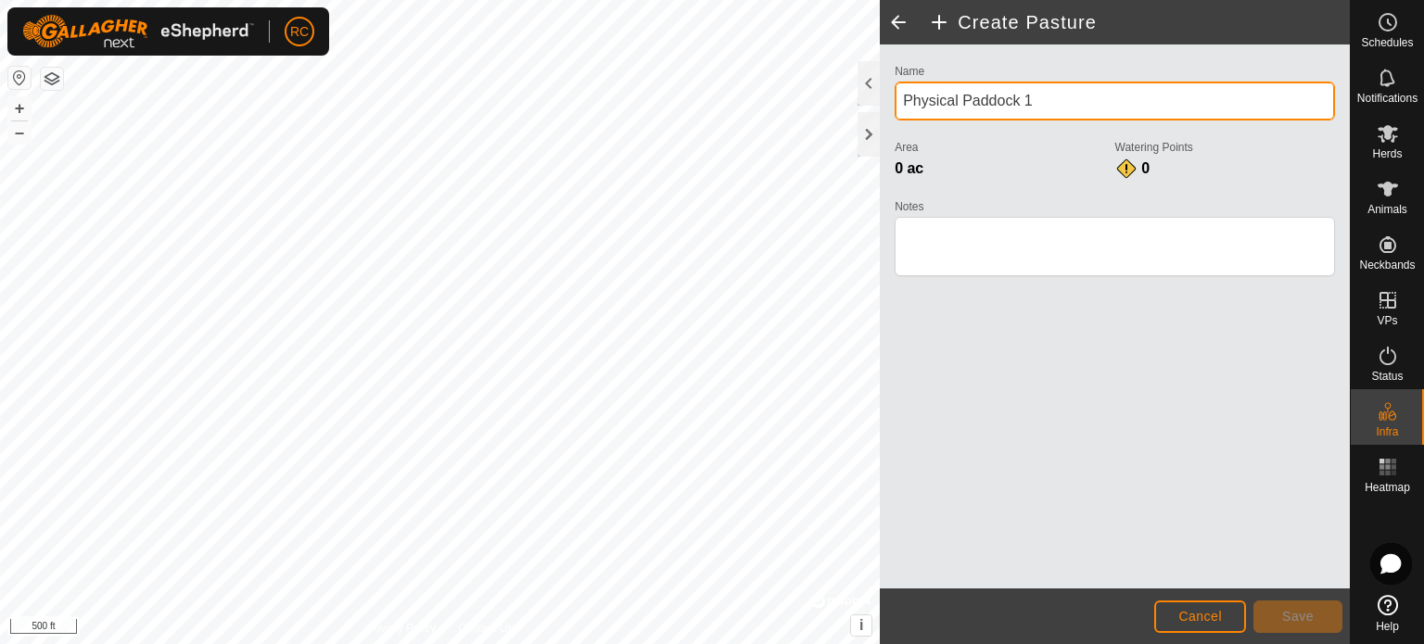
drag, startPoint x: 1064, startPoint y: 95, endPoint x: 907, endPoint y: 104, distance: 156.9
click at [907, 104] on input "Physical Paddock 1" at bounding box center [1114, 101] width 440 height 39
type input "Coon Coon"
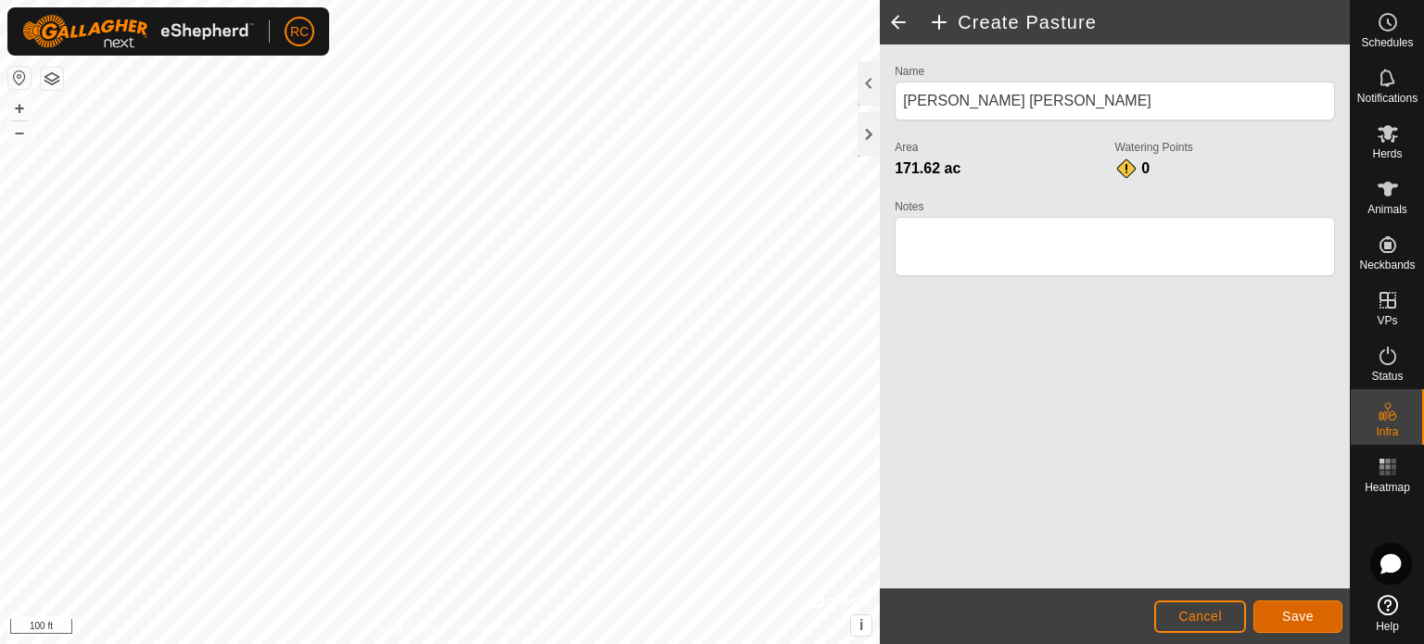
click at [1308, 612] on span "Save" at bounding box center [1298, 616] width 32 height 15
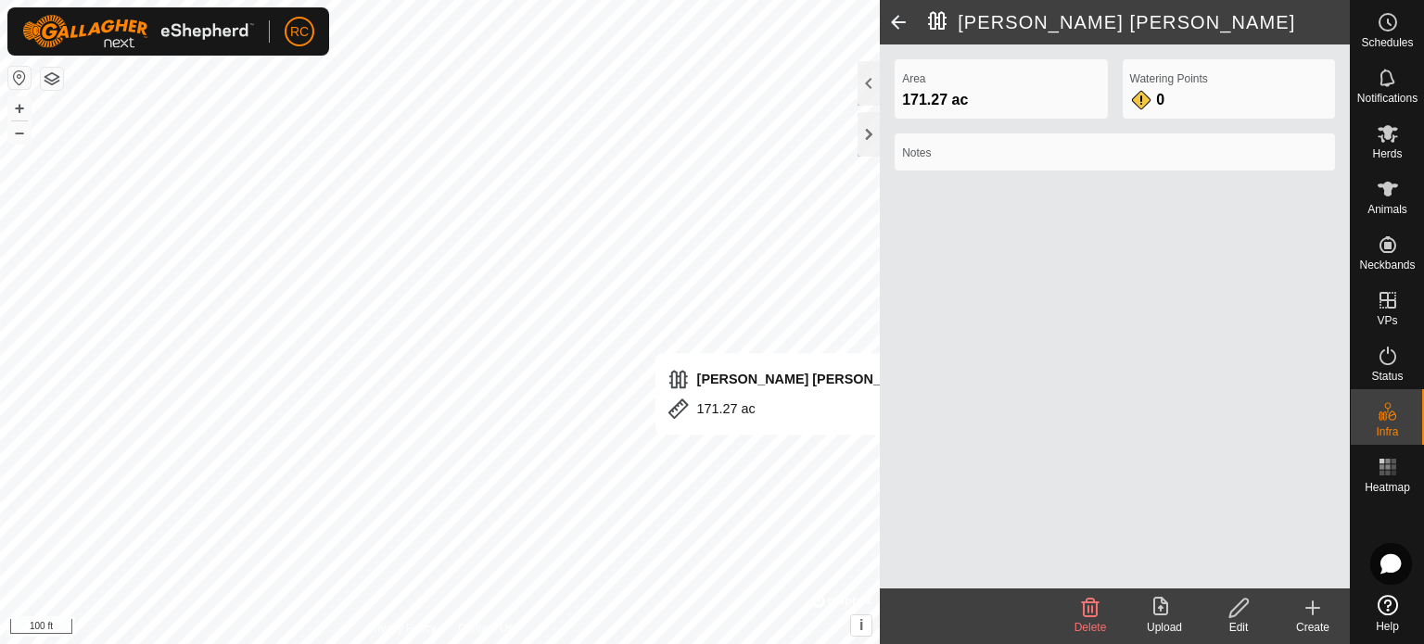
click at [1234, 617] on icon at bounding box center [1238, 608] width 23 height 22
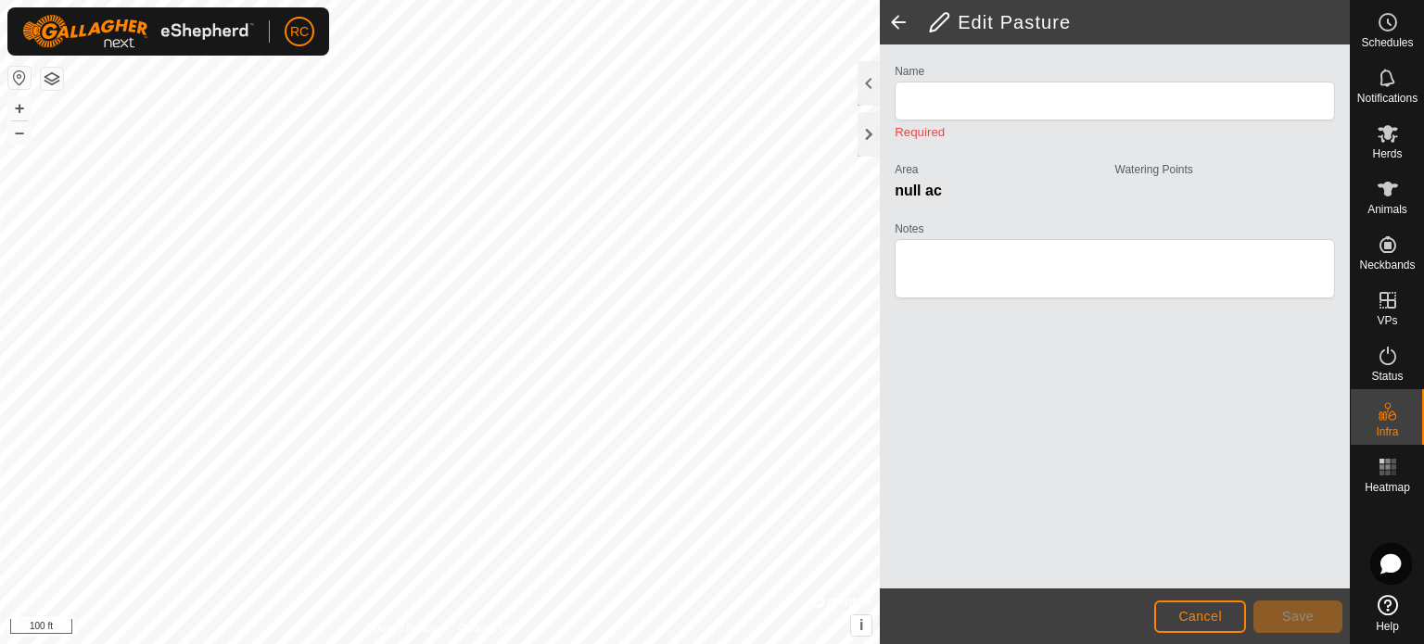
type input "Coon Coon"
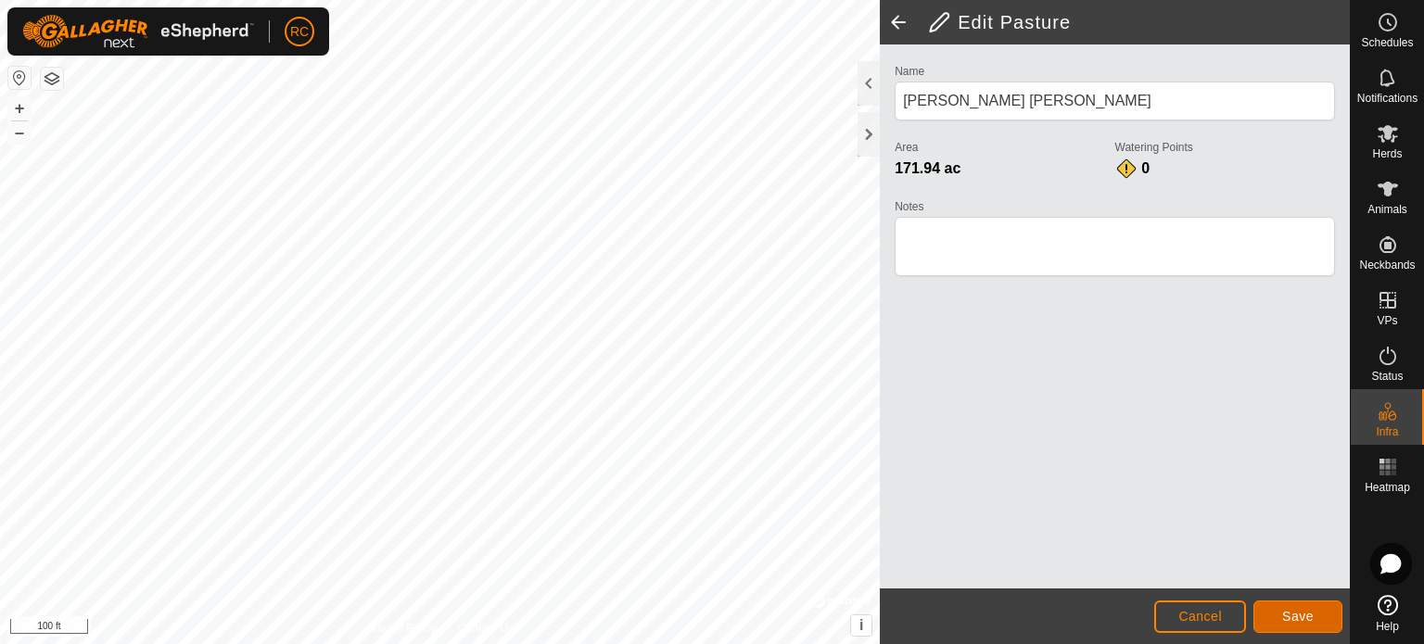
click at [1296, 616] on span "Save" at bounding box center [1298, 616] width 32 height 15
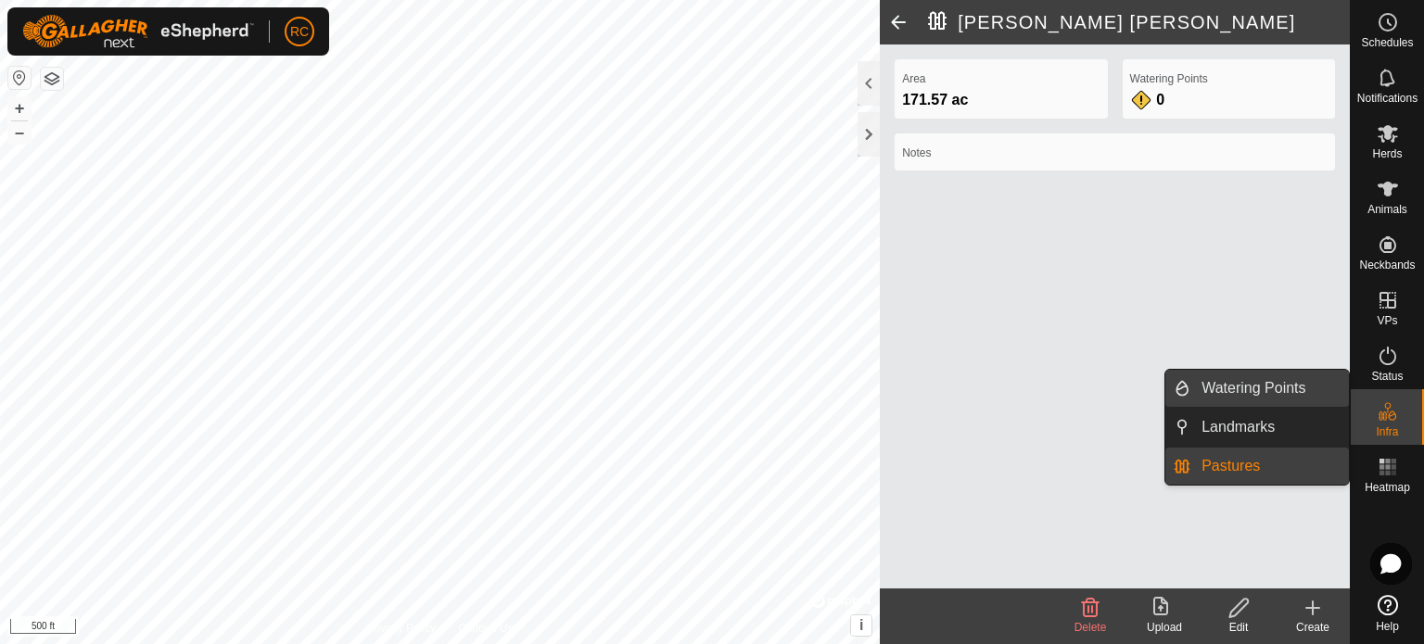
click at [1285, 386] on link "Watering Points" at bounding box center [1269, 388] width 158 height 37
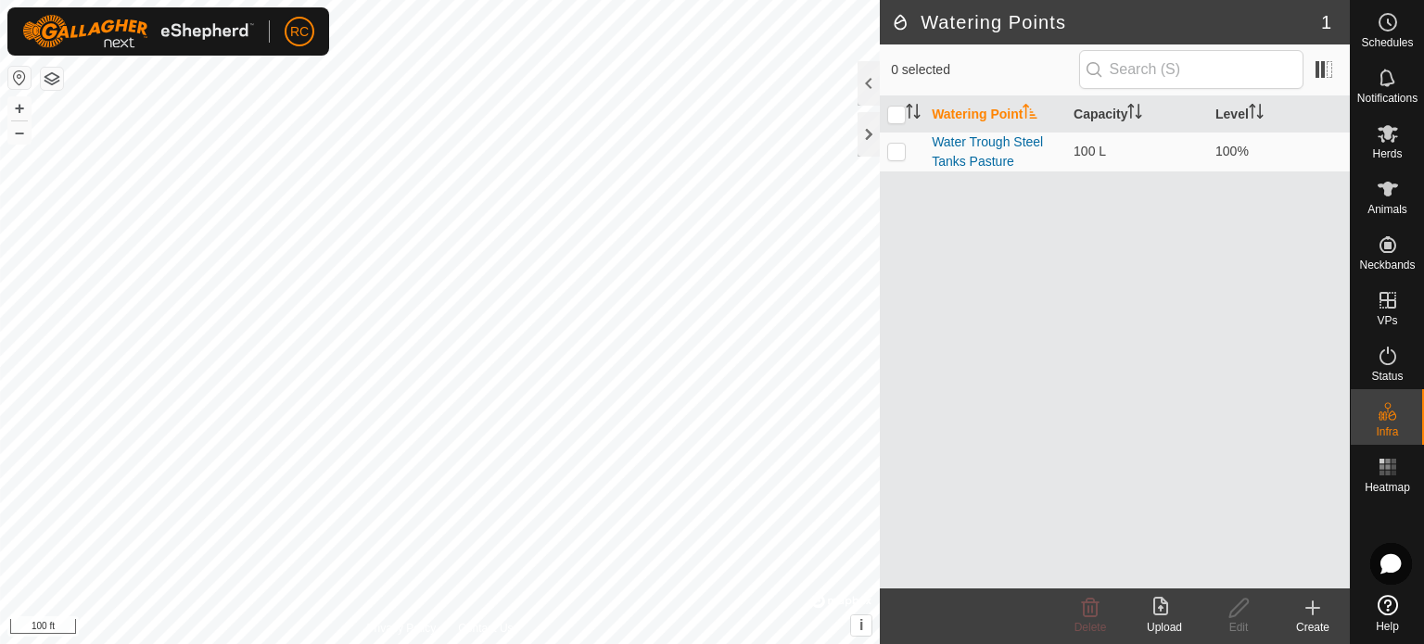
click at [1309, 622] on div "Create" at bounding box center [1312, 627] width 74 height 17
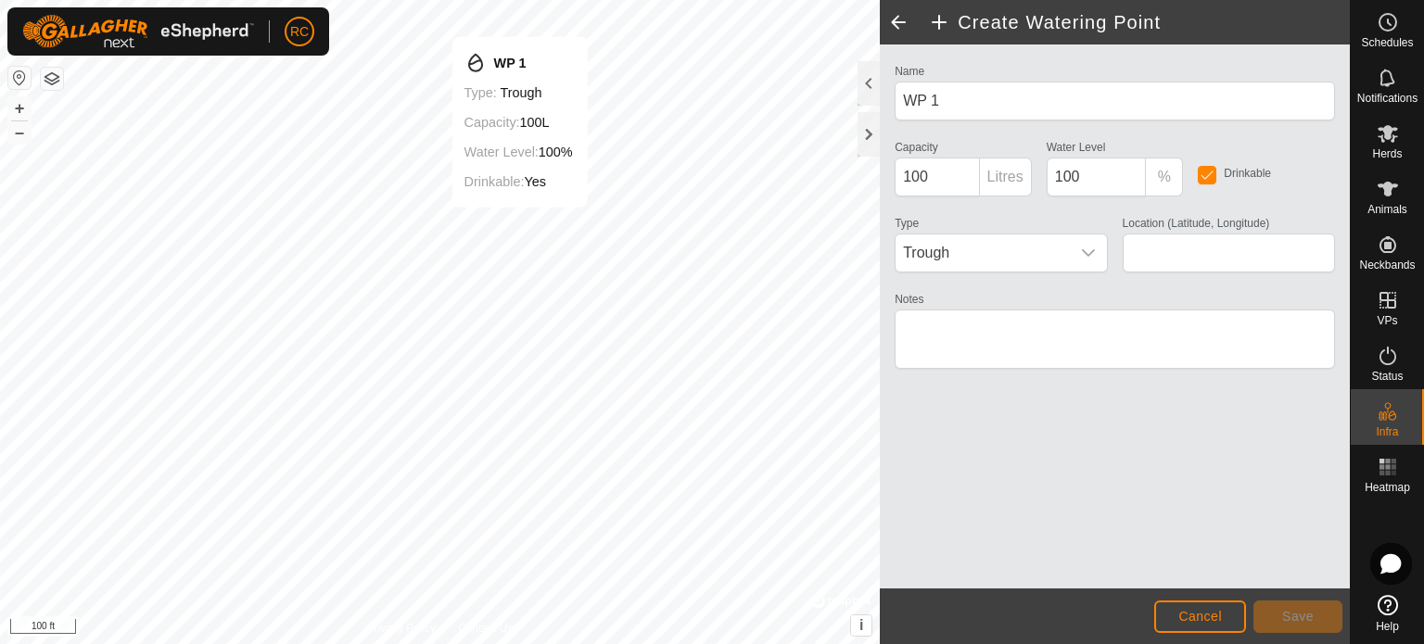
type input "28.958075, -99.482211"
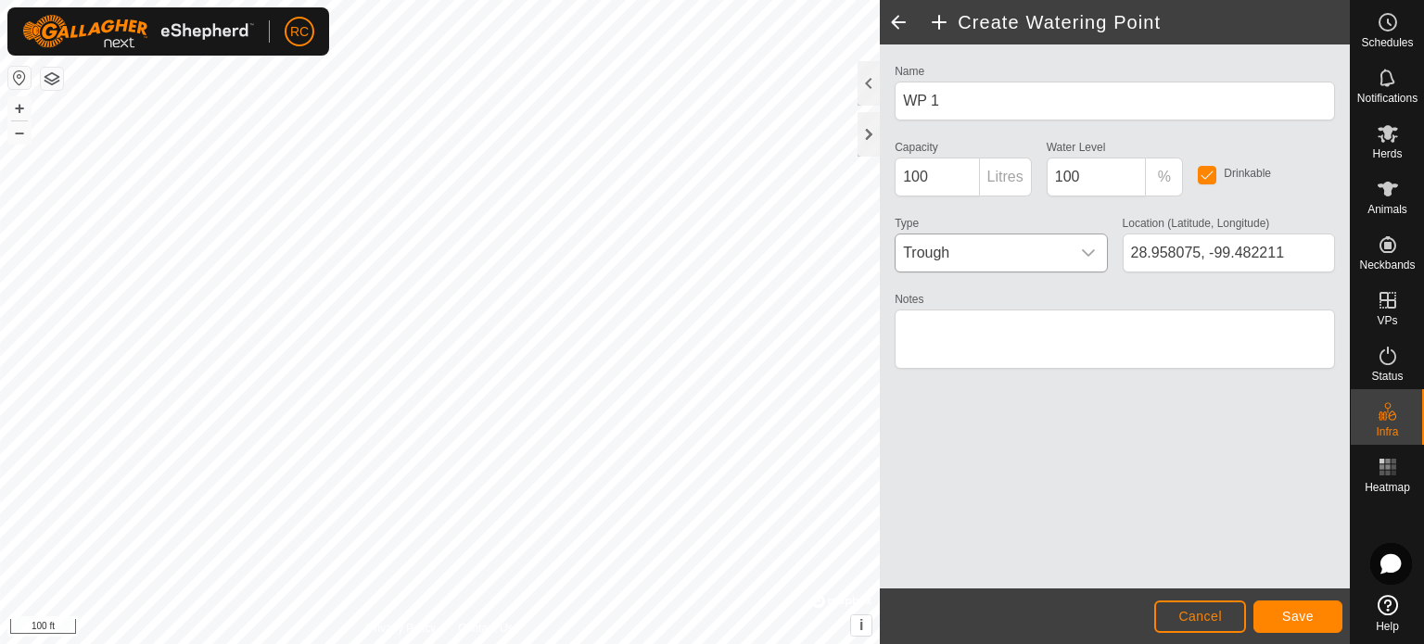
click at [1089, 256] on icon "dropdown trigger" at bounding box center [1088, 253] width 15 height 15
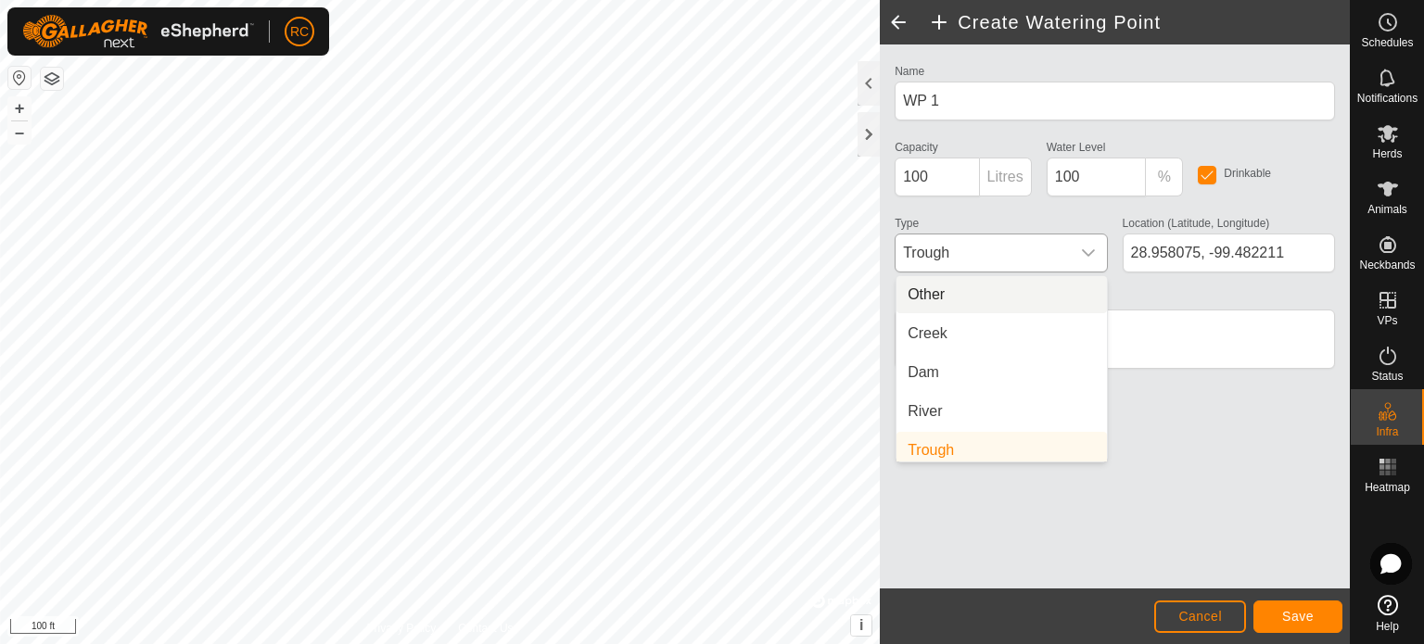
click at [1019, 297] on li "Other" at bounding box center [1001, 294] width 210 height 37
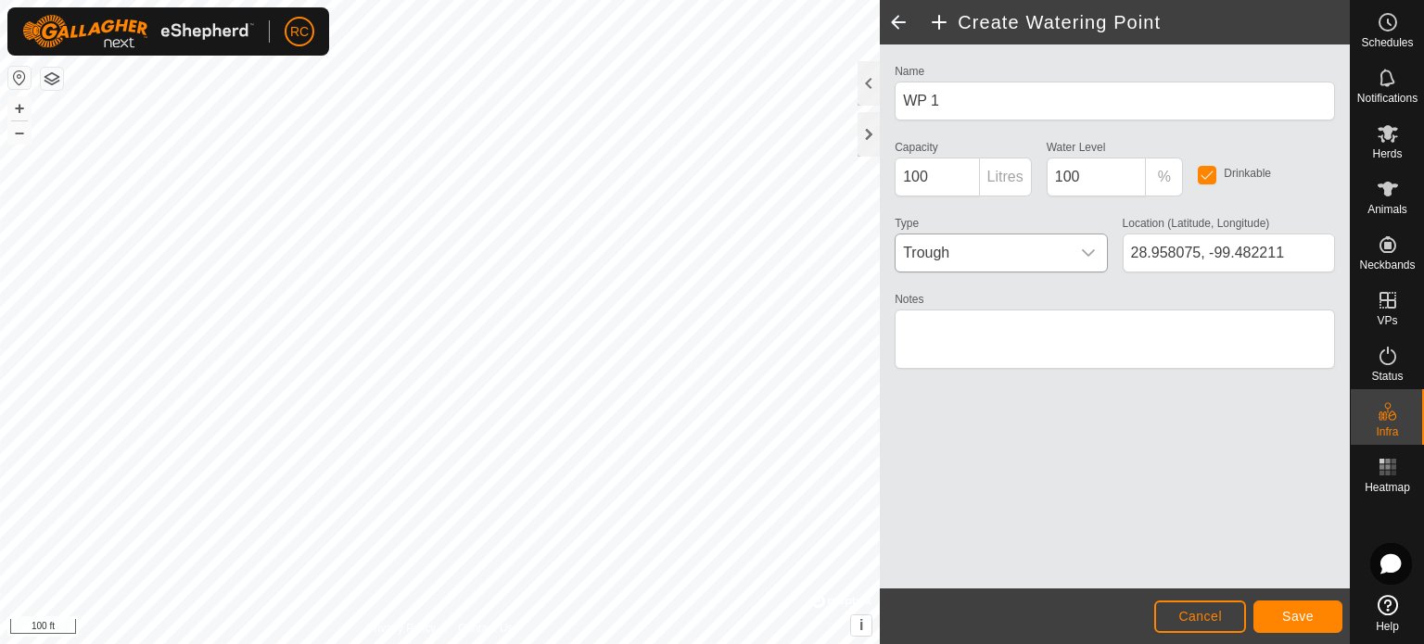
scroll to position [7, 0]
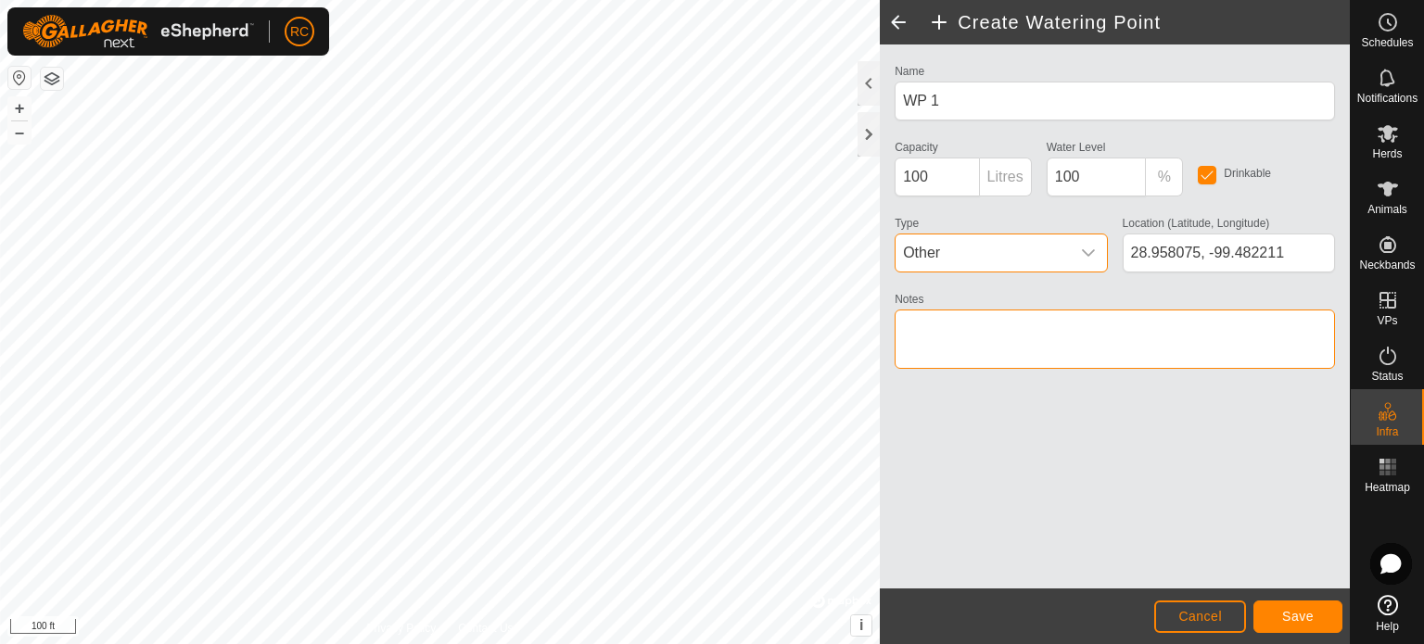
click at [994, 318] on textarea "Notes" at bounding box center [1114, 339] width 440 height 59
type textarea "Coon Coon stock tank"
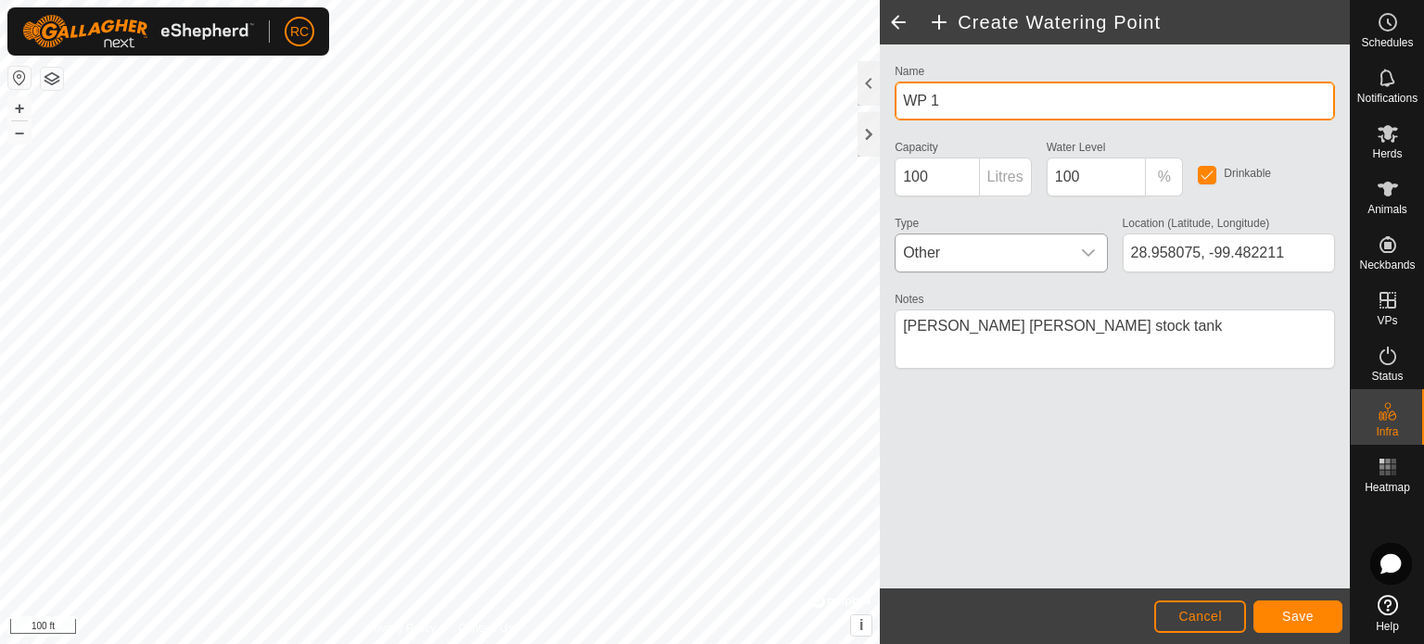
drag, startPoint x: 974, startPoint y: 98, endPoint x: 882, endPoint y: 103, distance: 91.9
click at [882, 103] on div "Name WP 1 Capacity 100 Litres Water Level 100 % Drinkable Type Other Location (…" at bounding box center [1115, 316] width 470 height 544
type input "Coon Coon tank"
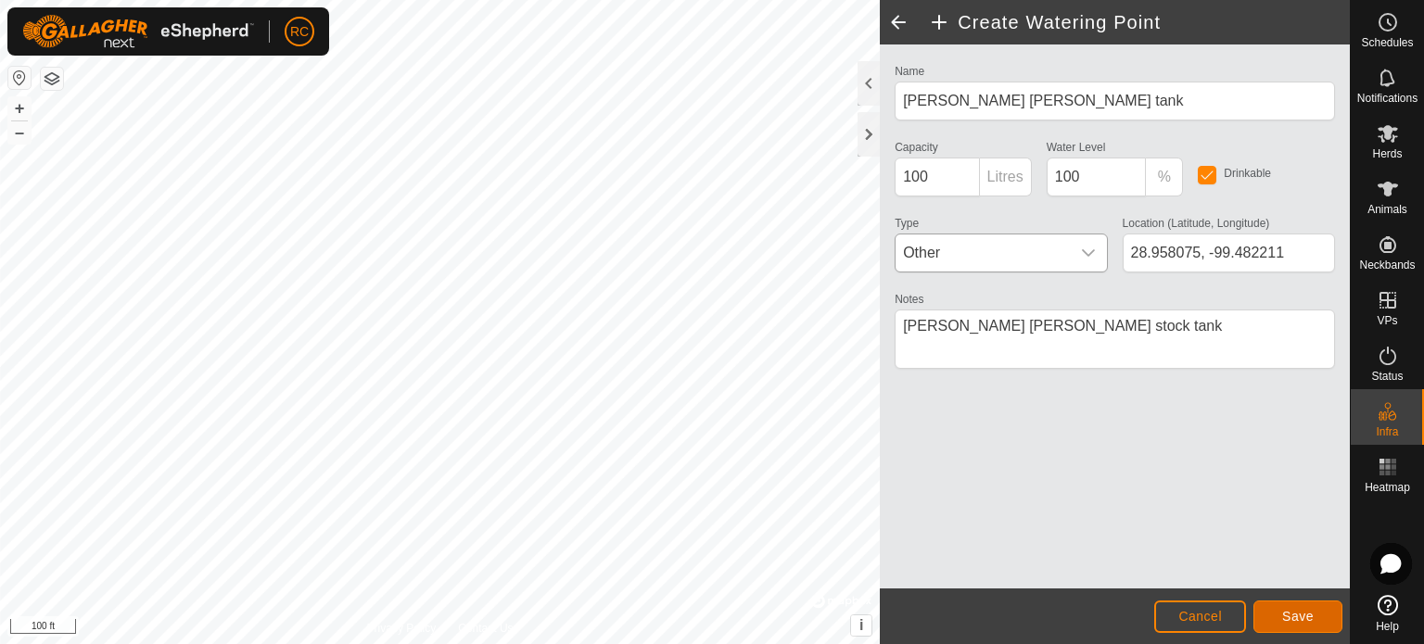
click at [1296, 612] on span "Save" at bounding box center [1298, 616] width 32 height 15
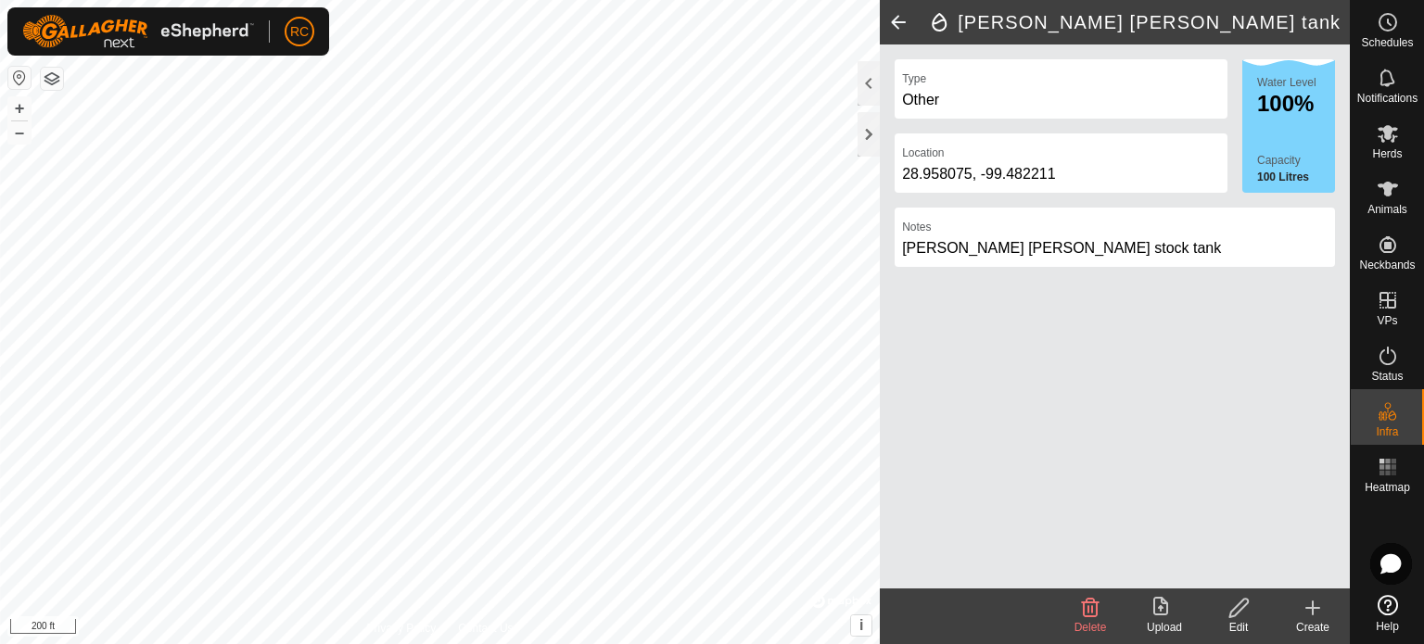
click at [893, 21] on span at bounding box center [898, 22] width 37 height 44
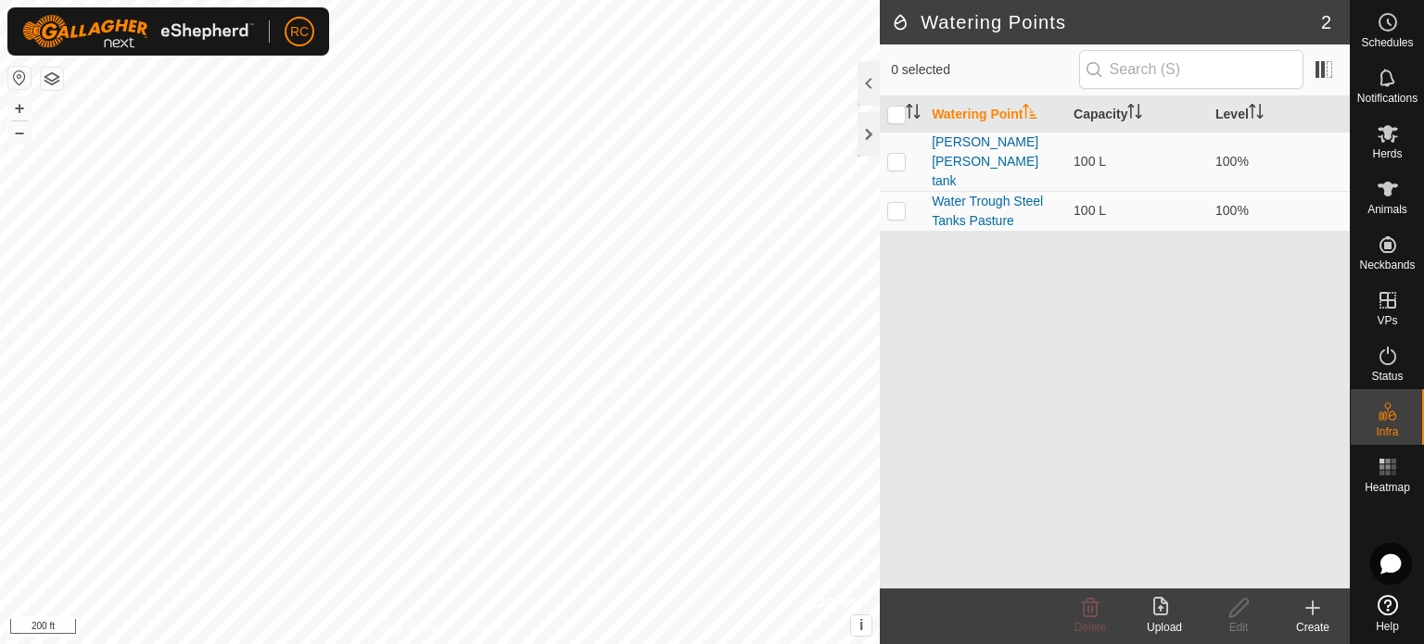
click at [1309, 614] on icon at bounding box center [1312, 608] width 22 height 22
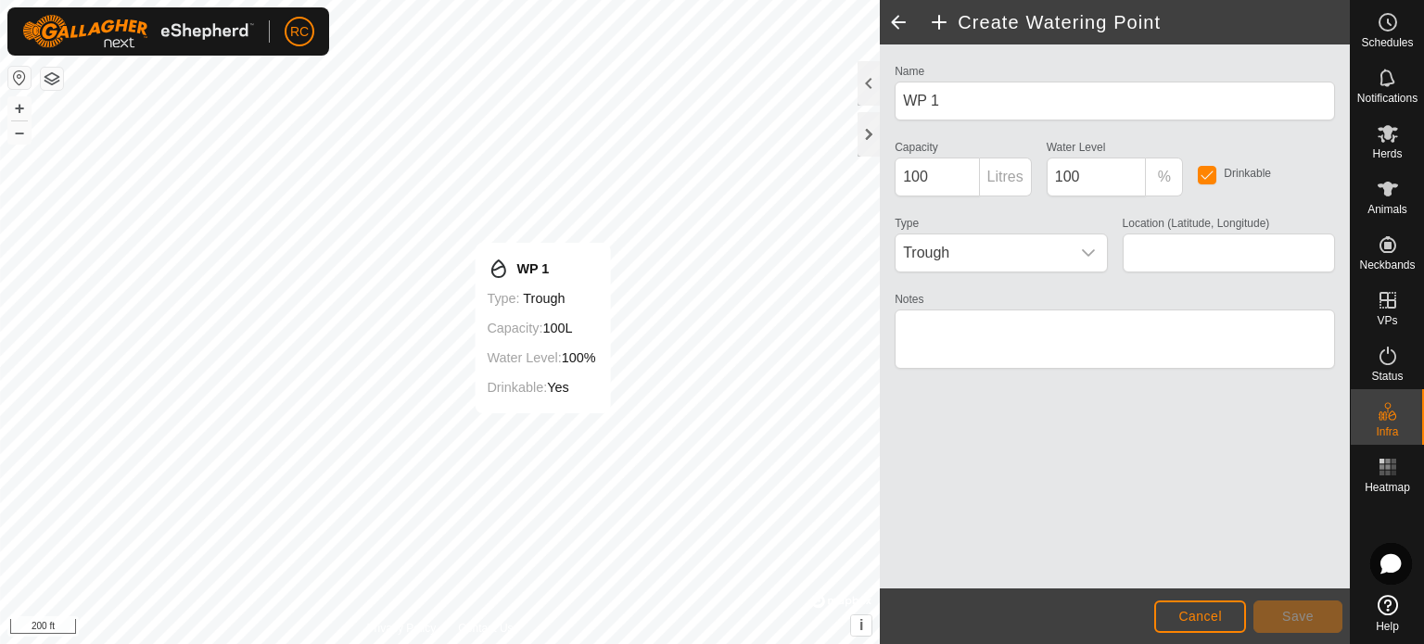
type input "28.959172, -99.483149"
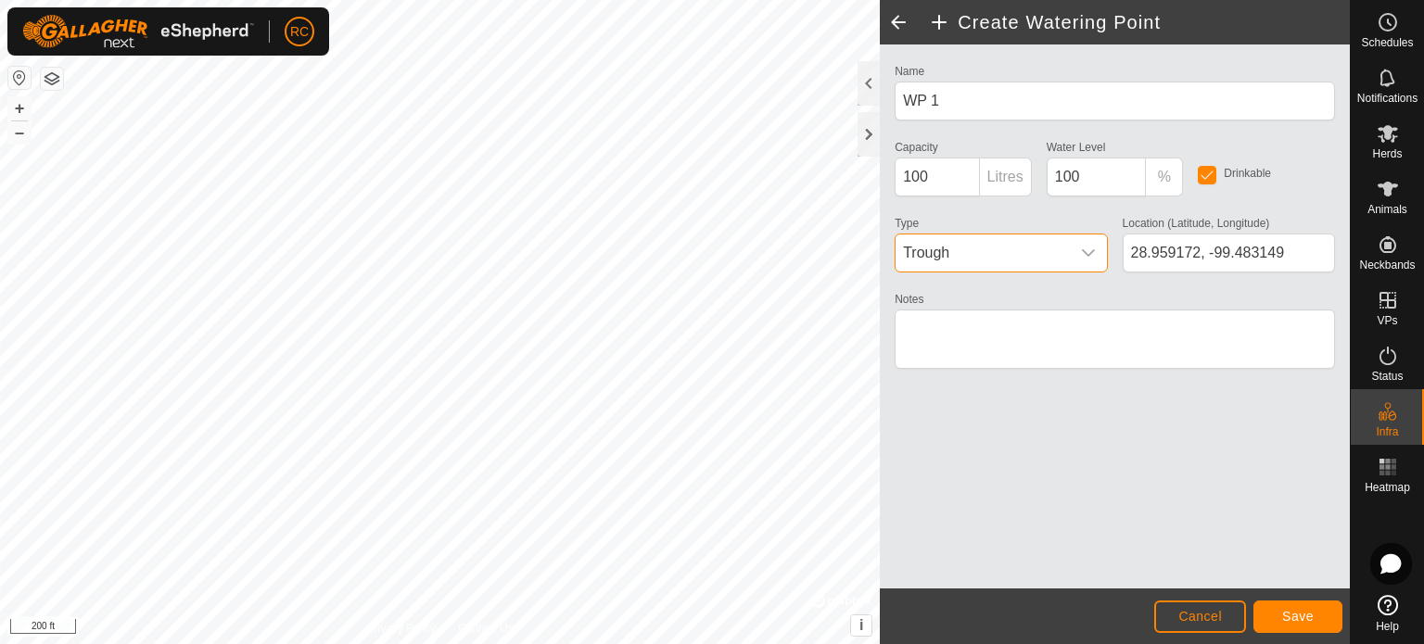
click at [997, 247] on span "Trough" at bounding box center [981, 252] width 173 height 37
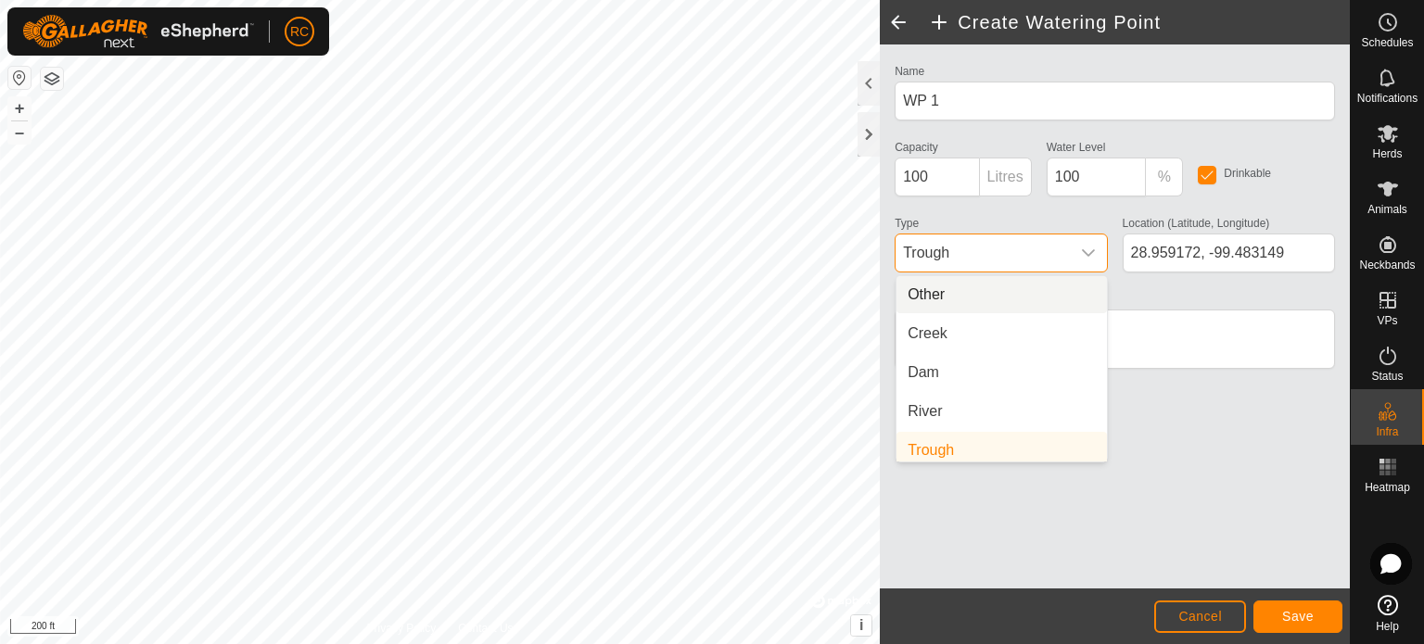
scroll to position [7, 0]
click at [963, 292] on li "Other" at bounding box center [1001, 287] width 210 height 37
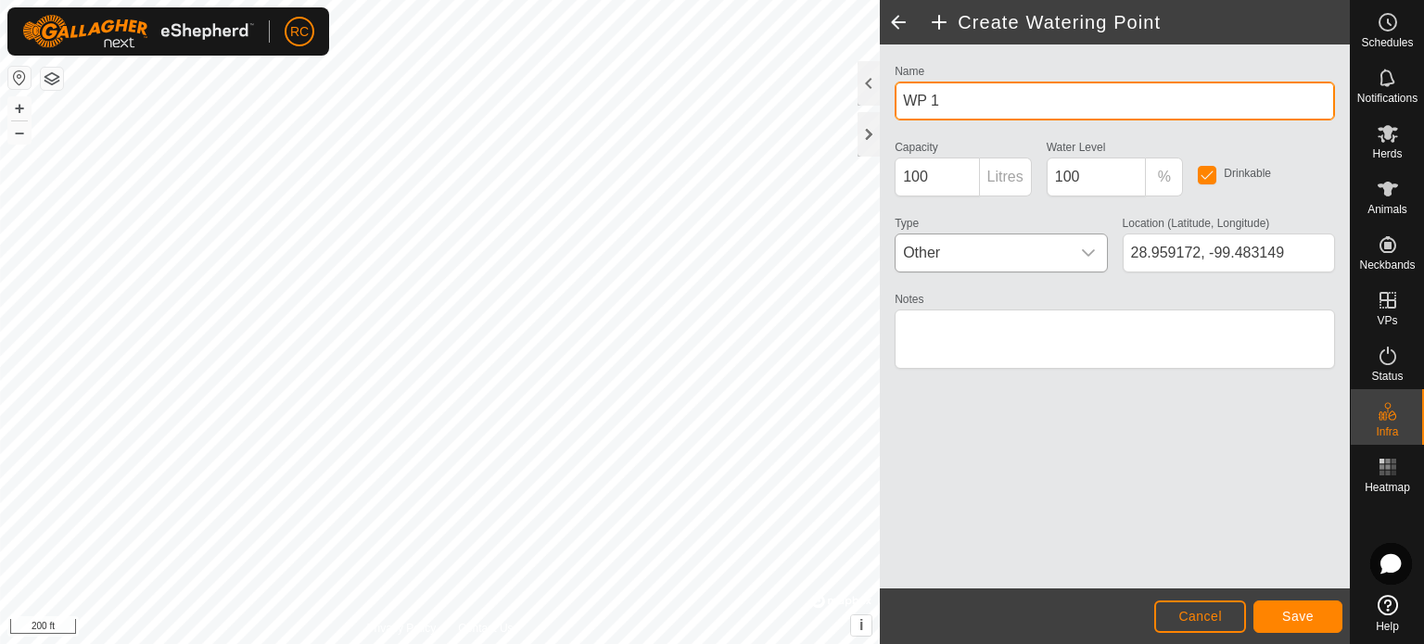
drag, startPoint x: 986, startPoint y: 103, endPoint x: 893, endPoint y: 98, distance: 92.8
click at [893, 98] on div "Name WP 1" at bounding box center [1114, 89] width 455 height 61
type input "Overpass stock tank"
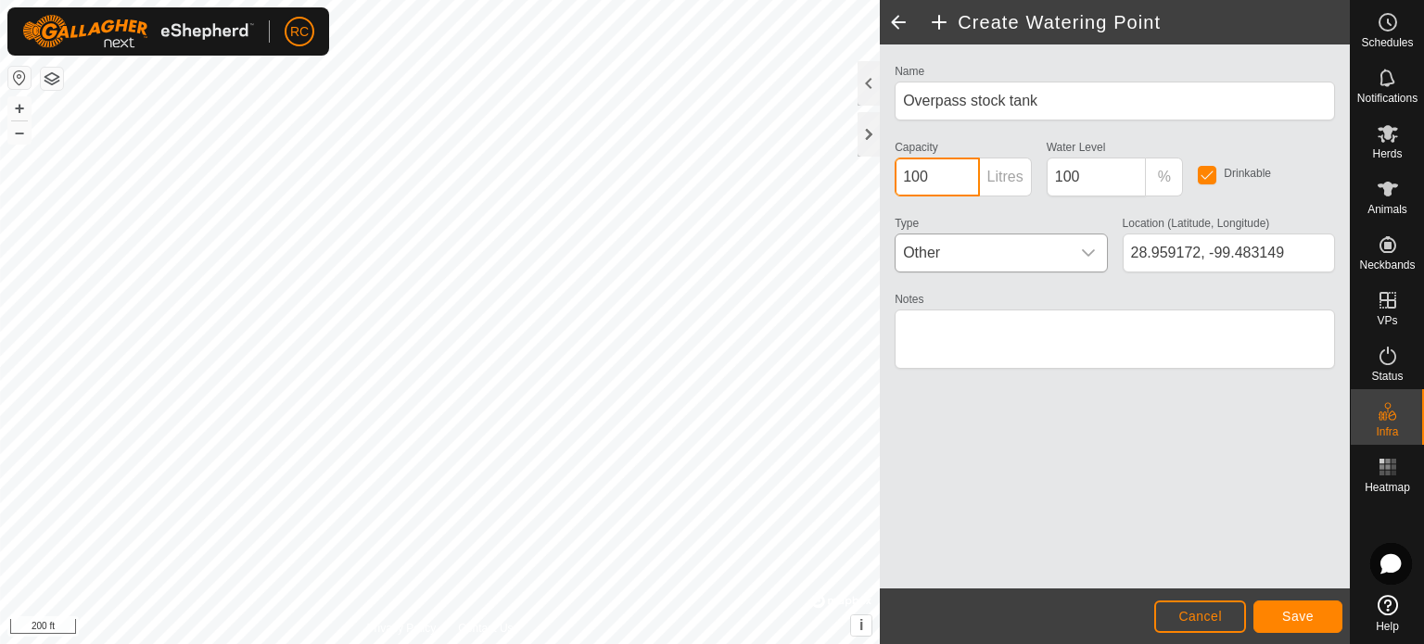
click at [959, 169] on input "100" at bounding box center [936, 177] width 84 height 39
click at [1284, 611] on span "Save" at bounding box center [1298, 616] width 32 height 15
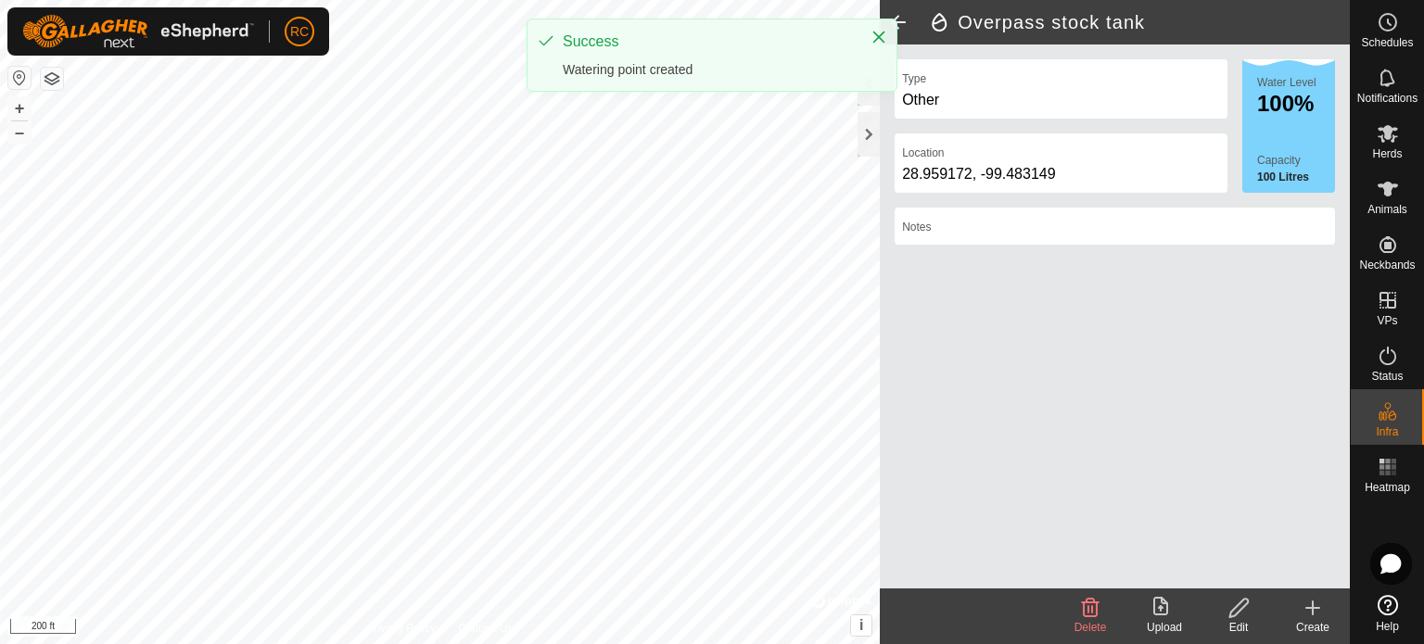
drag, startPoint x: 1305, startPoint y: 614, endPoint x: 1252, endPoint y: 582, distance: 62.0
click at [1305, 614] on icon at bounding box center [1312, 608] width 22 height 22
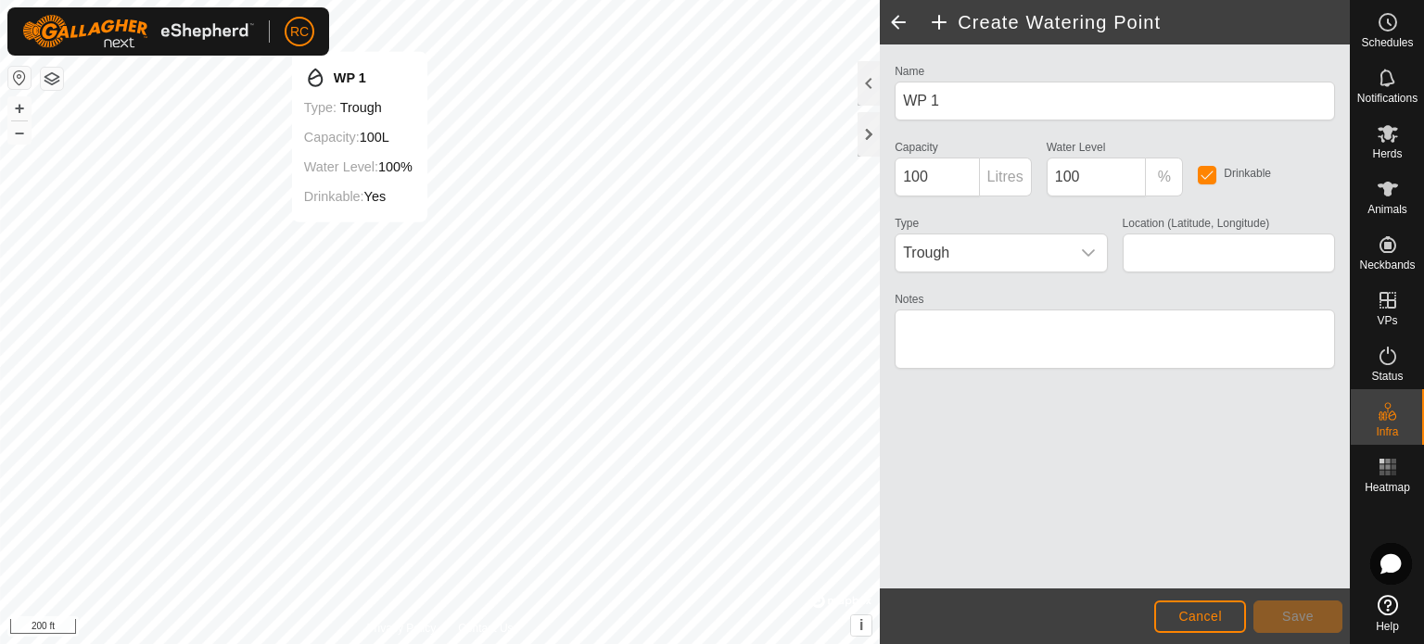
type input "28.960760, -99.484873"
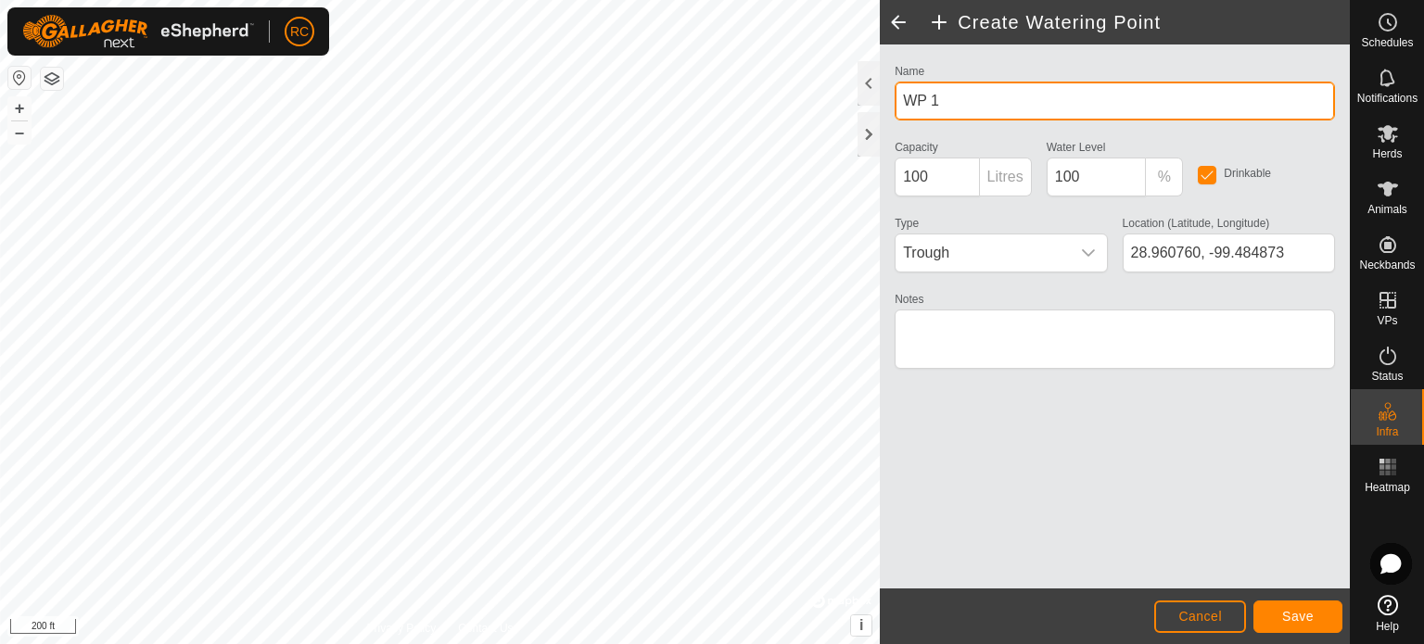
drag, startPoint x: 955, startPoint y: 95, endPoint x: 889, endPoint y: 99, distance: 65.9
click at [889, 99] on div "Name WP 1" at bounding box center [1114, 89] width 455 height 61
type input "Buttonhole Tank"
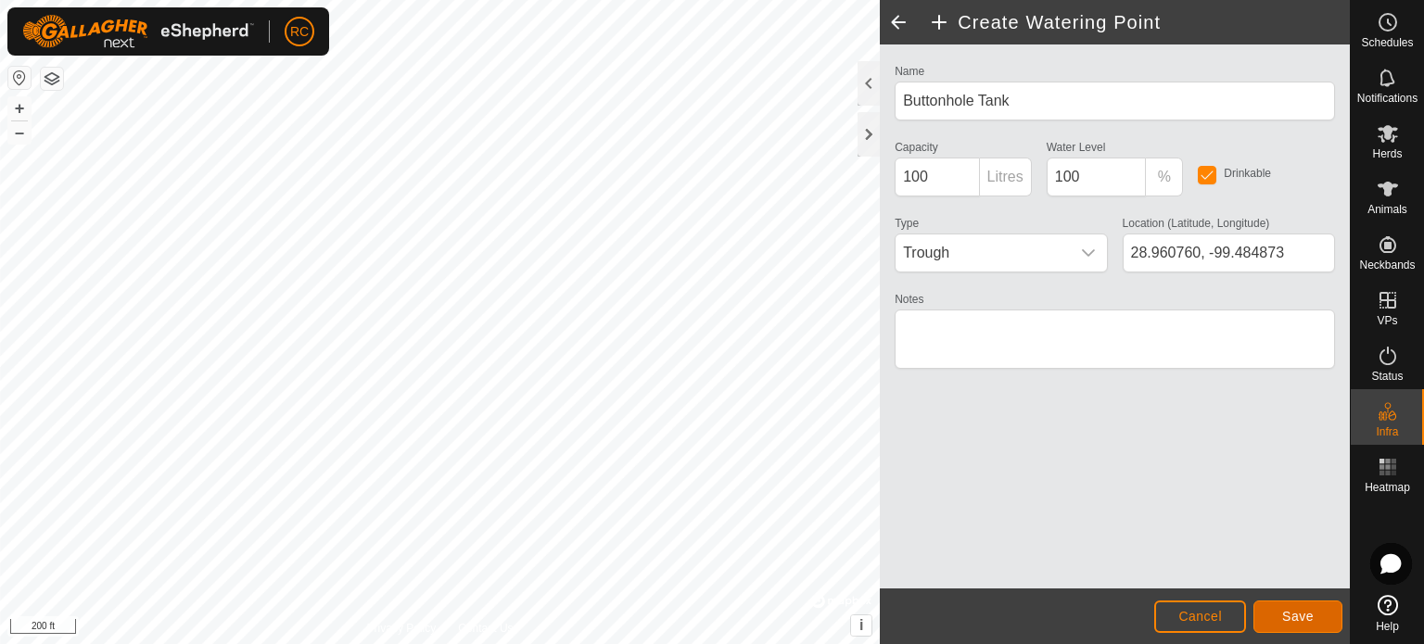
click at [1301, 614] on span "Save" at bounding box center [1298, 616] width 32 height 15
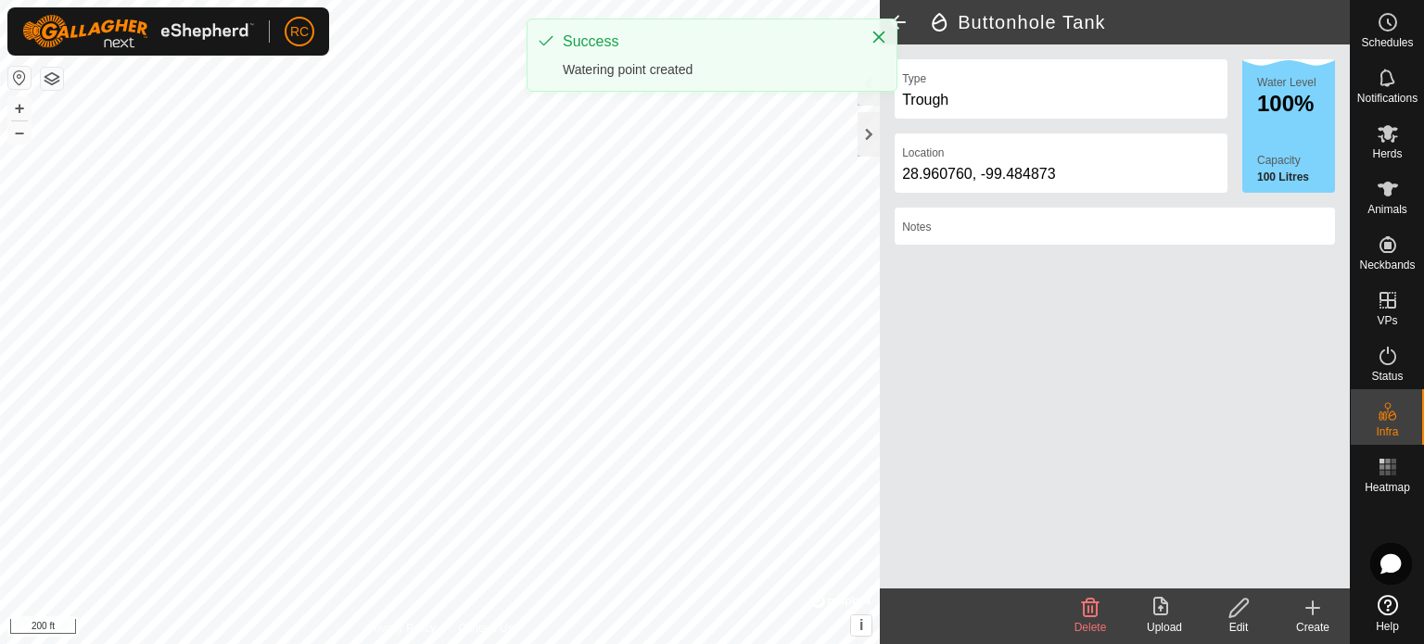
click at [775, 643] on html "RC Schedules Notifications Herds Animals Neckbands VPs Status Infra Heatmap Hel…" at bounding box center [712, 322] width 1424 height 644
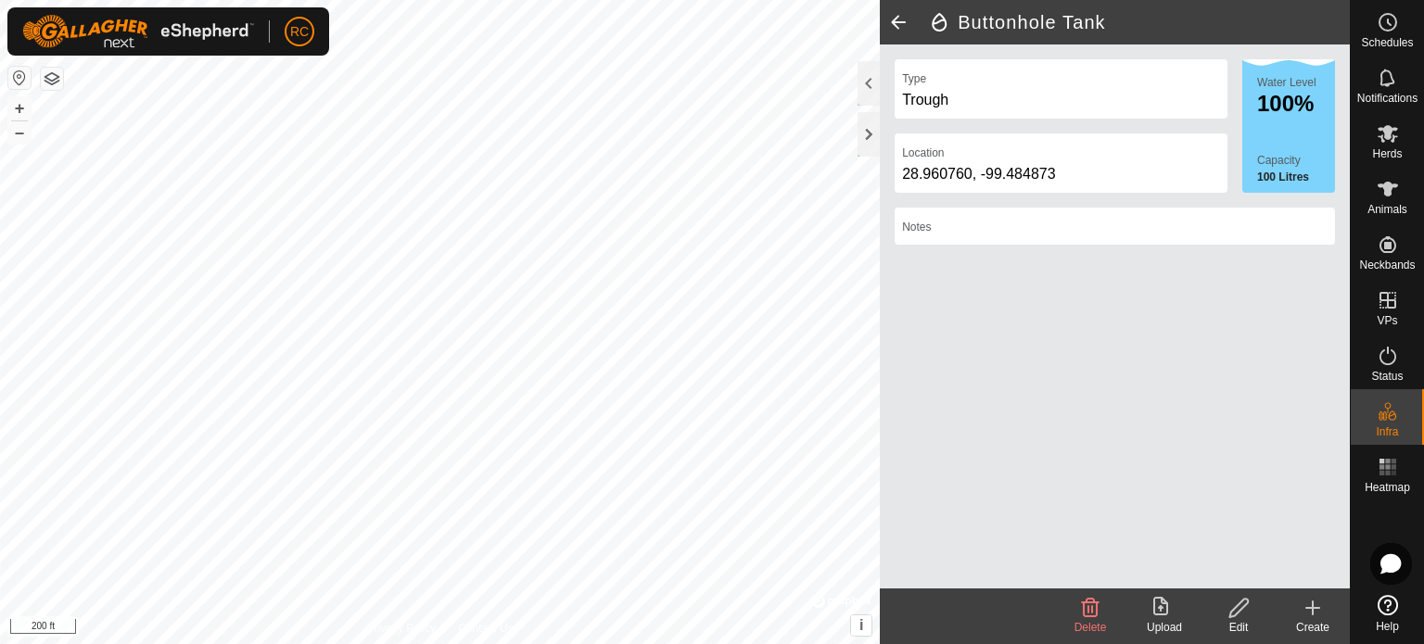
click at [1315, 618] on icon at bounding box center [1312, 608] width 22 height 22
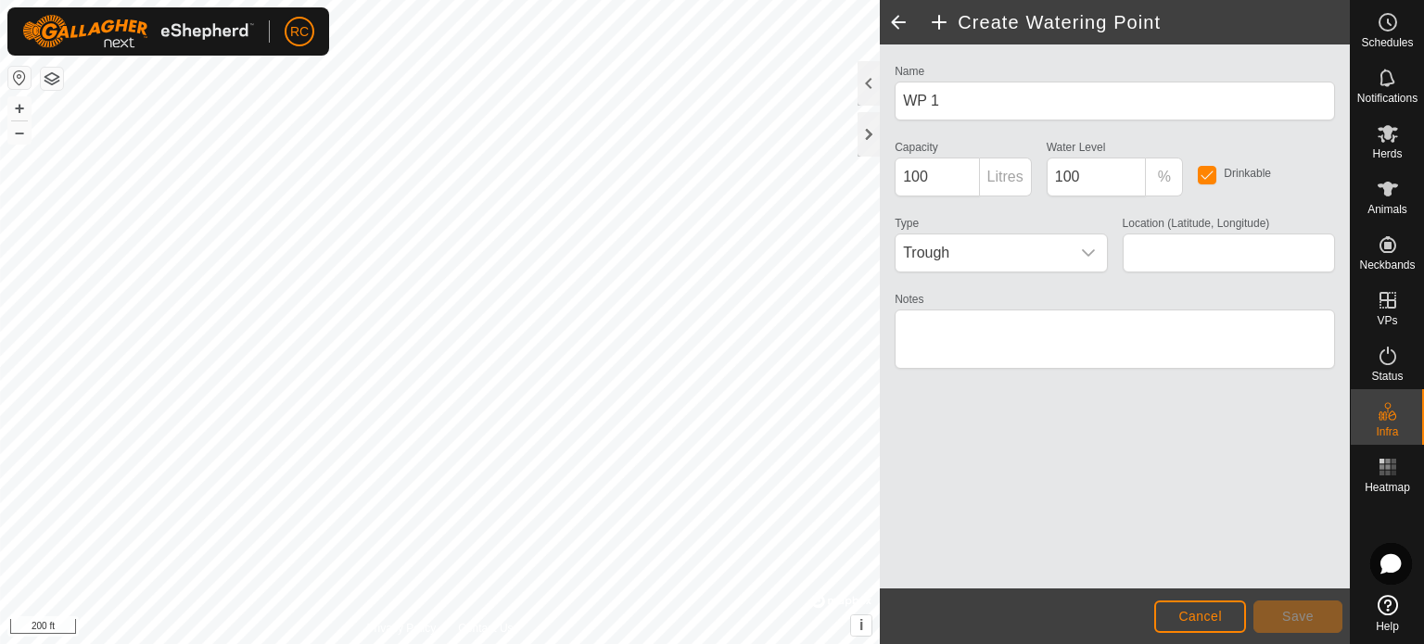
type input "28.965532, -99.487832"
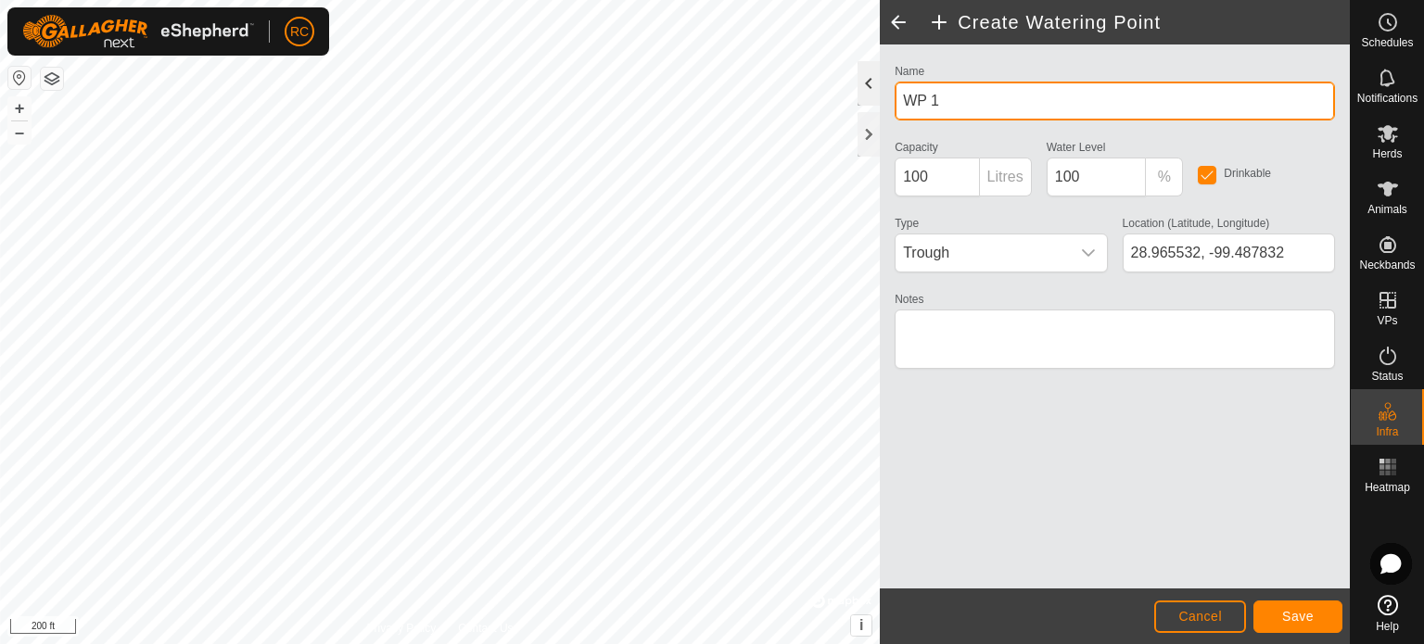
drag, startPoint x: 949, startPoint y: 92, endPoint x: 879, endPoint y: 104, distance: 71.5
click at [880, 104] on div "Create Watering Point Name WP 1 Capacity 100 Litres Water Level 100 % Drinkable…" at bounding box center [1115, 322] width 470 height 644
type input "North Tank"
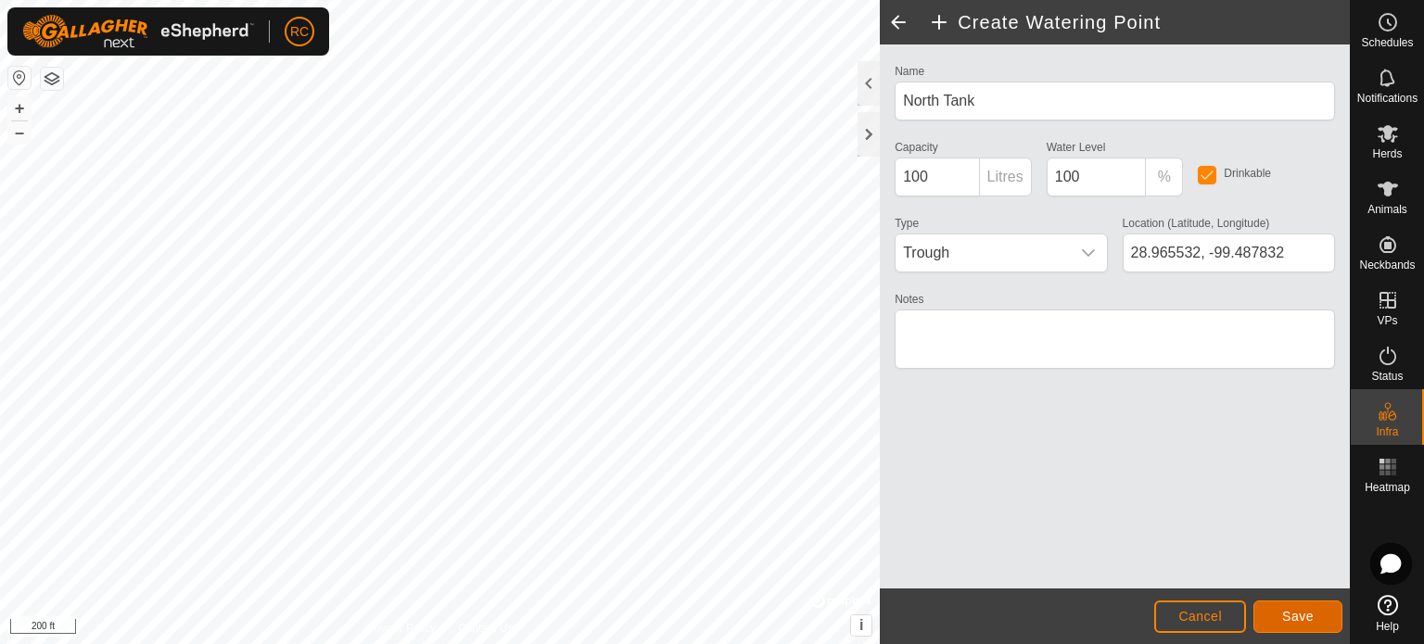
click at [1310, 611] on span "Save" at bounding box center [1298, 616] width 32 height 15
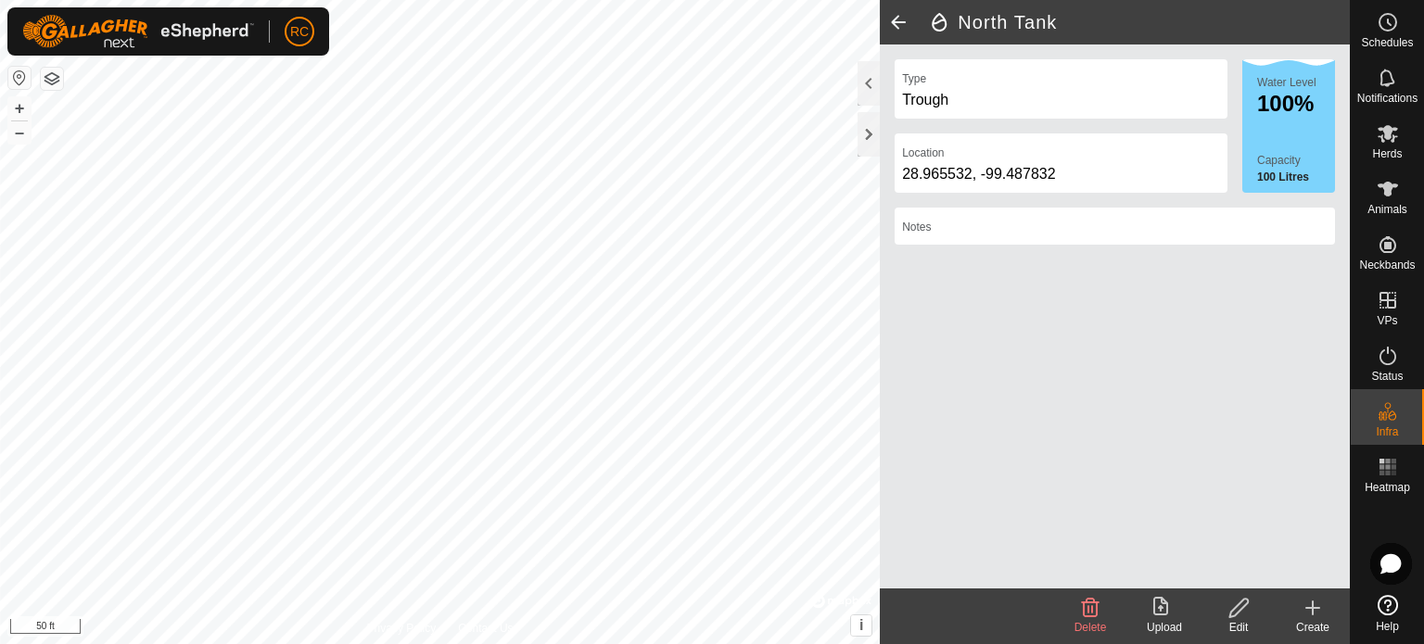
click at [1319, 616] on icon at bounding box center [1312, 608] width 22 height 22
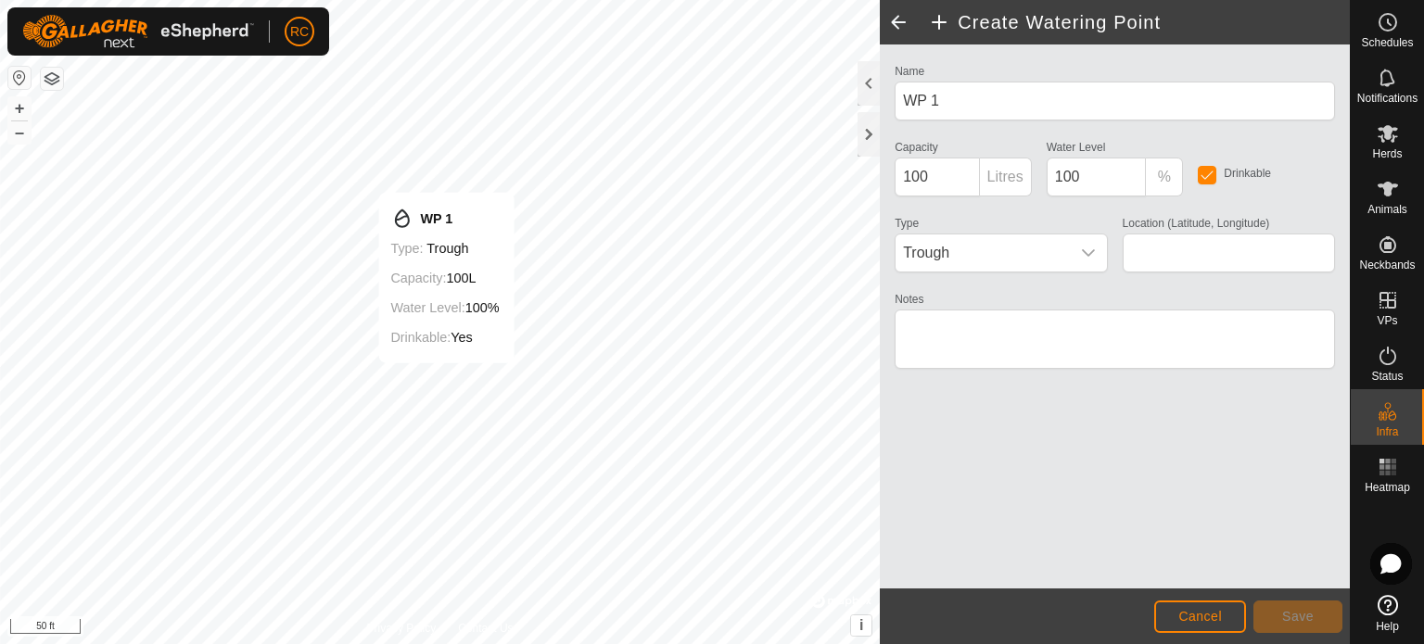
type input "28.968402, -99.499021"
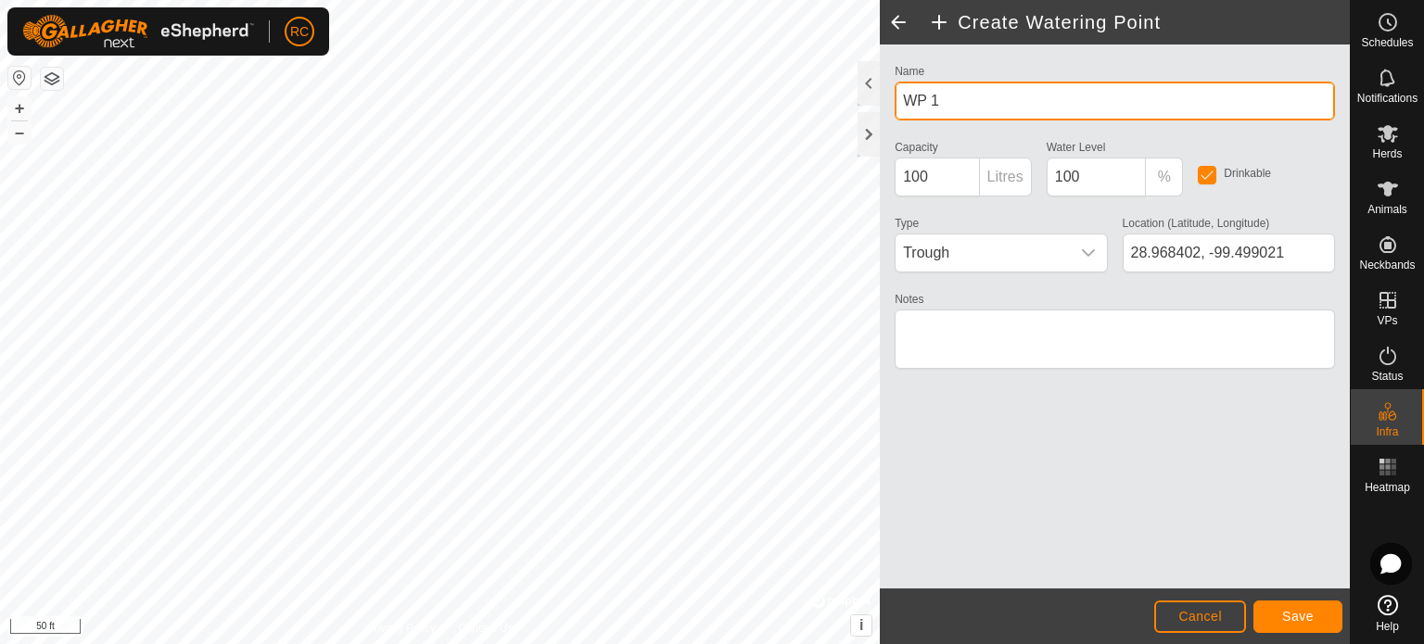
drag, startPoint x: 997, startPoint y: 105, endPoint x: 903, endPoint y: 100, distance: 94.6
click at [903, 100] on input "WP 1" at bounding box center [1114, 101] width 440 height 39
type input "Sawyers Water Trough"
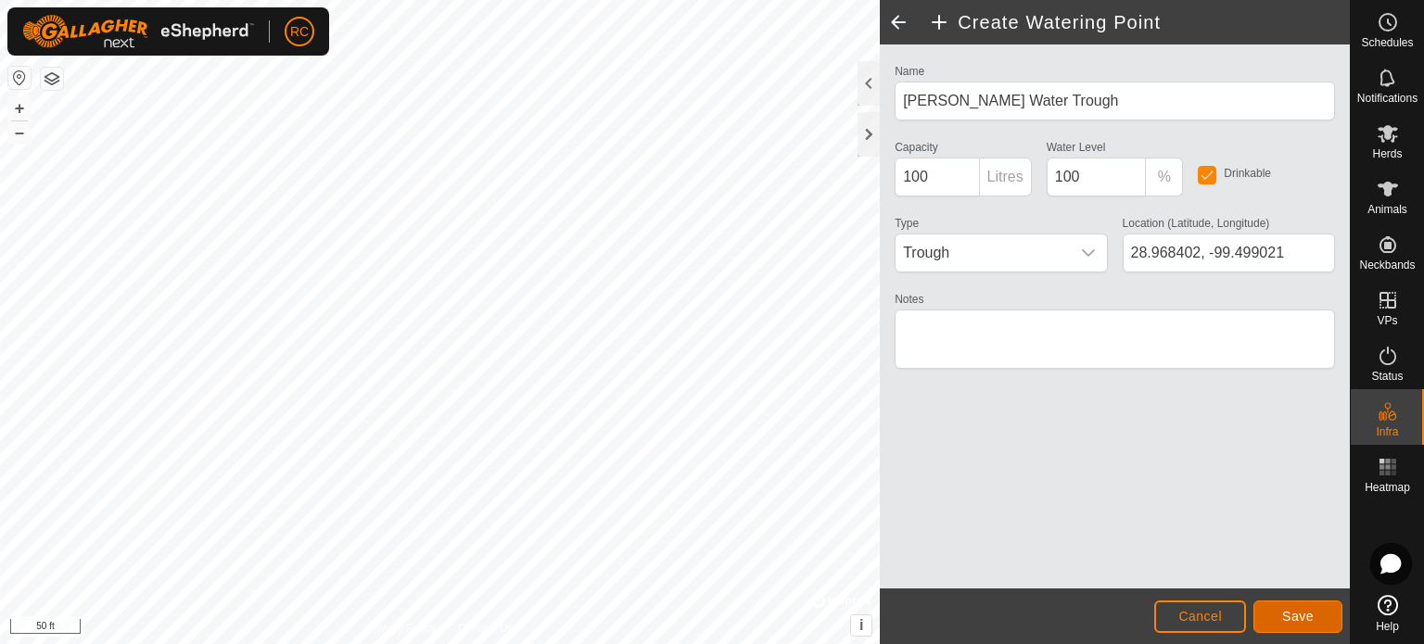
click at [1290, 614] on span "Save" at bounding box center [1298, 616] width 32 height 15
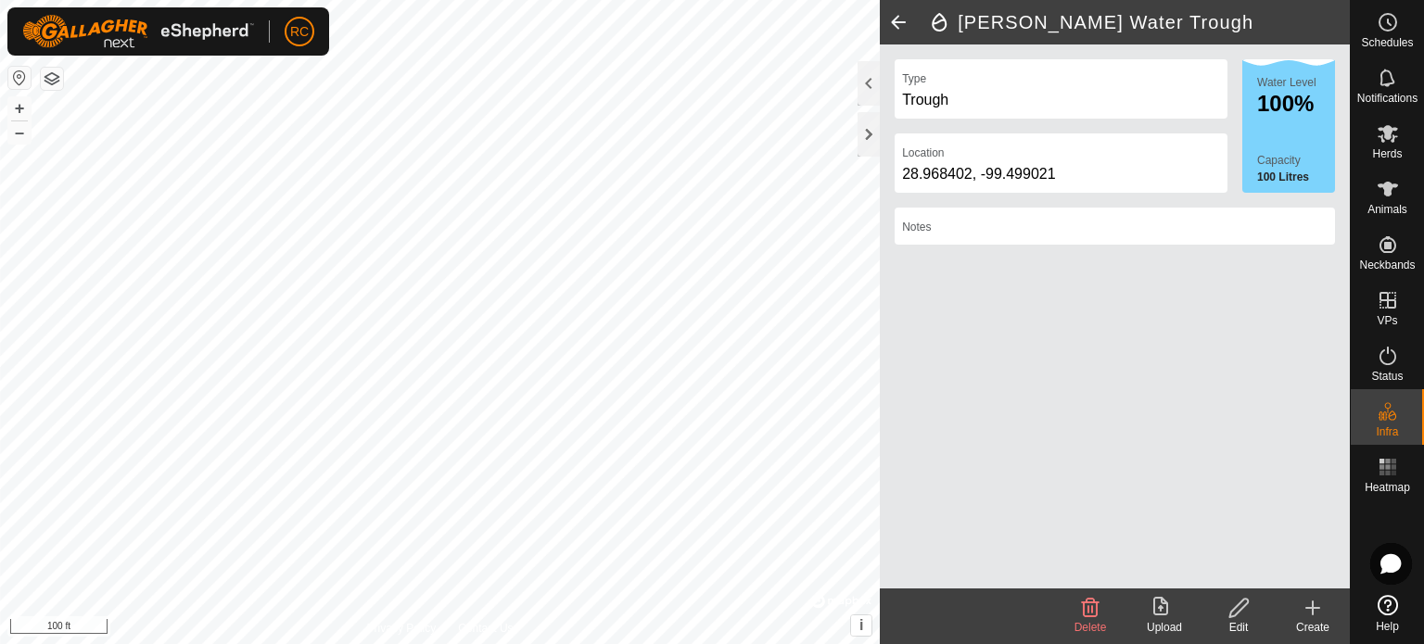
click at [1327, 614] on create-svg-icon at bounding box center [1312, 608] width 74 height 22
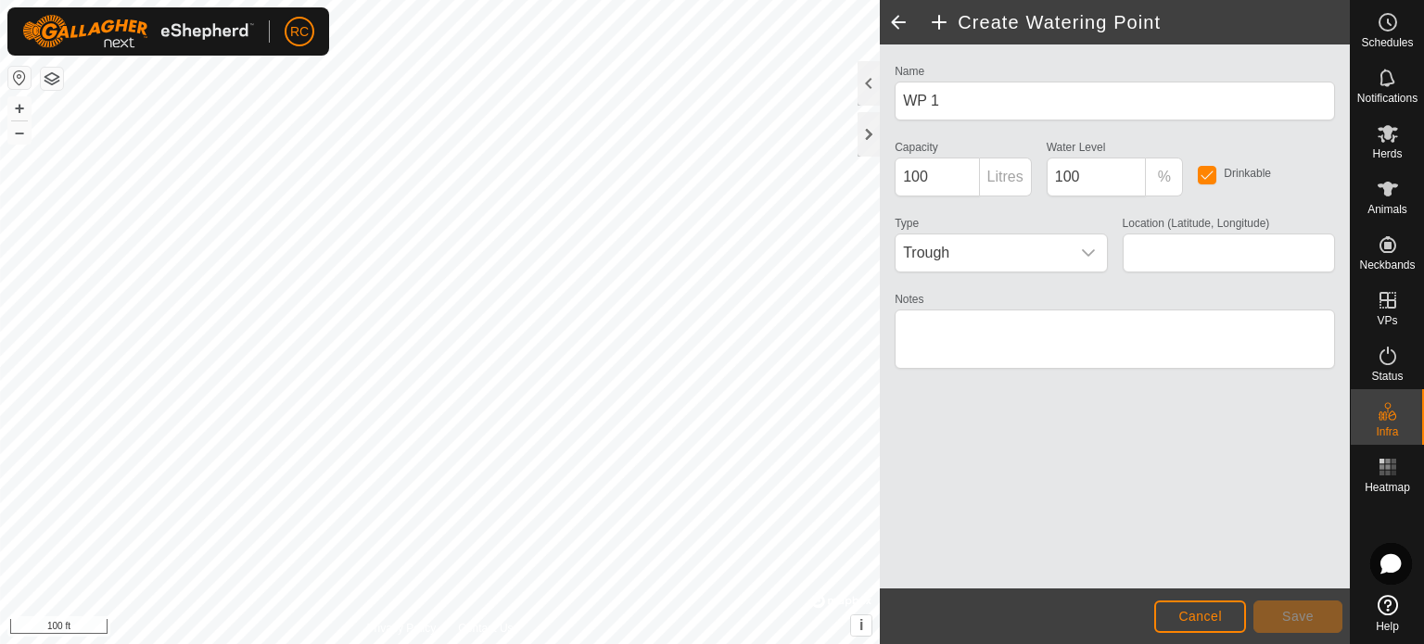
type input "28.954133, -99.499567"
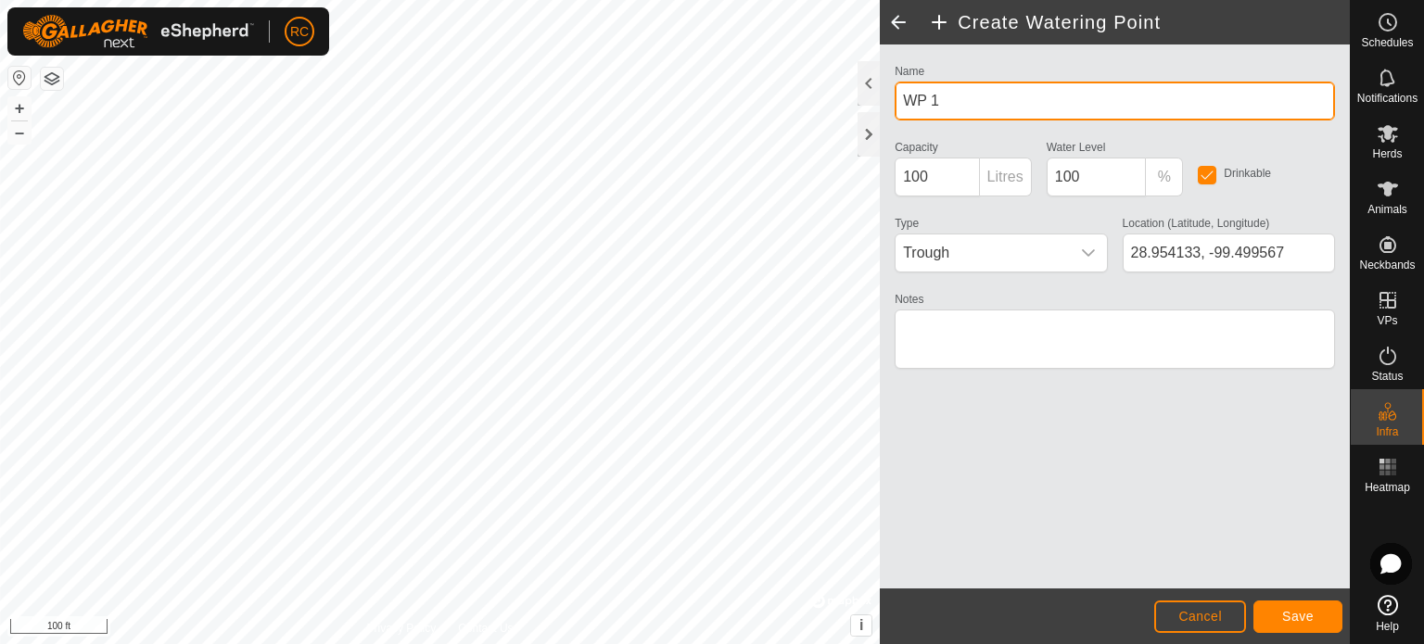
drag, startPoint x: 964, startPoint y: 106, endPoint x: 880, endPoint y: 103, distance: 83.5
click at [880, 103] on div "Name WP 1 Capacity 100 Litres Water Level 100 % Drinkable Type Trough Location …" at bounding box center [1115, 316] width 470 height 544
type input "South Tank 1st trough"
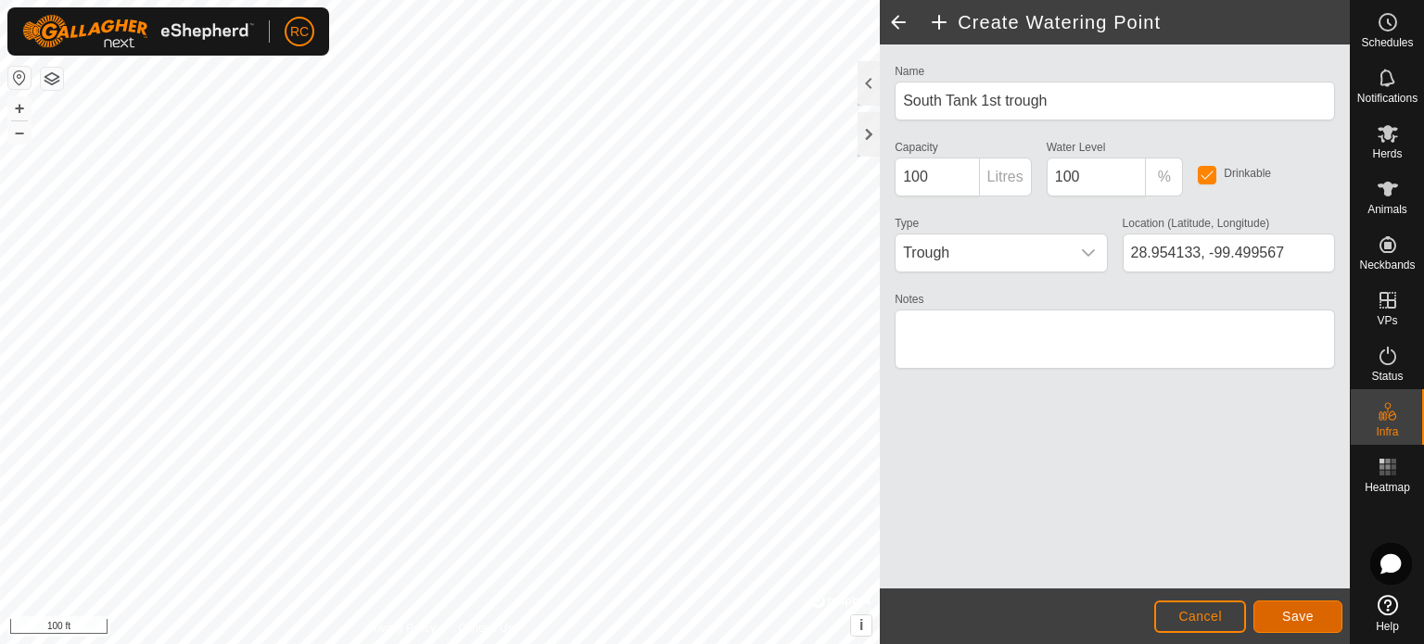
click at [1323, 612] on button "Save" at bounding box center [1297, 617] width 89 height 32
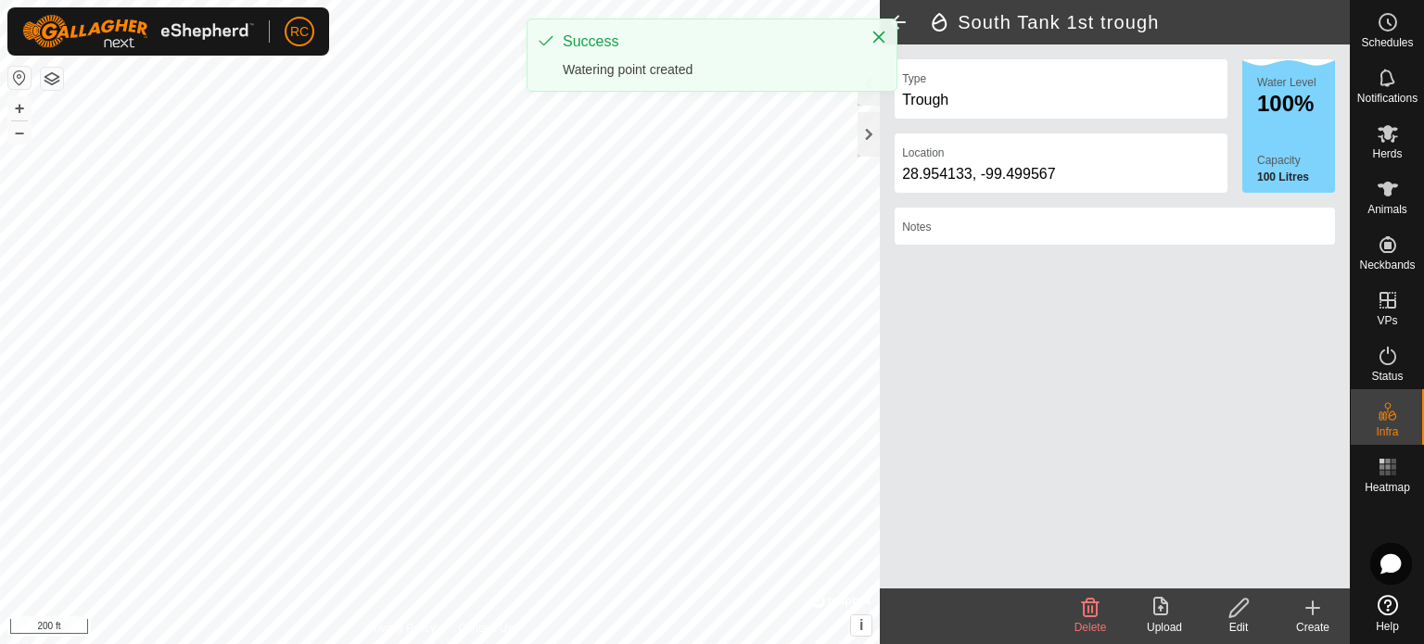
click at [925, 328] on div "Privacy Policy Contact Us WP 1 Type: trough Capacity: 100L Water Level: 100% Dr…" at bounding box center [674, 322] width 1349 height 644
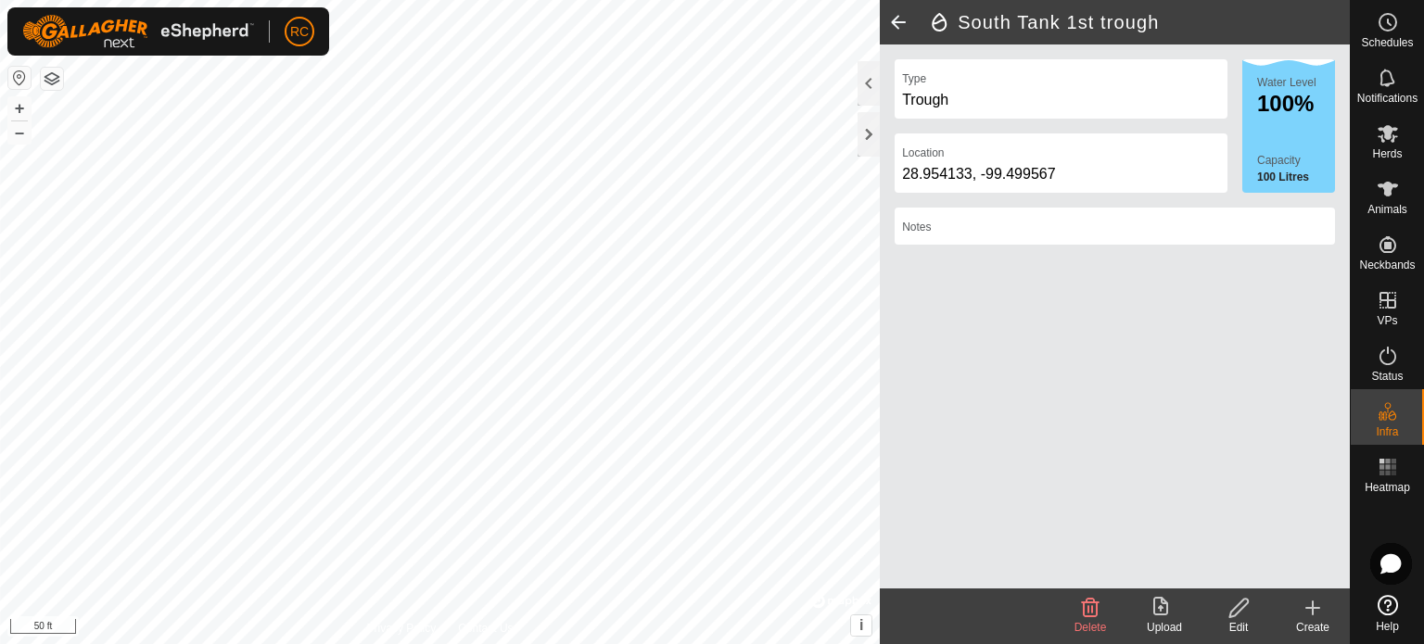
click at [1319, 621] on div "Create" at bounding box center [1312, 627] width 74 height 17
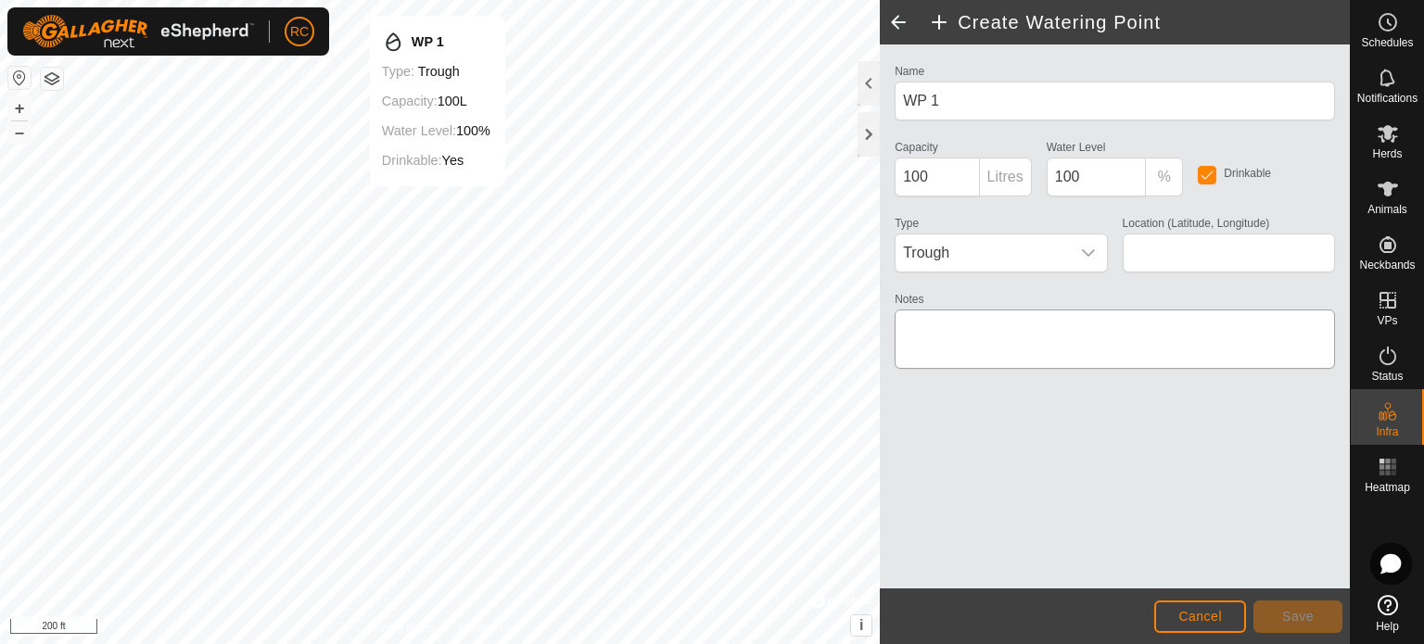
type input "28.955724, -99.505987"
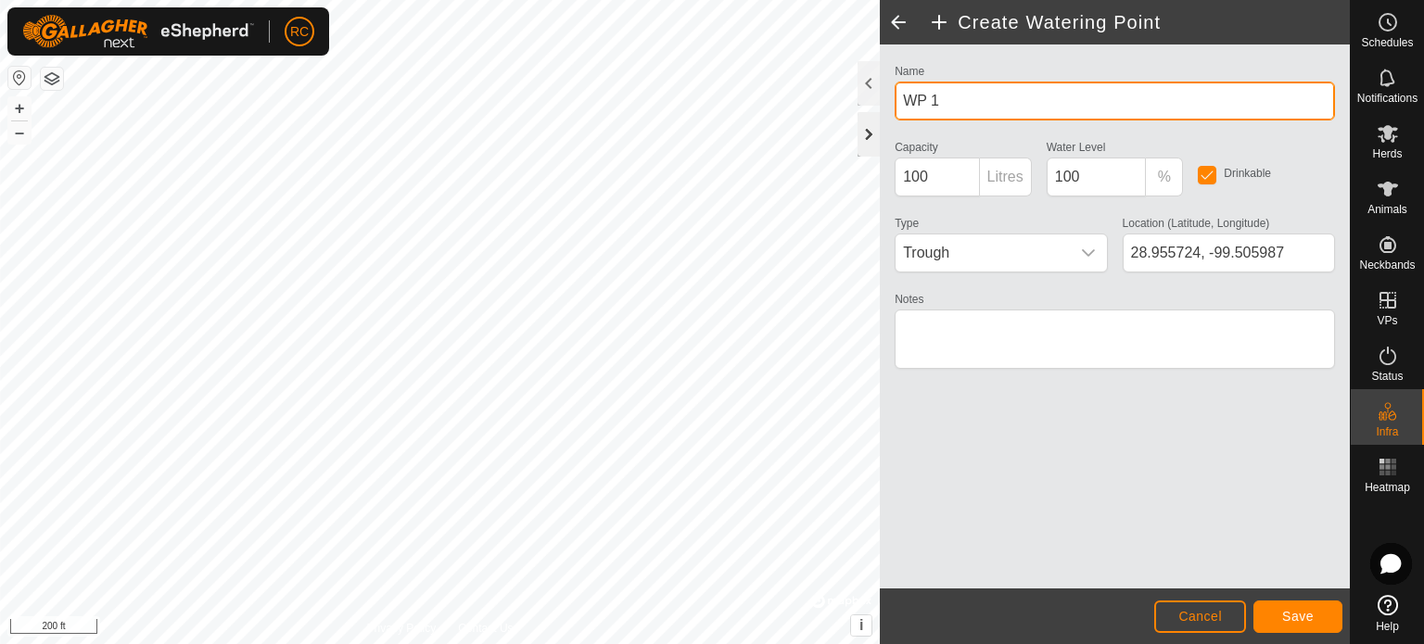
drag, startPoint x: 990, startPoint y: 110, endPoint x: 871, endPoint y: 110, distance: 118.6
click at [880, 110] on div "Create Watering Point Name WP 1 Capacity 100 Litres Water Level 100 % Drinkable…" at bounding box center [1115, 322] width 470 height 644
type input "South Tank 2nd Trough"
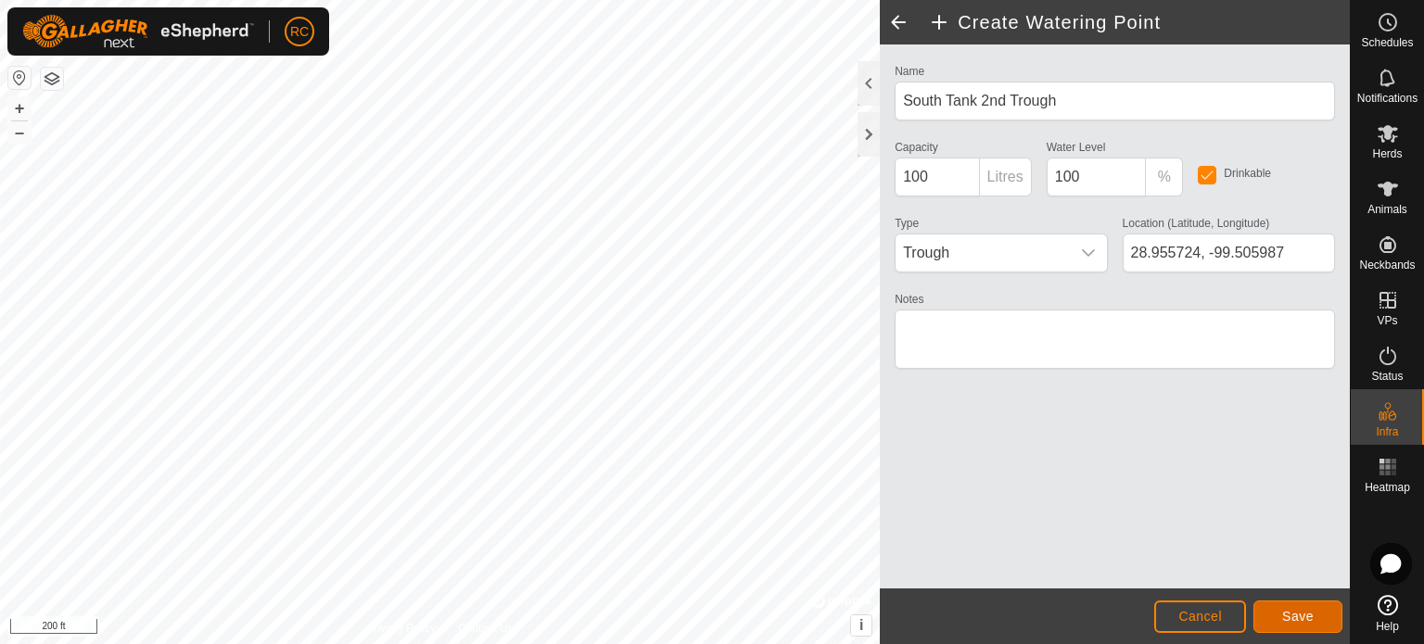
click at [1293, 613] on span "Save" at bounding box center [1298, 616] width 32 height 15
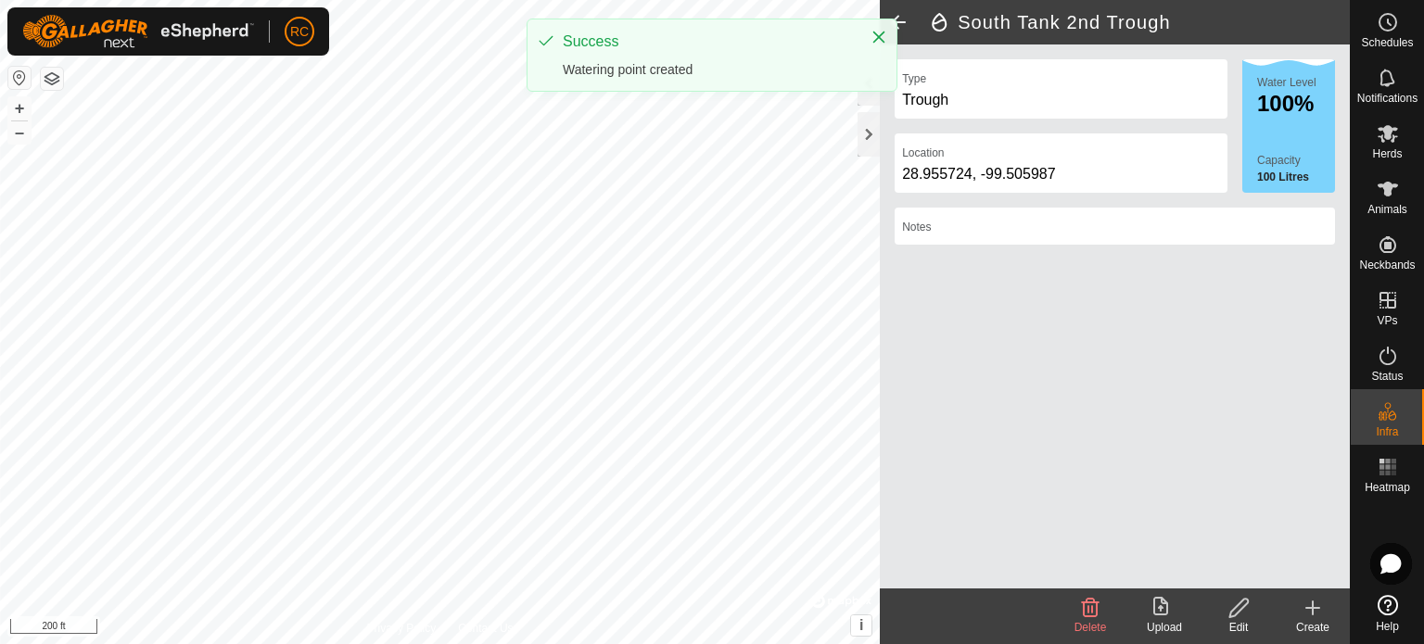
click at [1324, 614] on create-svg-icon at bounding box center [1312, 608] width 74 height 22
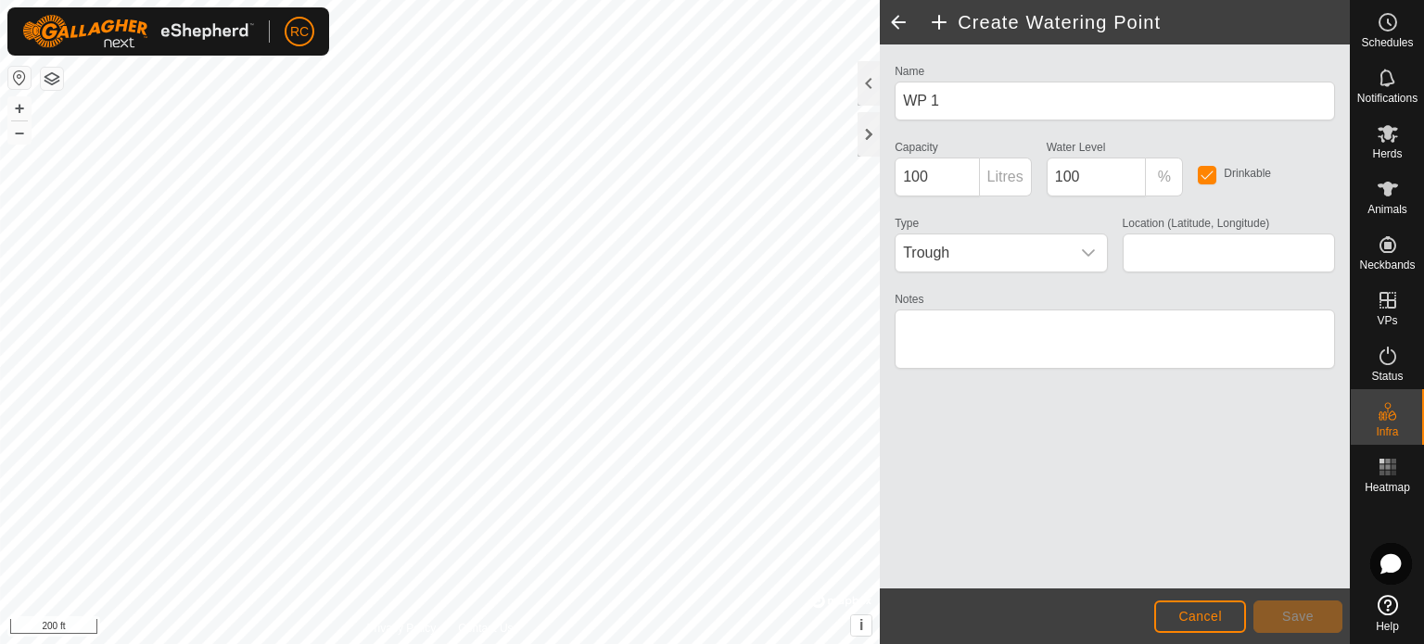
type input "28.956068, -99.505424"
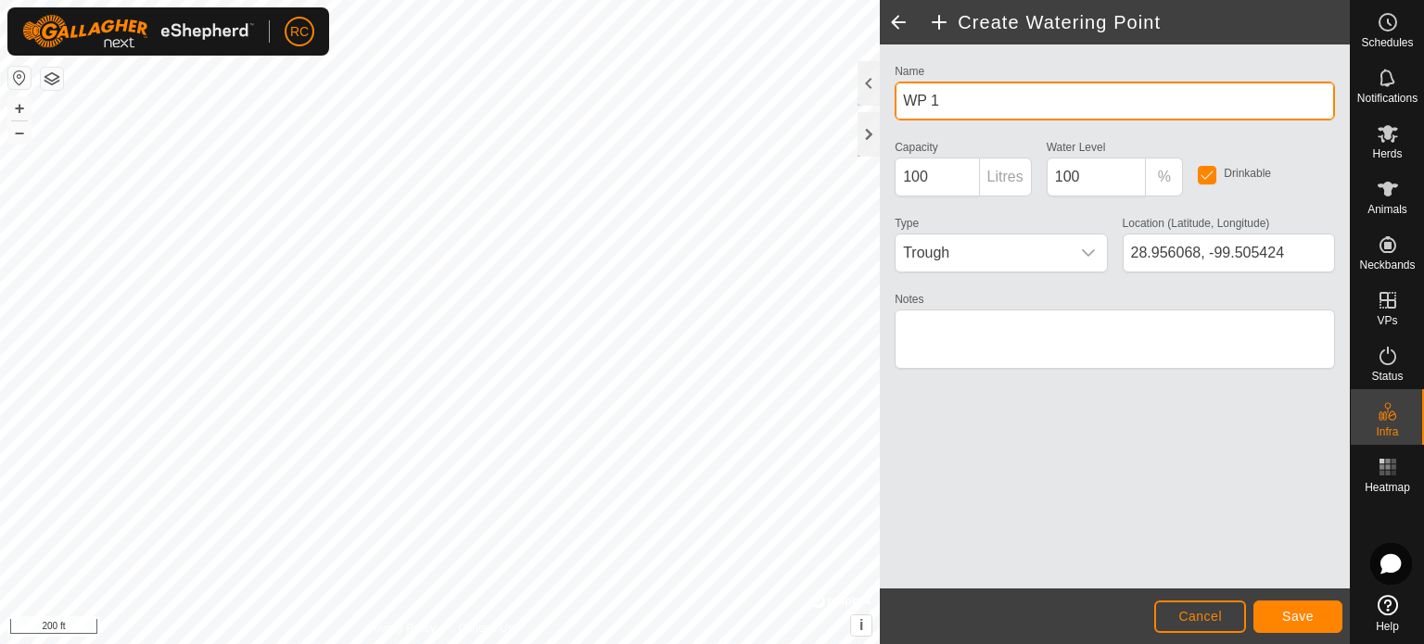
drag, startPoint x: 939, startPoint y: 96, endPoint x: 883, endPoint y: 96, distance: 55.6
click at [883, 96] on div "Name WP 1 Capacity 100 Litres Water Level 100 % Drinkable Type Trough Location …" at bounding box center [1115, 316] width 470 height 544
type input "South Tank"
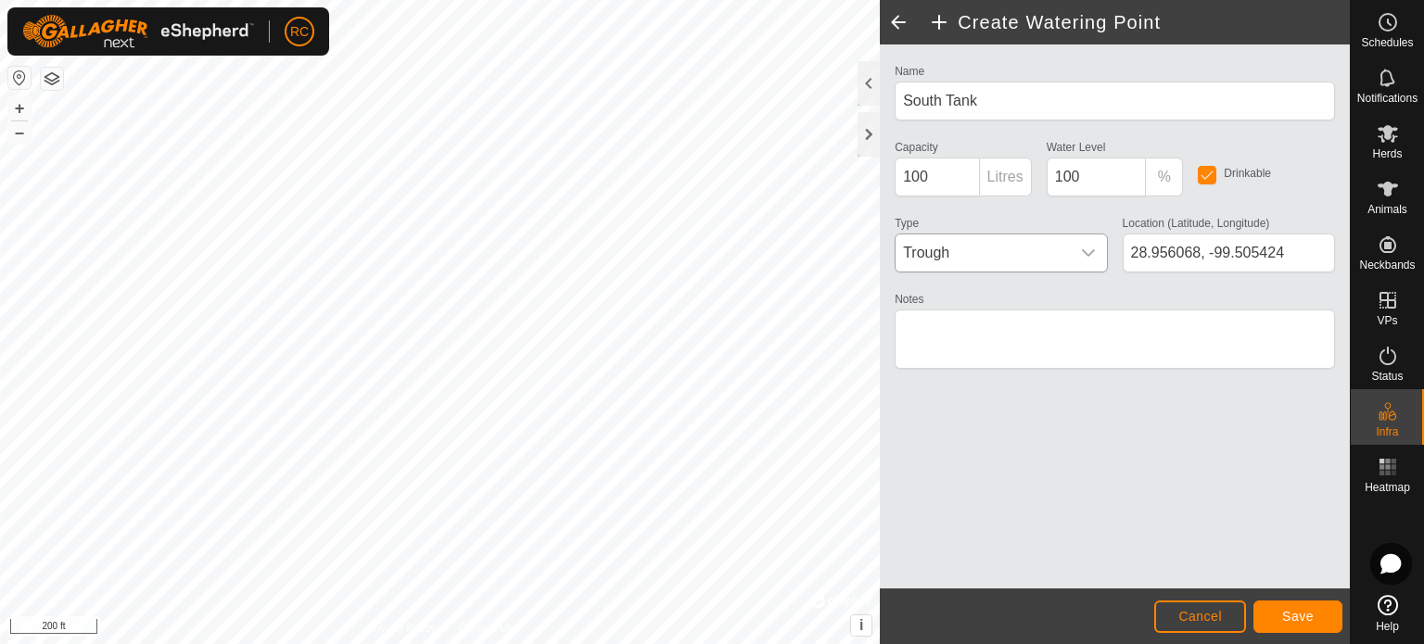
click at [1039, 251] on span "Trough" at bounding box center [981, 252] width 173 height 37
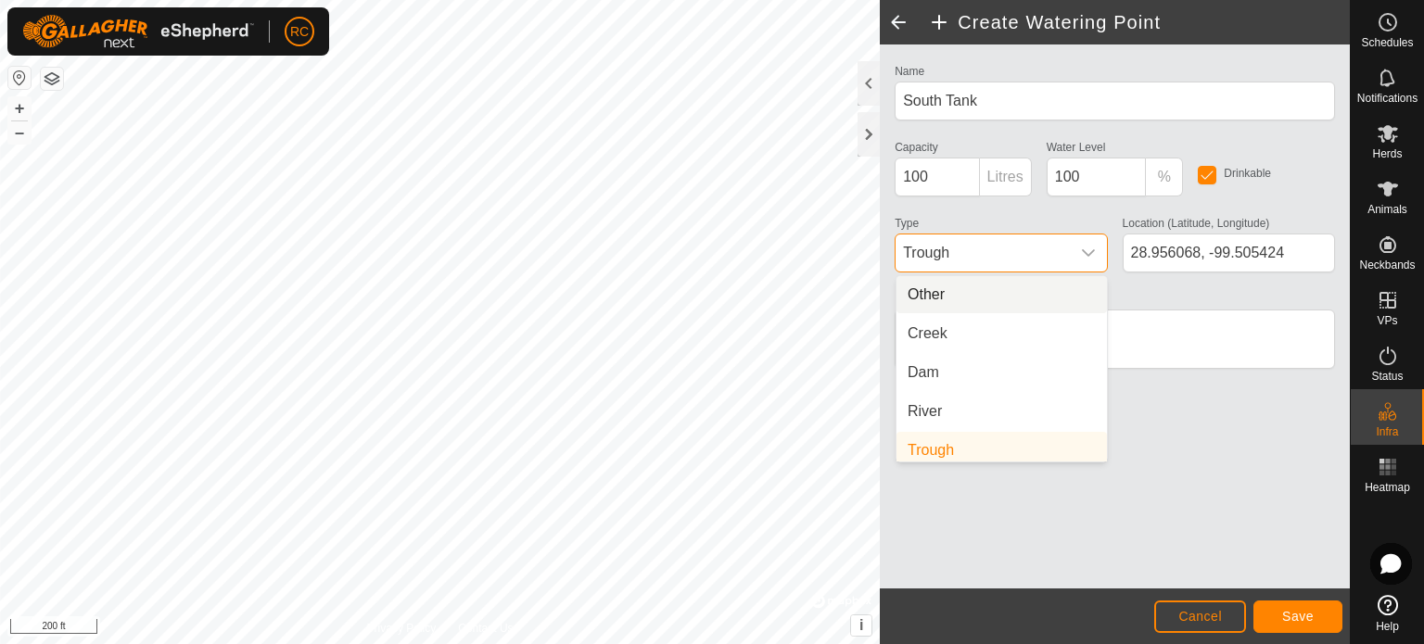
scroll to position [7, 0]
click at [994, 285] on li "Other" at bounding box center [1001, 287] width 210 height 37
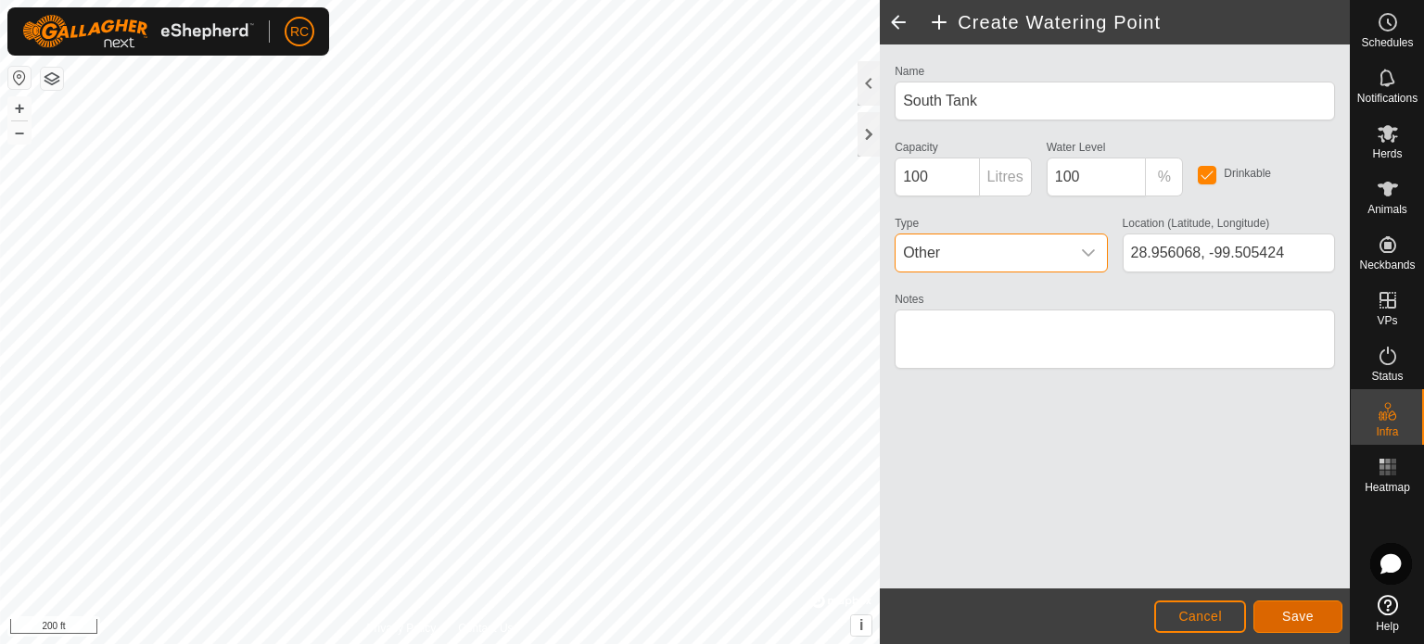
click at [1305, 612] on span "Save" at bounding box center [1298, 616] width 32 height 15
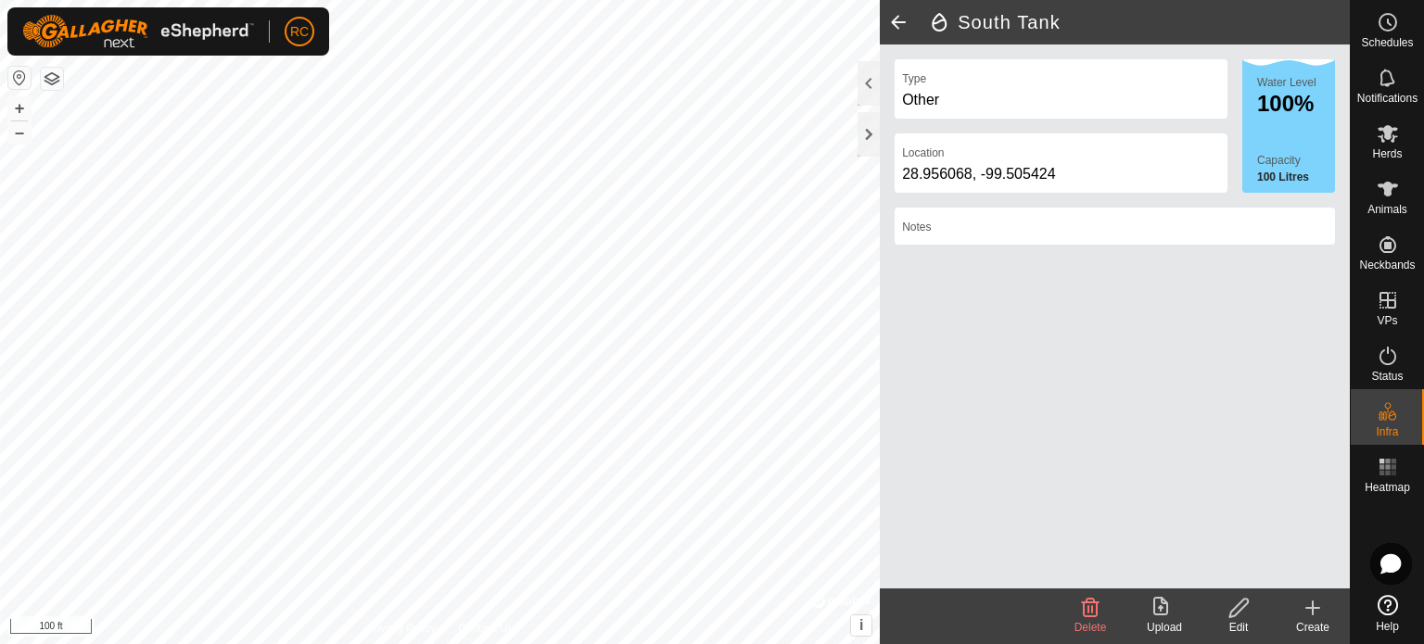
click at [1312, 620] on div "Create" at bounding box center [1312, 627] width 74 height 17
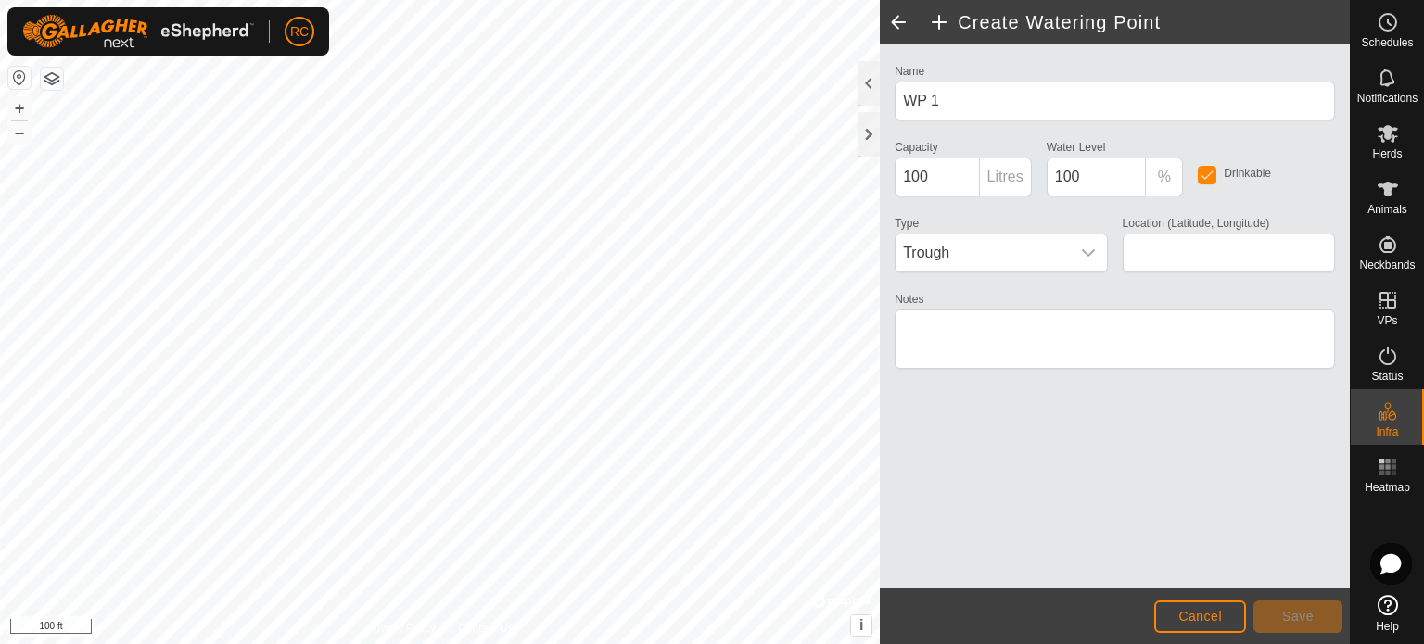
type input "28.970282, -99.482848"
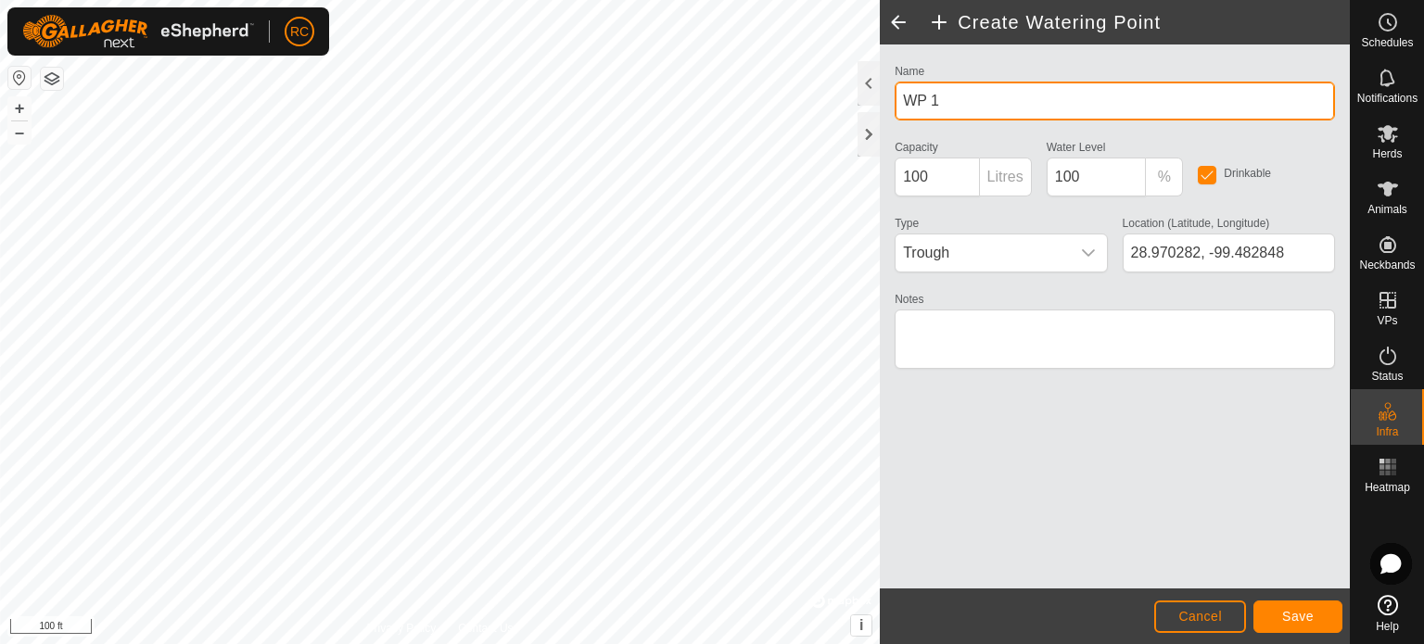
drag, startPoint x: 955, startPoint y: 96, endPoint x: 895, endPoint y: 98, distance: 59.3
click at [895, 98] on input "WP 1" at bounding box center [1114, 101] width 440 height 39
type input "Double Tanks 1"
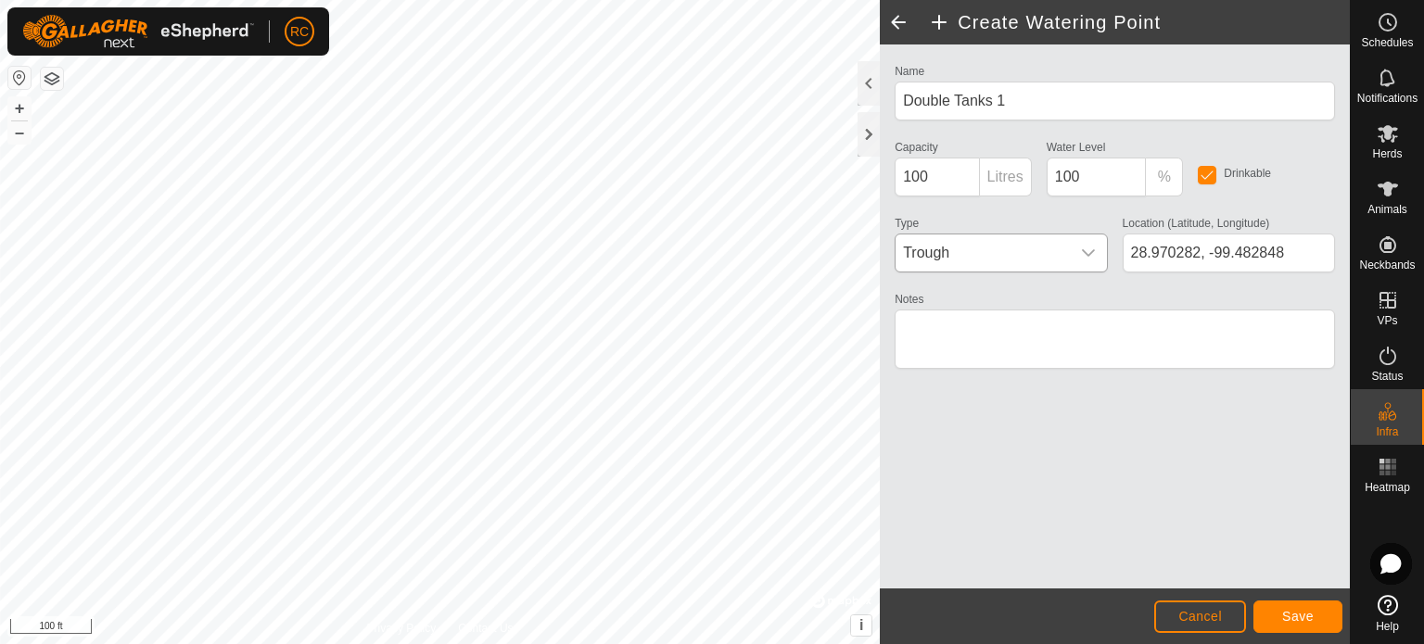
click at [1090, 250] on icon "dropdown trigger" at bounding box center [1088, 253] width 15 height 15
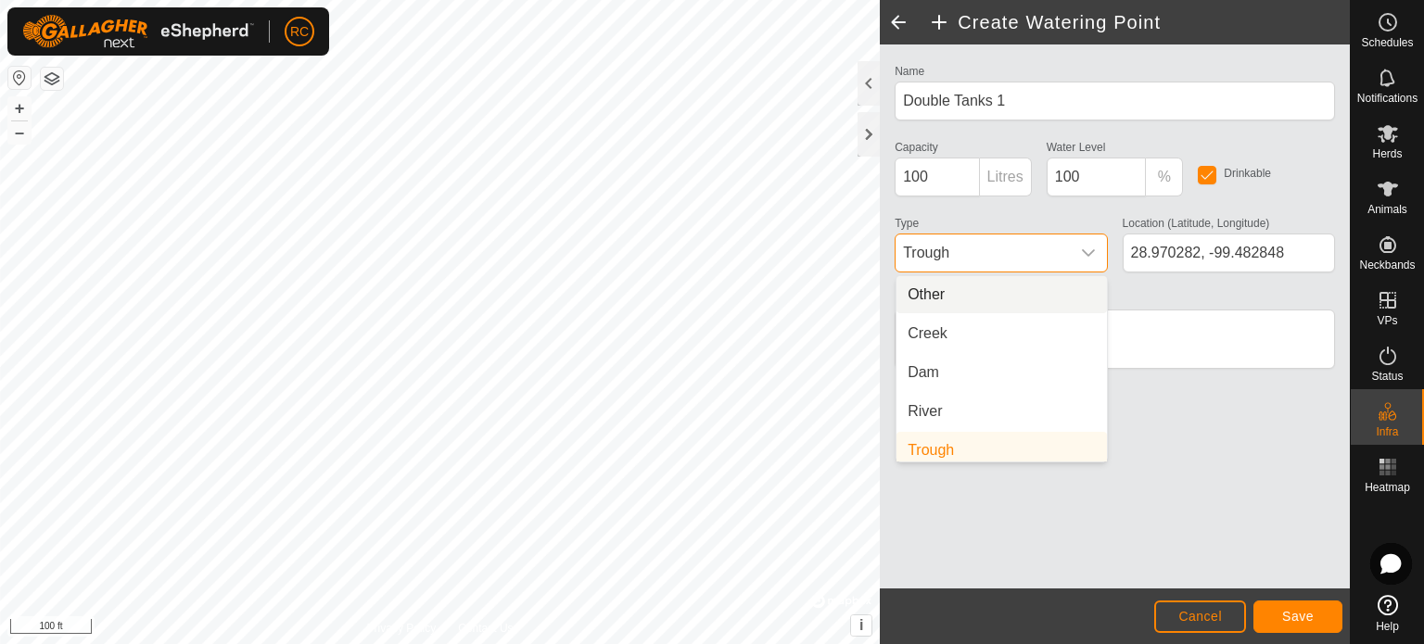
scroll to position [7, 0]
click at [1028, 288] on li "Other" at bounding box center [1001, 287] width 210 height 37
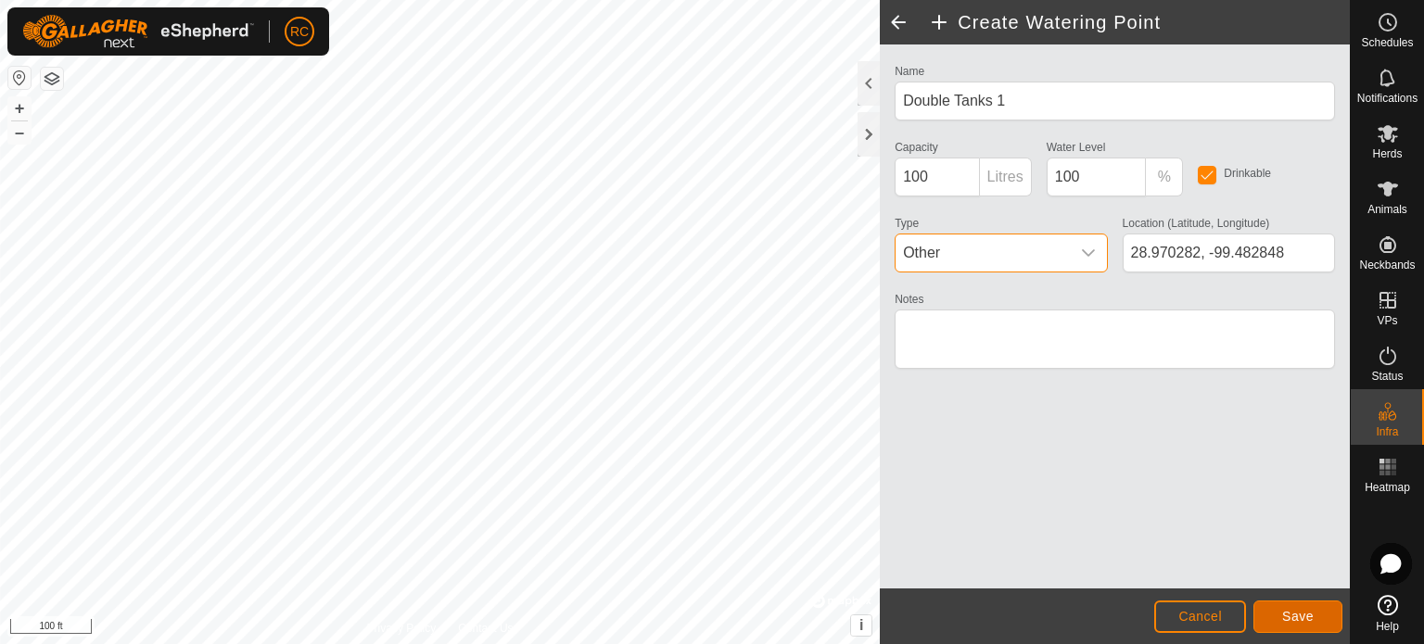
click at [1283, 607] on button "Save" at bounding box center [1297, 617] width 89 height 32
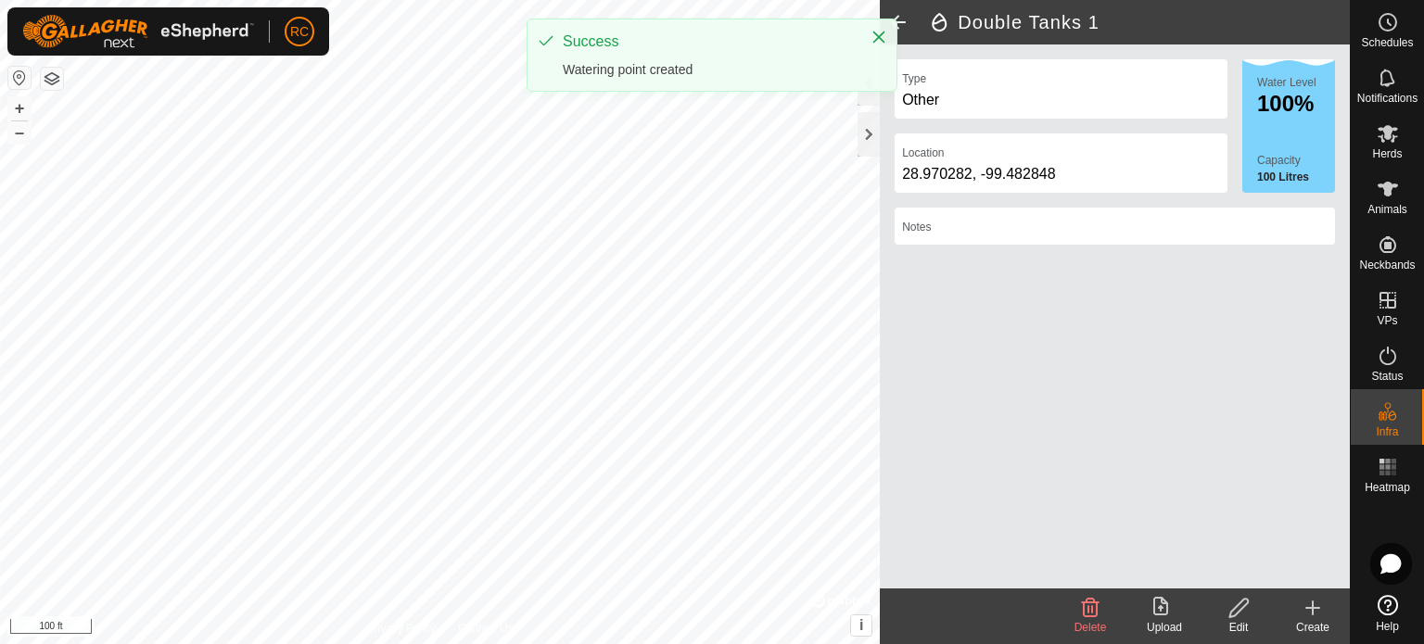
click at [1301, 614] on icon at bounding box center [1312, 608] width 22 height 22
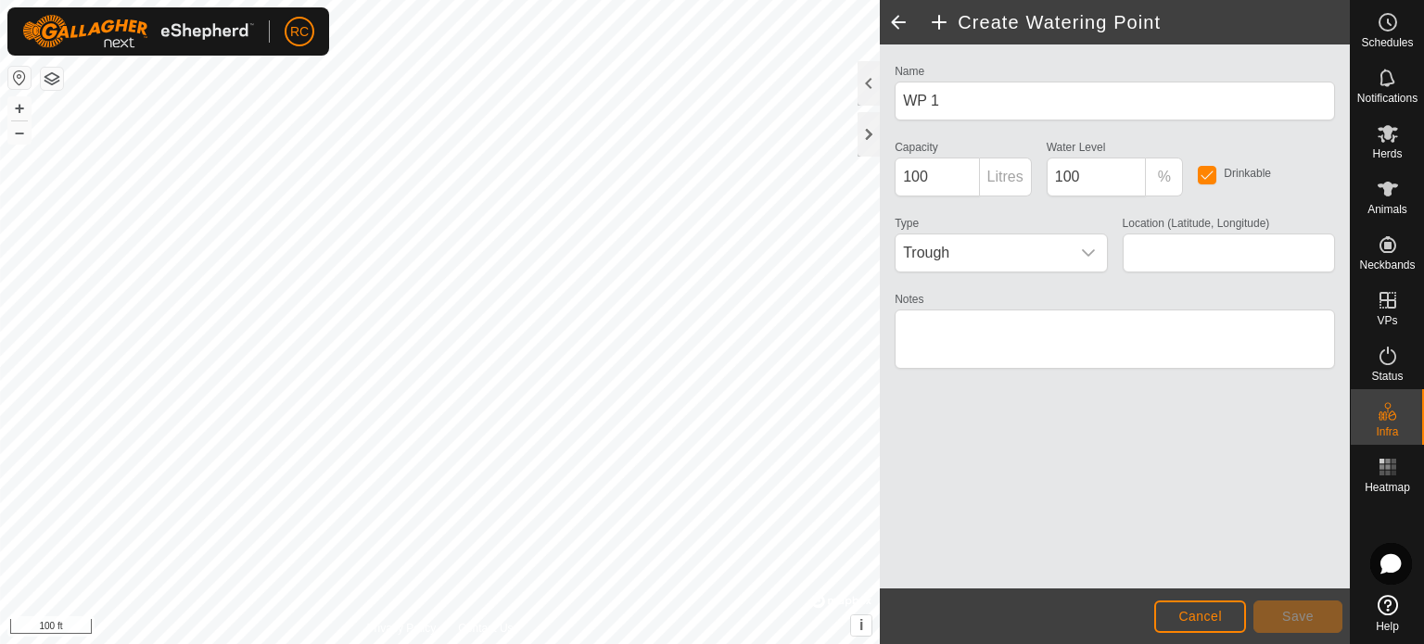
type input "28.969649, -99.483404"
click at [889, 97] on div "Name WP 1" at bounding box center [1114, 89] width 455 height 61
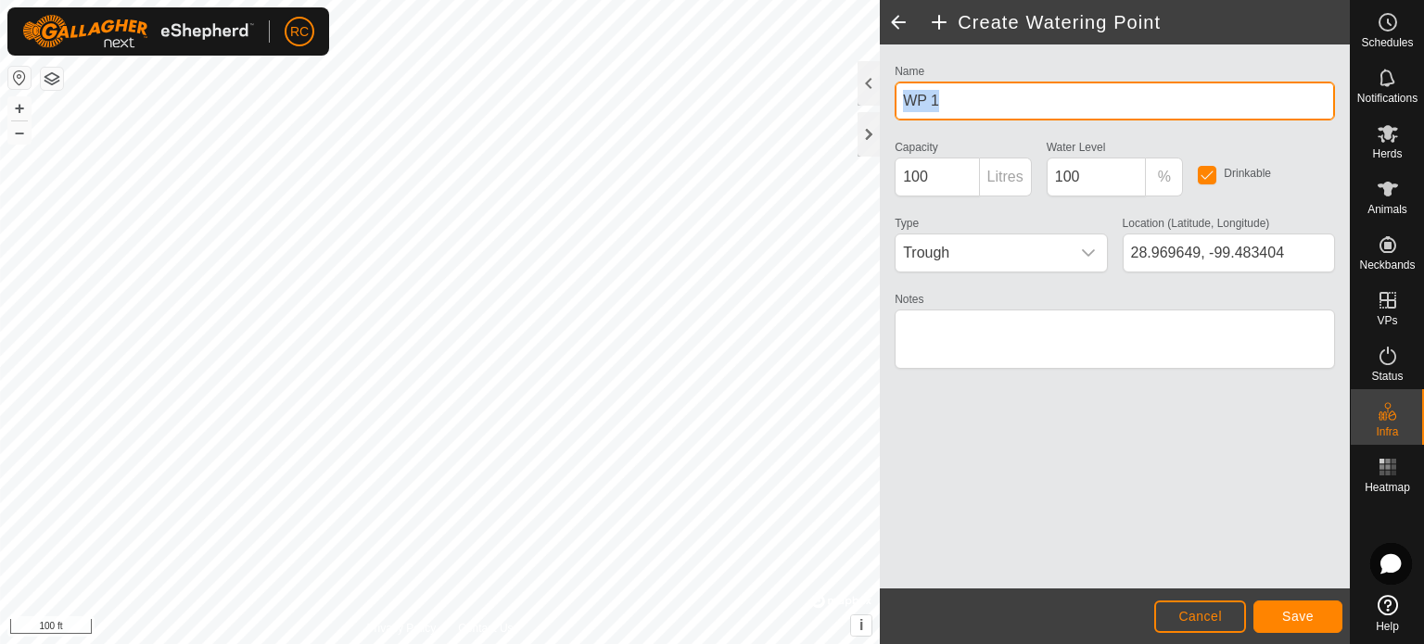
click at [986, 99] on input "WP 1" at bounding box center [1114, 101] width 440 height 39
drag, startPoint x: 997, startPoint y: 99, endPoint x: 892, endPoint y: 100, distance: 104.7
click at [892, 100] on div "Name WP 1" at bounding box center [1114, 89] width 455 height 61
type input "Double Tanks 2"
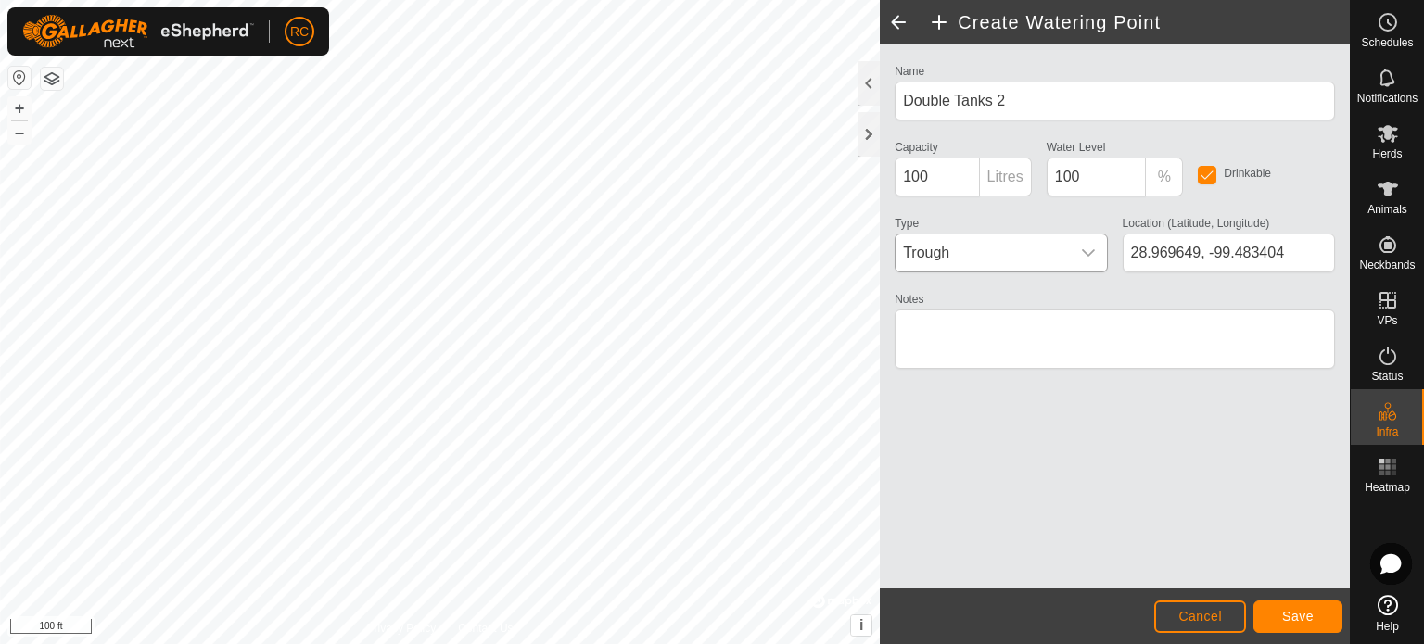
click at [1074, 243] on div "dropdown trigger" at bounding box center [1088, 252] width 37 height 37
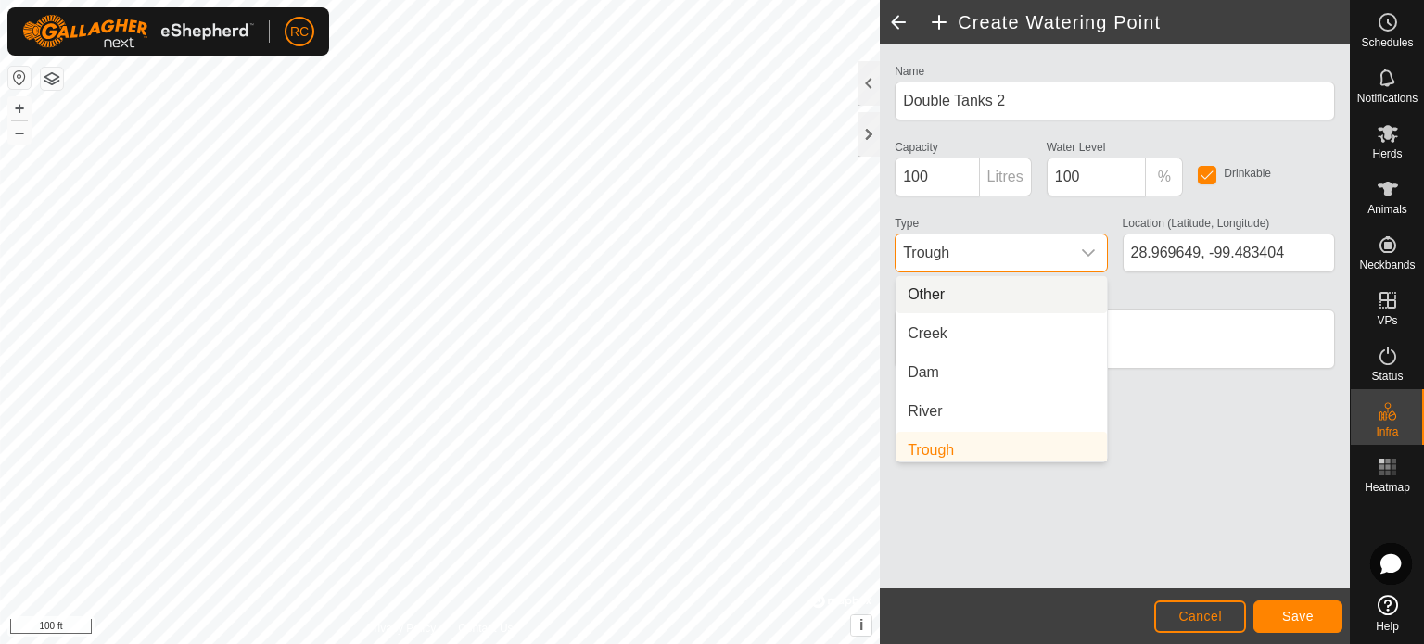
scroll to position [7, 0]
click at [1032, 290] on li "Other" at bounding box center [1001, 287] width 210 height 37
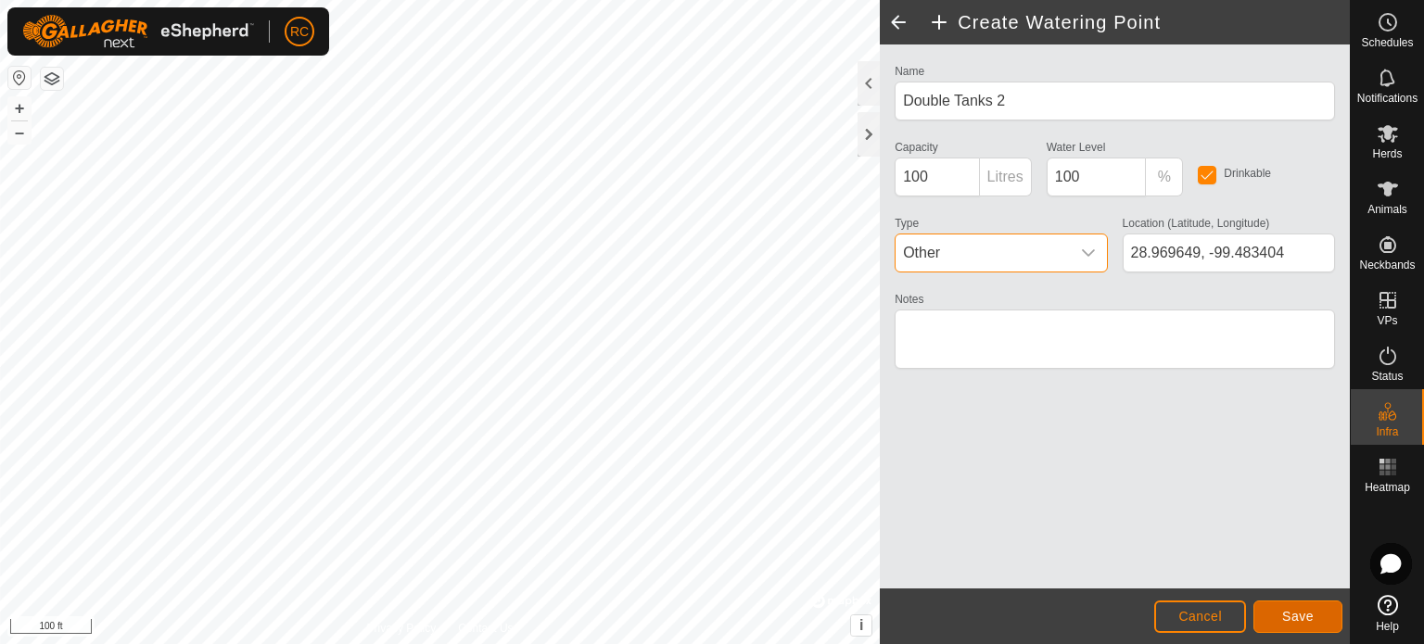
click at [1292, 613] on span "Save" at bounding box center [1298, 616] width 32 height 15
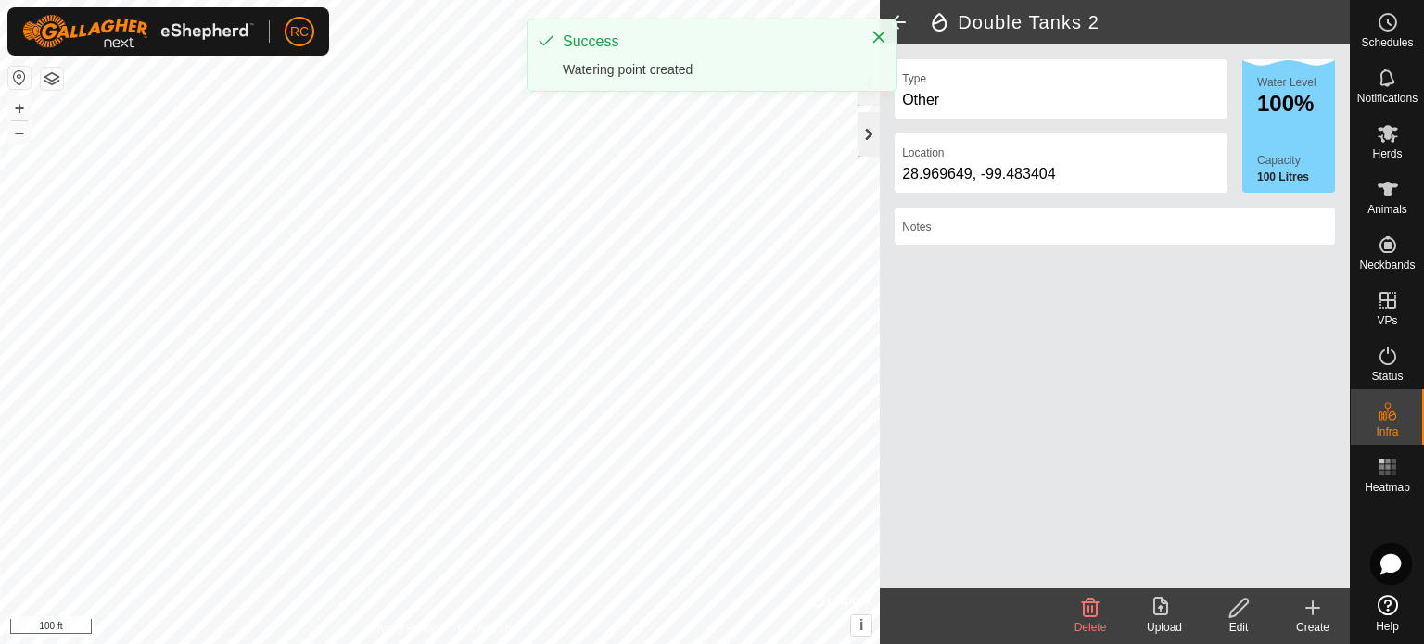
click at [861, 132] on div at bounding box center [868, 134] width 22 height 44
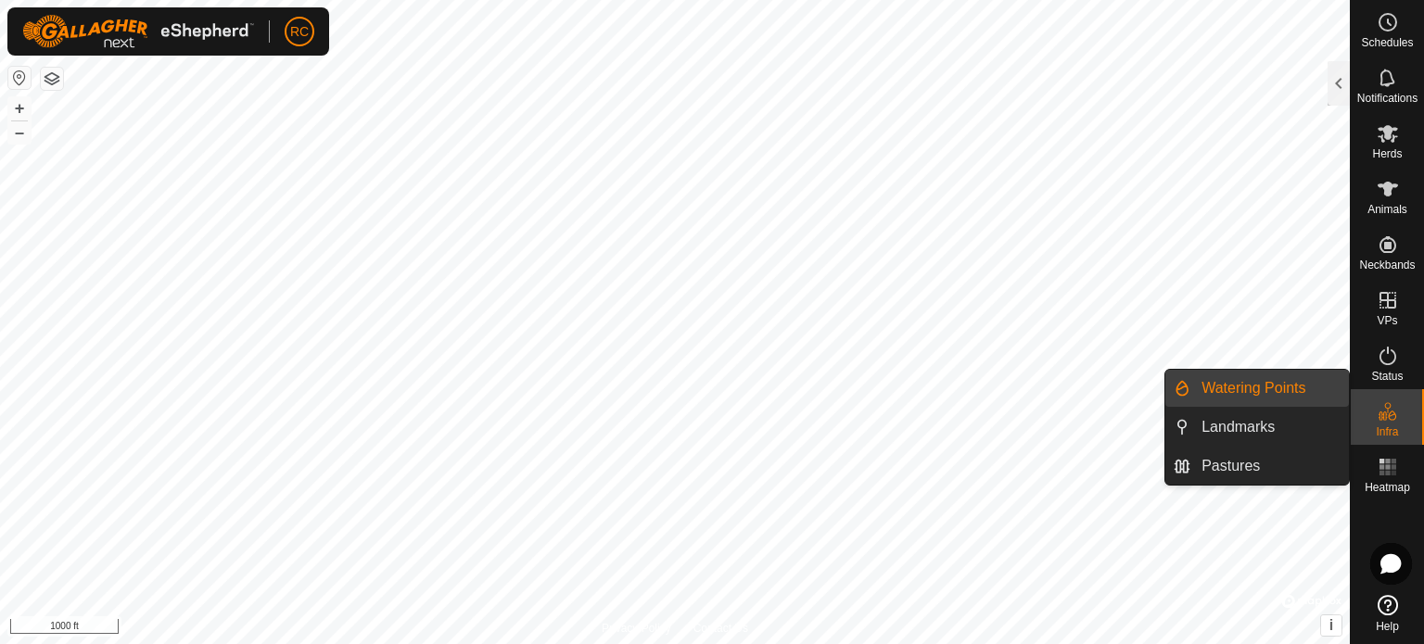
click at [1266, 386] on link "Watering Points" at bounding box center [1269, 388] width 158 height 37
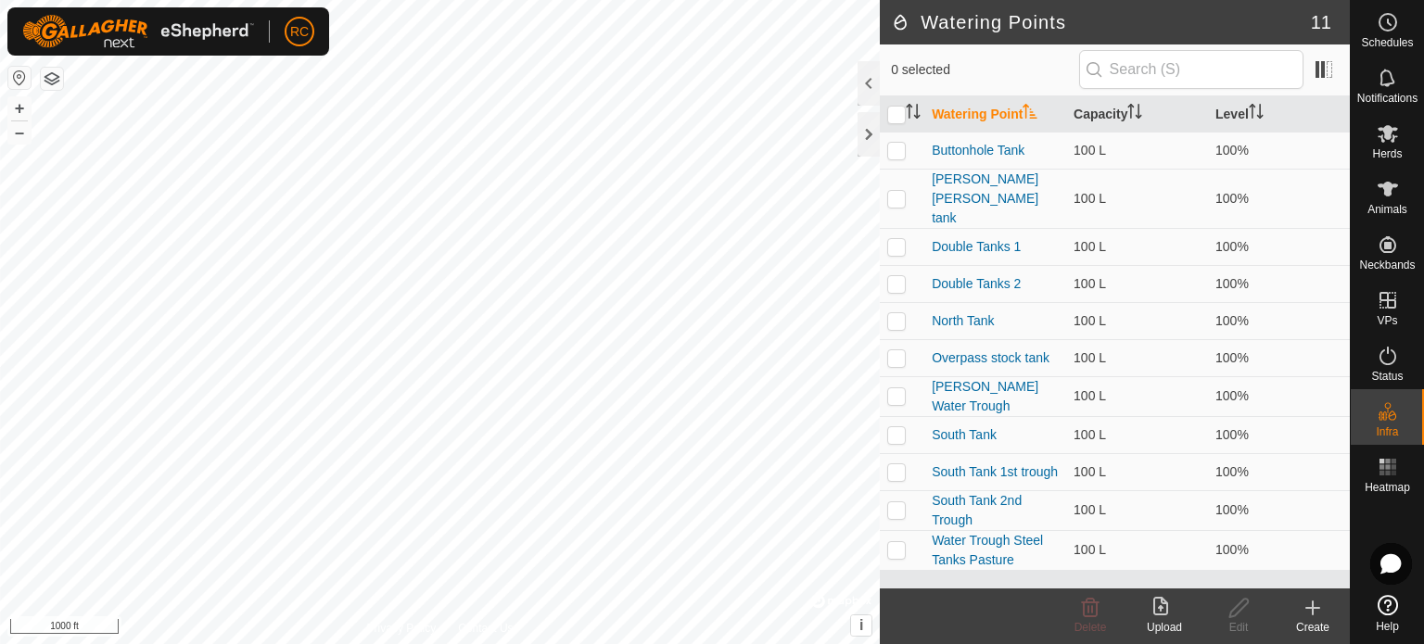
click at [1320, 619] on div "Create" at bounding box center [1312, 627] width 74 height 17
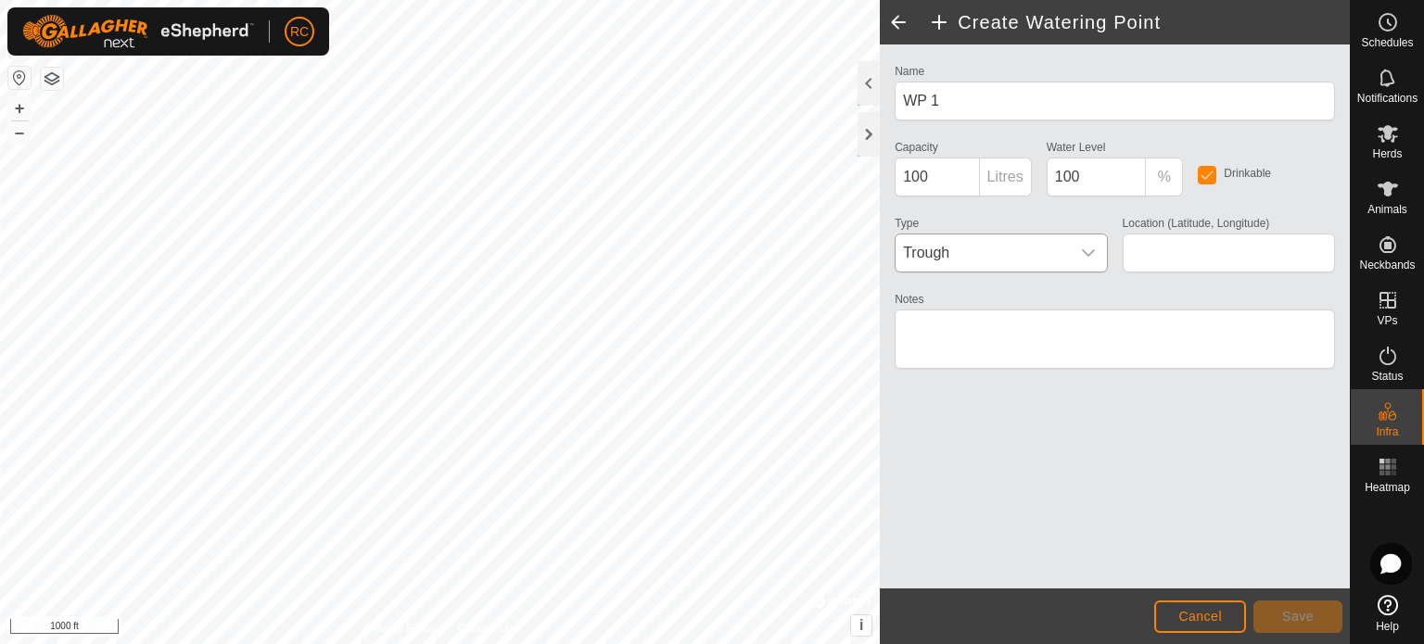
click at [1088, 254] on icon "dropdown trigger" at bounding box center [1088, 252] width 13 height 7
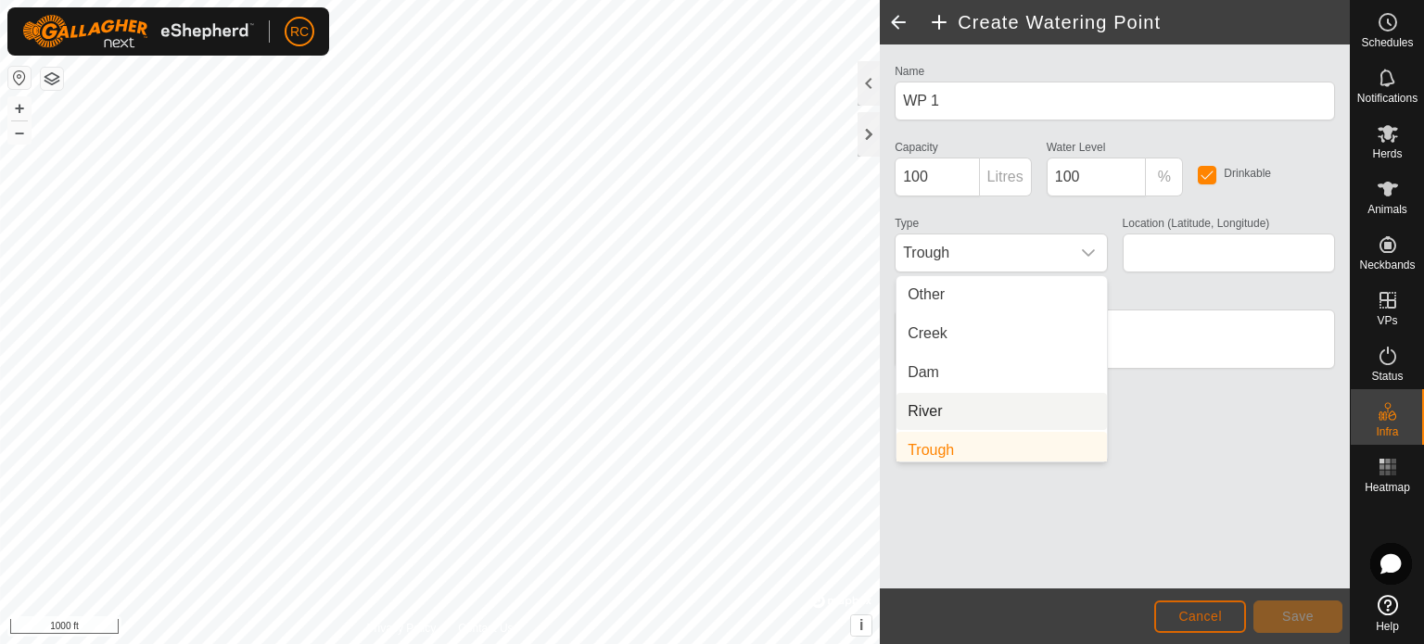
click at [1205, 616] on span "Cancel" at bounding box center [1200, 616] width 44 height 15
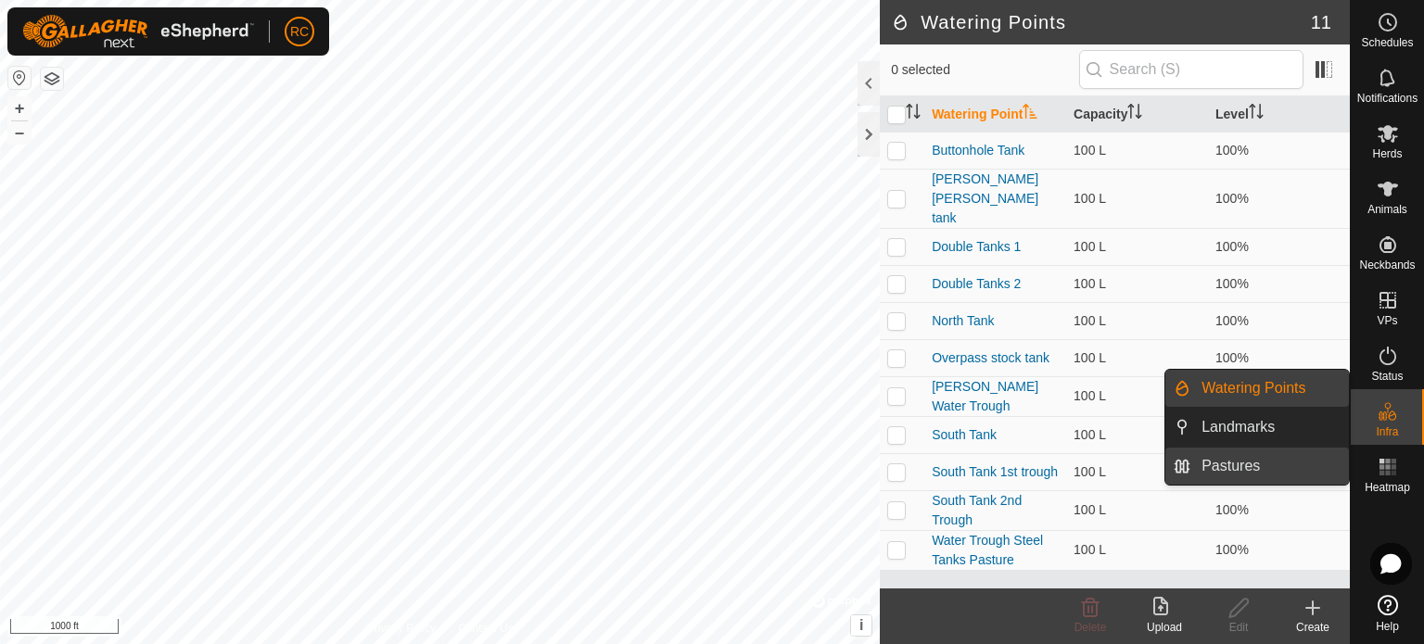
click at [1243, 466] on link "Pastures" at bounding box center [1269, 466] width 158 height 37
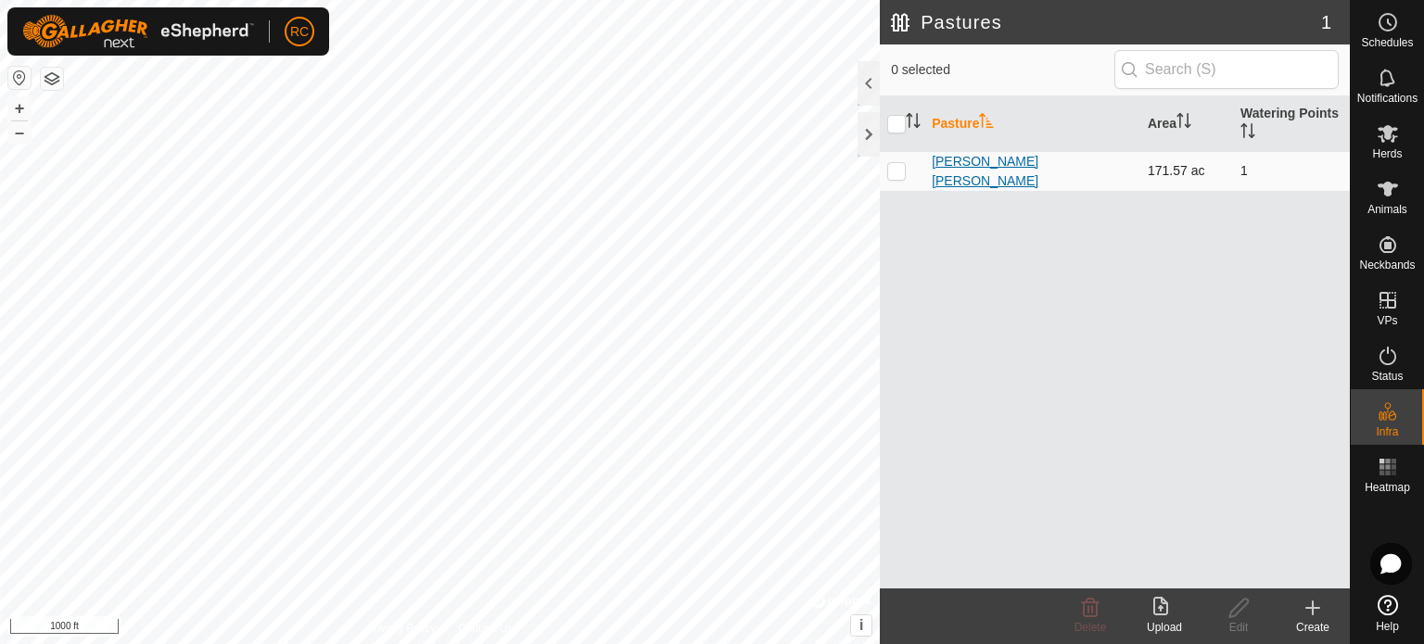
click at [974, 167] on link "Coon Coon" at bounding box center [984, 171] width 107 height 34
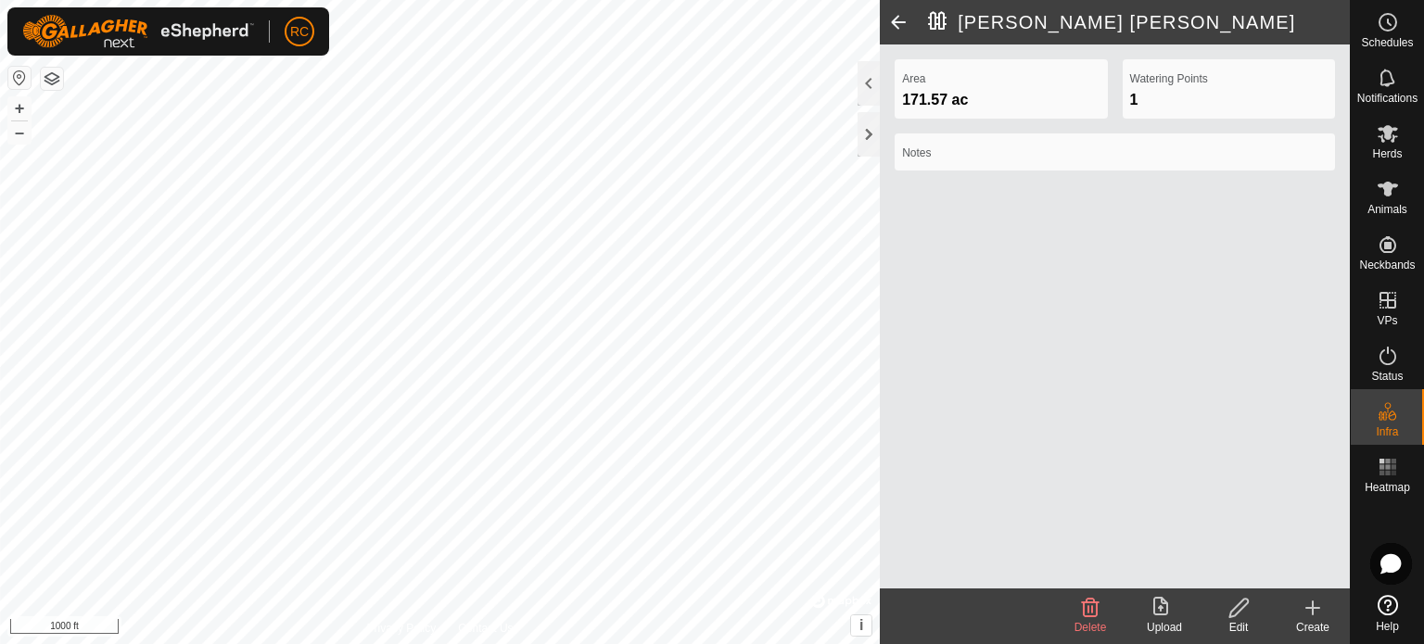
click at [1240, 620] on div "Edit" at bounding box center [1238, 627] width 74 height 17
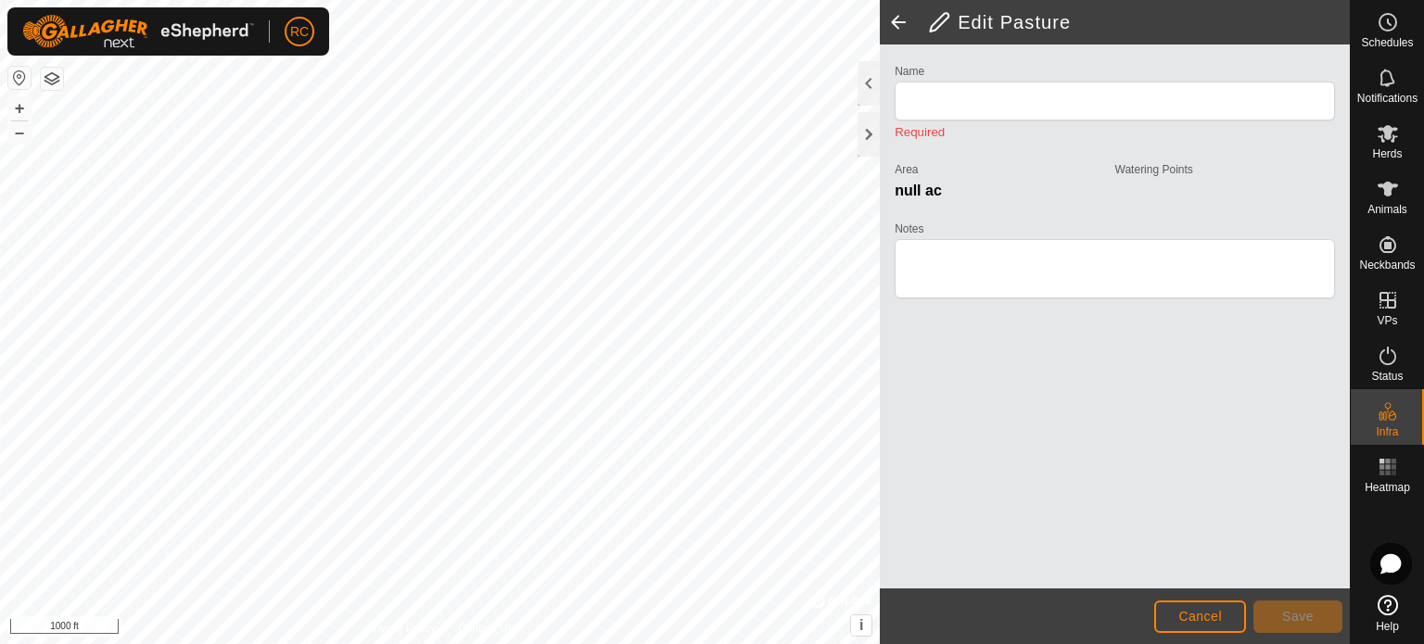
type input "Coon Coon"
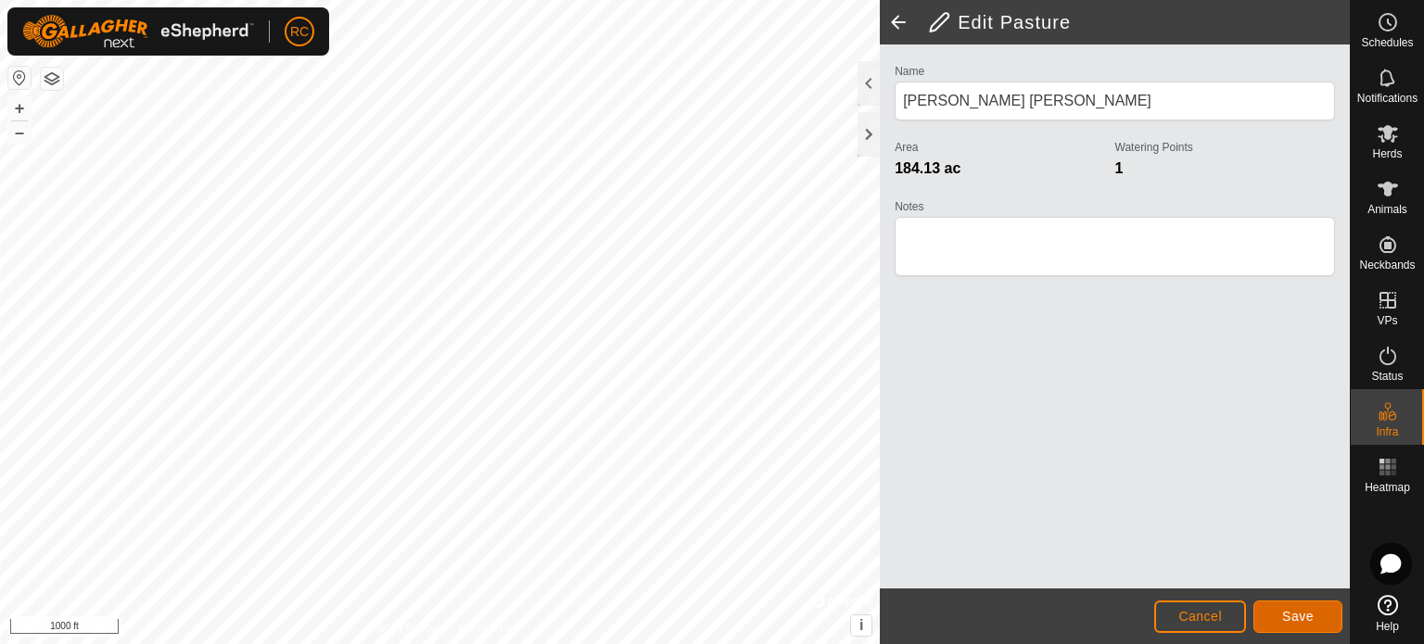
click at [1275, 616] on button "Save" at bounding box center [1297, 617] width 89 height 32
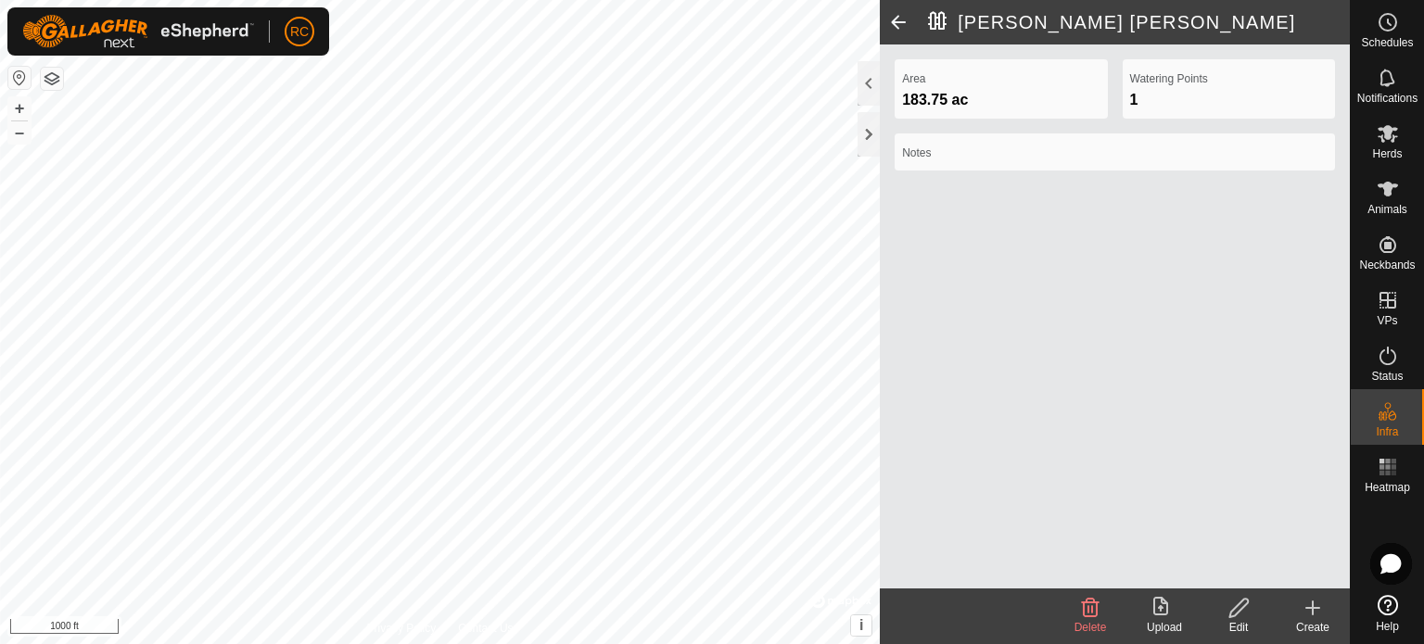
click at [1321, 617] on icon at bounding box center [1312, 608] width 22 height 22
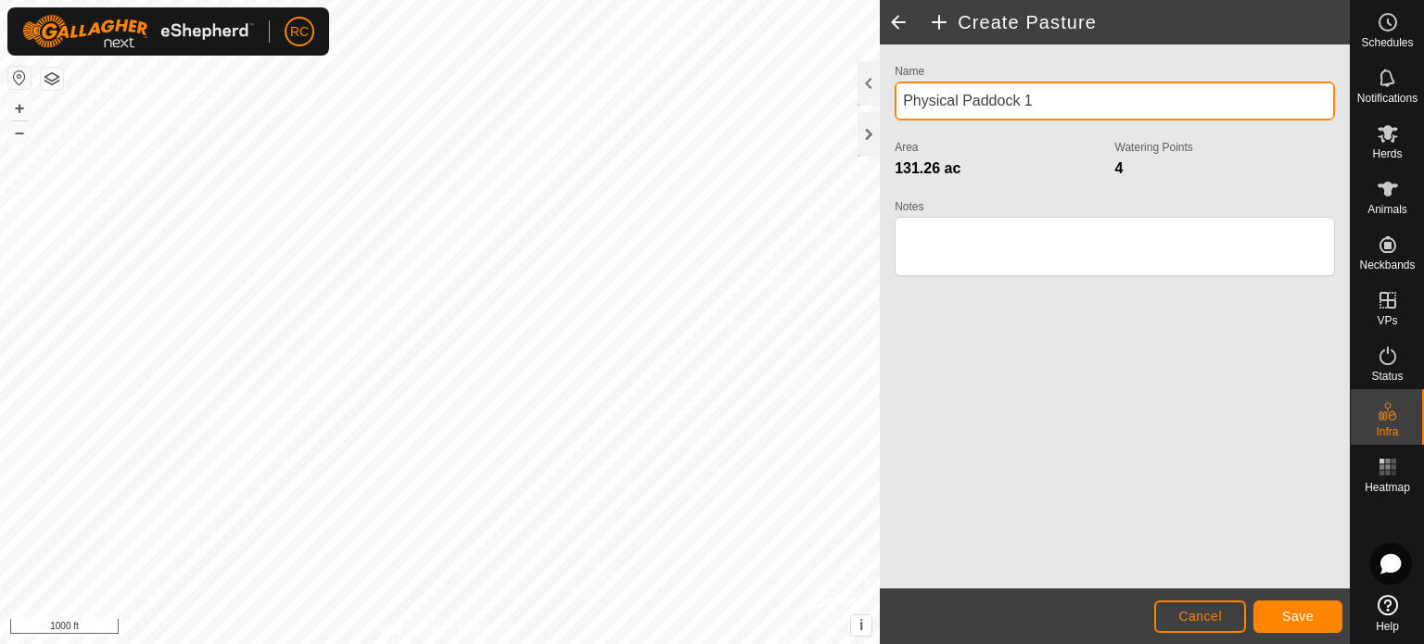
drag, startPoint x: 1094, startPoint y: 101, endPoint x: 897, endPoint y: 93, distance: 196.7
click at [897, 93] on input "Physical Paddock 1" at bounding box center [1114, 101] width 440 height 39
type input "North Tank Flat"
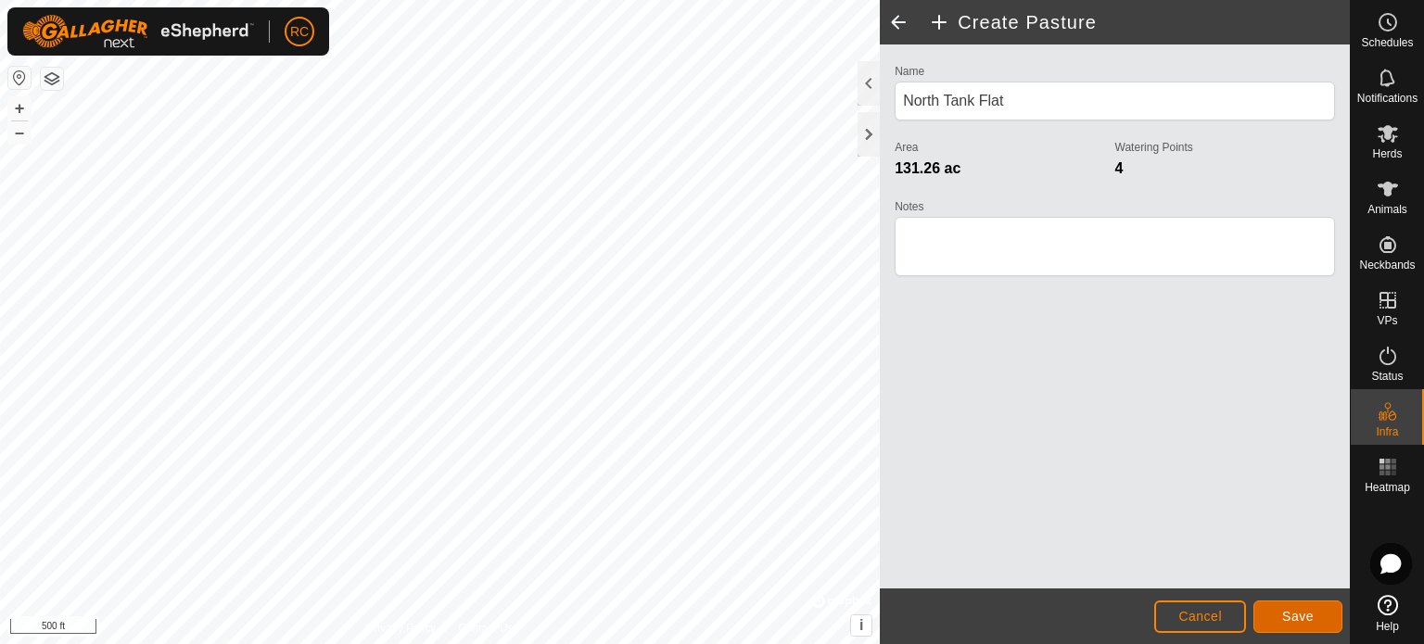
click at [1283, 612] on span "Save" at bounding box center [1298, 616] width 32 height 15
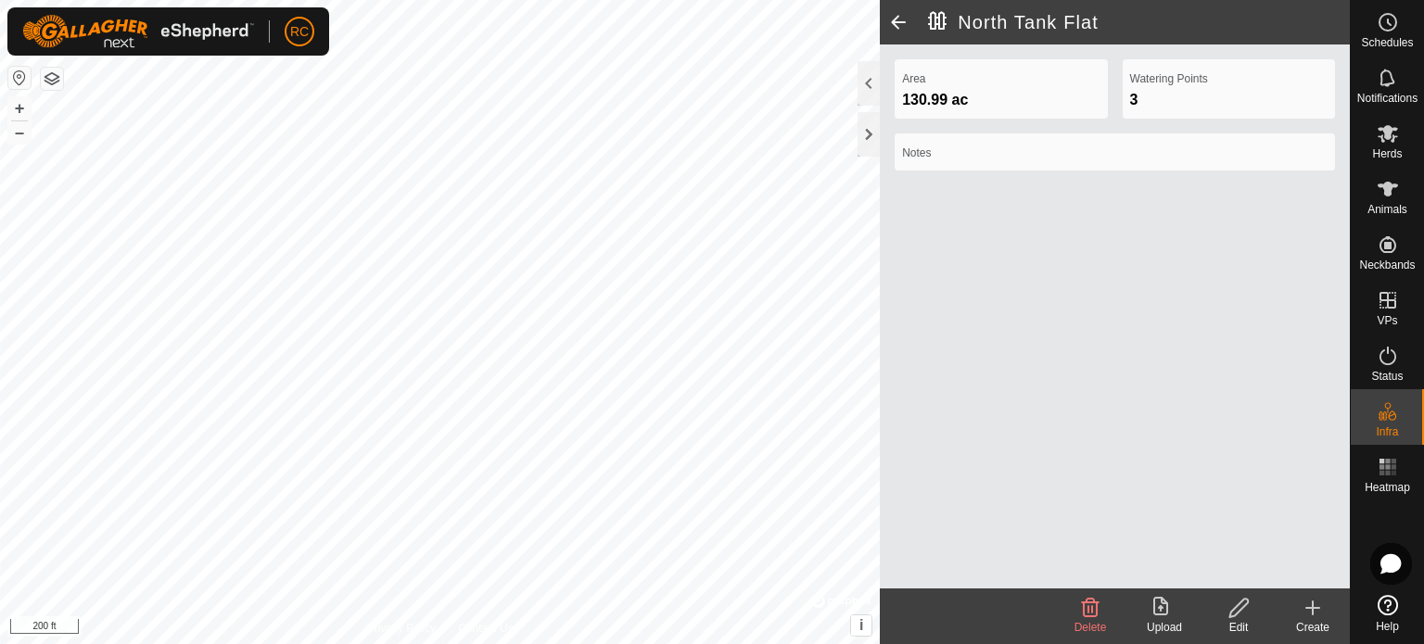
click at [1317, 609] on icon at bounding box center [1312, 608] width 22 height 22
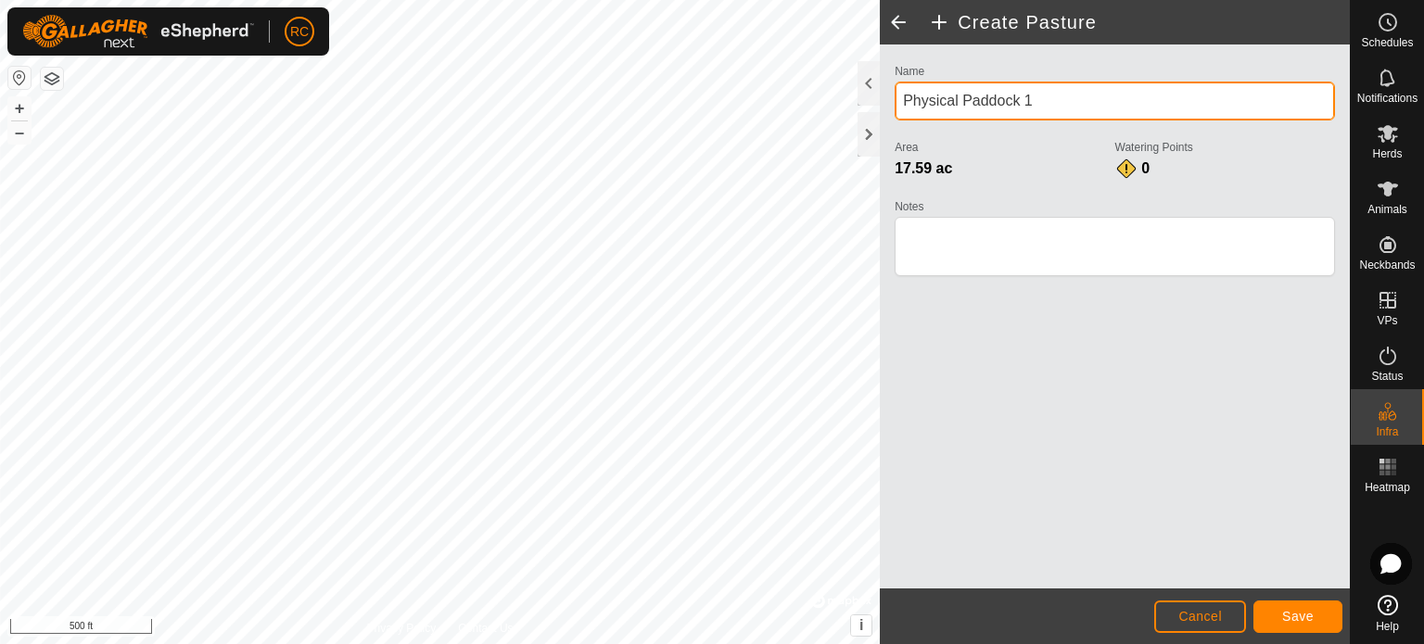
drag, startPoint x: 1070, startPoint y: 104, endPoint x: 891, endPoint y: 102, distance: 179.8
click at [891, 102] on div "Name Physical Paddock 1 Area 17.59 ac Watering Points 0 Notes" at bounding box center [1114, 178] width 455 height 238
type input "East Trap"
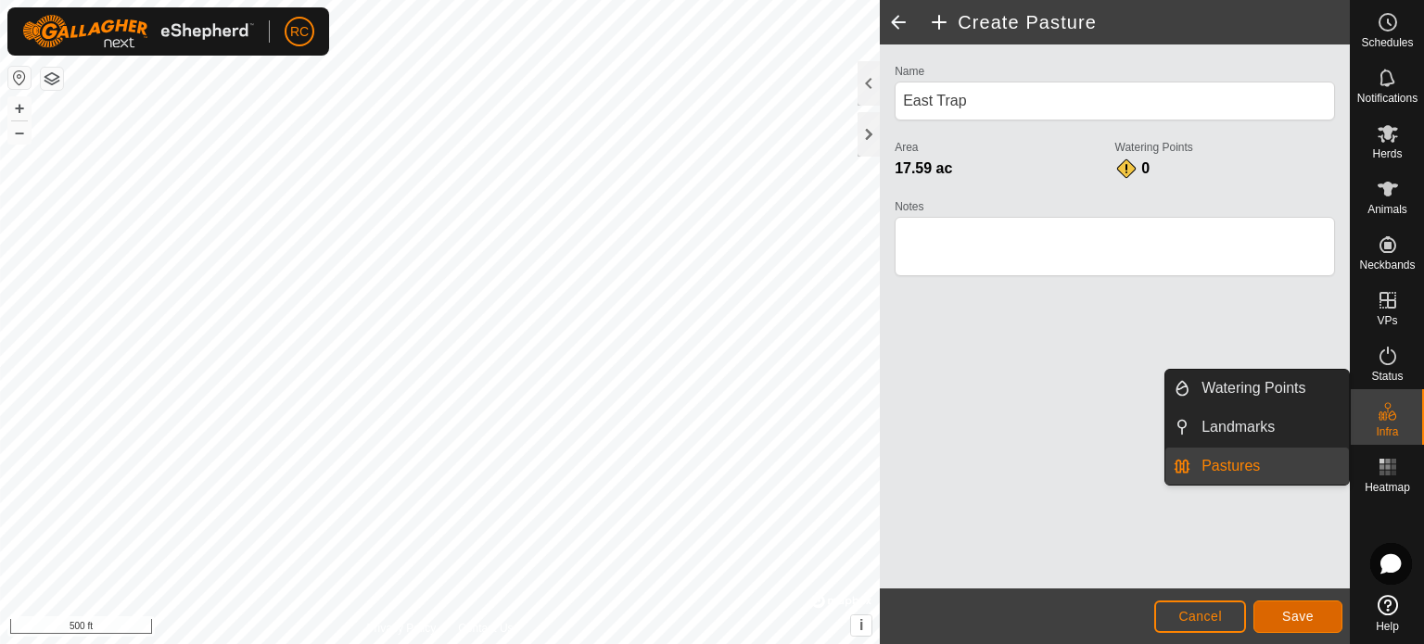
click at [1300, 618] on span "Save" at bounding box center [1298, 616] width 32 height 15
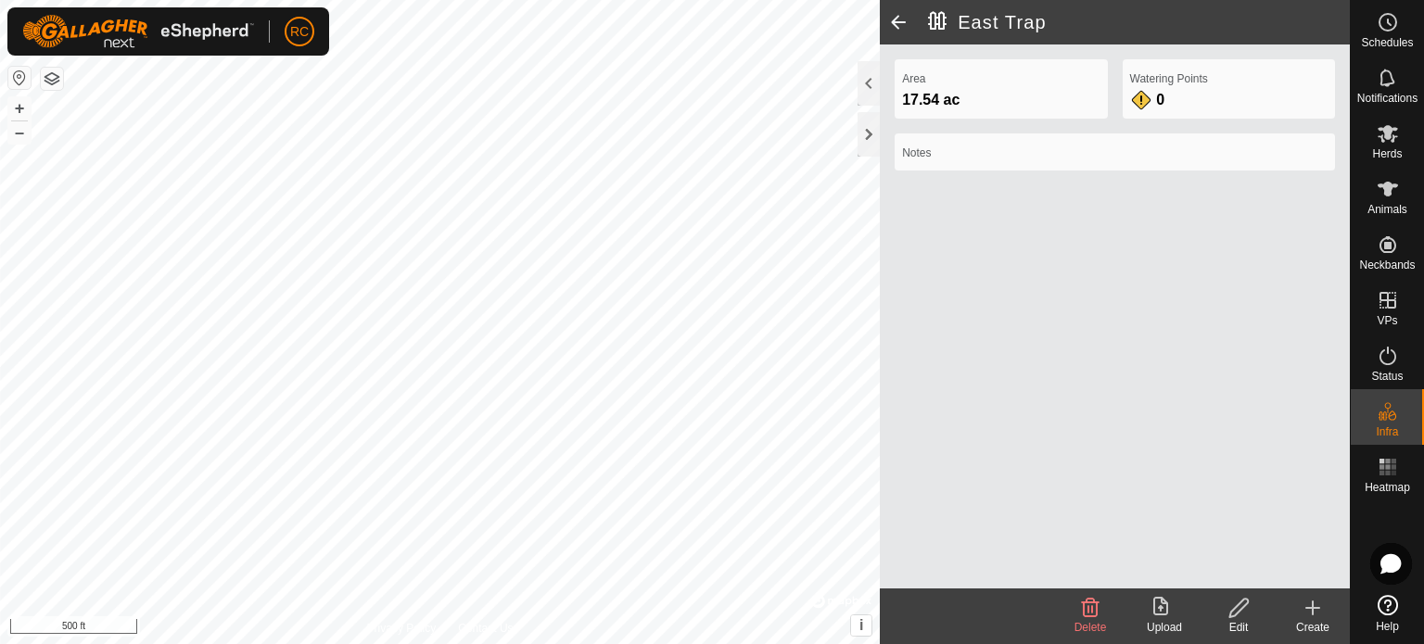
click at [1312, 617] on icon at bounding box center [1312, 608] width 22 height 22
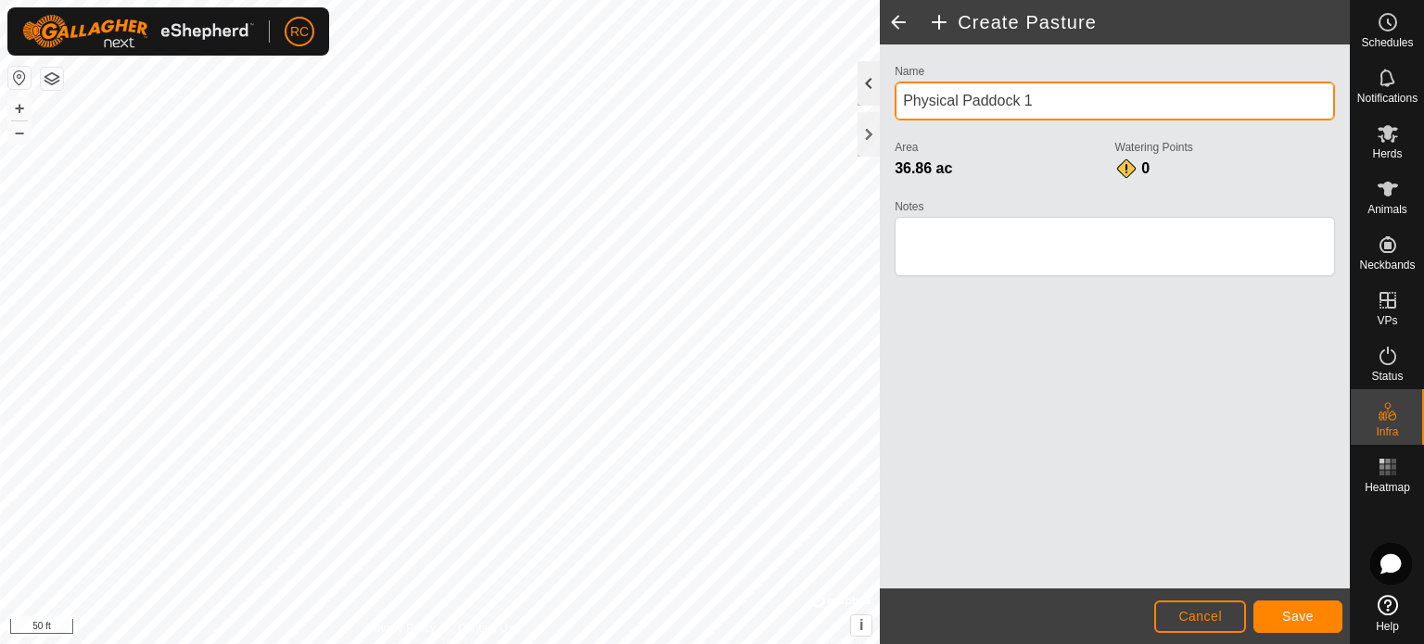
drag, startPoint x: 1073, startPoint y: 103, endPoint x: 867, endPoint y: 105, distance: 205.8
click at [880, 103] on div "Create Pasture Name Physical Paddock 1 Area 36.86 ac Watering Points 0 Notes Ca…" at bounding box center [1115, 322] width 470 height 644
type input "West Trap"
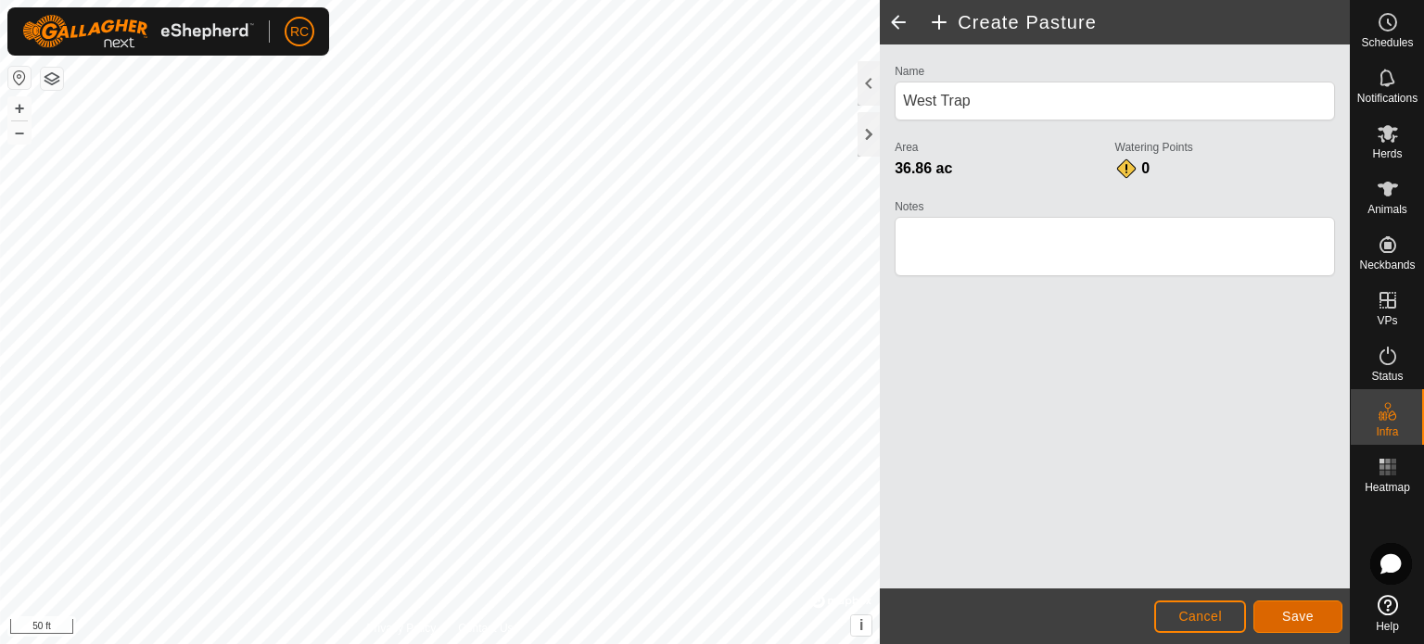
click at [1298, 621] on span "Save" at bounding box center [1298, 616] width 32 height 15
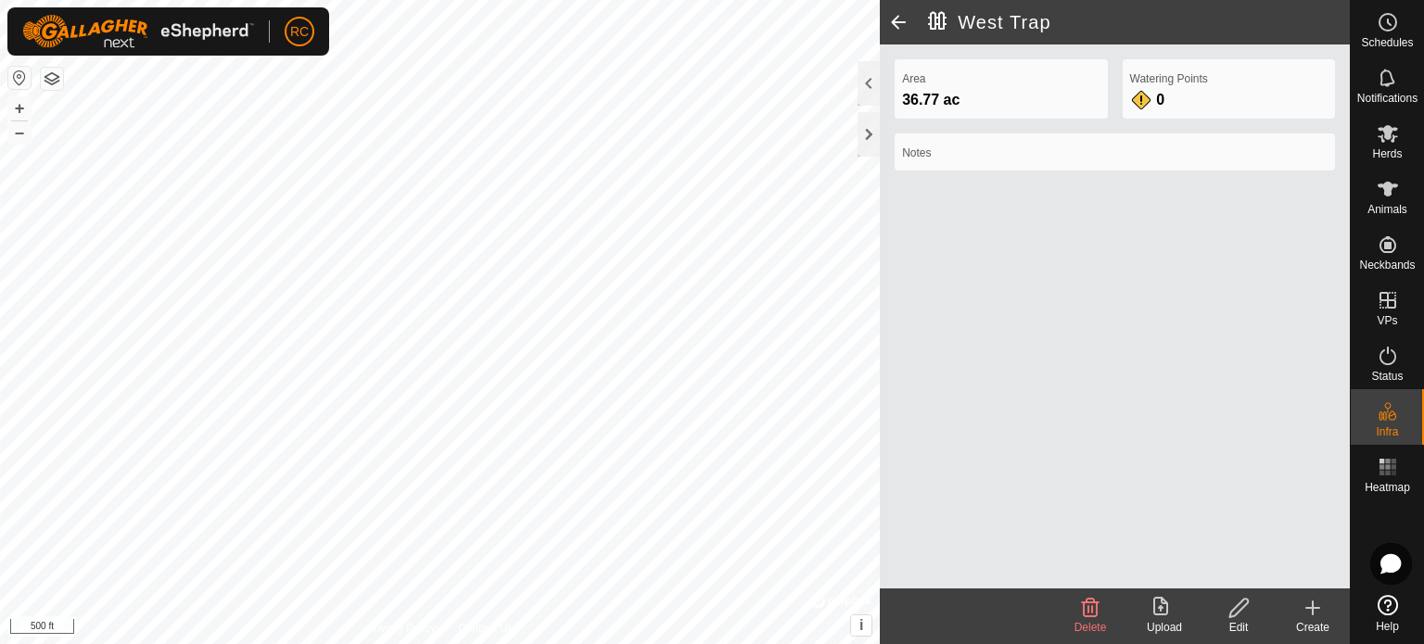
click at [1320, 615] on icon at bounding box center [1312, 608] width 22 height 22
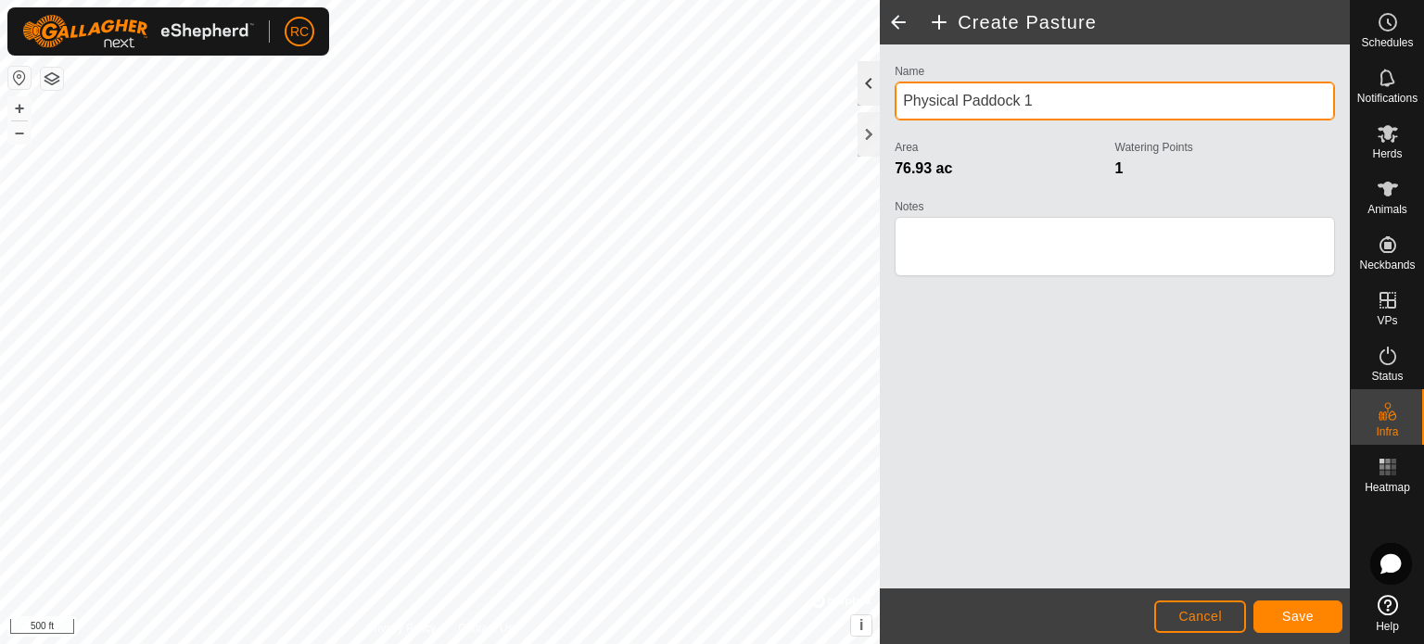
drag, startPoint x: 1089, startPoint y: 98, endPoint x: 873, endPoint y: 82, distance: 216.5
click at [880, 82] on div "Create Pasture Name Physical Paddock 1 Area 76.93 ac Watering Points 1 Notes Ca…" at bounding box center [1115, 322] width 470 height 644
type input "Steel Tanks"
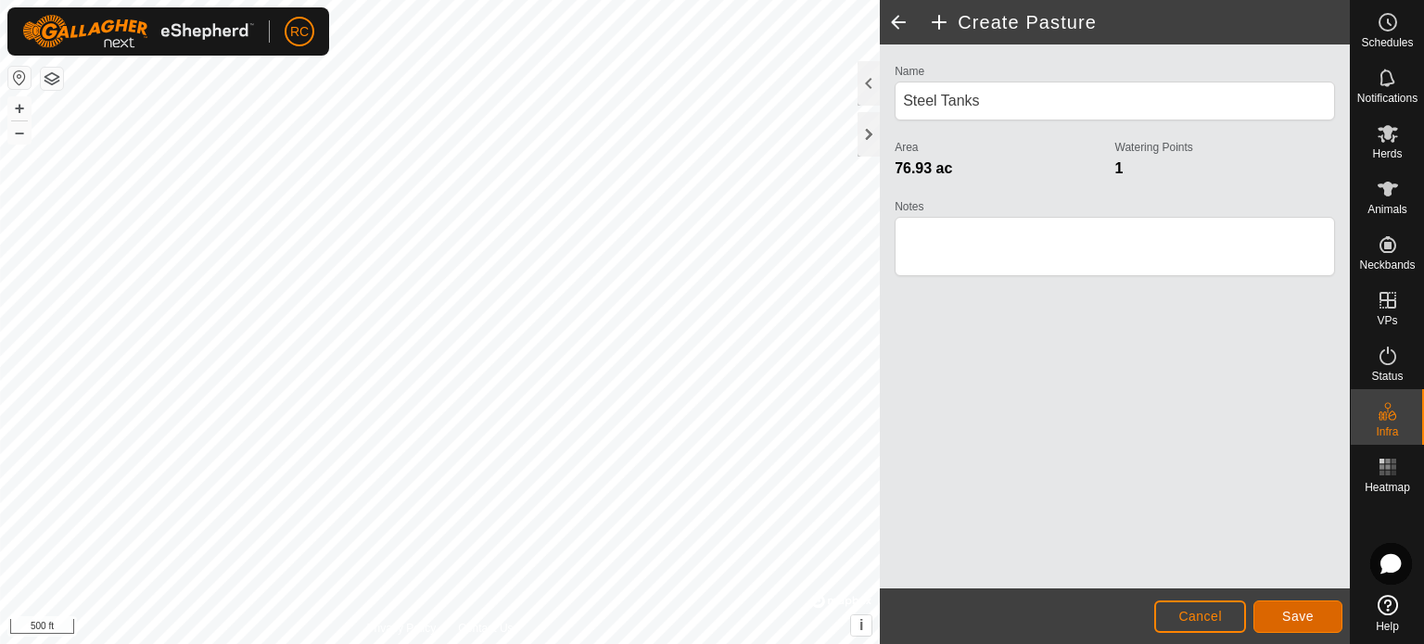
click at [1292, 613] on span "Save" at bounding box center [1298, 616] width 32 height 15
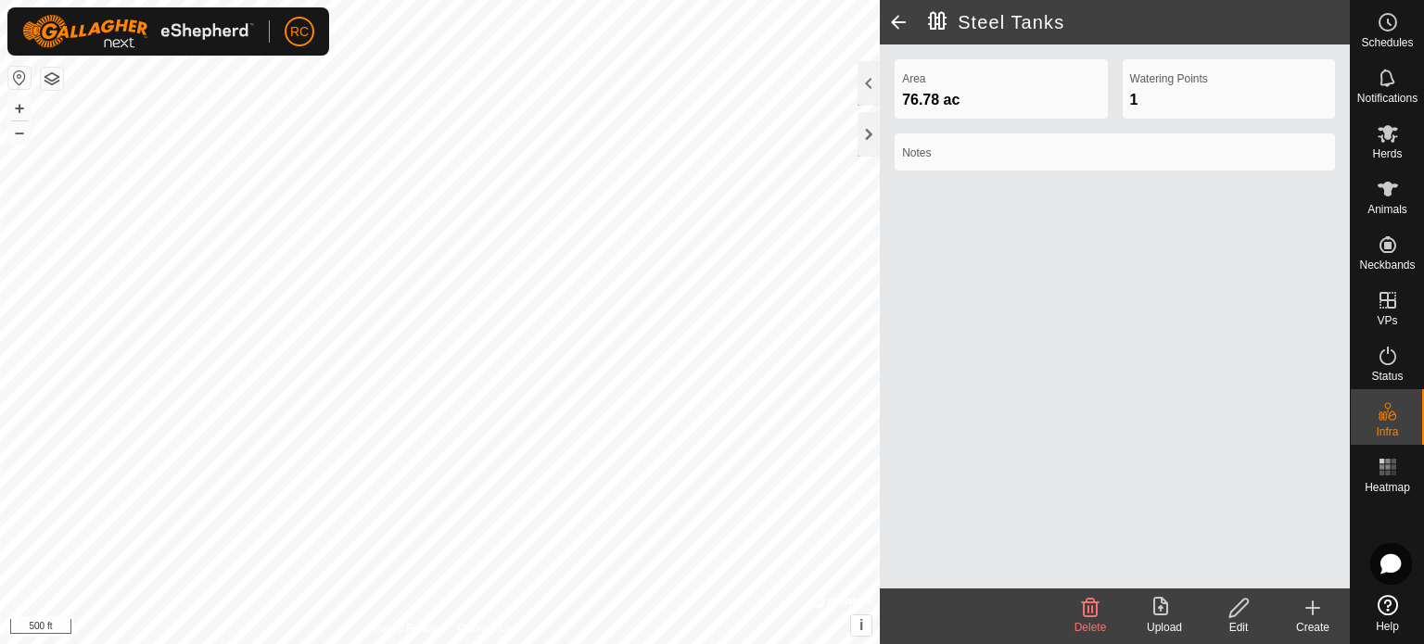
click at [1315, 619] on div "Create" at bounding box center [1312, 627] width 74 height 17
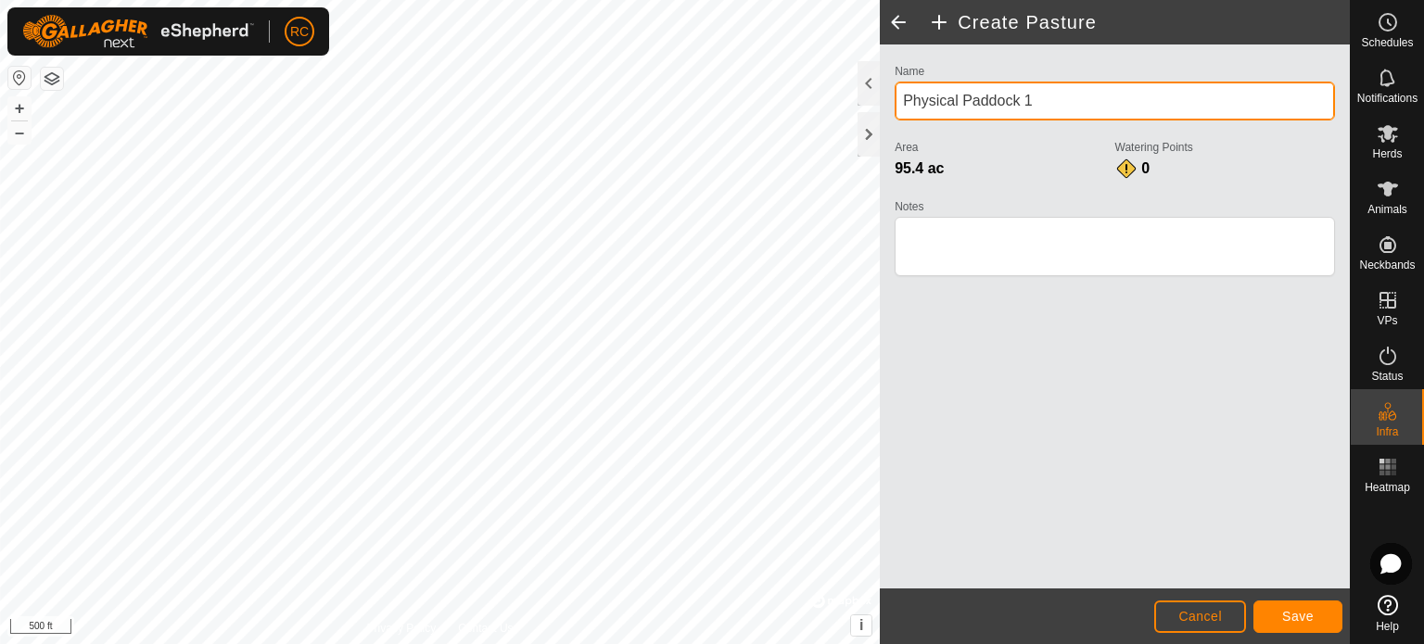
drag, startPoint x: 1068, startPoint y: 94, endPoint x: 902, endPoint y: 96, distance: 165.9
click at [902, 96] on input "Physical Paddock 1" at bounding box center [1114, 101] width 440 height 39
type input "Hi Line Pasture"
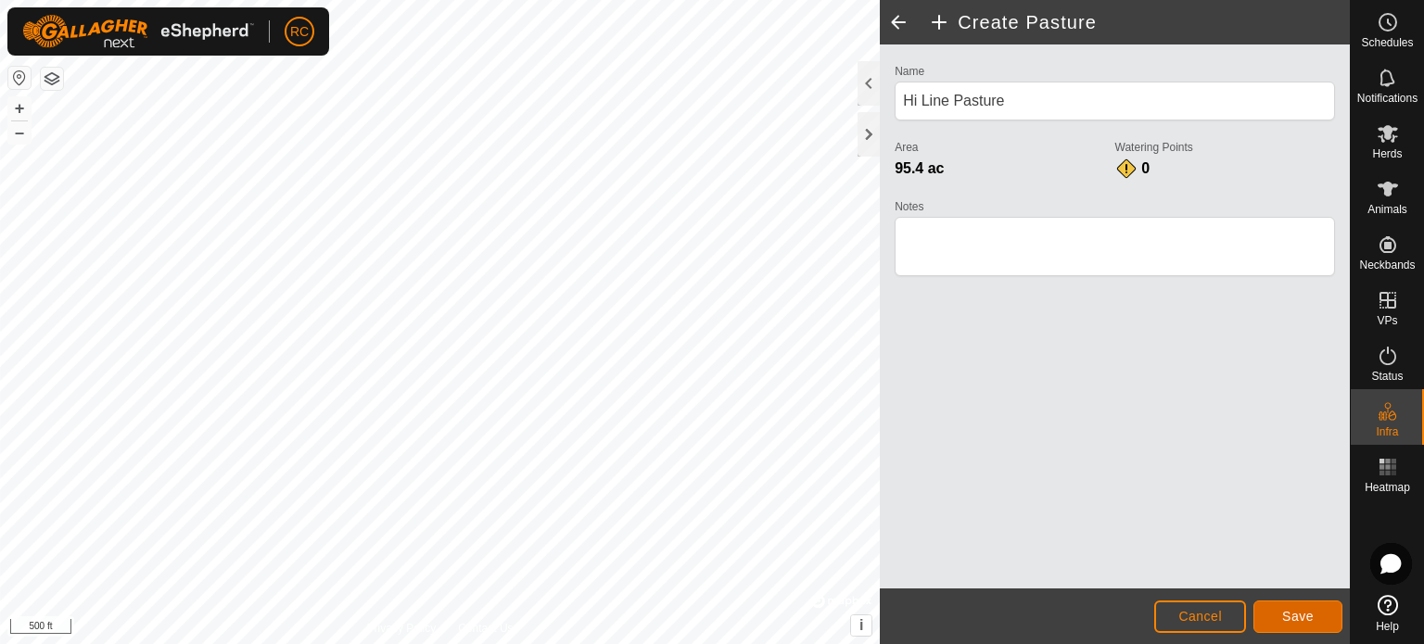
click at [1293, 611] on span "Save" at bounding box center [1298, 616] width 32 height 15
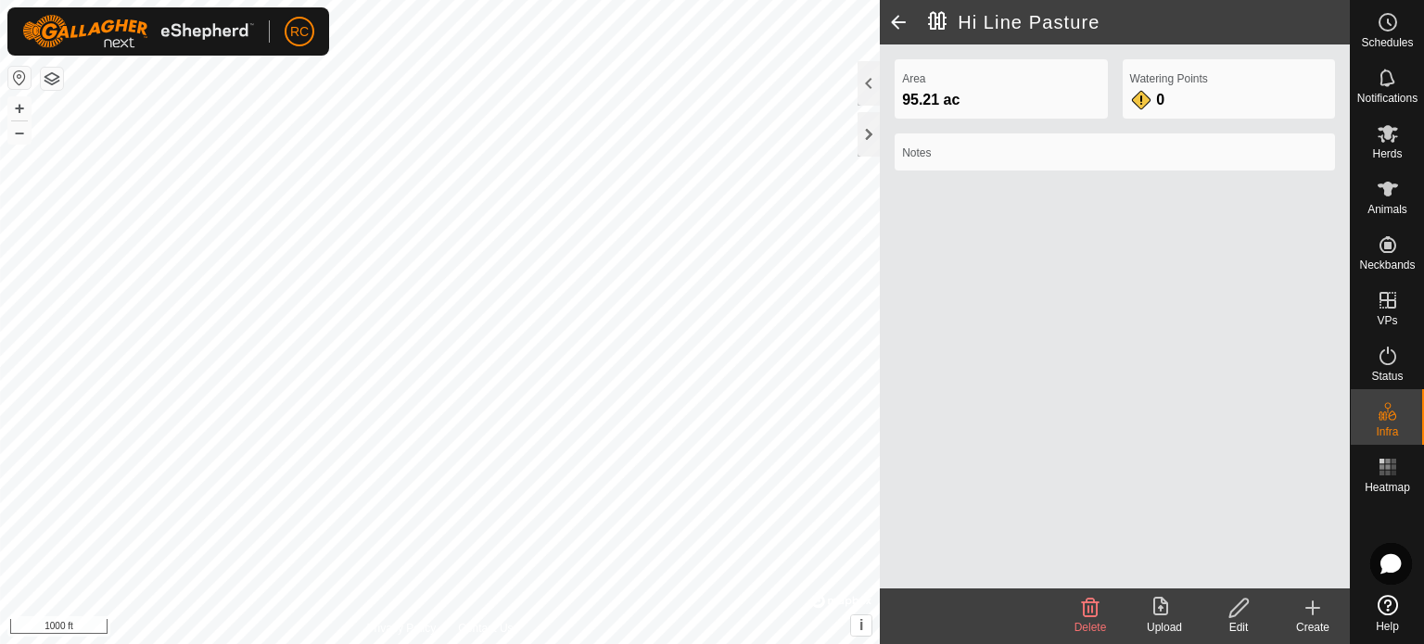
click at [1301, 607] on icon at bounding box center [1312, 608] width 22 height 22
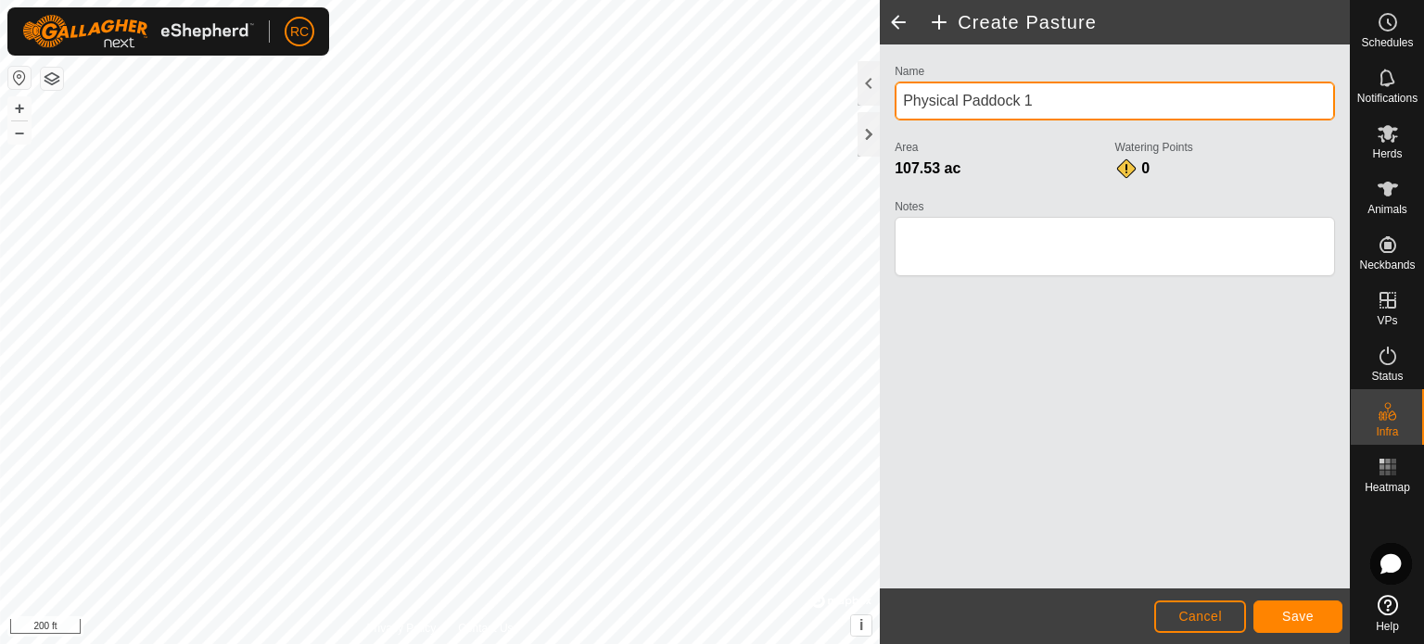
drag, startPoint x: 1069, startPoint y: 99, endPoint x: 897, endPoint y: 99, distance: 171.5
click at [897, 99] on input "Physical Paddock 1" at bounding box center [1114, 101] width 440 height 39
type input "House Pasture"
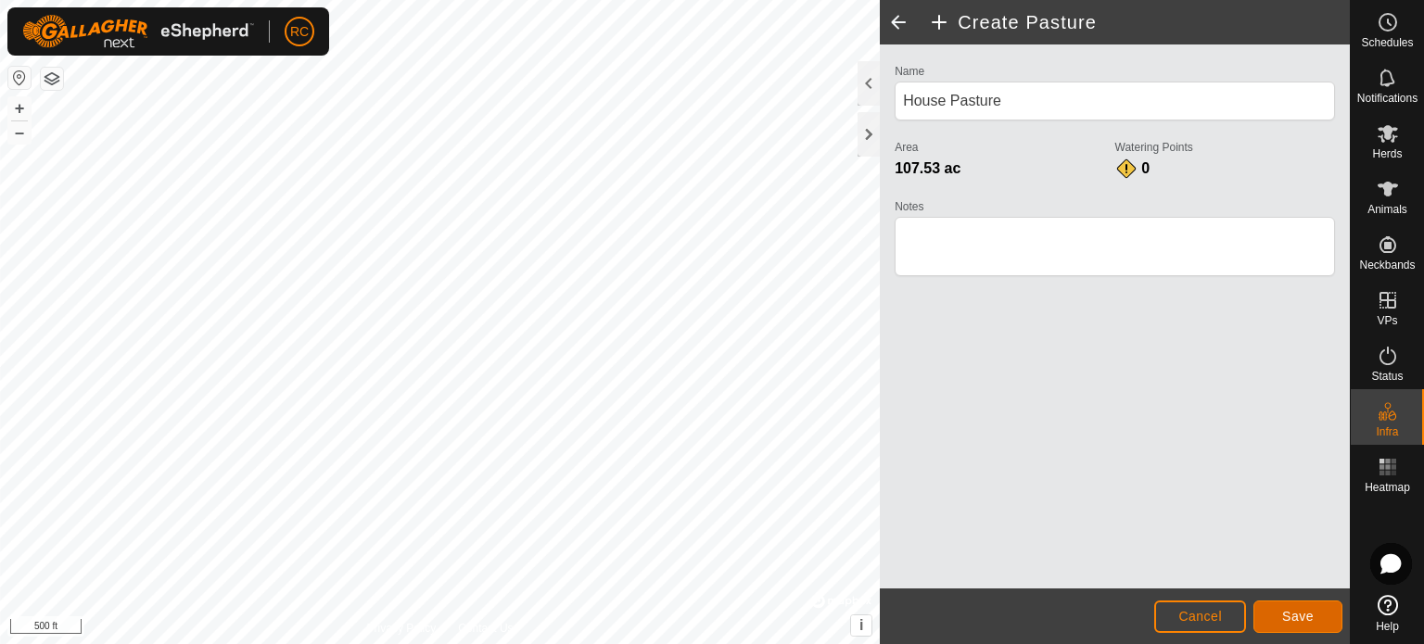
click at [1301, 613] on span "Save" at bounding box center [1298, 616] width 32 height 15
